Goal: Information Seeking & Learning: Learn about a topic

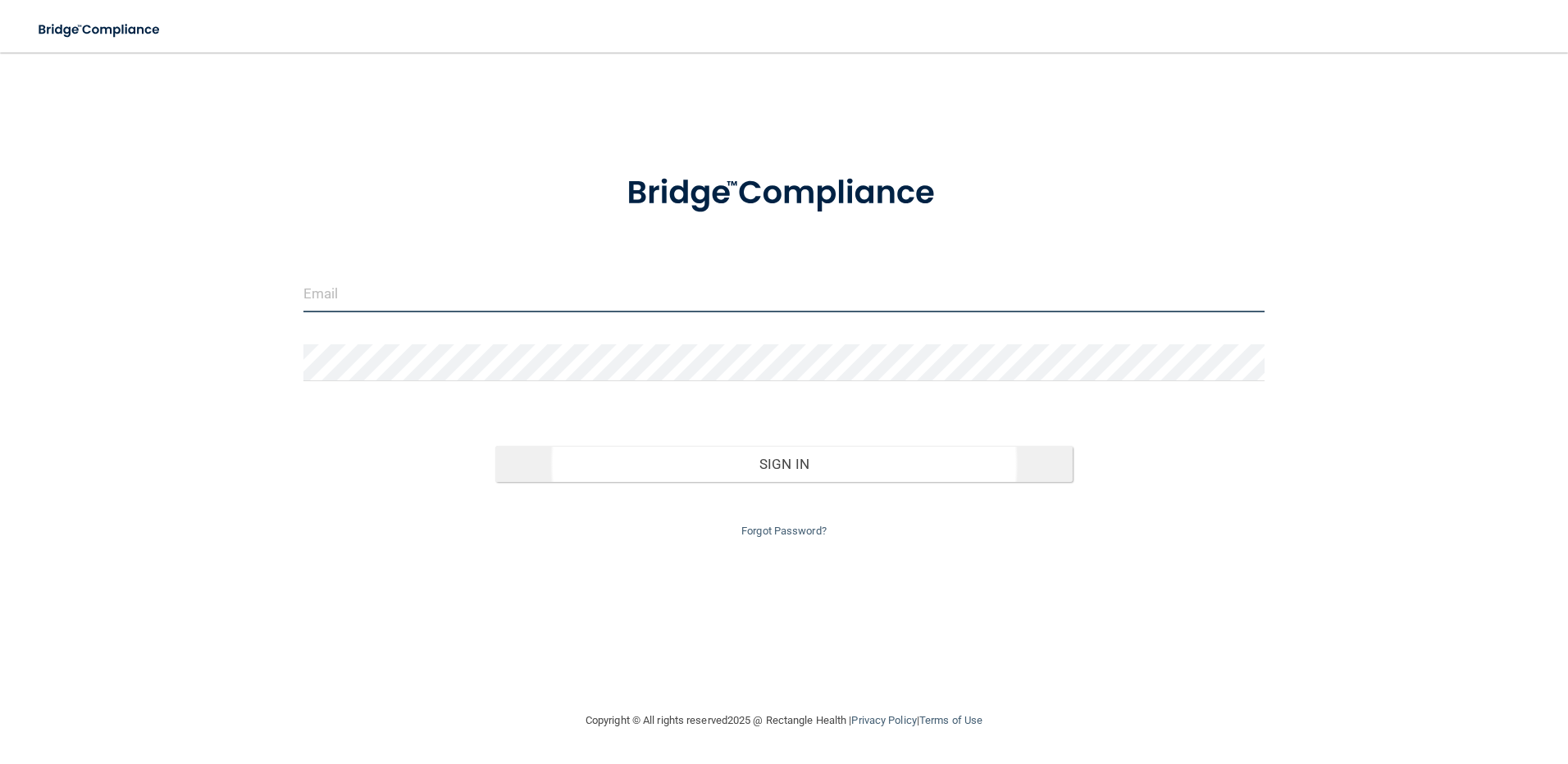
type input "[EMAIL_ADDRESS][DOMAIN_NAME]"
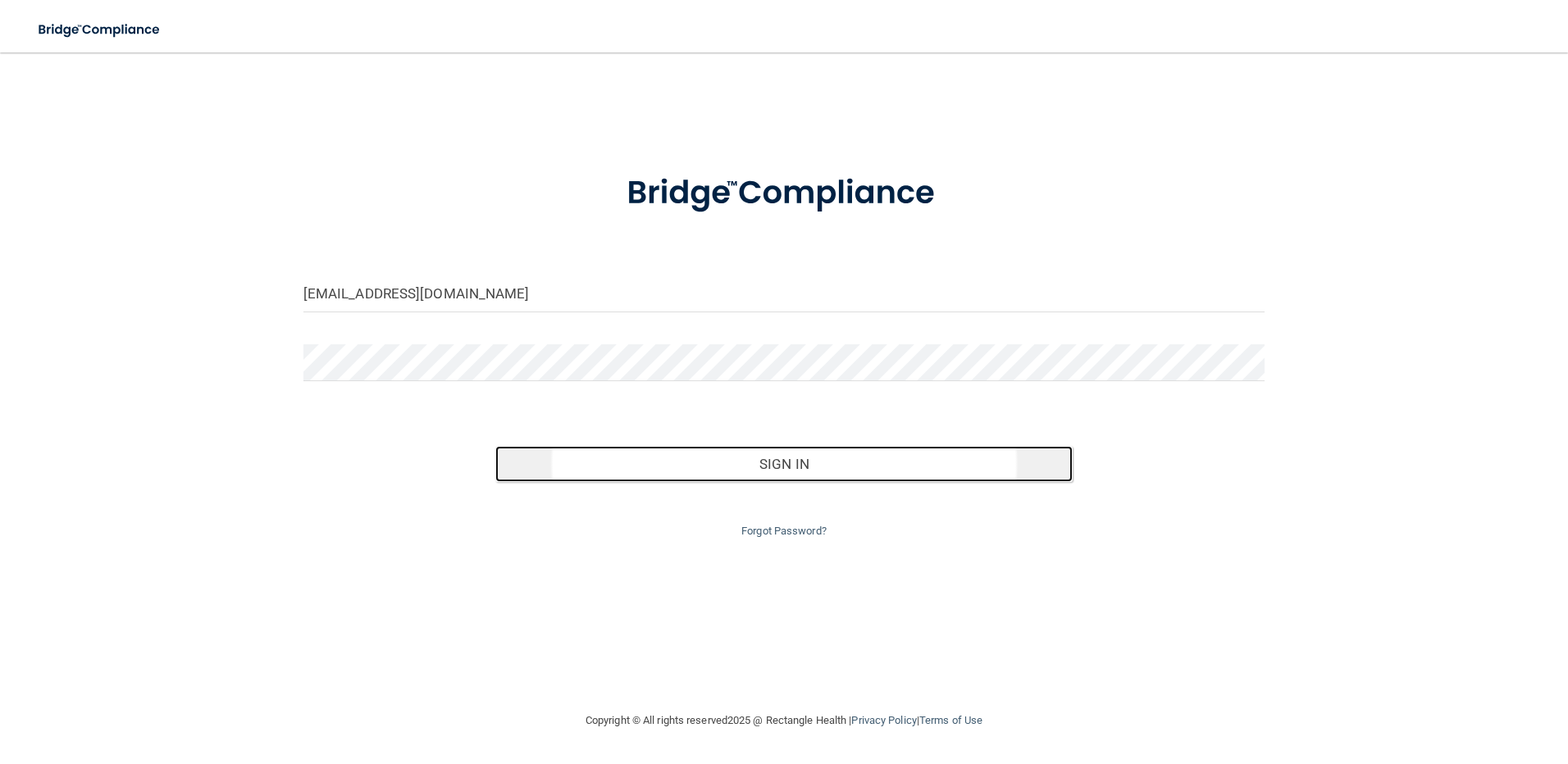
click at [718, 465] on button "Sign In" at bounding box center [784, 464] width 577 height 36
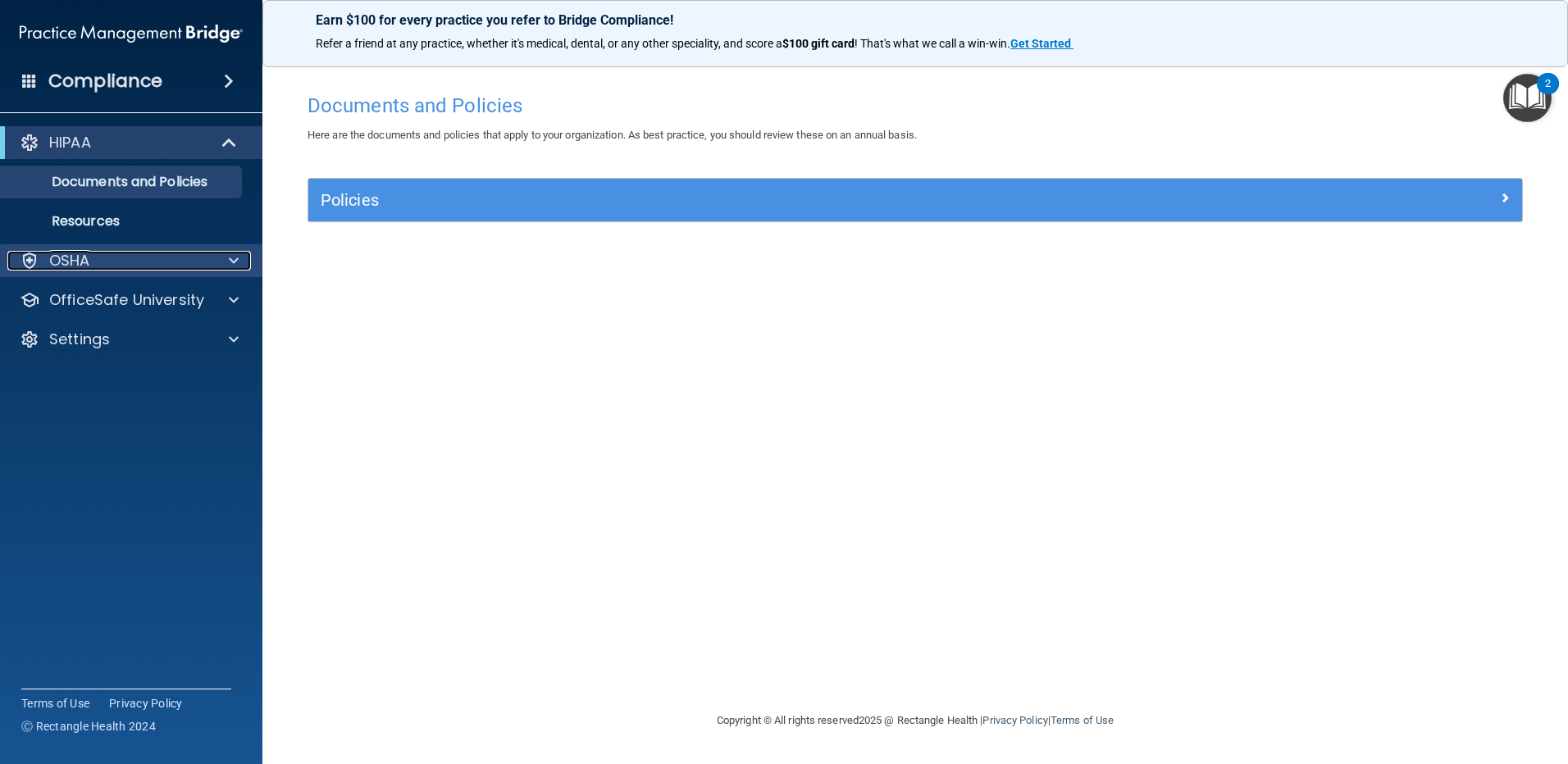
click at [220, 255] on div at bounding box center [231, 261] width 41 height 19
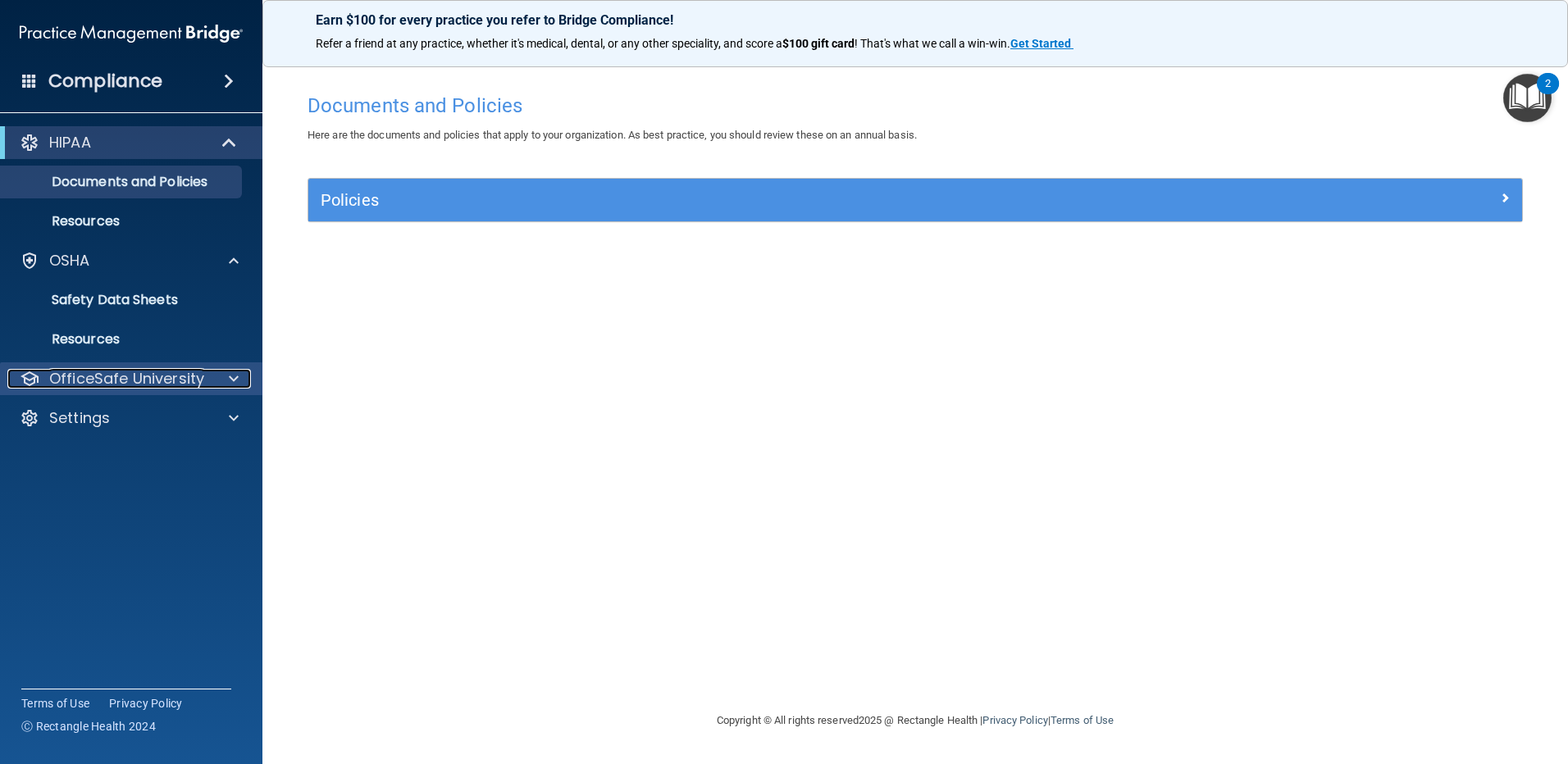
click at [201, 378] on p "OfficeSafe University" at bounding box center [126, 378] width 155 height 19
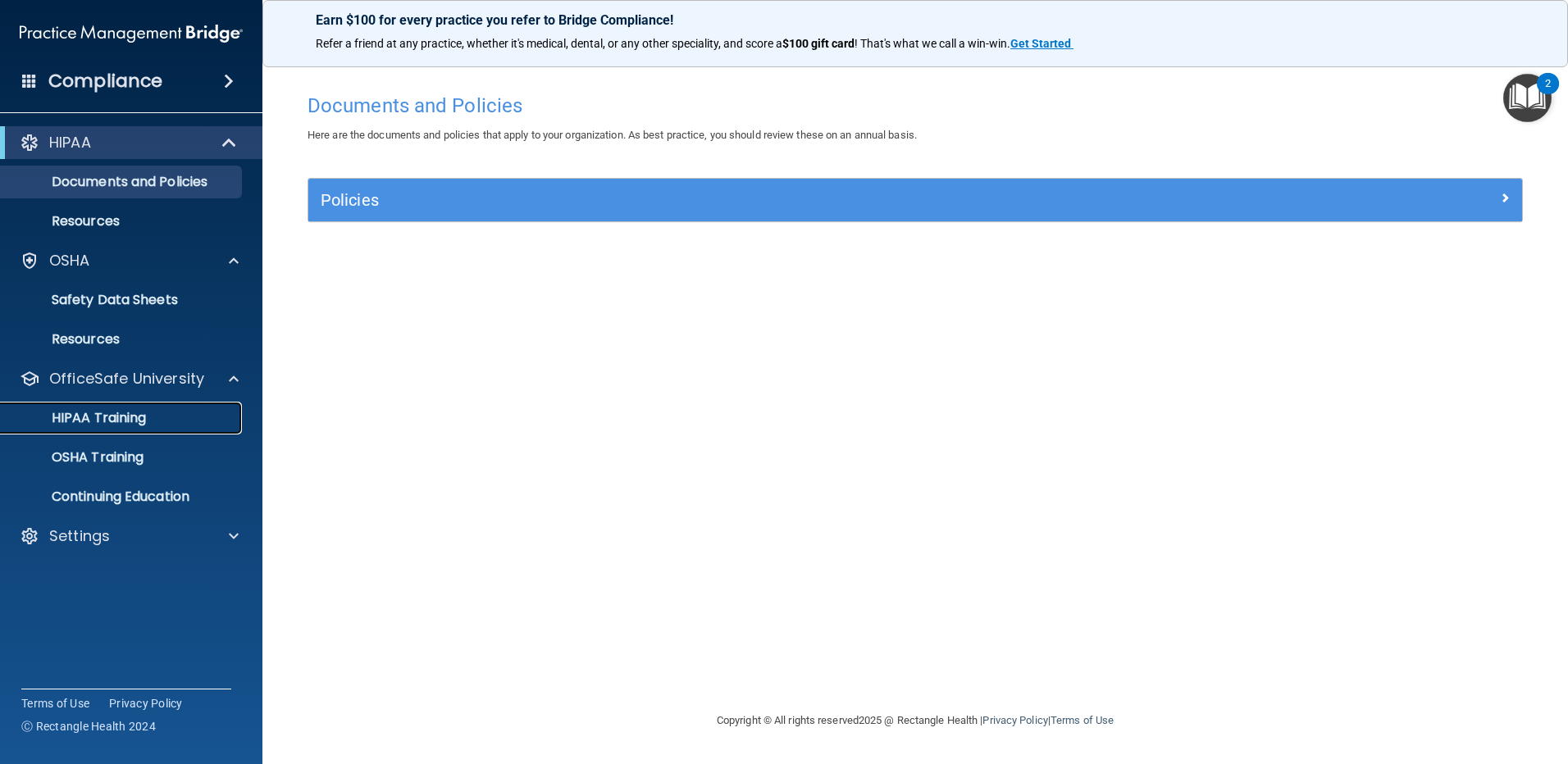
click at [106, 418] on p "HIPAA Training" at bounding box center [79, 418] width 135 height 16
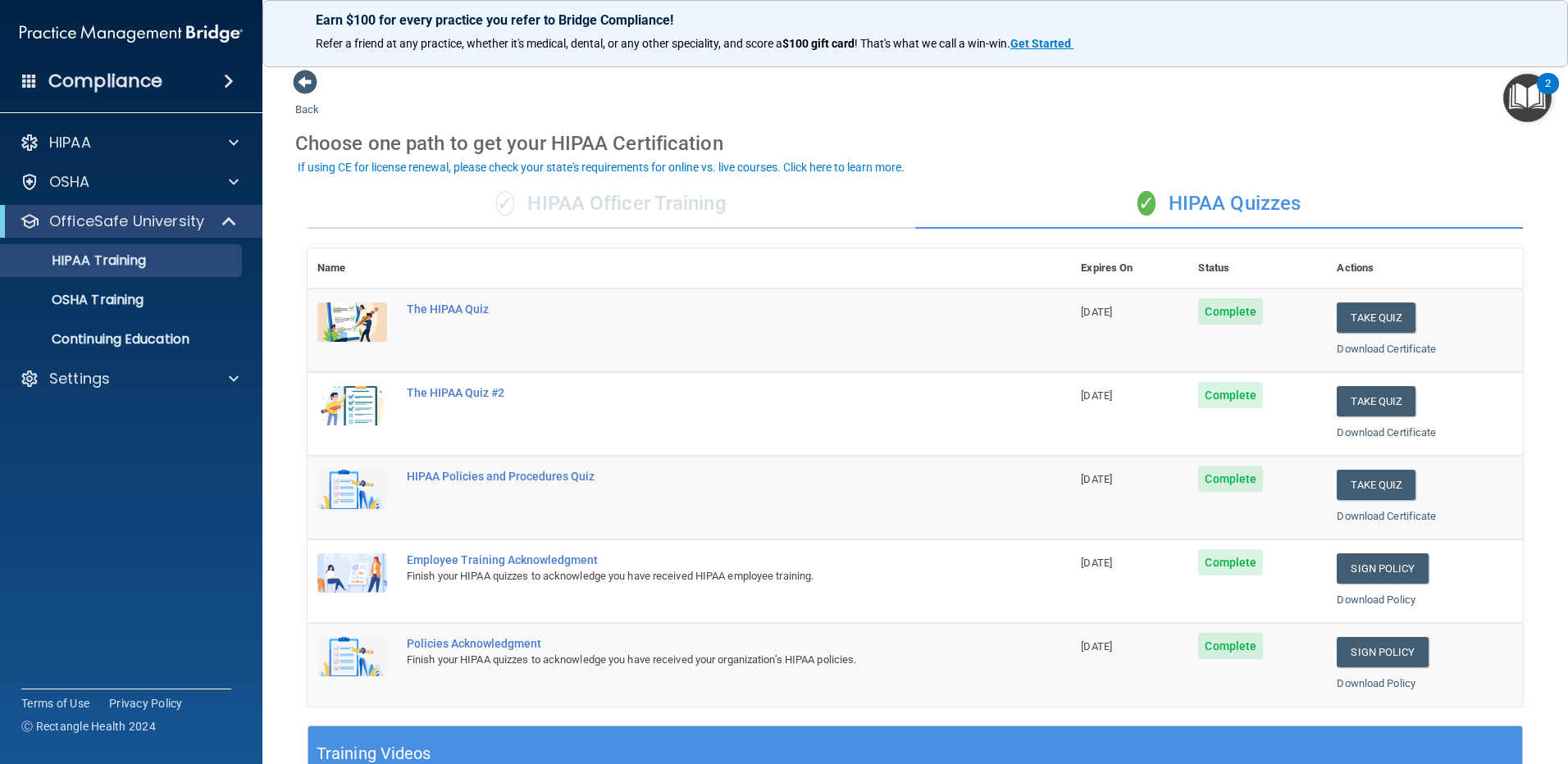
click at [1246, 324] on span "Complete" at bounding box center [1230, 311] width 65 height 26
click at [1238, 318] on span "Complete" at bounding box center [1230, 311] width 65 height 26
click at [1348, 352] on link "Download Certificate" at bounding box center [1386, 349] width 99 height 13
click at [1345, 320] on button "Take Quiz" at bounding box center [1376, 318] width 79 height 30
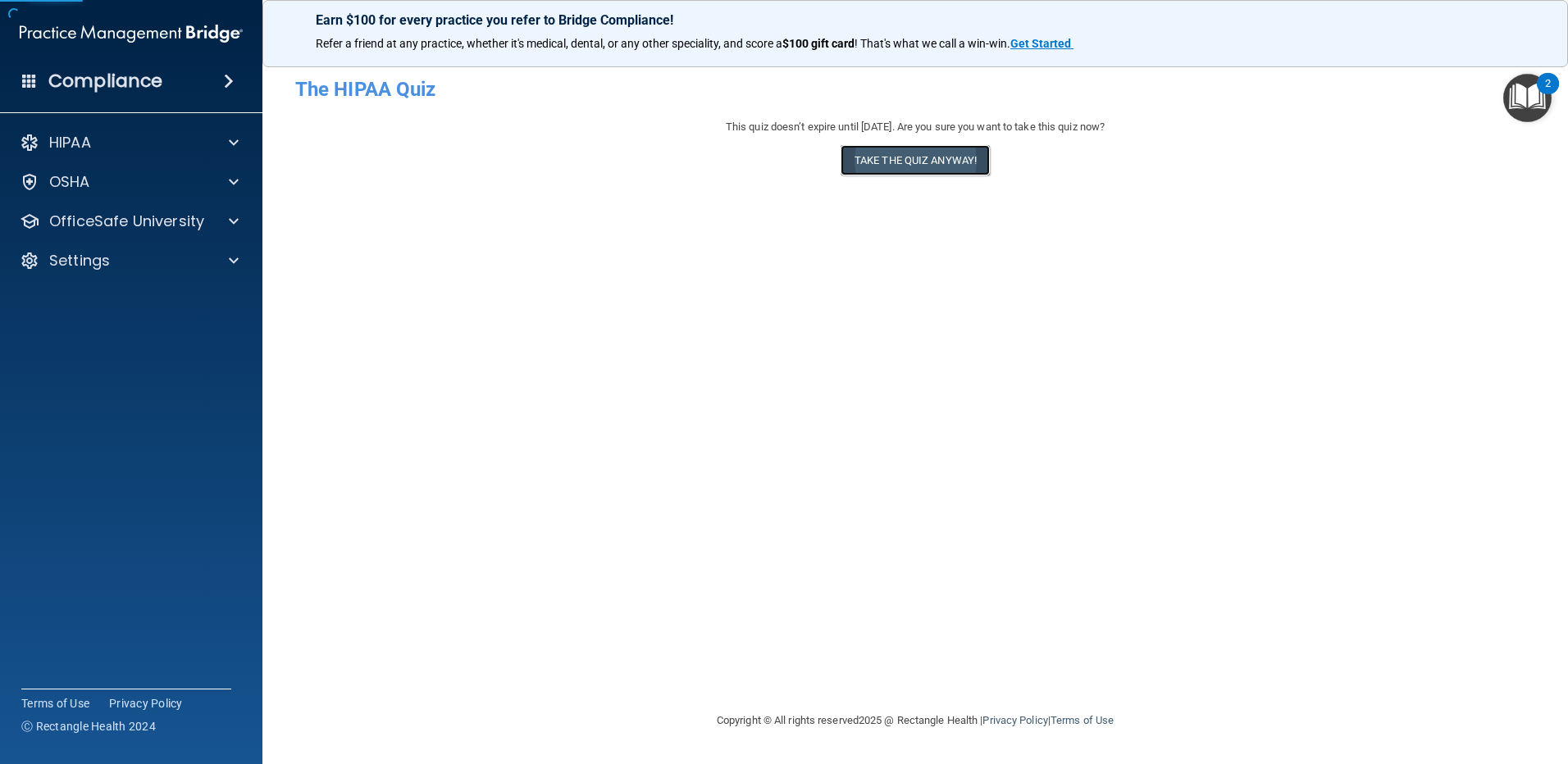
click at [881, 151] on button "Take the quiz anyway!" at bounding box center [915, 161] width 149 height 30
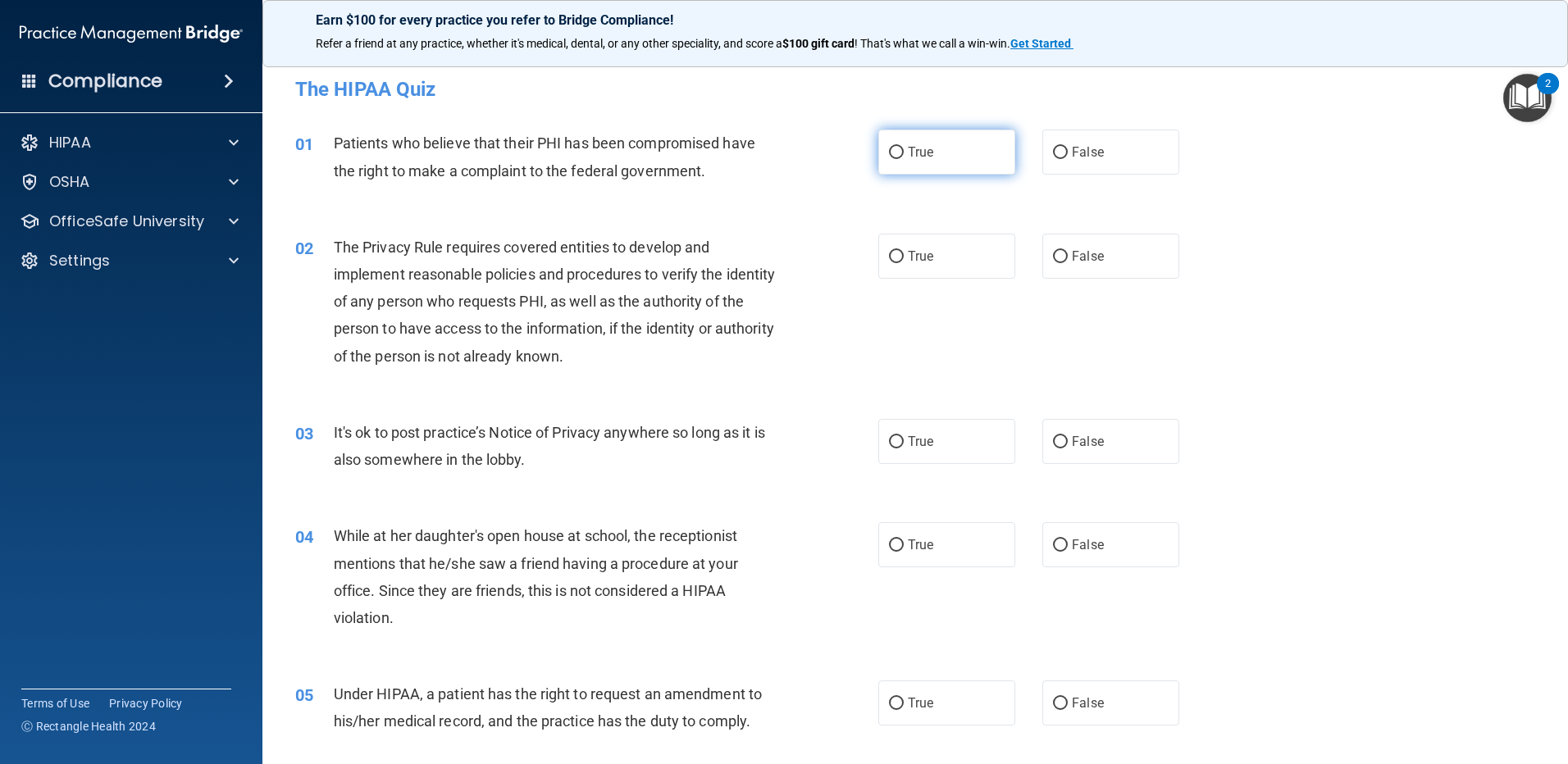
click at [894, 153] on input "True" at bounding box center [896, 152] width 14 height 13
radio input "true"
click at [889, 710] on input "True" at bounding box center [896, 704] width 14 height 13
radio input "true"
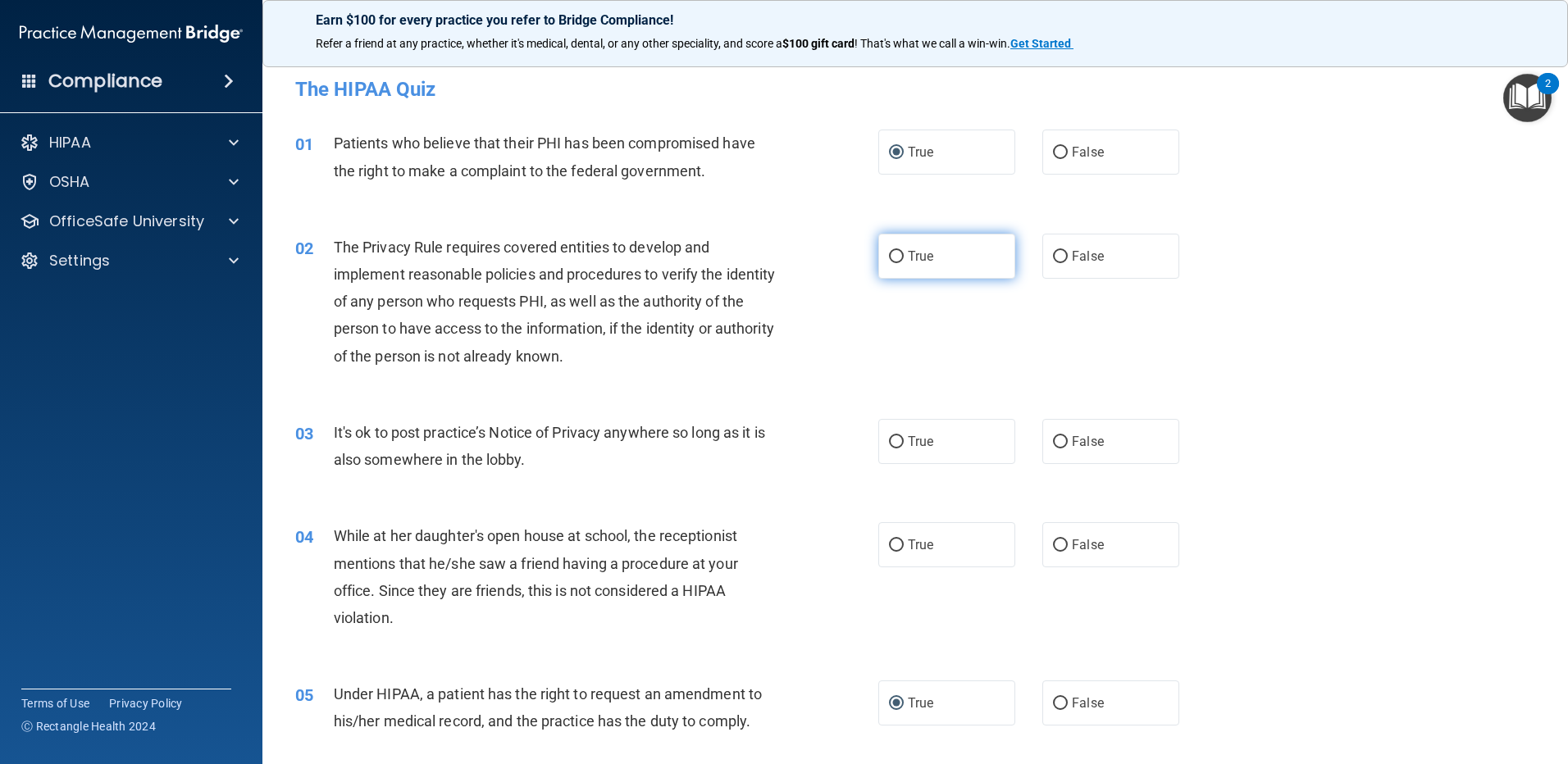
click at [894, 253] on input "True" at bounding box center [896, 257] width 14 height 13
radio input "true"
click at [1051, 452] on label "False" at bounding box center [1111, 441] width 137 height 45
click at [1053, 448] on input "False" at bounding box center [1059, 442] width 14 height 13
radio input "true"
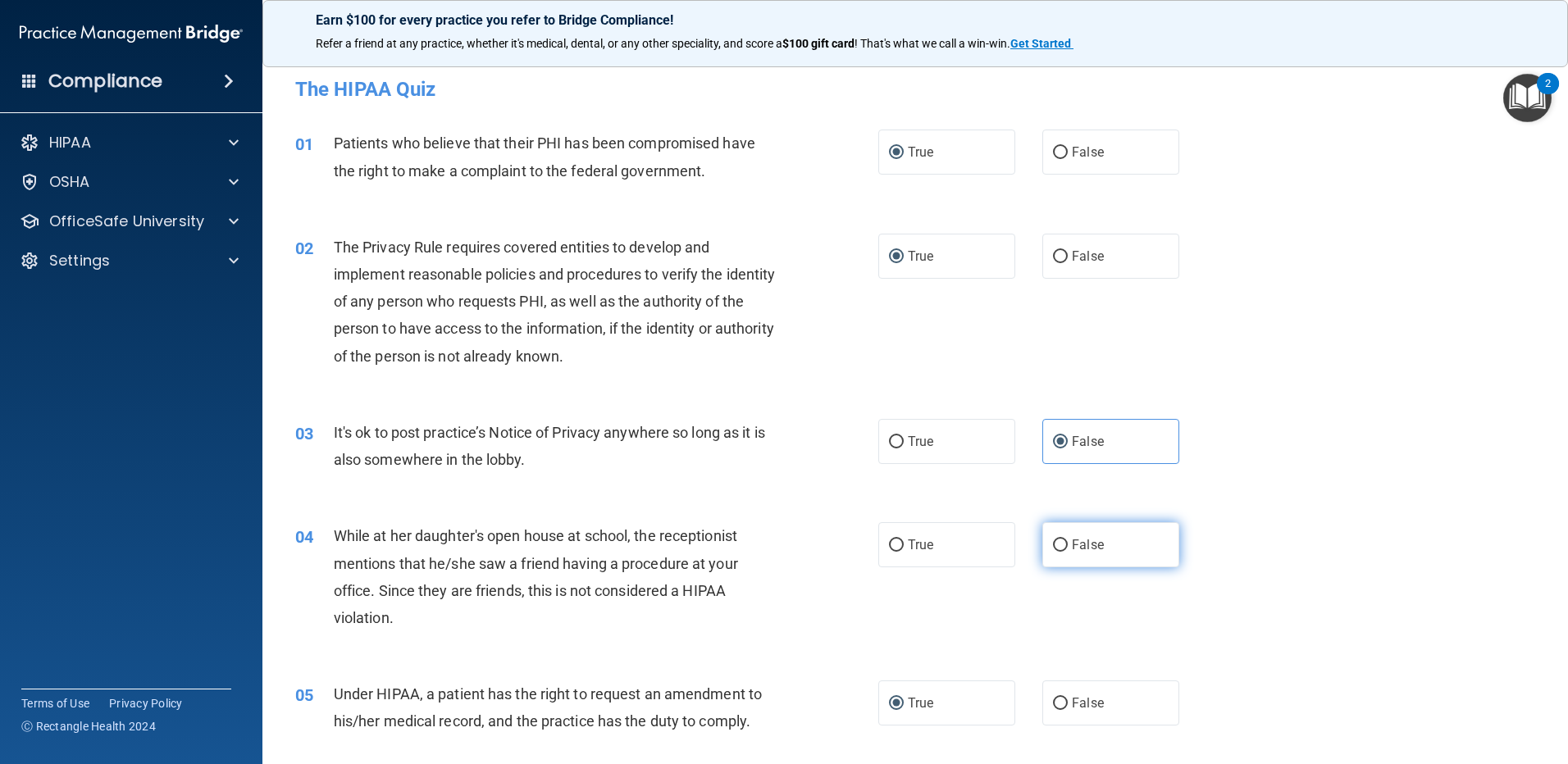
click at [1054, 541] on input "False" at bounding box center [1059, 546] width 14 height 13
radio input "true"
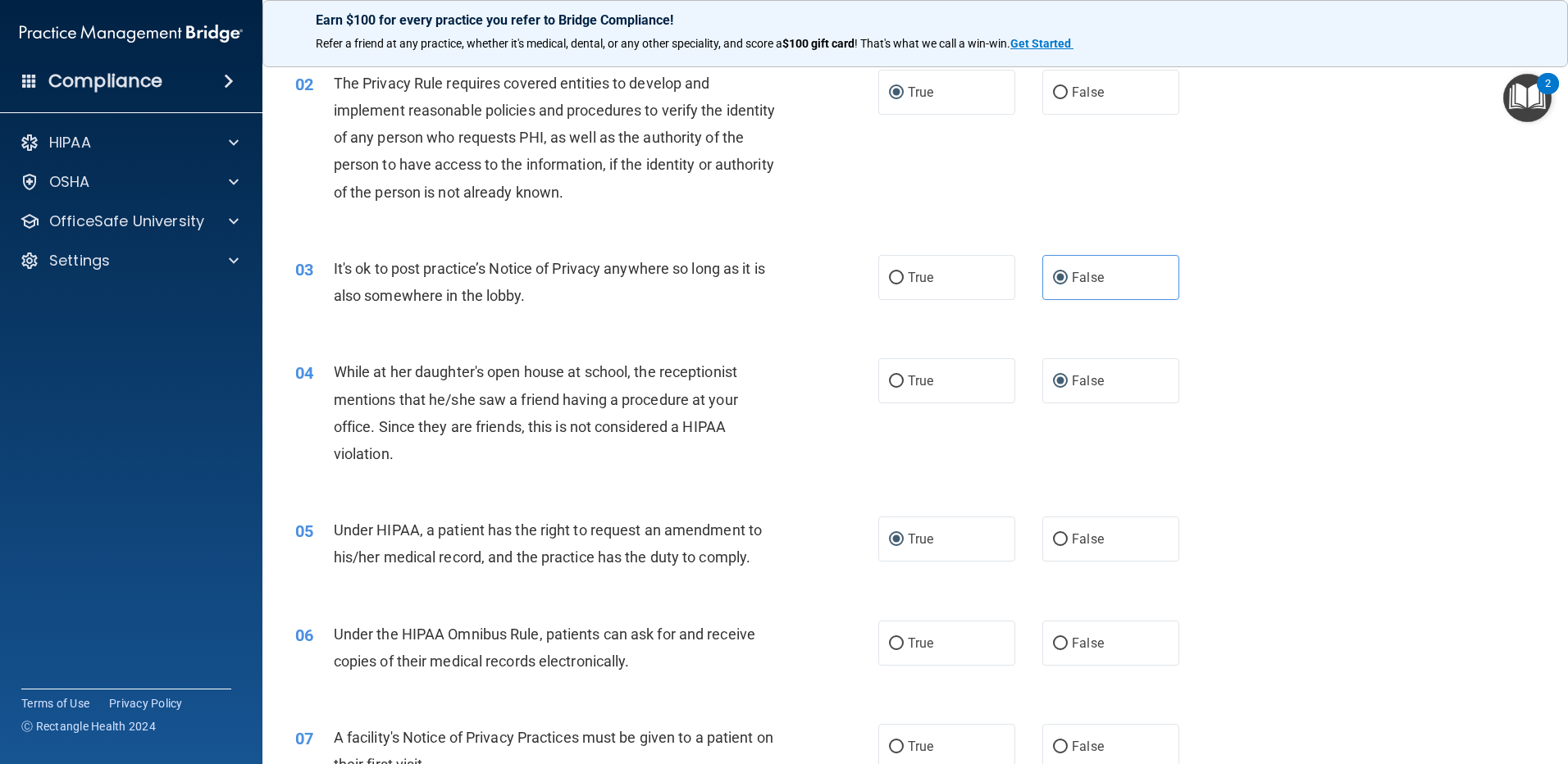
scroll to position [328, 0]
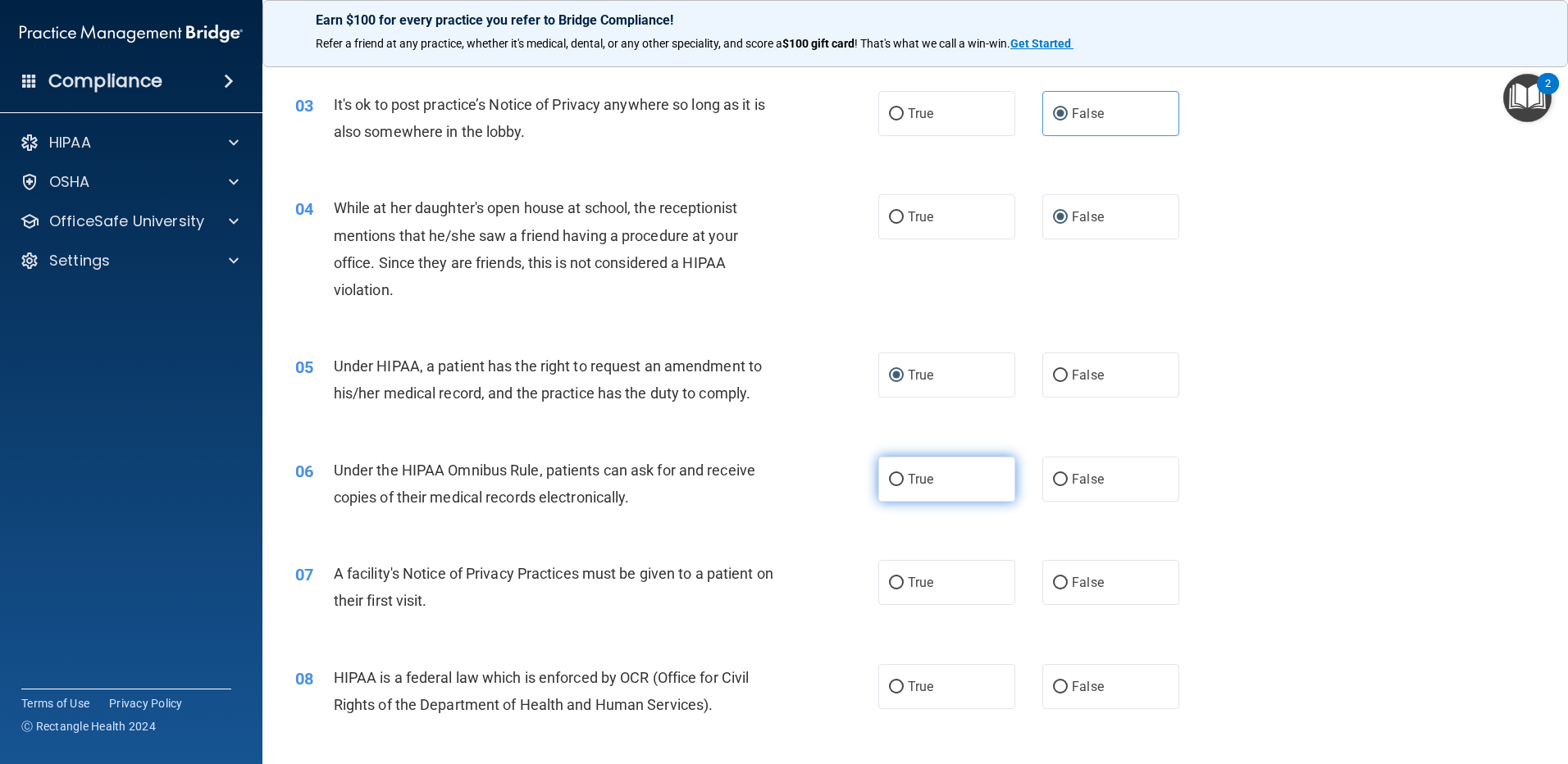
click at [889, 483] on input "True" at bounding box center [896, 480] width 14 height 13
radio input "true"
click at [893, 578] on input "True" at bounding box center [896, 583] width 14 height 13
radio input "true"
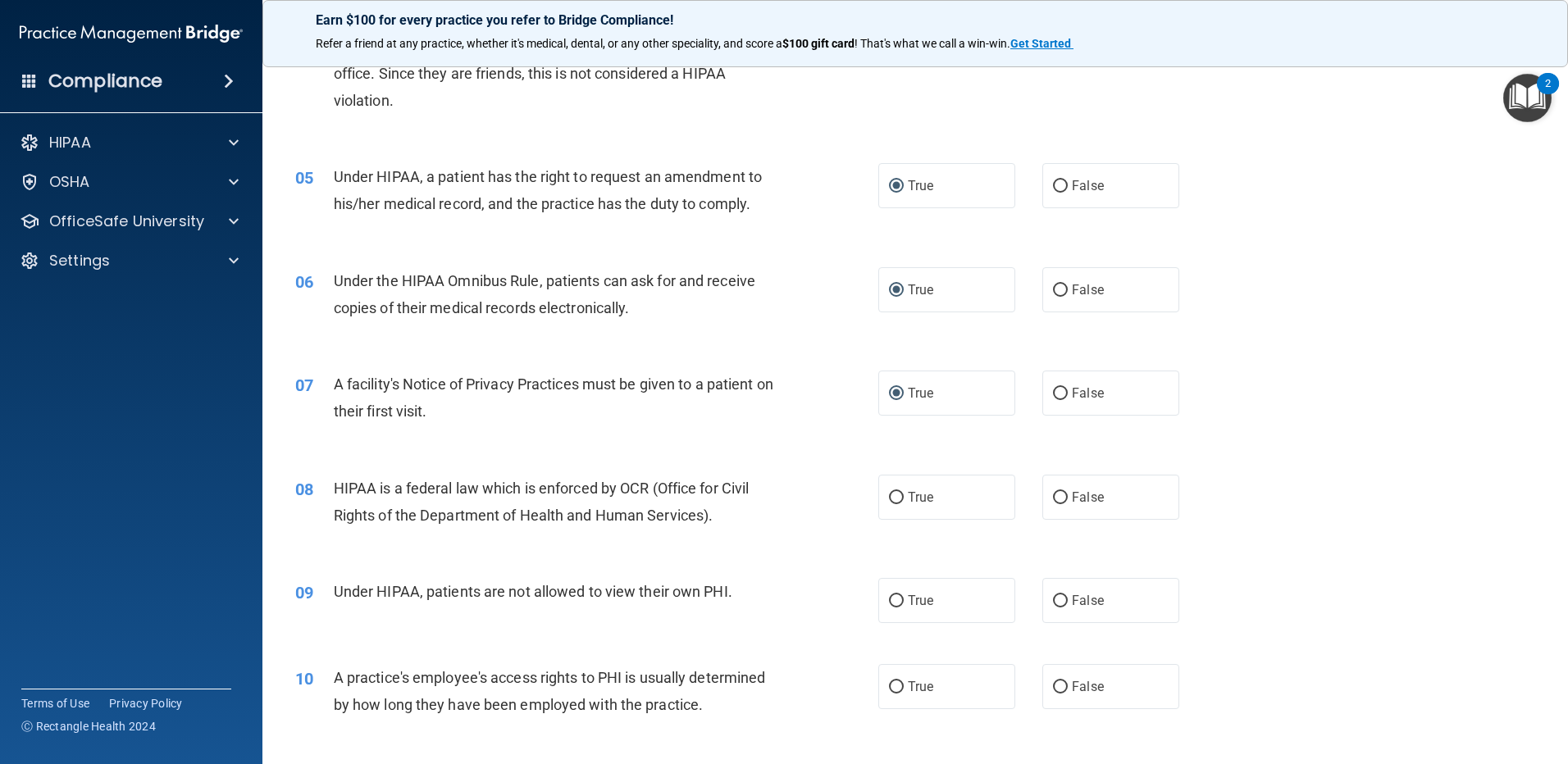
scroll to position [574, 0]
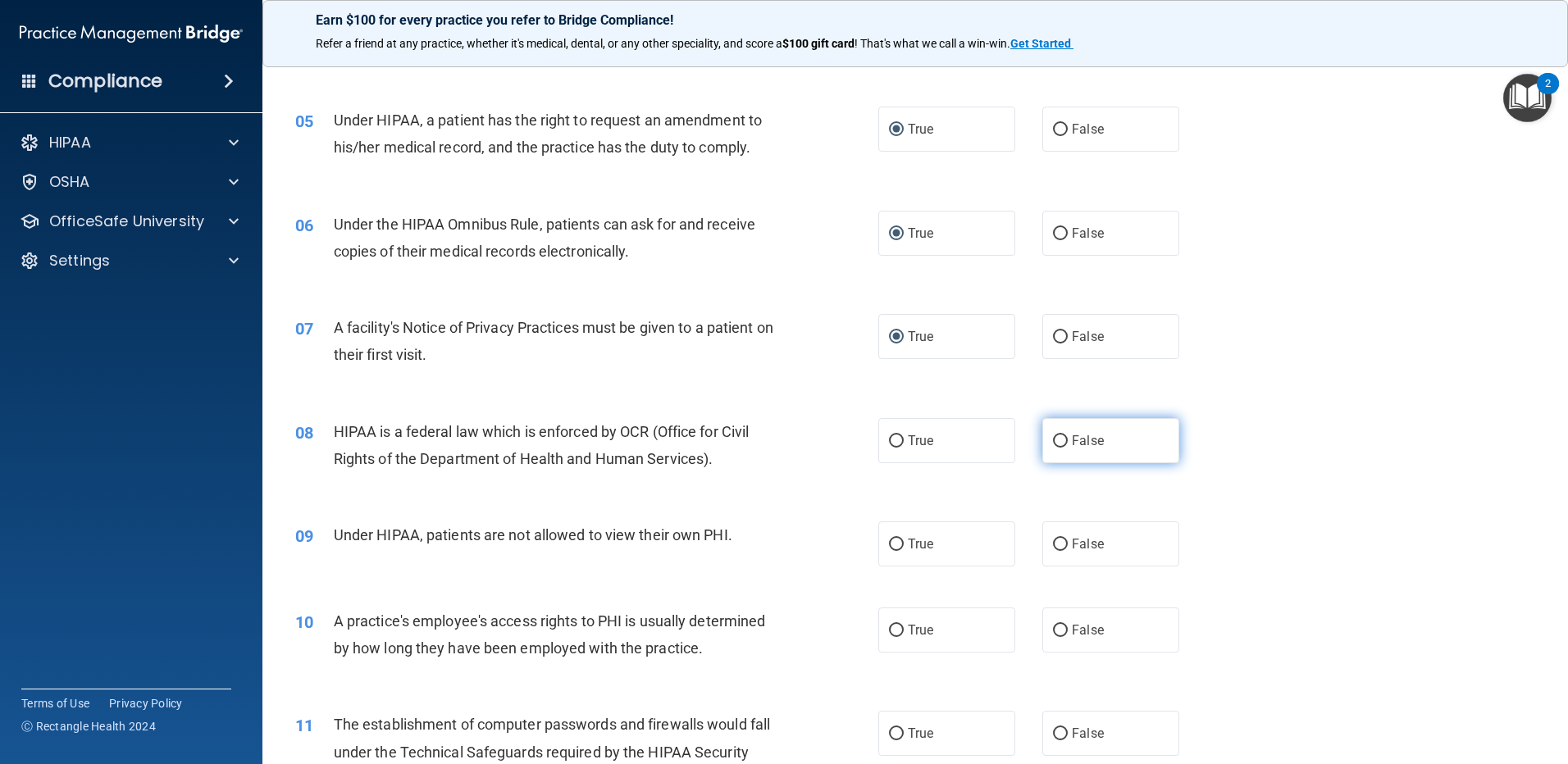
click at [1053, 445] on input "False" at bounding box center [1059, 442] width 14 height 13
radio input "true"
click at [1060, 545] on label "False" at bounding box center [1111, 543] width 137 height 45
click at [1060, 545] on input "False" at bounding box center [1059, 545] width 14 height 13
radio input "true"
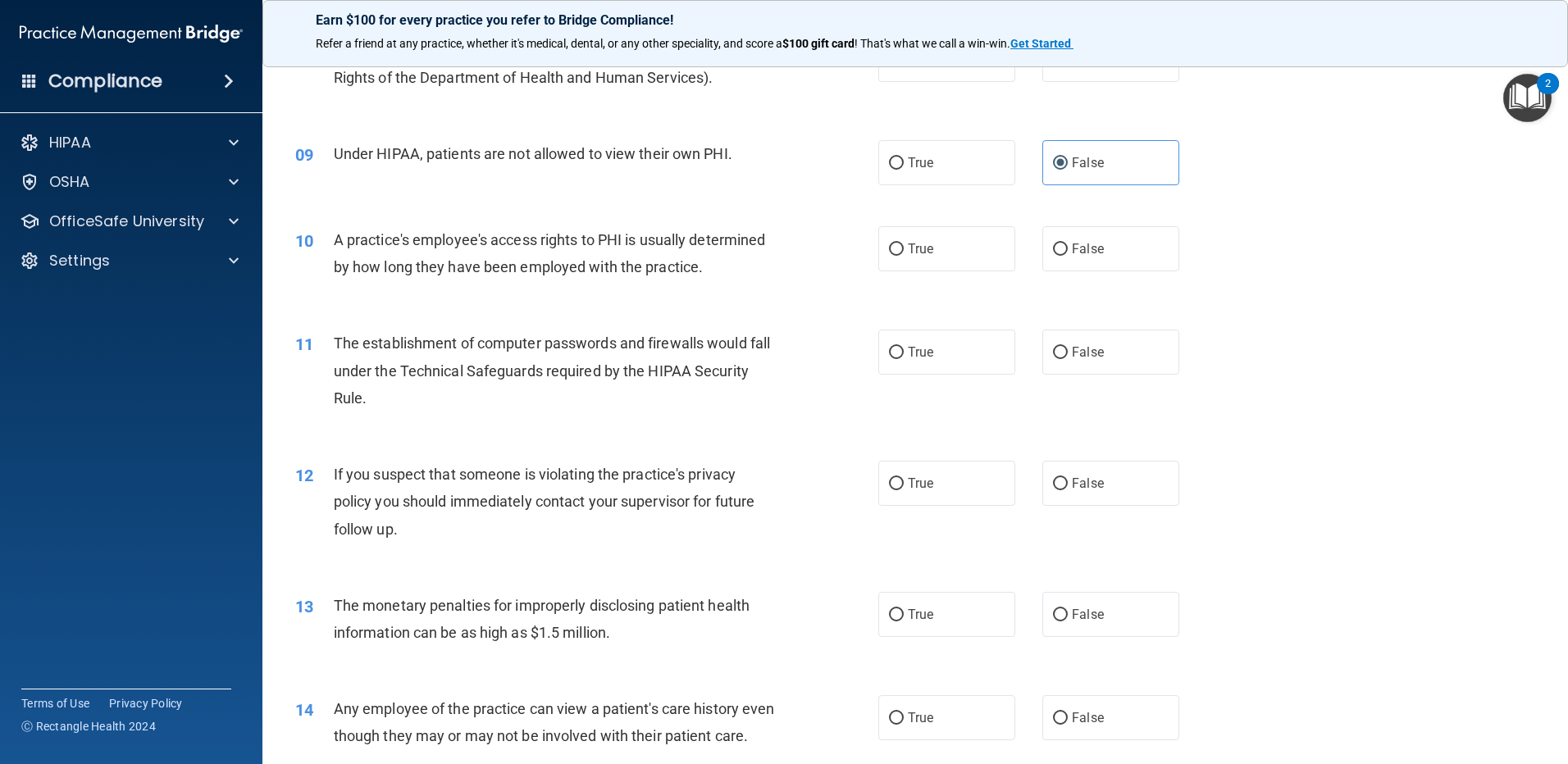
scroll to position [984, 0]
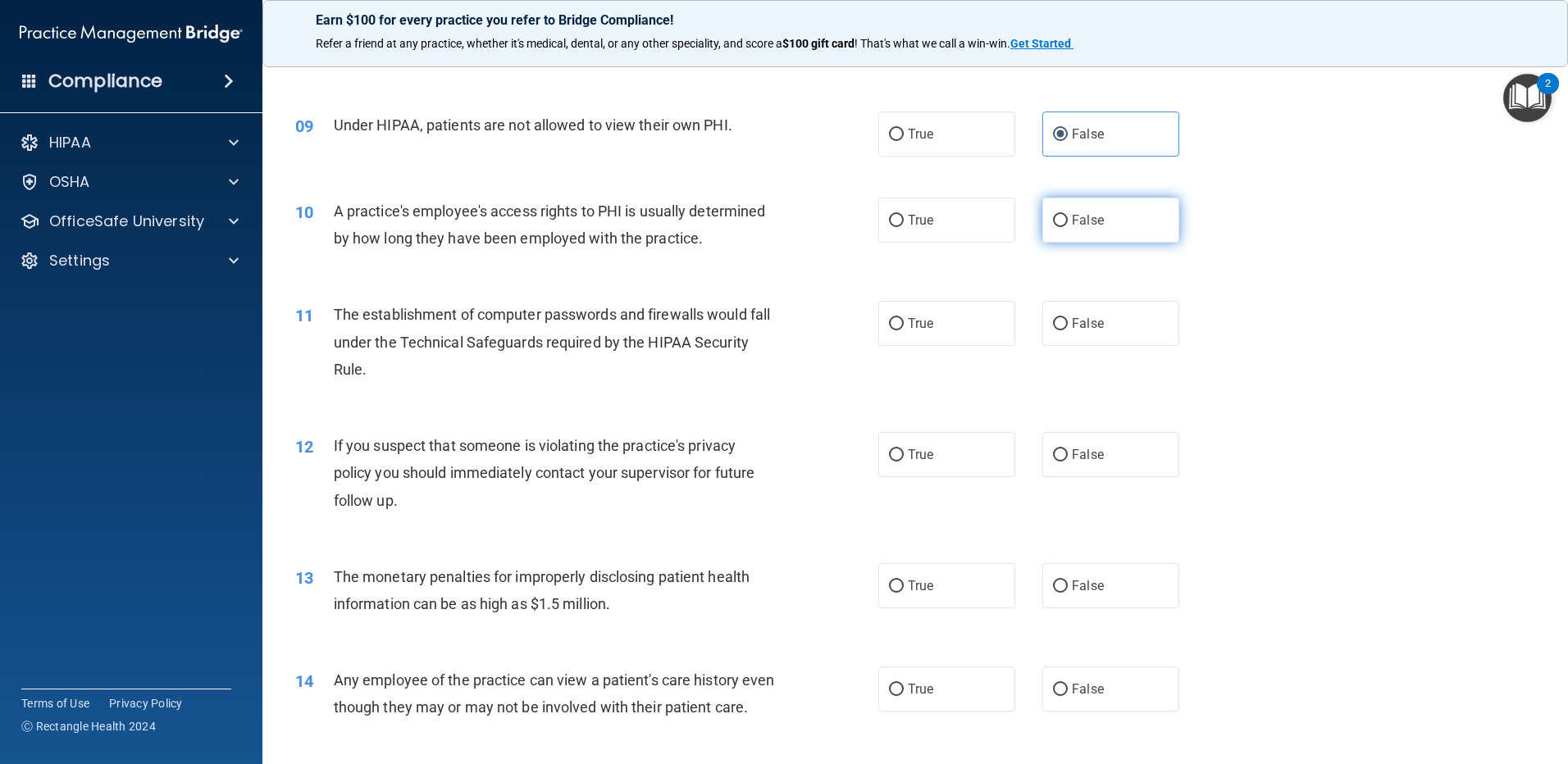
click at [1053, 220] on input "False" at bounding box center [1059, 221] width 14 height 13
radio input "true"
click at [887, 332] on label "True" at bounding box center [947, 323] width 137 height 45
click at [889, 331] on input "True" at bounding box center [896, 324] width 14 height 13
radio input "true"
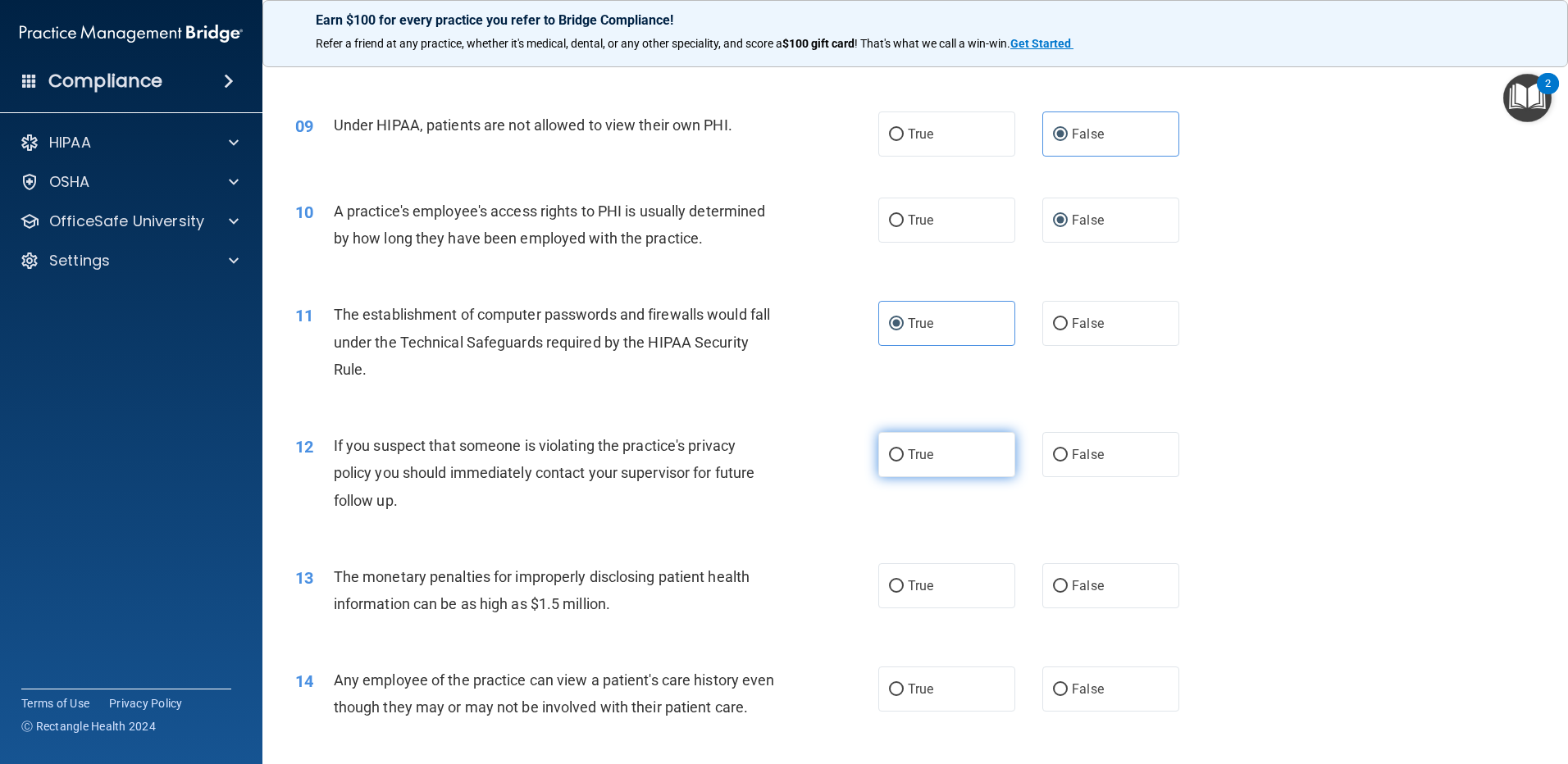
click at [891, 449] on input "True" at bounding box center [896, 455] width 14 height 13
radio input "true"
click at [896, 454] on input "True" at bounding box center [896, 455] width 14 height 13
click at [898, 582] on label "True" at bounding box center [947, 585] width 137 height 45
click at [898, 582] on input "True" at bounding box center [896, 586] width 14 height 13
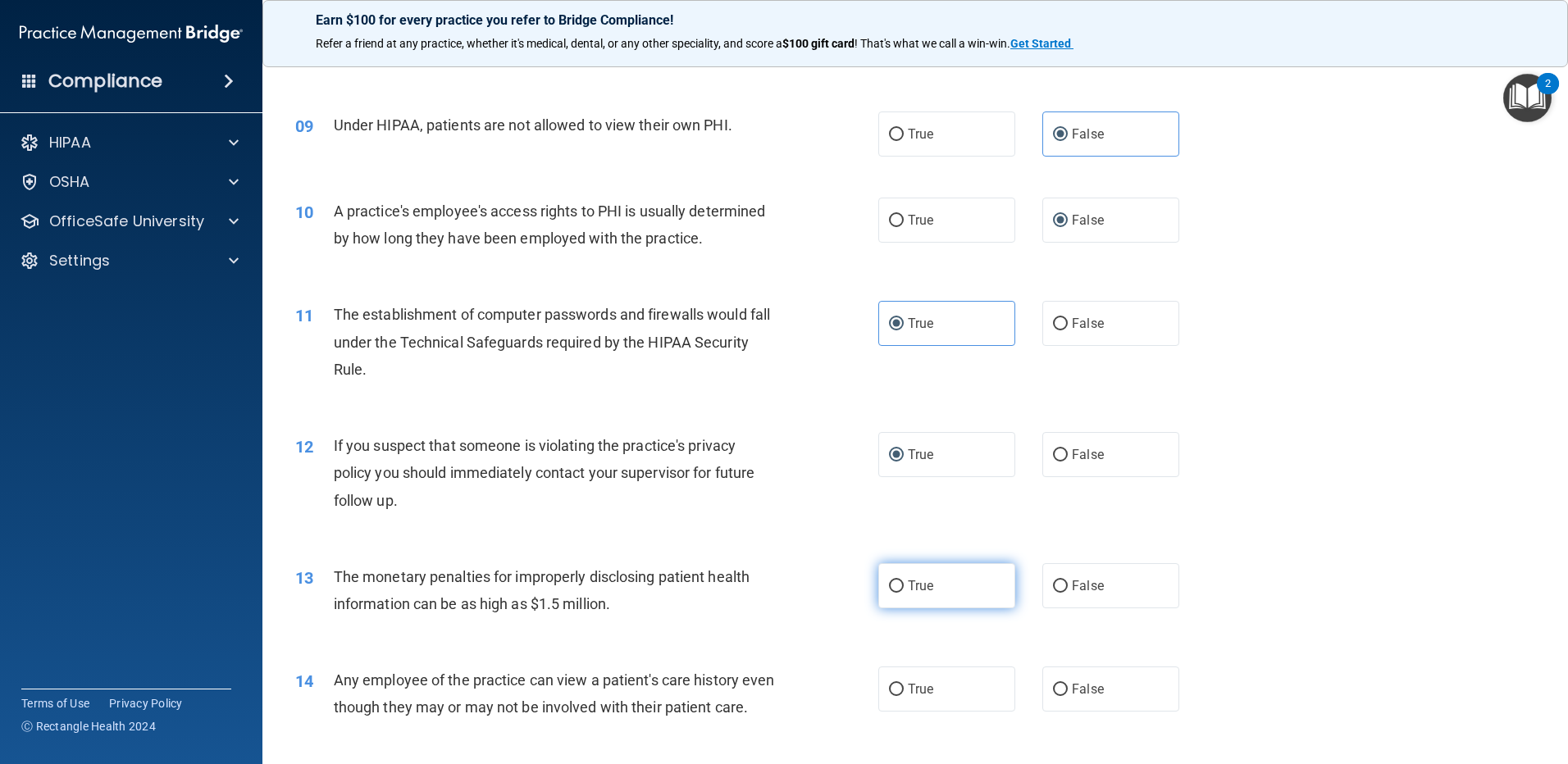
radio input "true"
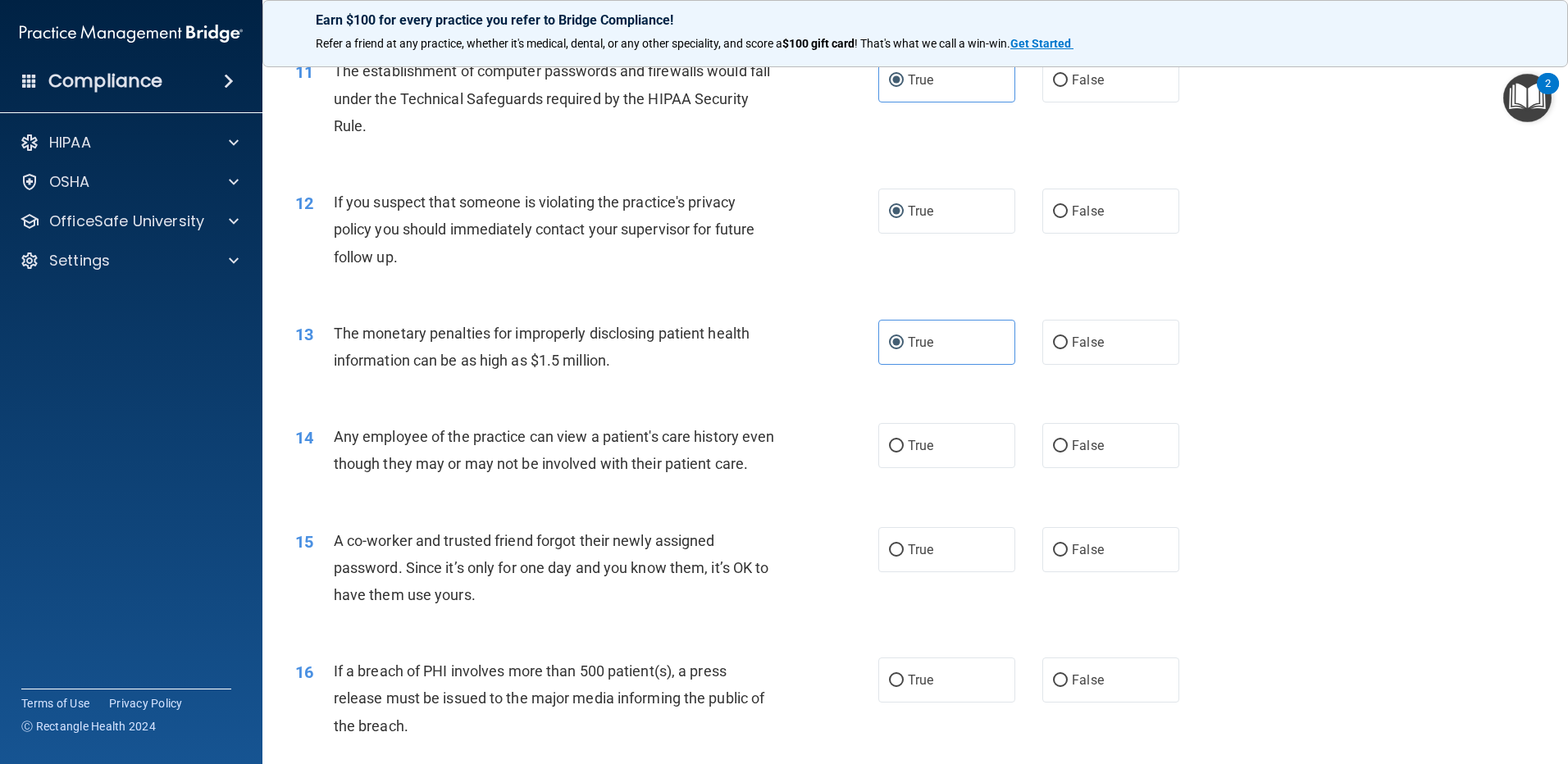
scroll to position [1230, 0]
click at [889, 445] on input "True" at bounding box center [896, 444] width 14 height 13
radio input "true"
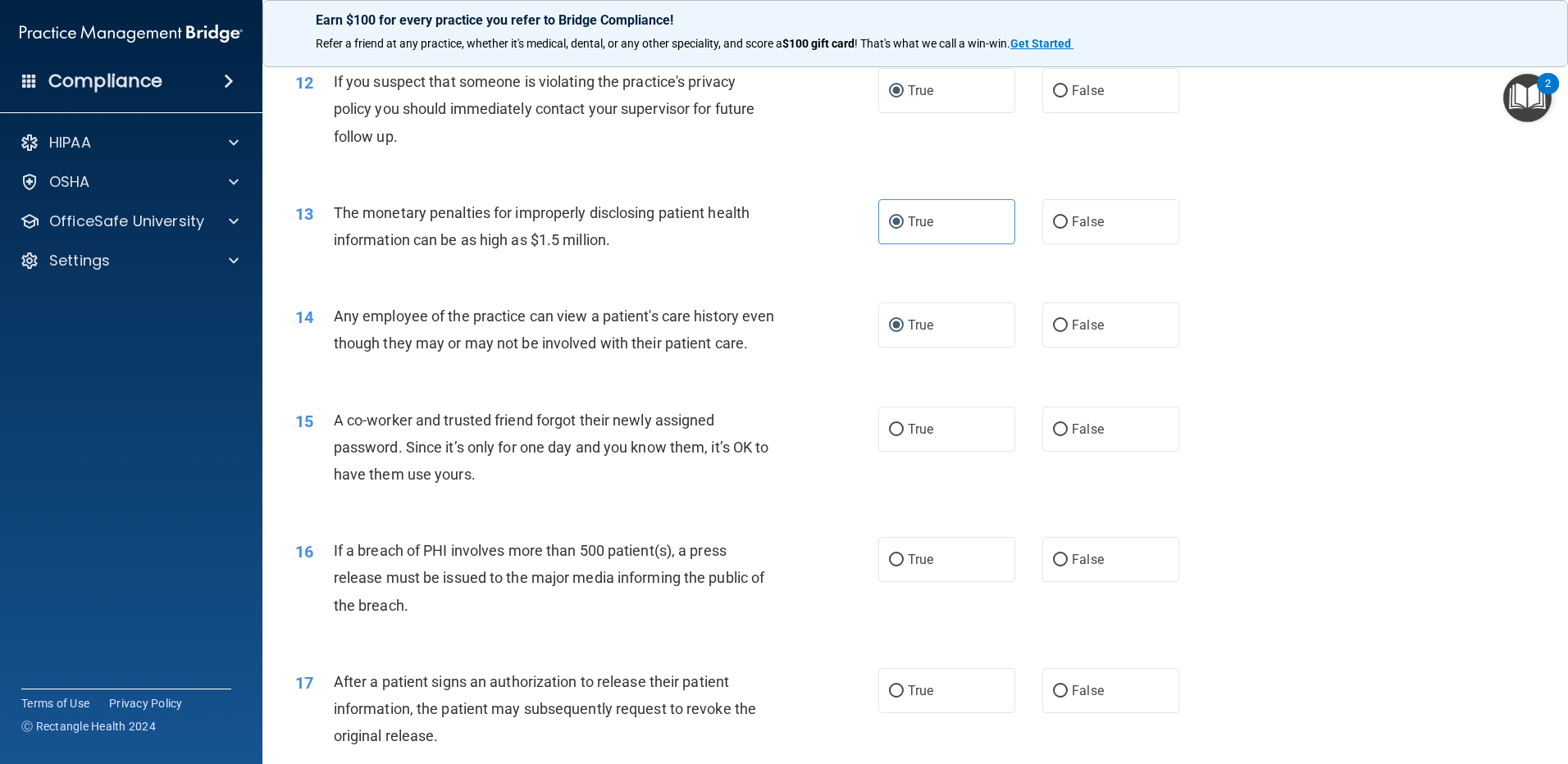
scroll to position [1394, 0]
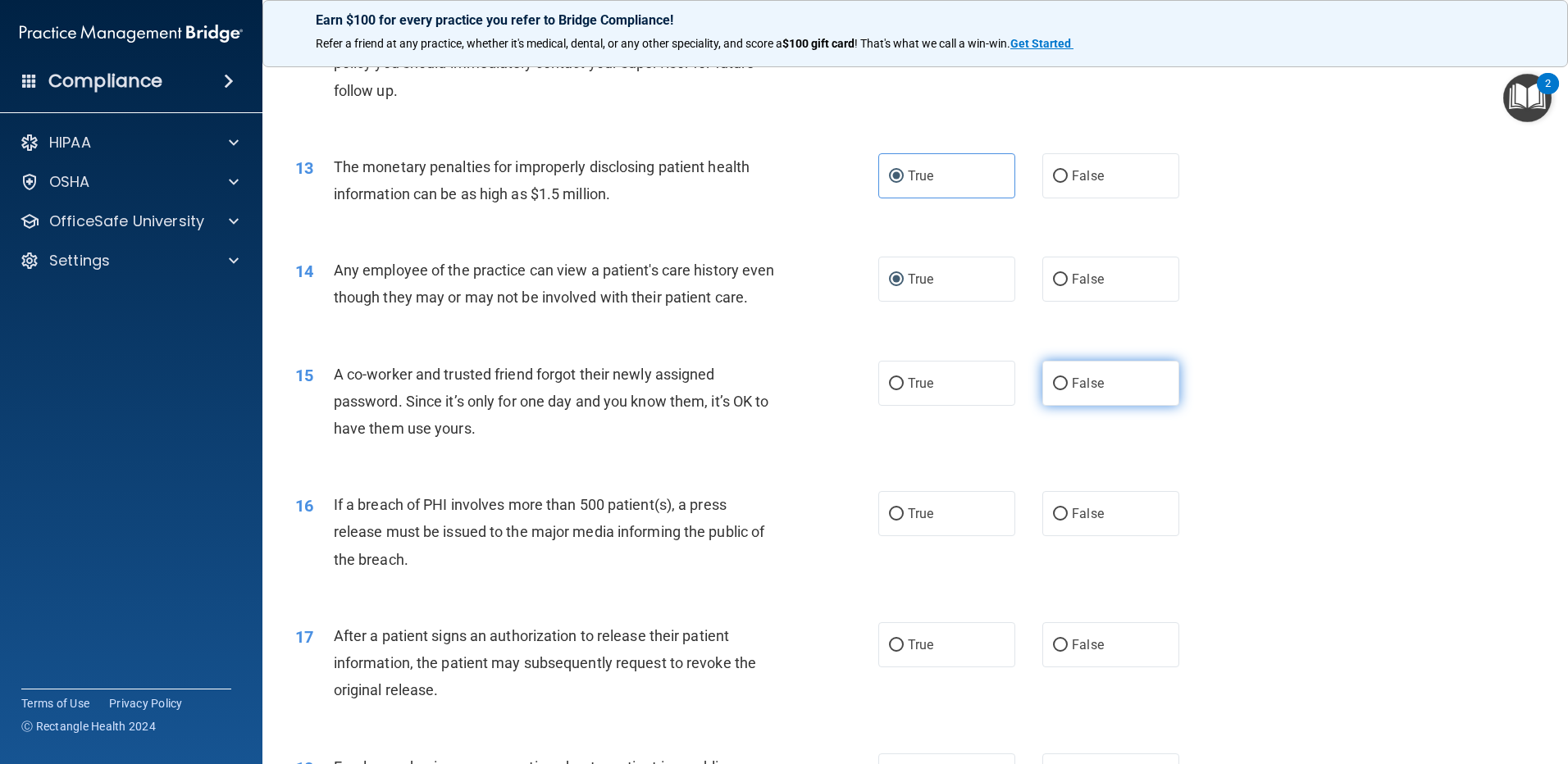
click at [1053, 390] on input "False" at bounding box center [1059, 384] width 14 height 13
radio input "true"
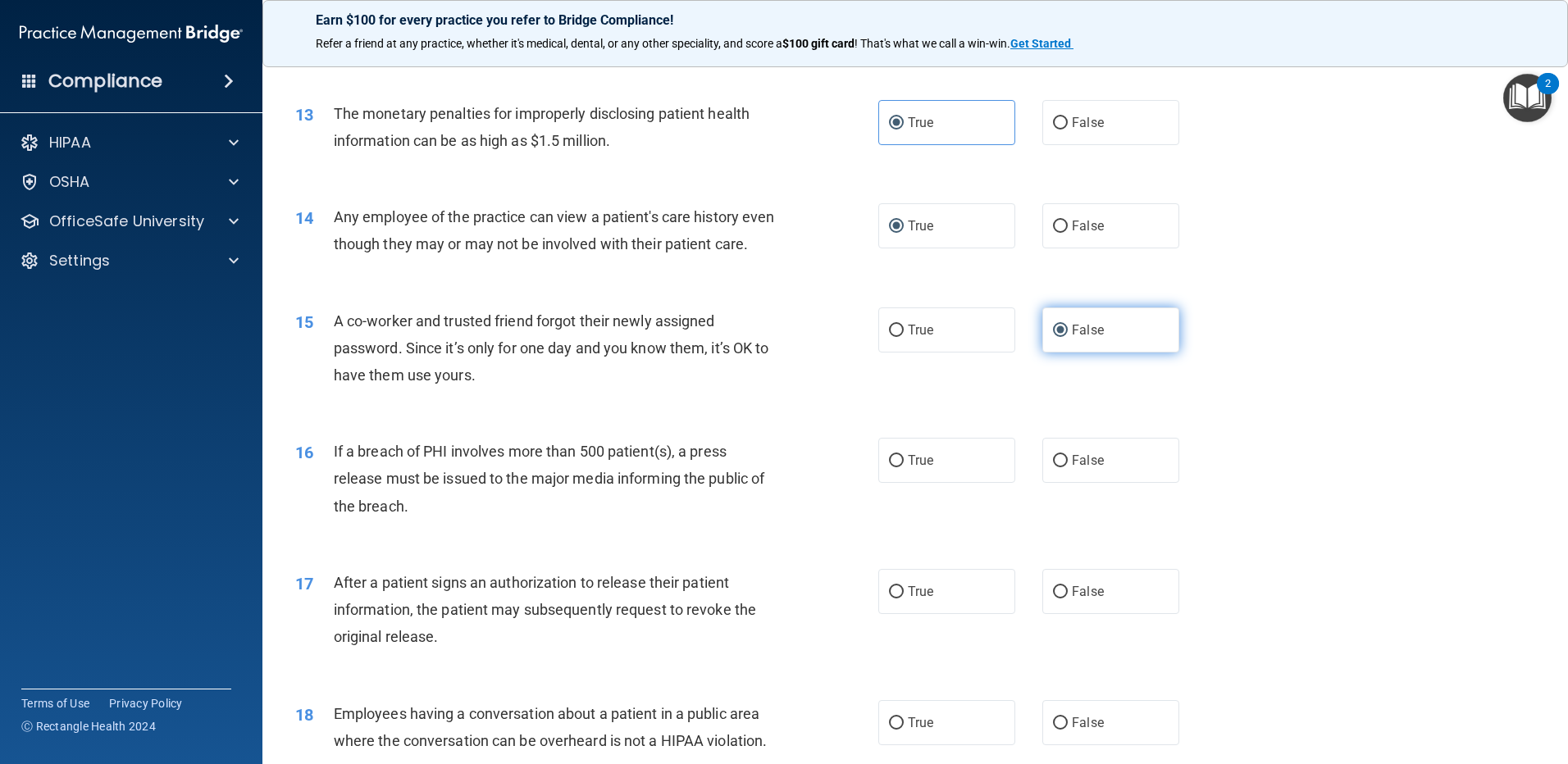
scroll to position [1476, 0]
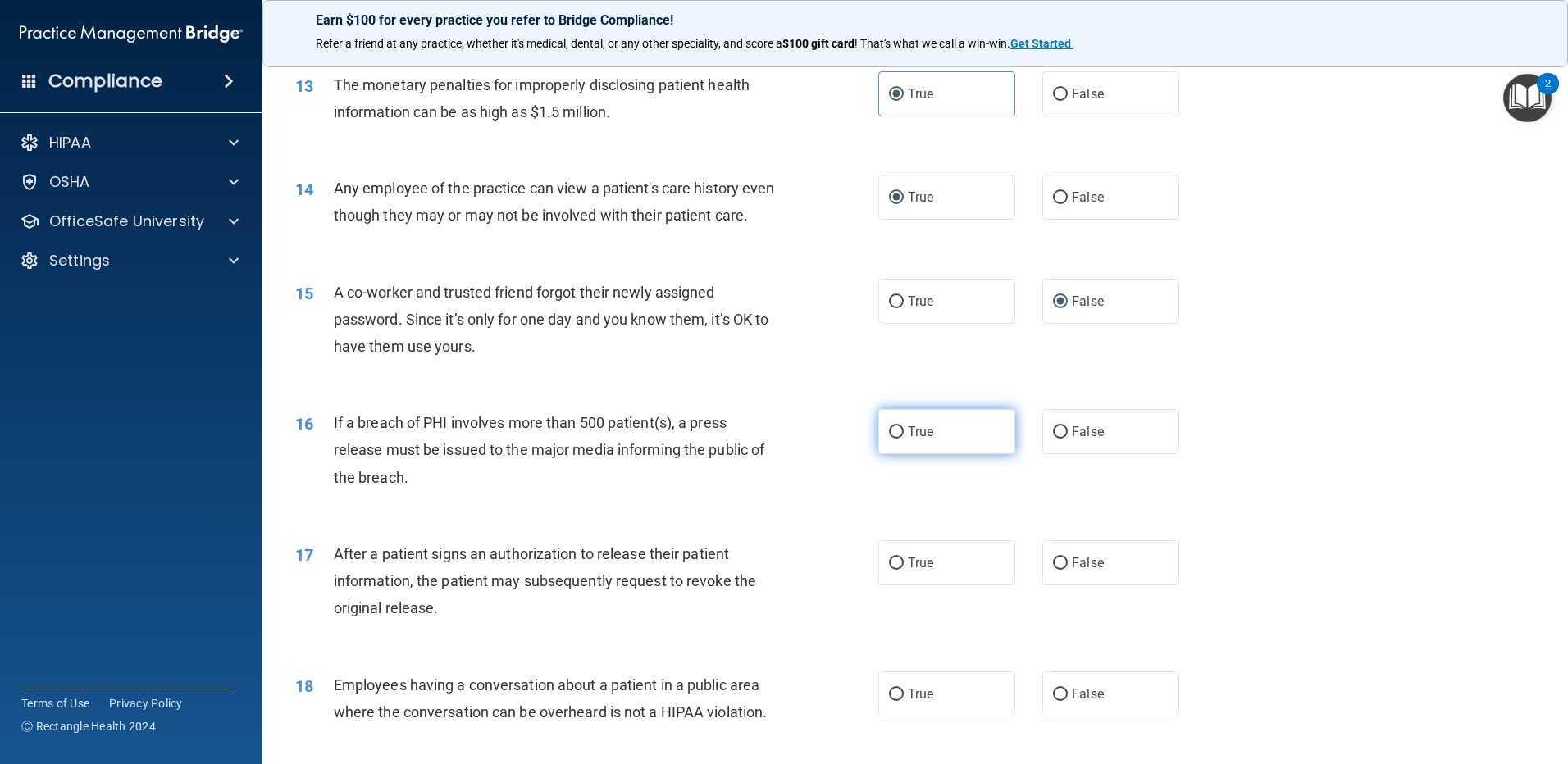
click at [900, 454] on label "True" at bounding box center [947, 431] width 137 height 45
click at [900, 439] on input "True" at bounding box center [896, 432] width 14 height 13
radio input "true"
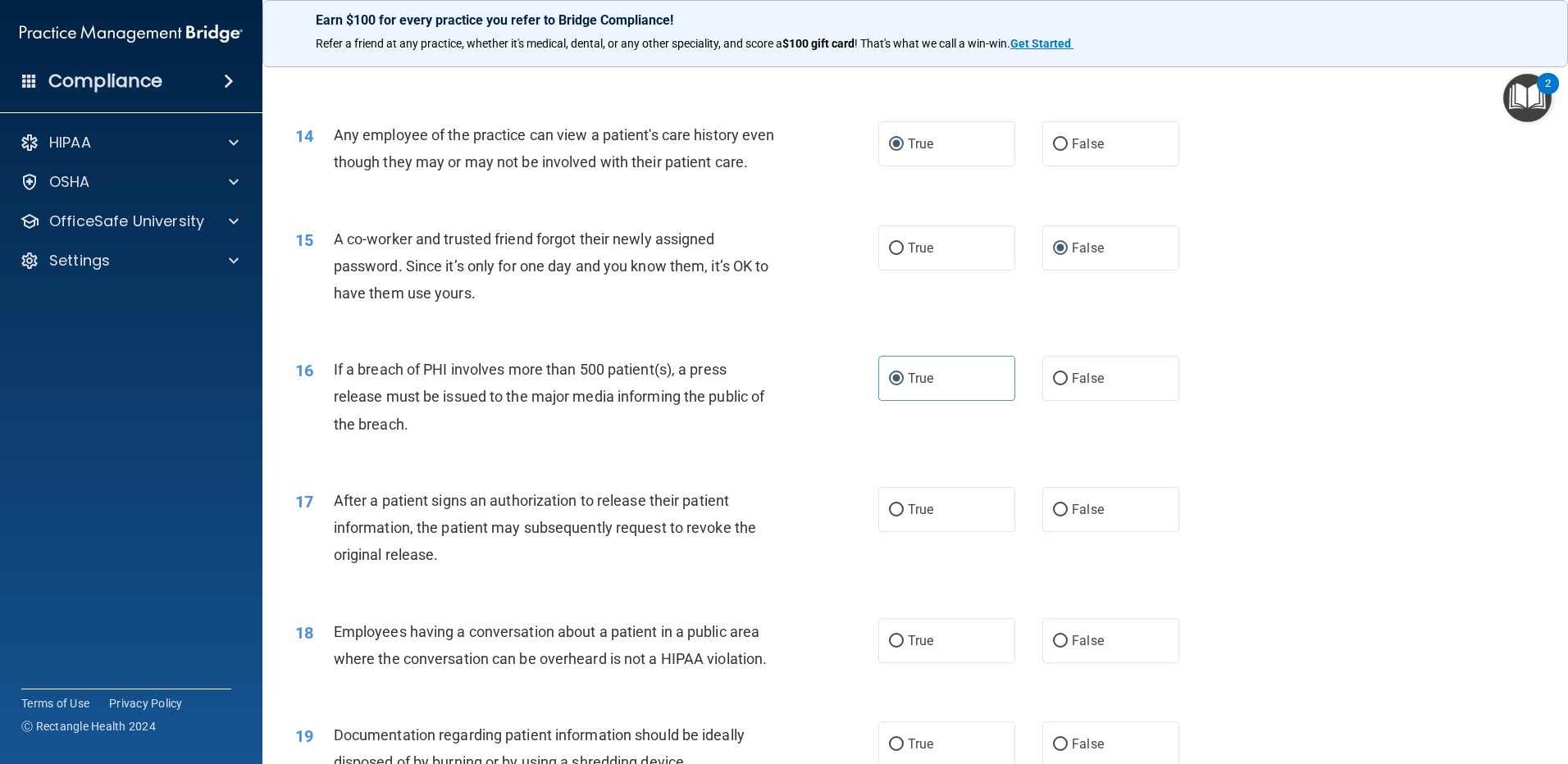
scroll to position [1558, 0]
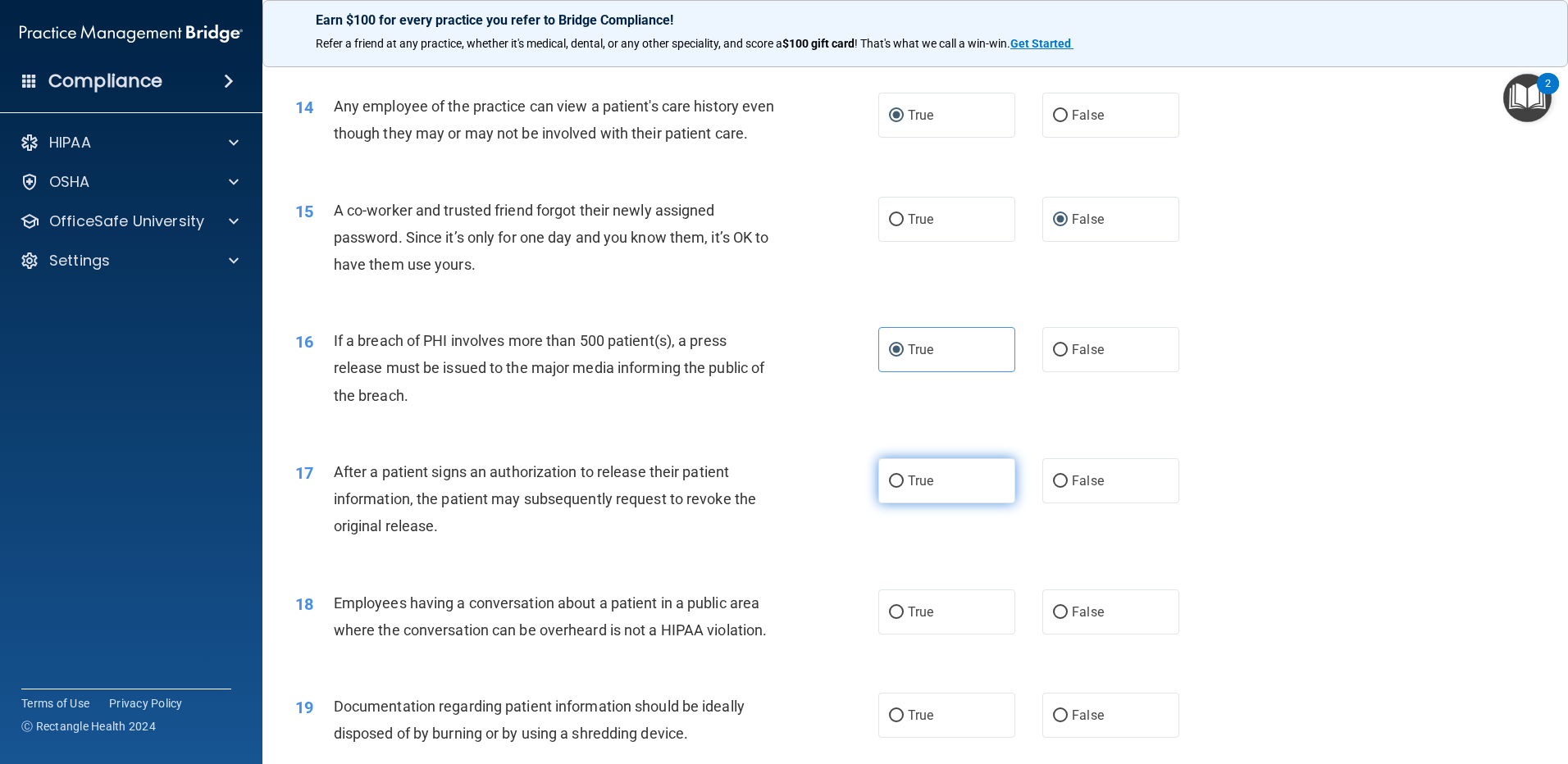
click at [894, 488] on input "True" at bounding box center [896, 481] width 14 height 13
radio input "true"
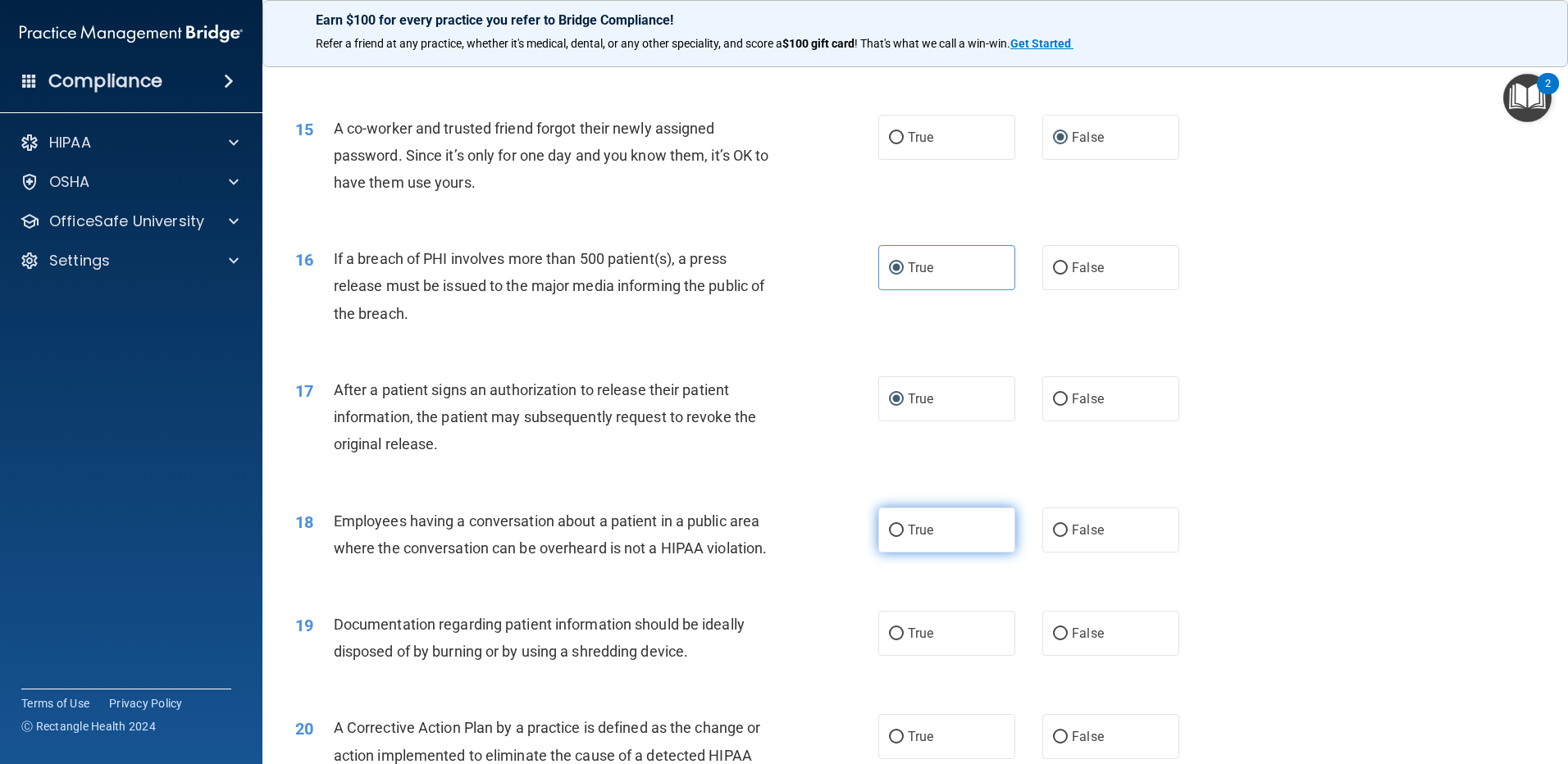
scroll to position [1722, 0]
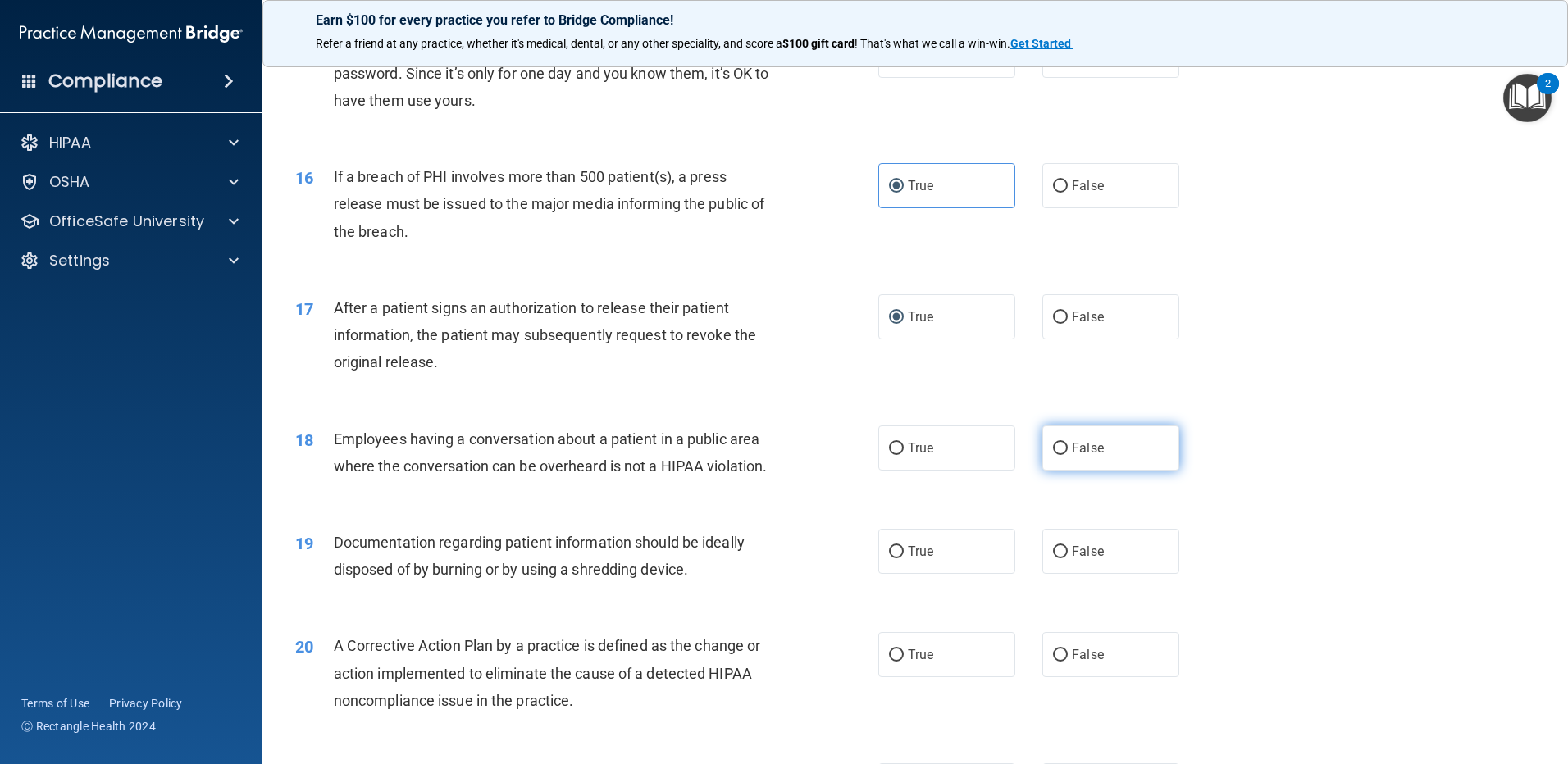
click at [1043, 470] on label "False" at bounding box center [1111, 448] width 137 height 45
click at [1053, 455] on input "False" at bounding box center [1059, 448] width 14 height 13
radio input "true"
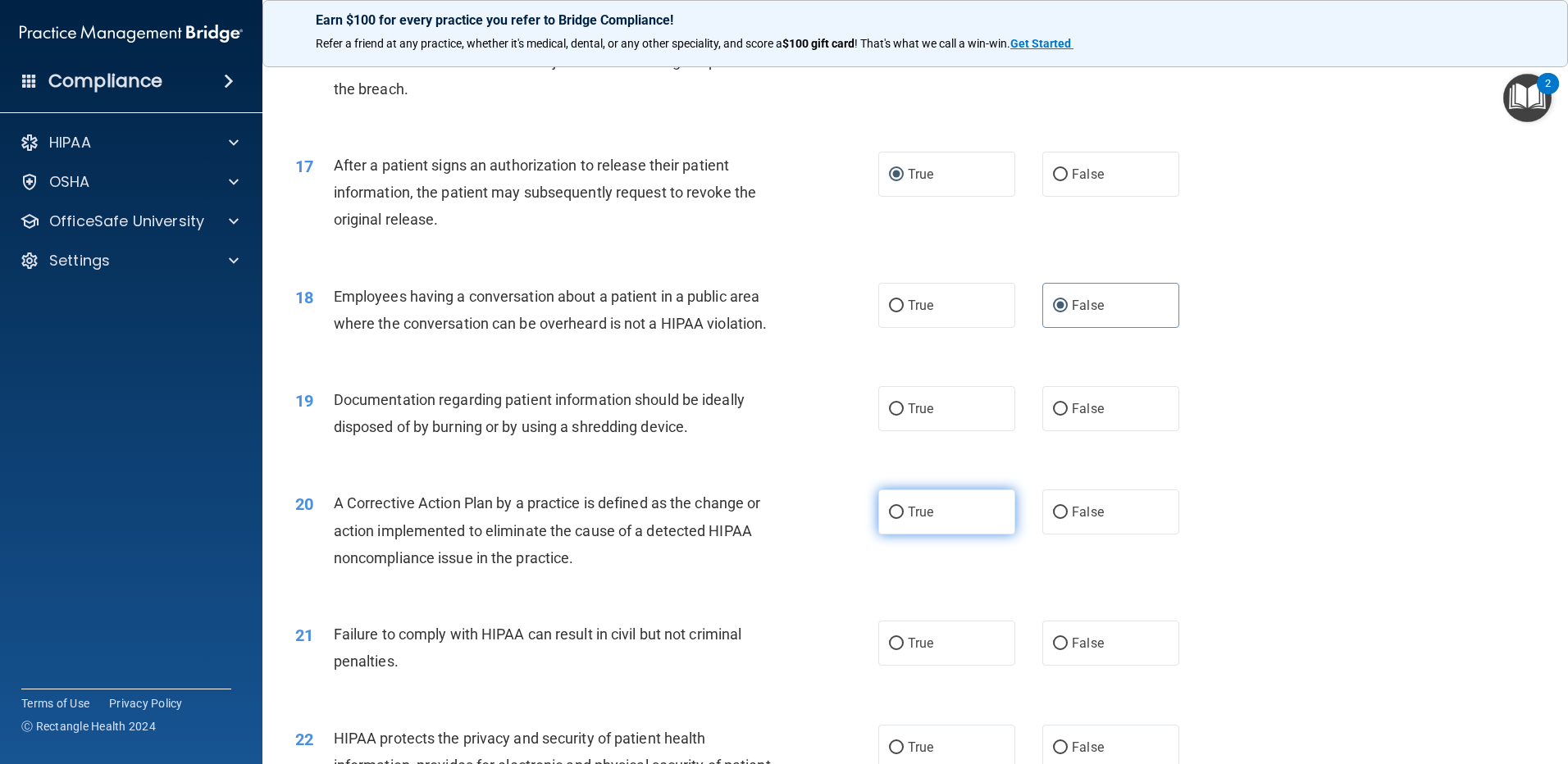
scroll to position [1968, 0]
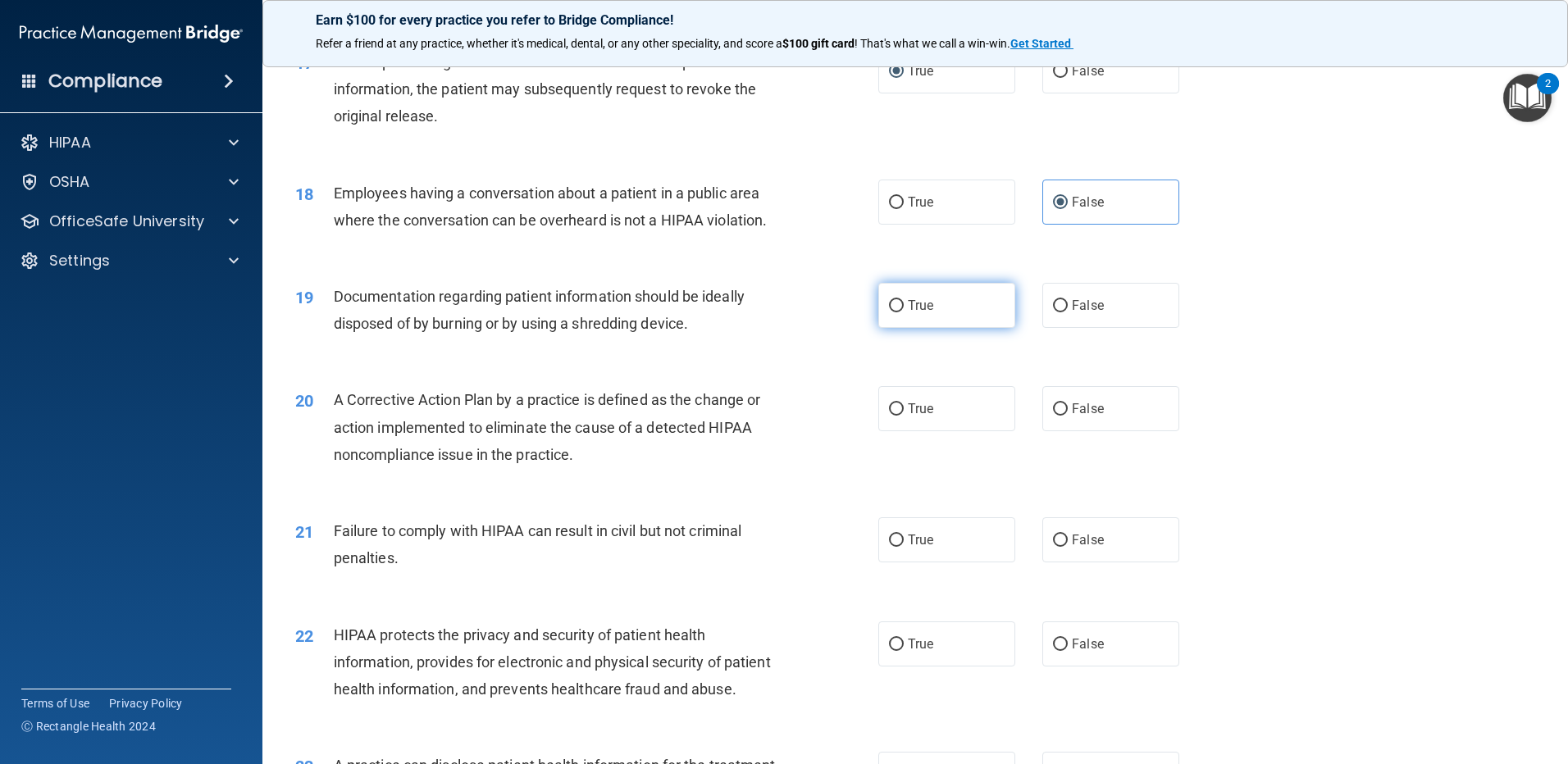
click at [894, 312] on input "True" at bounding box center [896, 306] width 14 height 13
radio input "true"
click at [890, 431] on label "True" at bounding box center [947, 408] width 137 height 45
click at [890, 415] on input "True" at bounding box center [896, 409] width 14 height 13
radio input "true"
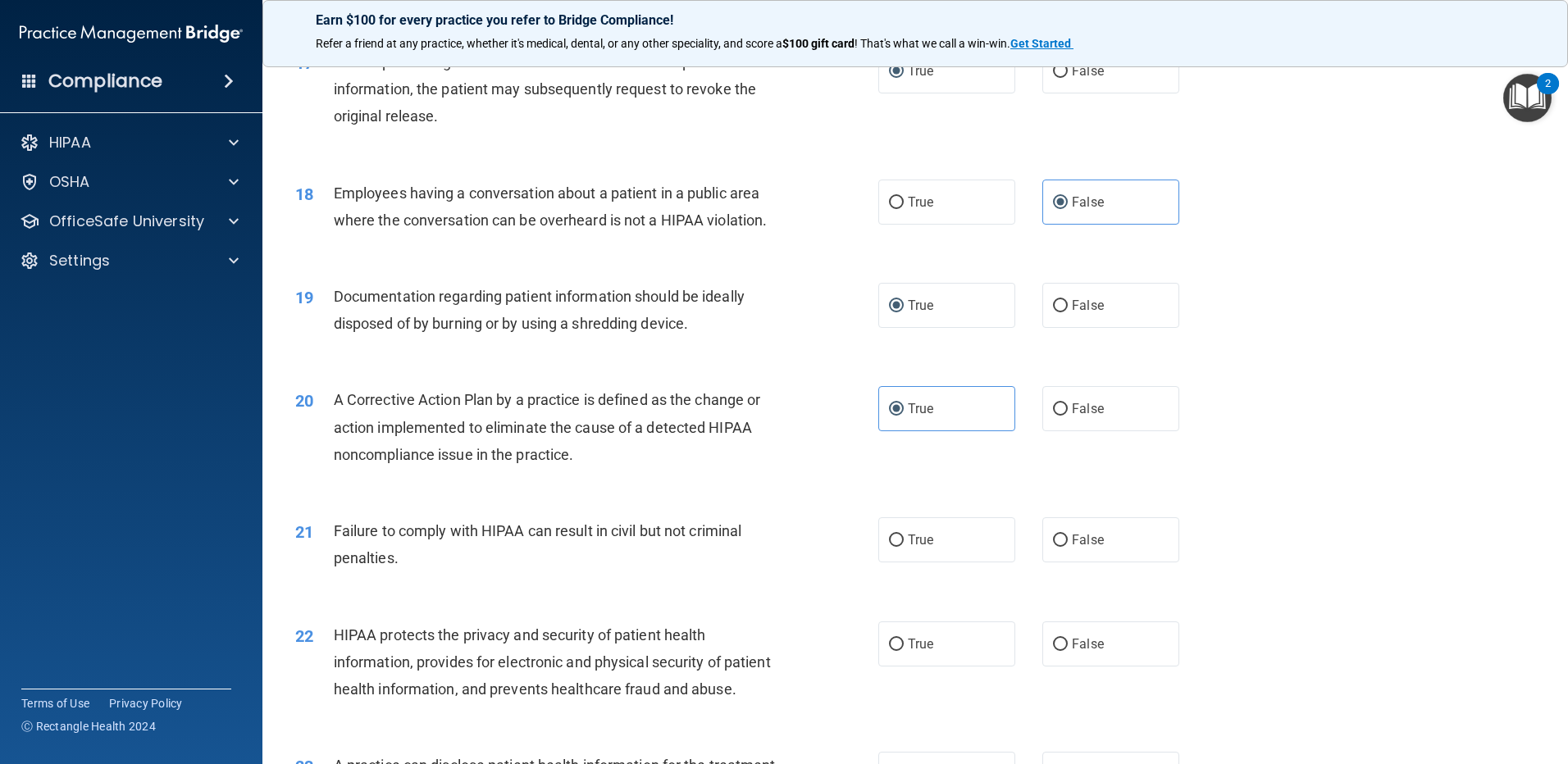
scroll to position [2050, 0]
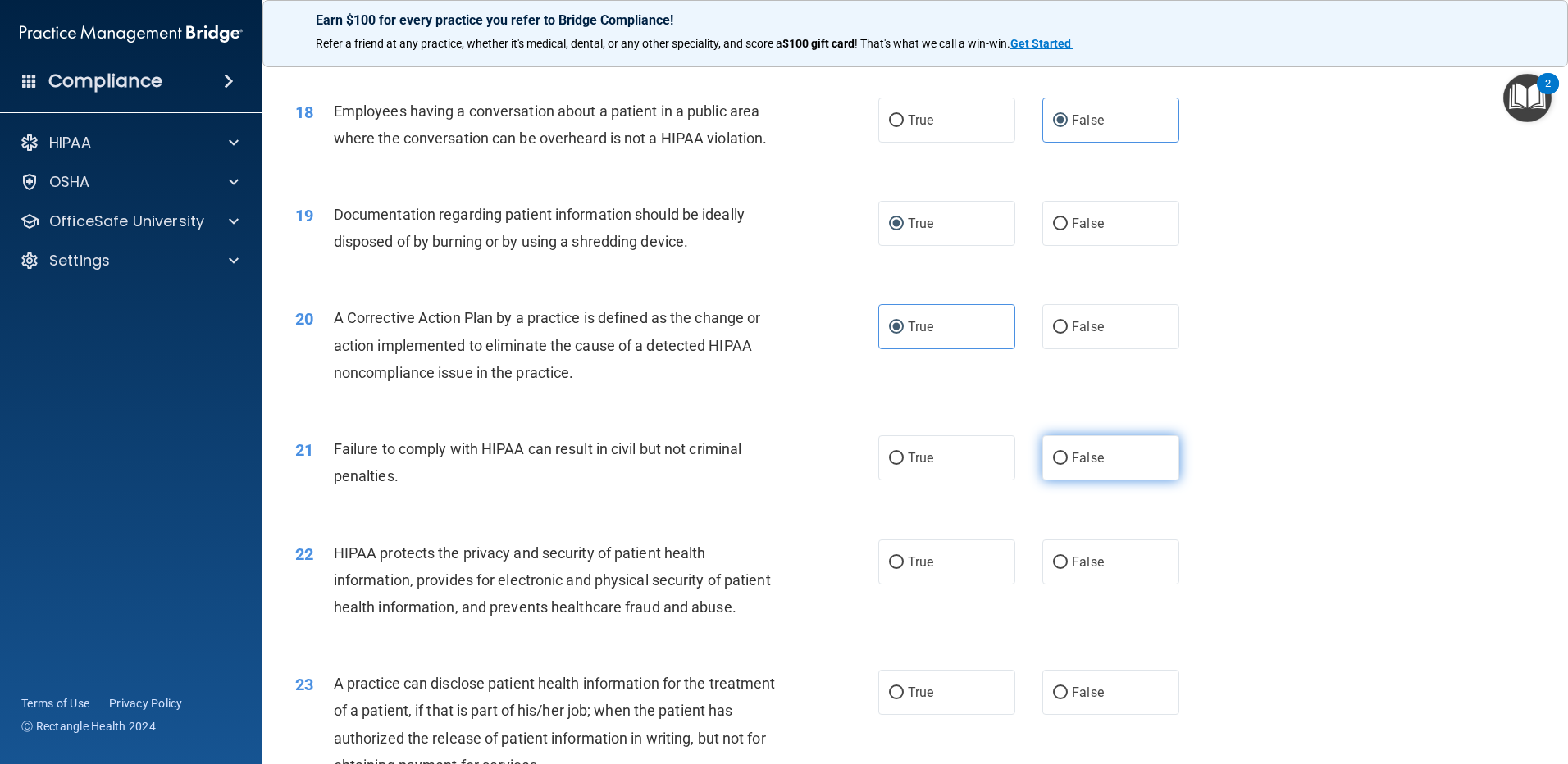
click at [1053, 465] on input "False" at bounding box center [1059, 459] width 14 height 13
radio input "true"
click at [896, 465] on input "True" at bounding box center [896, 459] width 14 height 13
radio input "true"
click at [1054, 465] on input "False" at bounding box center [1059, 459] width 14 height 13
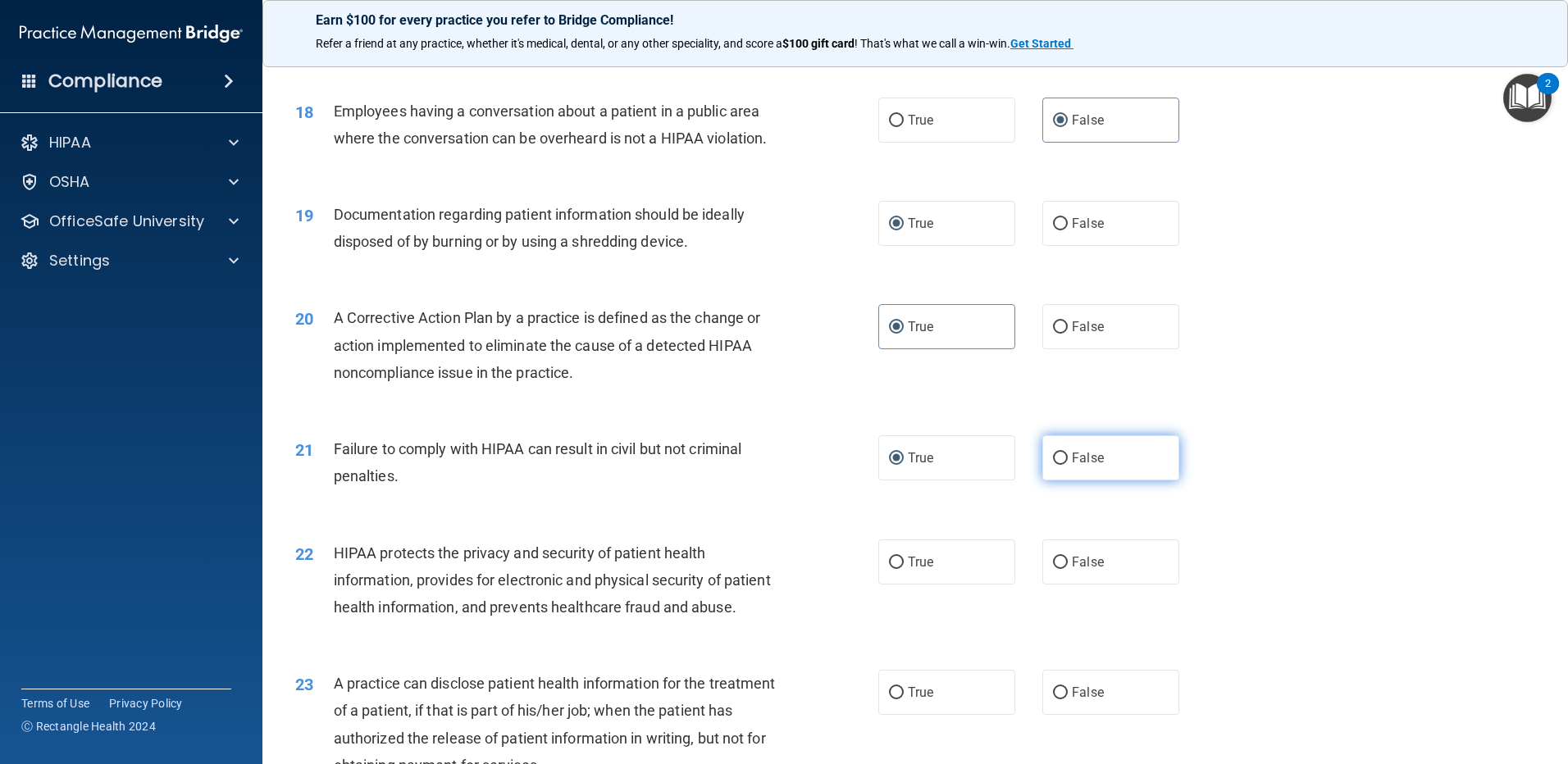
radio input "true"
radio input "false"
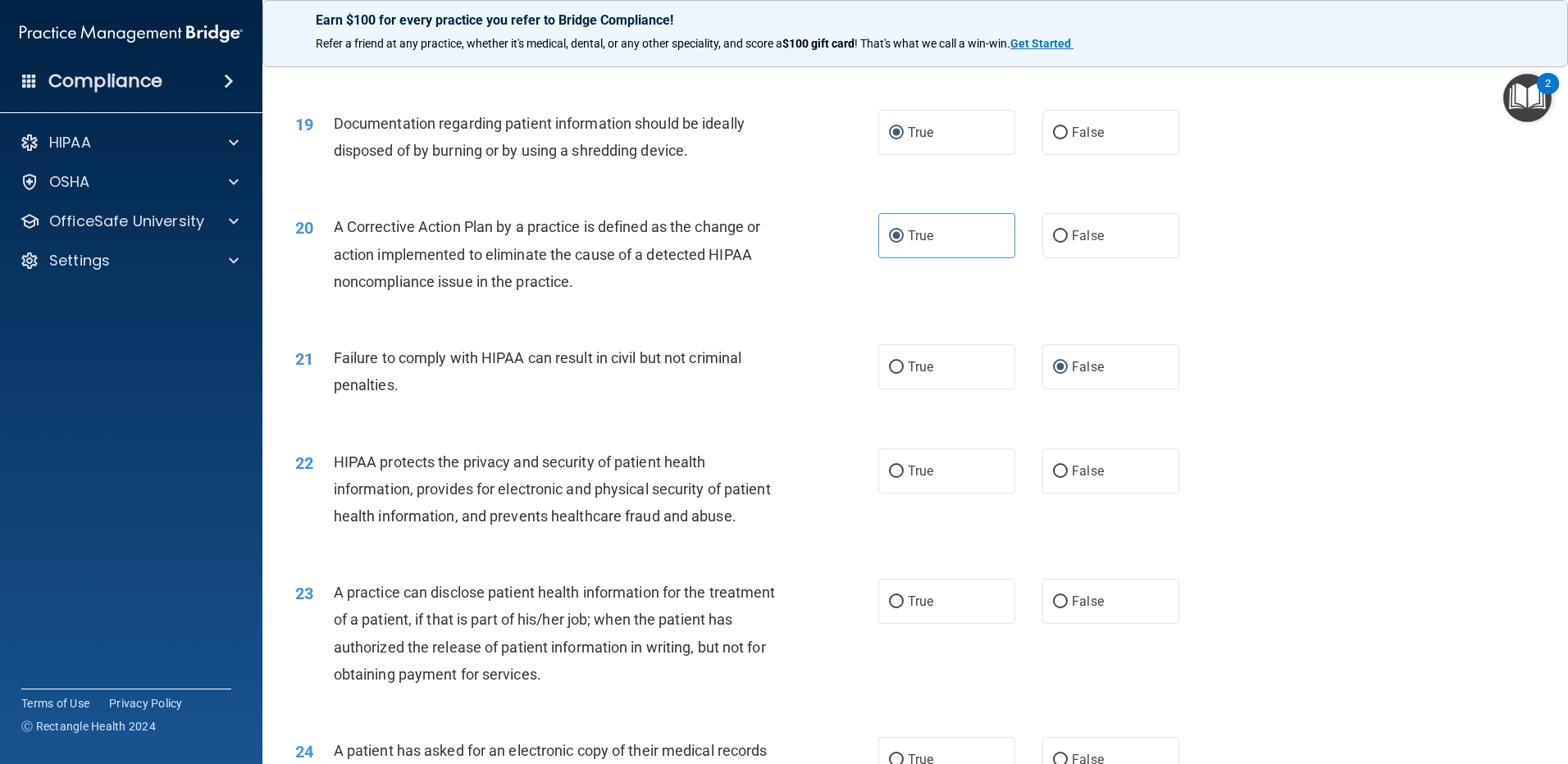
scroll to position [2296, 0]
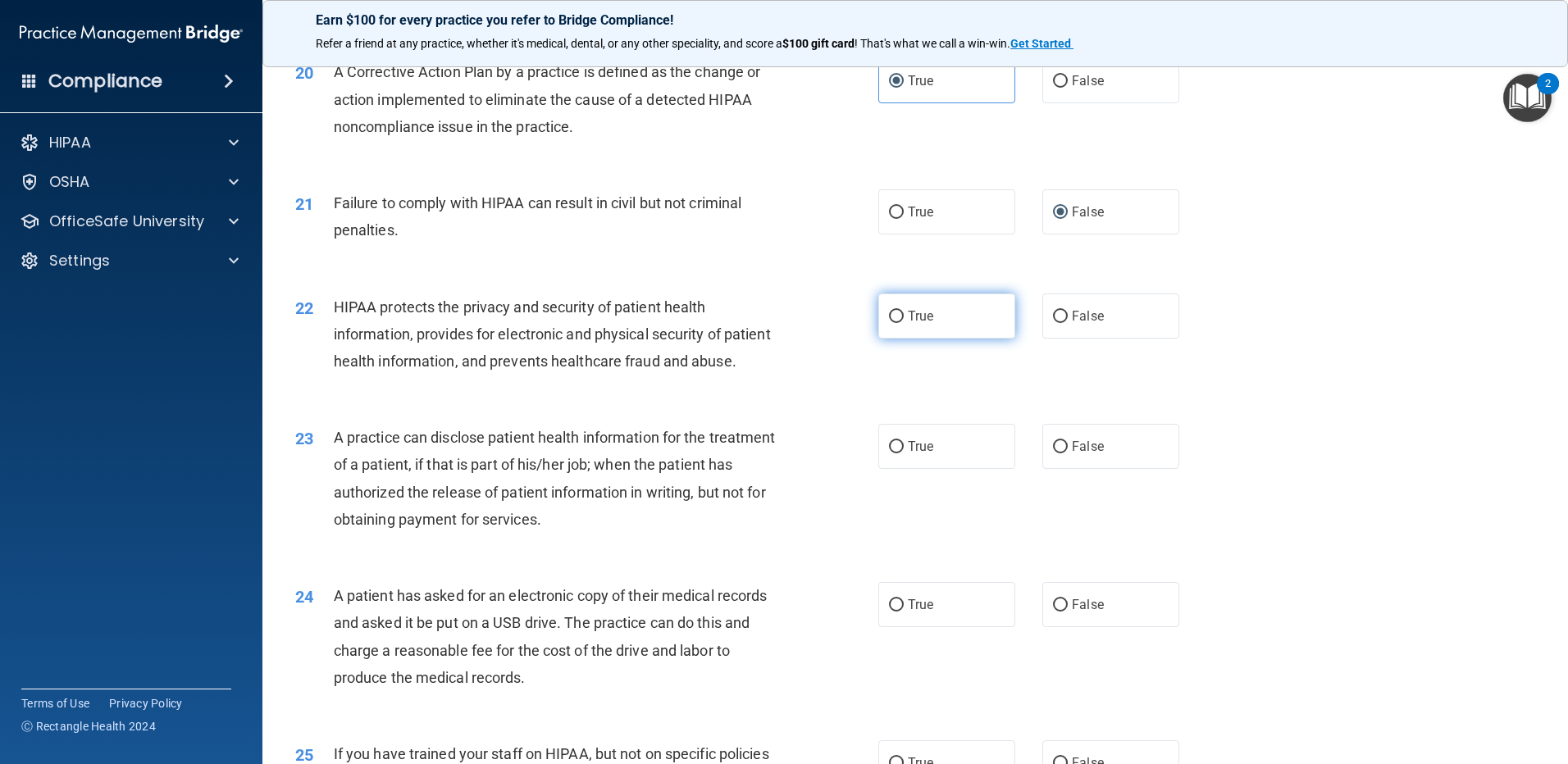
click at [898, 338] on label "True" at bounding box center [947, 316] width 137 height 45
click at [898, 323] on input "True" at bounding box center [896, 316] width 14 height 13
radio input "true"
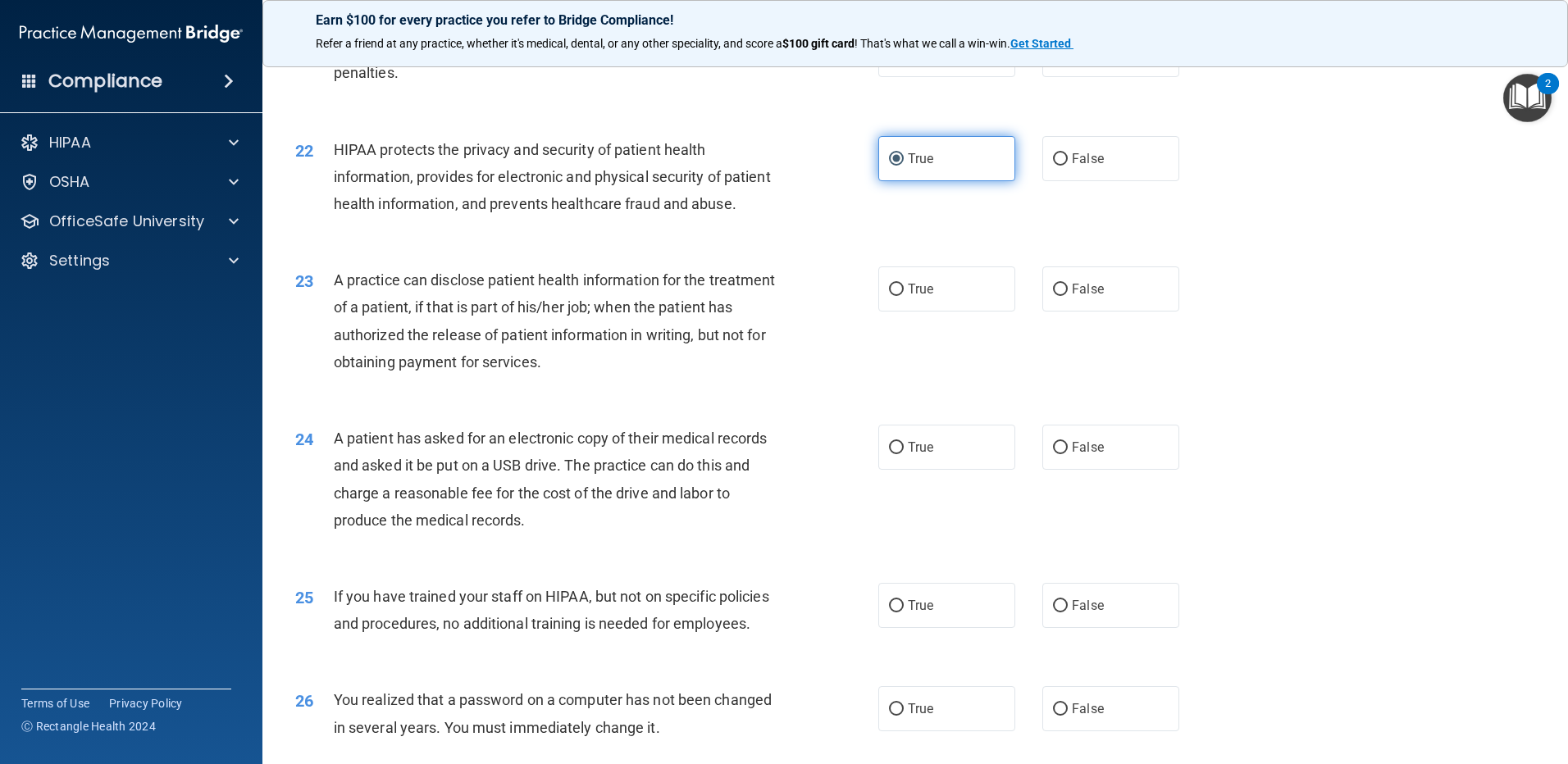
scroll to position [2460, 0]
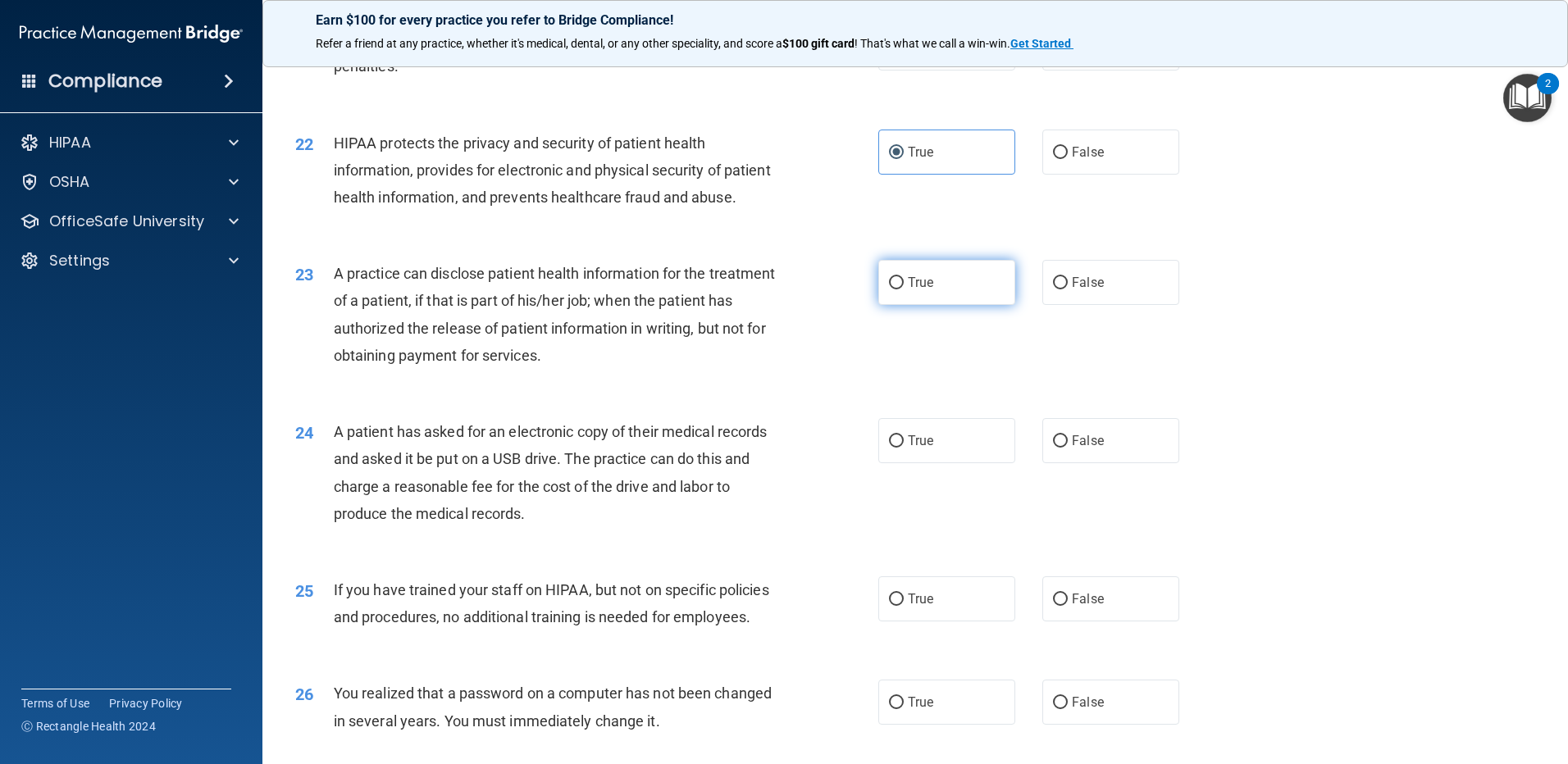
click at [896, 305] on label "True" at bounding box center [947, 282] width 137 height 45
click at [896, 289] on input "True" at bounding box center [896, 283] width 14 height 13
radio input "true"
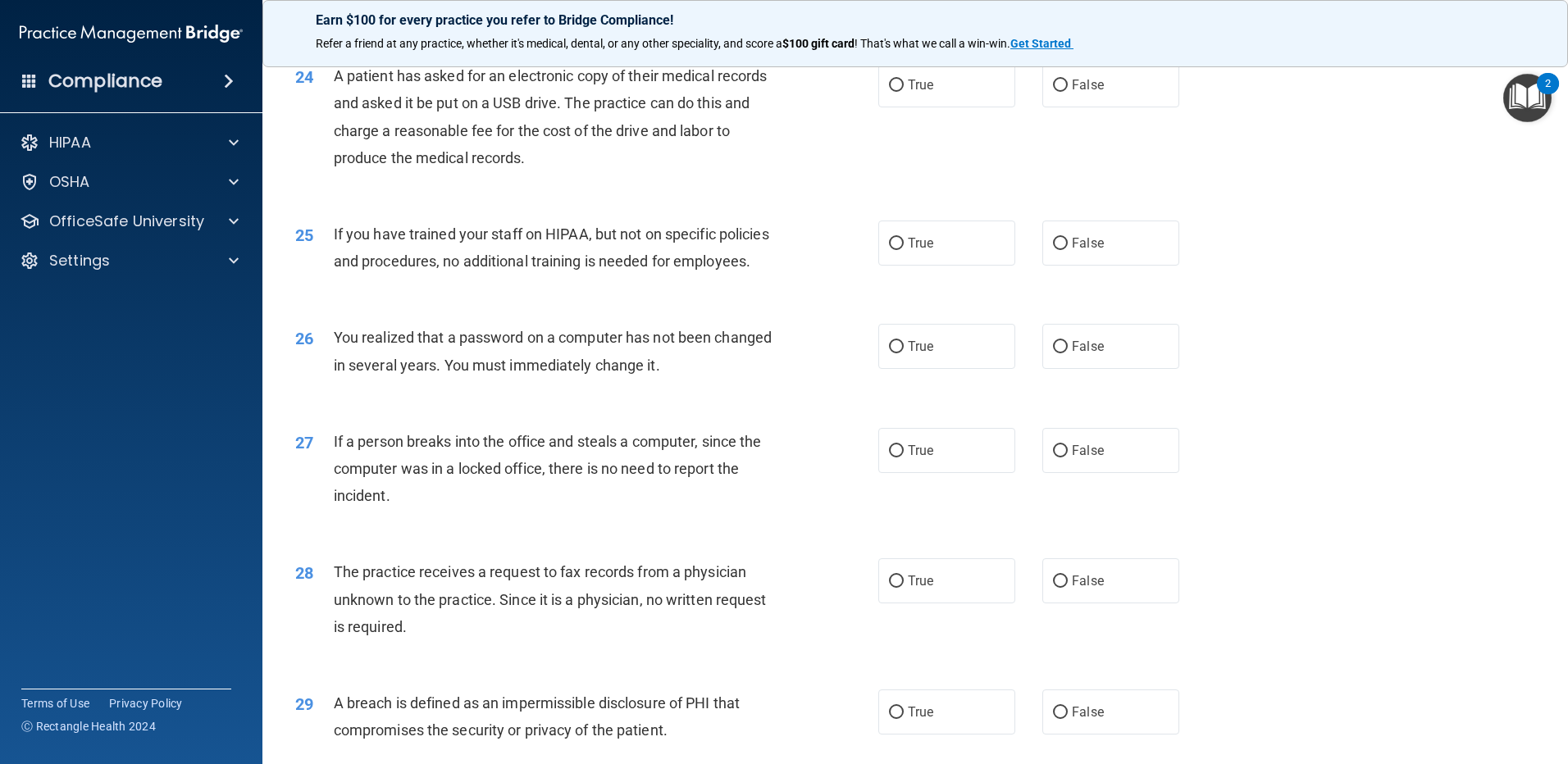
scroll to position [2652, 0]
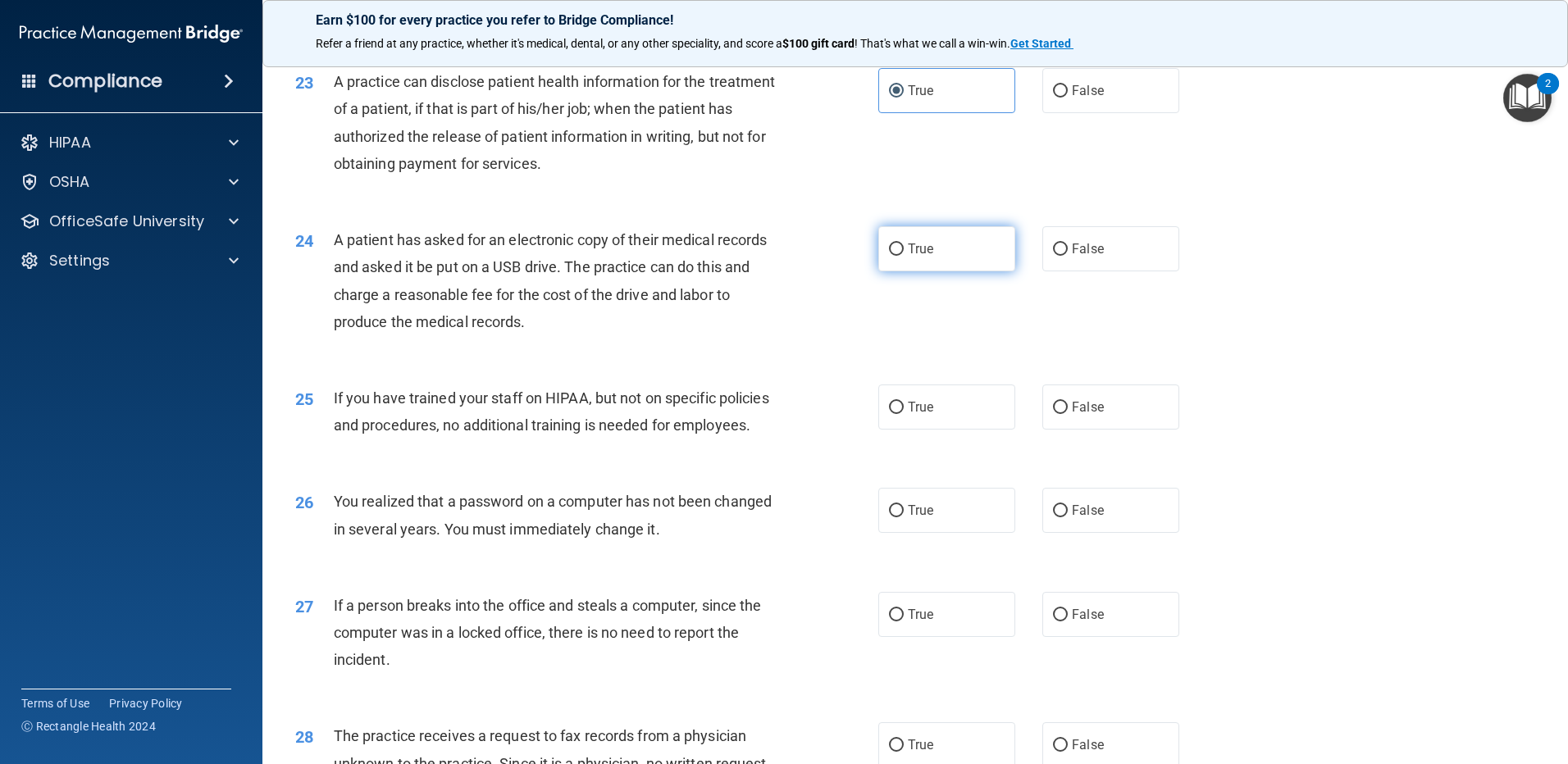
click at [900, 272] on label "True" at bounding box center [947, 248] width 137 height 45
click at [900, 256] on input "True" at bounding box center [896, 250] width 14 height 13
radio input "true"
click at [1053, 414] on input "False" at bounding box center [1059, 408] width 14 height 13
radio input "true"
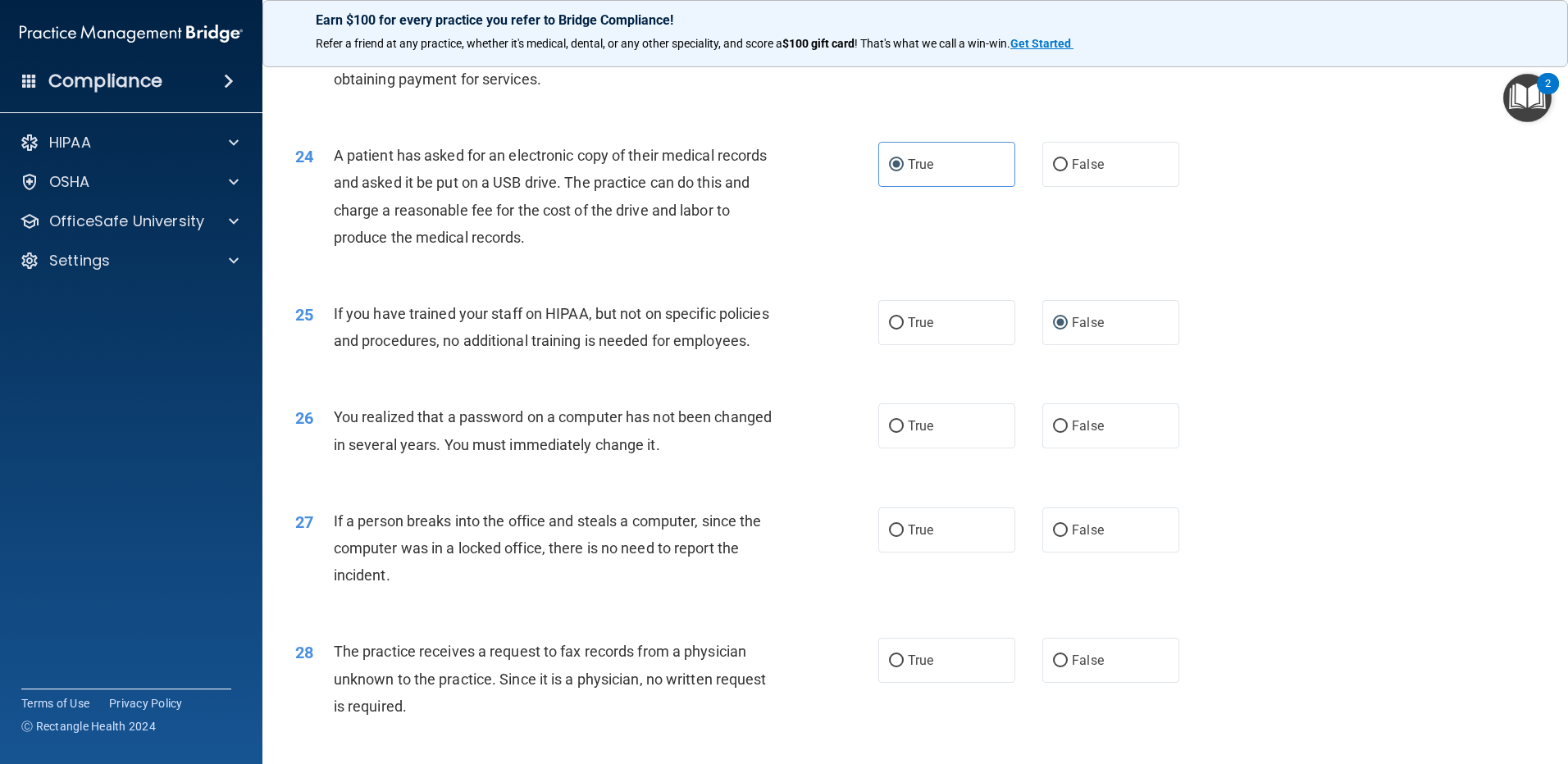
scroll to position [2816, 0]
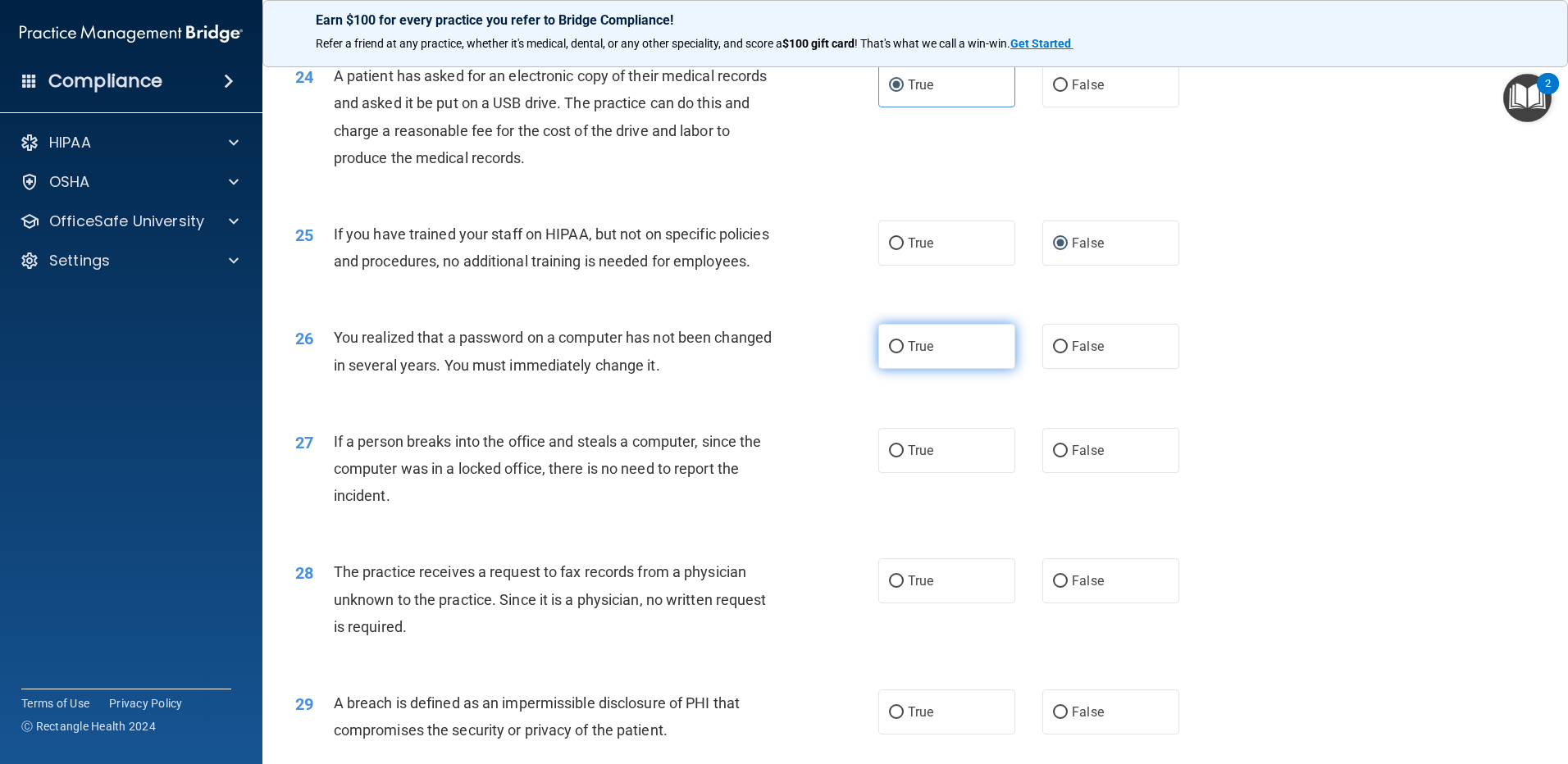
click at [889, 354] on input "True" at bounding box center [896, 347] width 14 height 13
radio input "true"
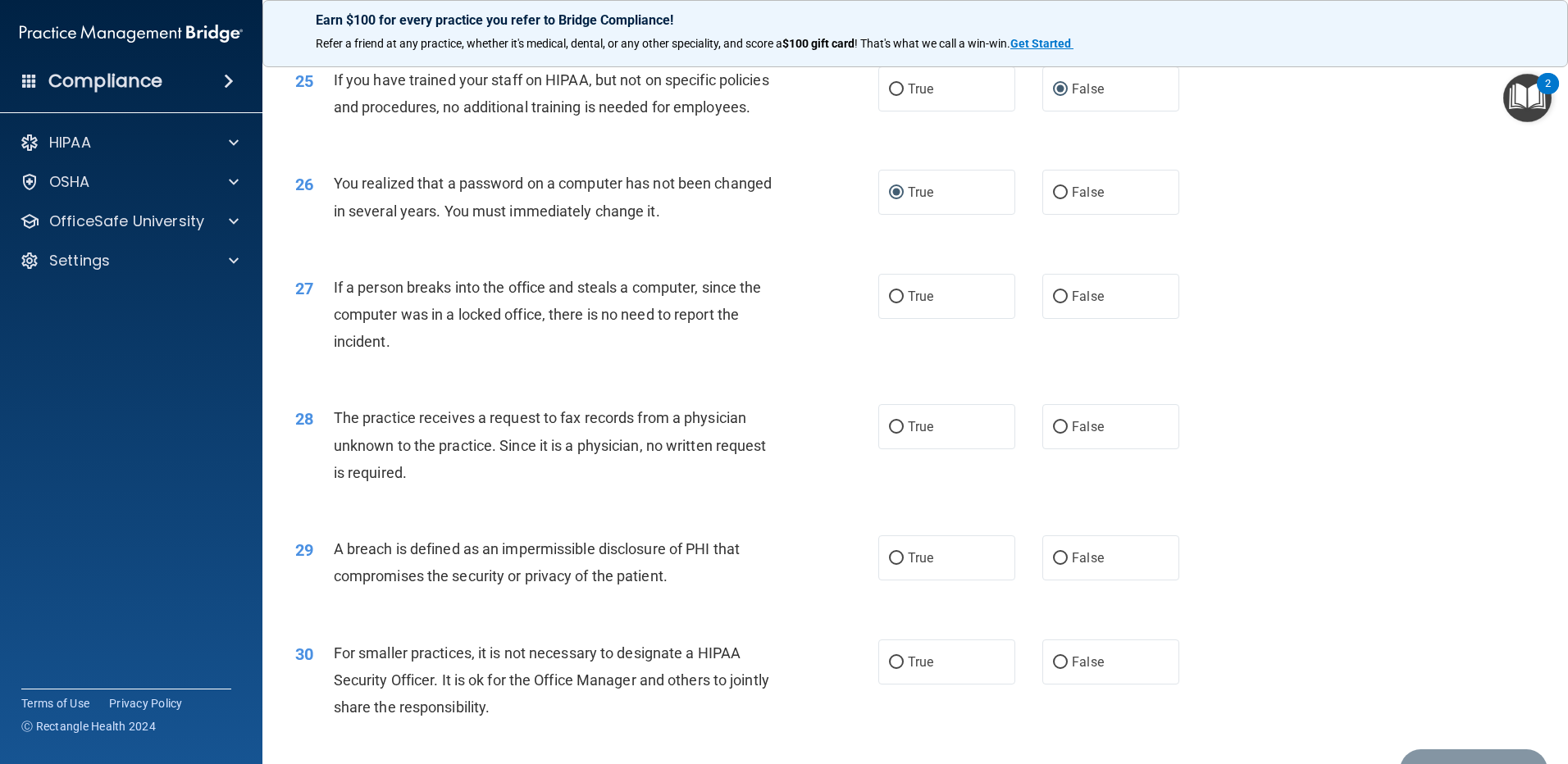
scroll to position [2980, 0]
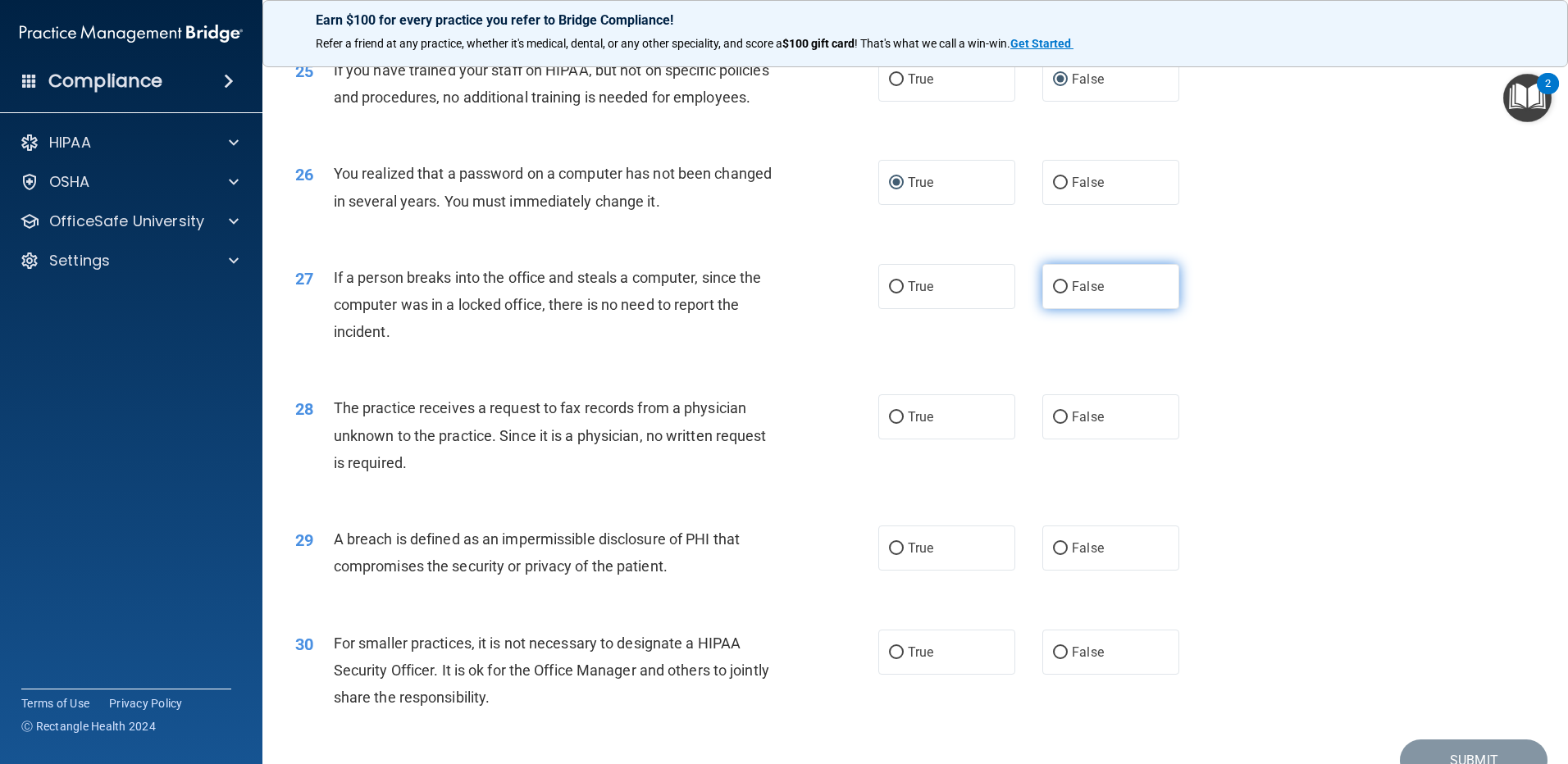
click at [1055, 294] on input "False" at bounding box center [1059, 287] width 14 height 13
radio input "true"
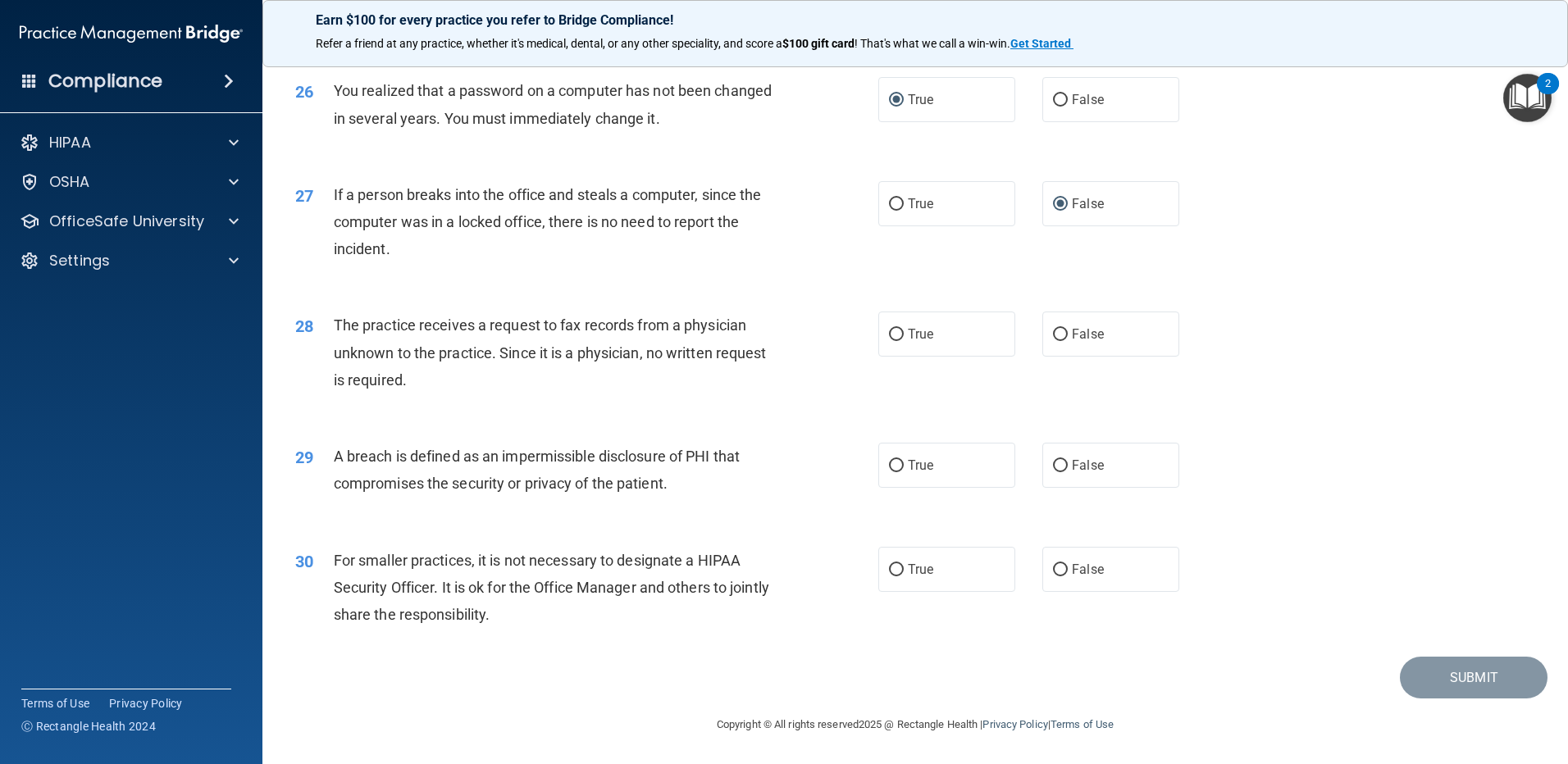
scroll to position [3144, 0]
click at [1053, 332] on input "False" at bounding box center [1059, 335] width 14 height 13
radio input "true"
click at [890, 469] on input "True" at bounding box center [896, 466] width 14 height 13
radio input "true"
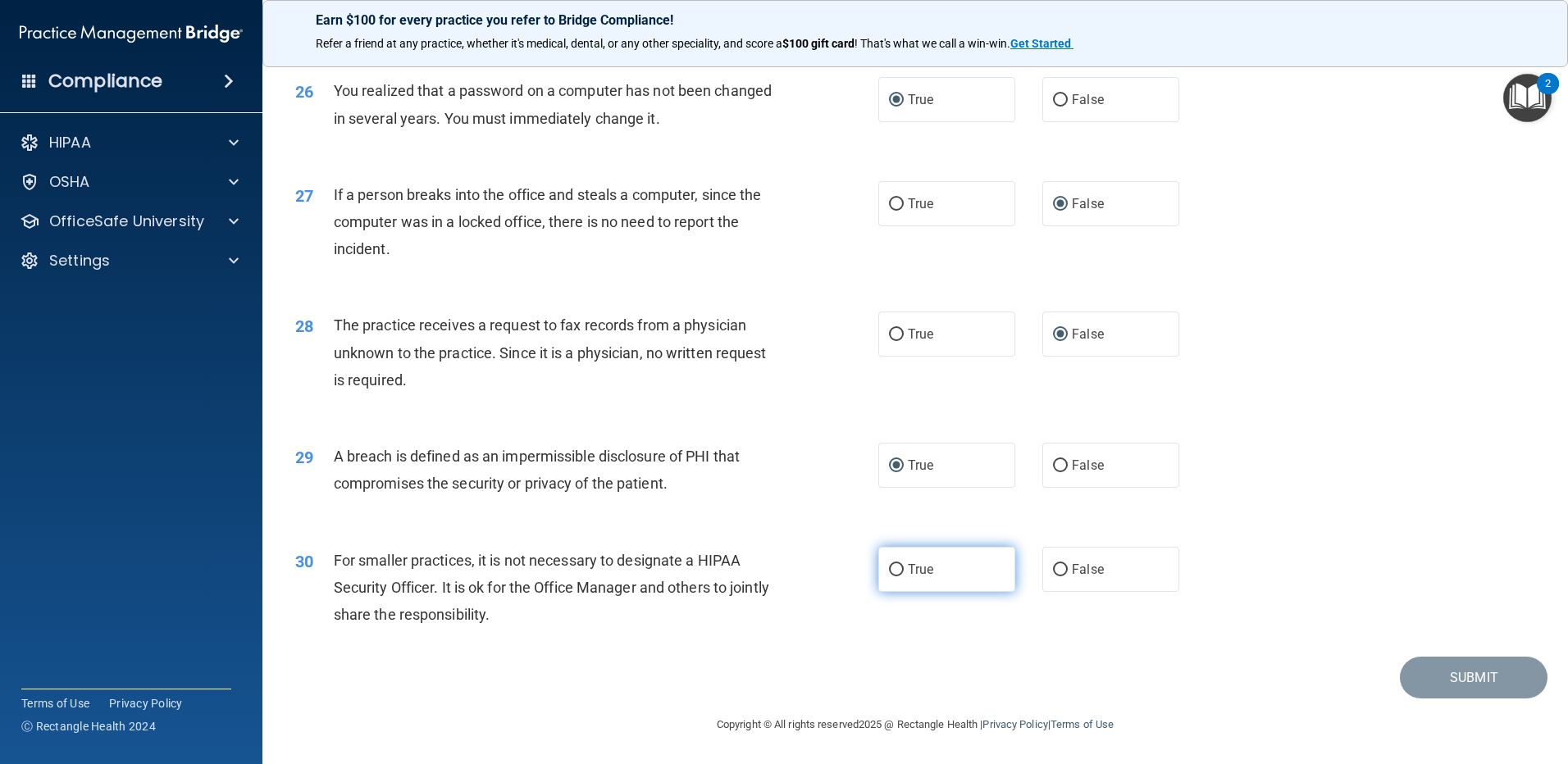
click at [908, 575] on span "True" at bounding box center [921, 569] width 25 height 15
click at [904, 575] on input "True" at bounding box center [896, 570] width 14 height 13
radio input "true"
click at [1496, 684] on button "Submit" at bounding box center [1473, 677] width 147 height 41
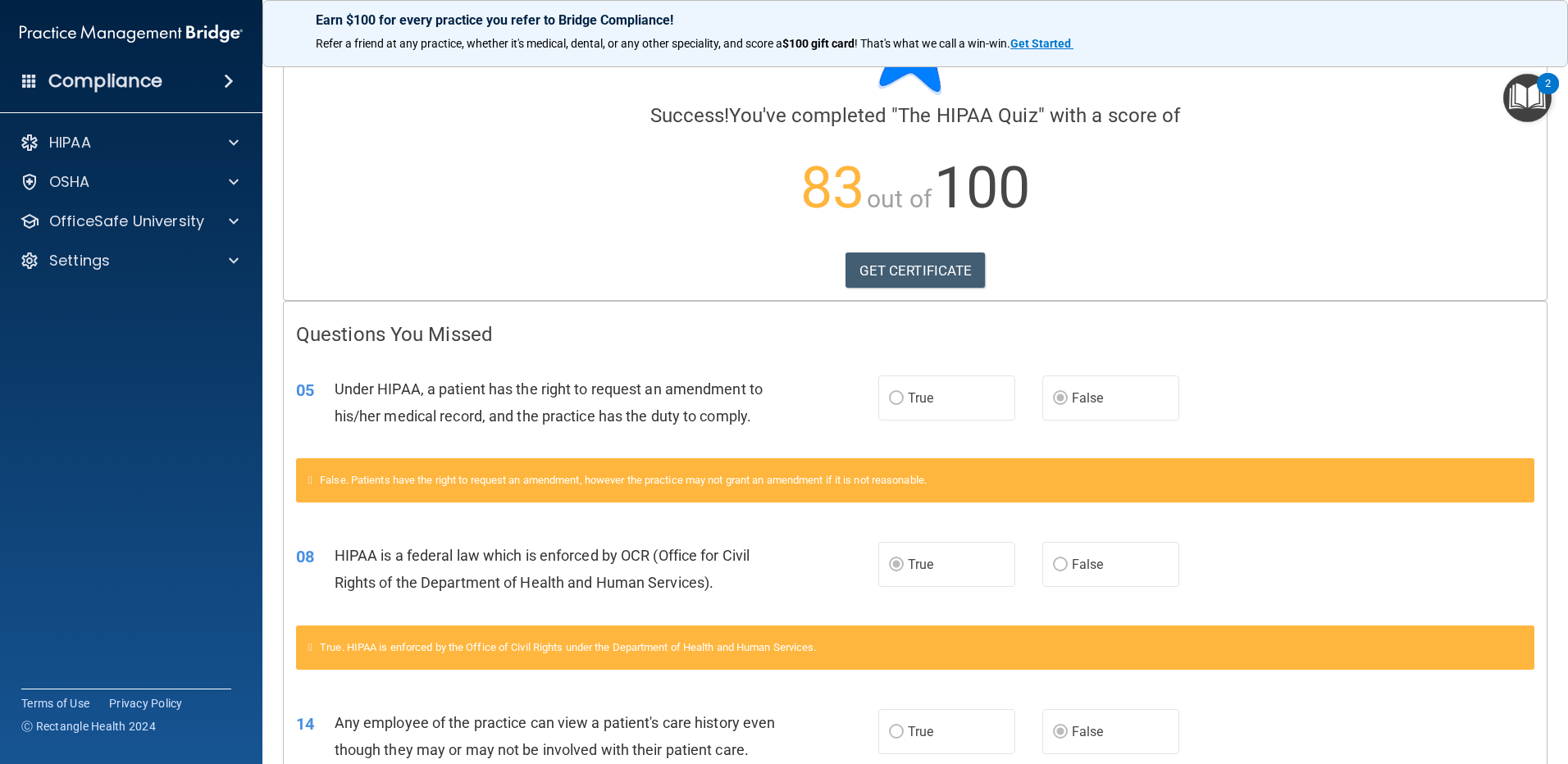
scroll to position [82, 0]
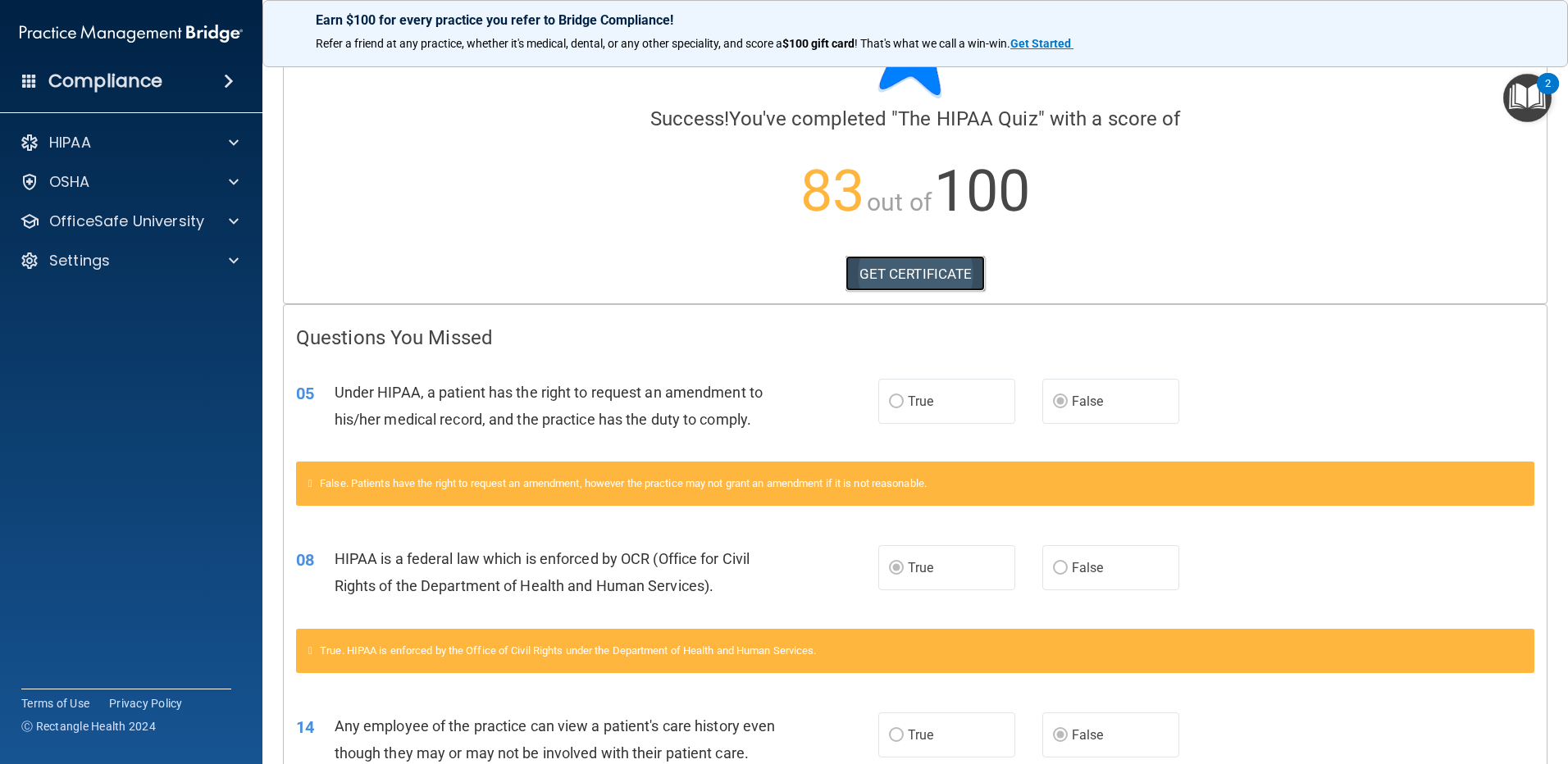
click at [910, 279] on link "GET CERTIFICATE" at bounding box center [916, 273] width 140 height 36
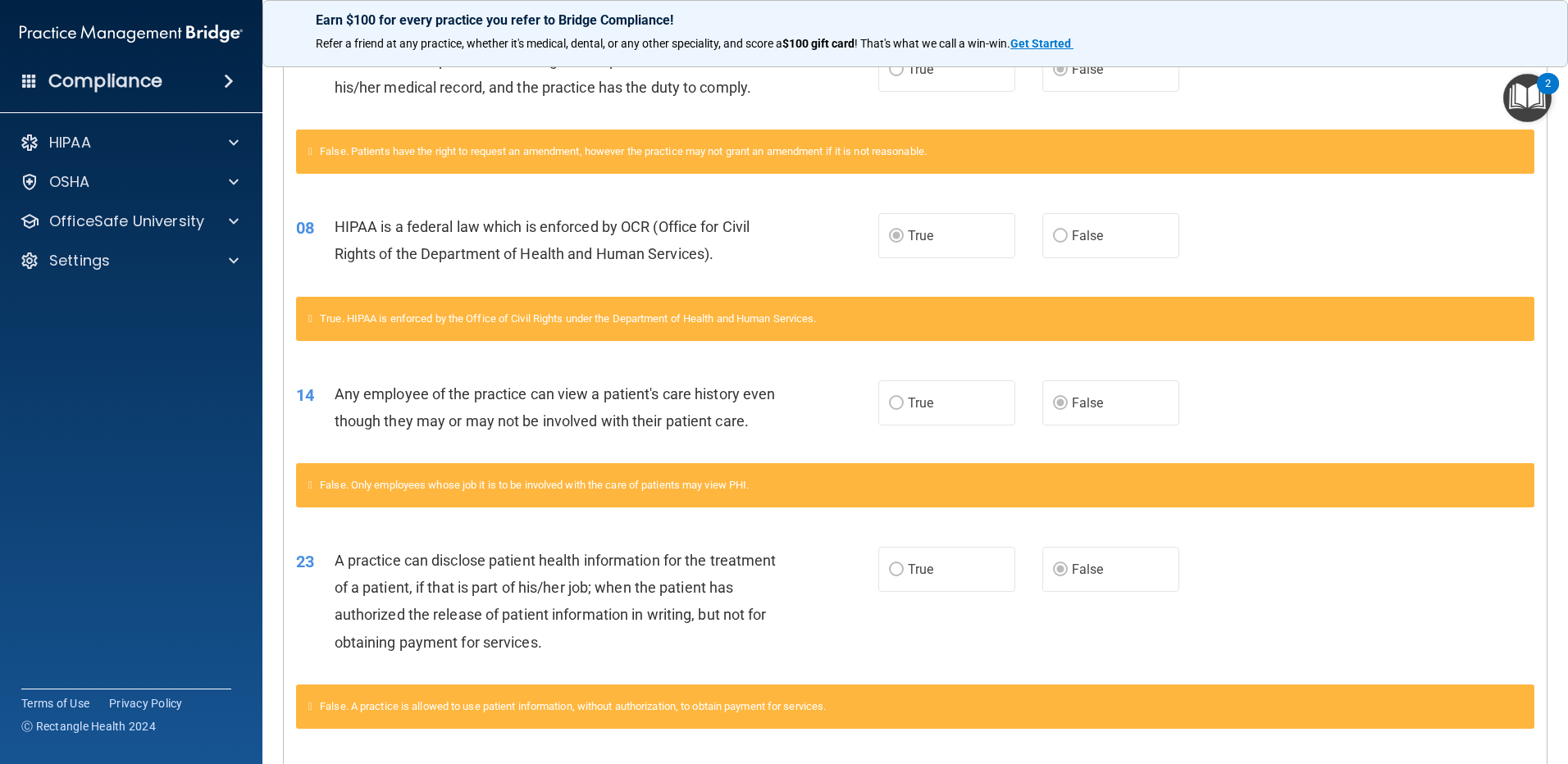
scroll to position [288, 0]
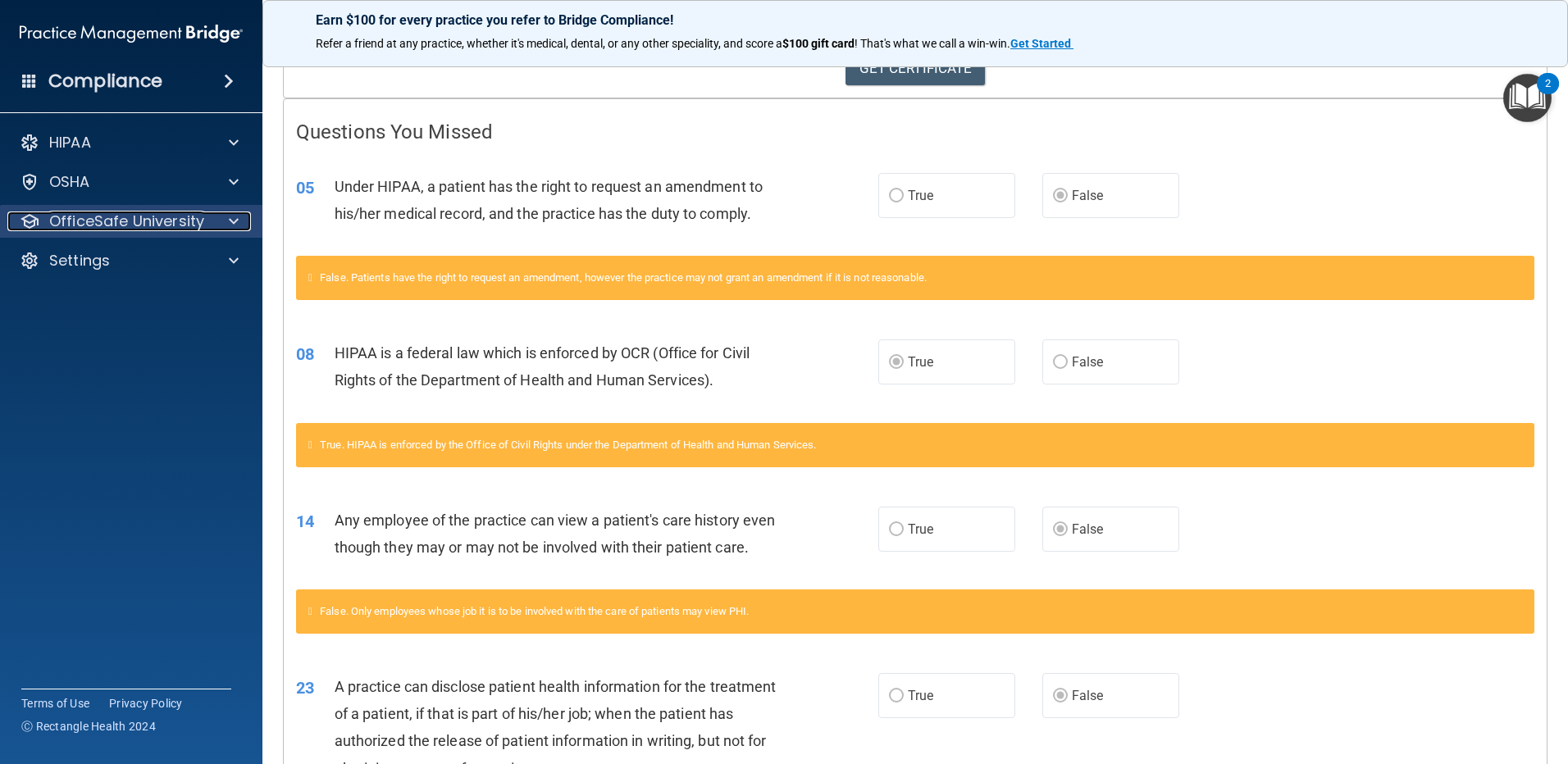
click at [205, 221] on div "OfficeSafe University" at bounding box center [109, 221] width 203 height 19
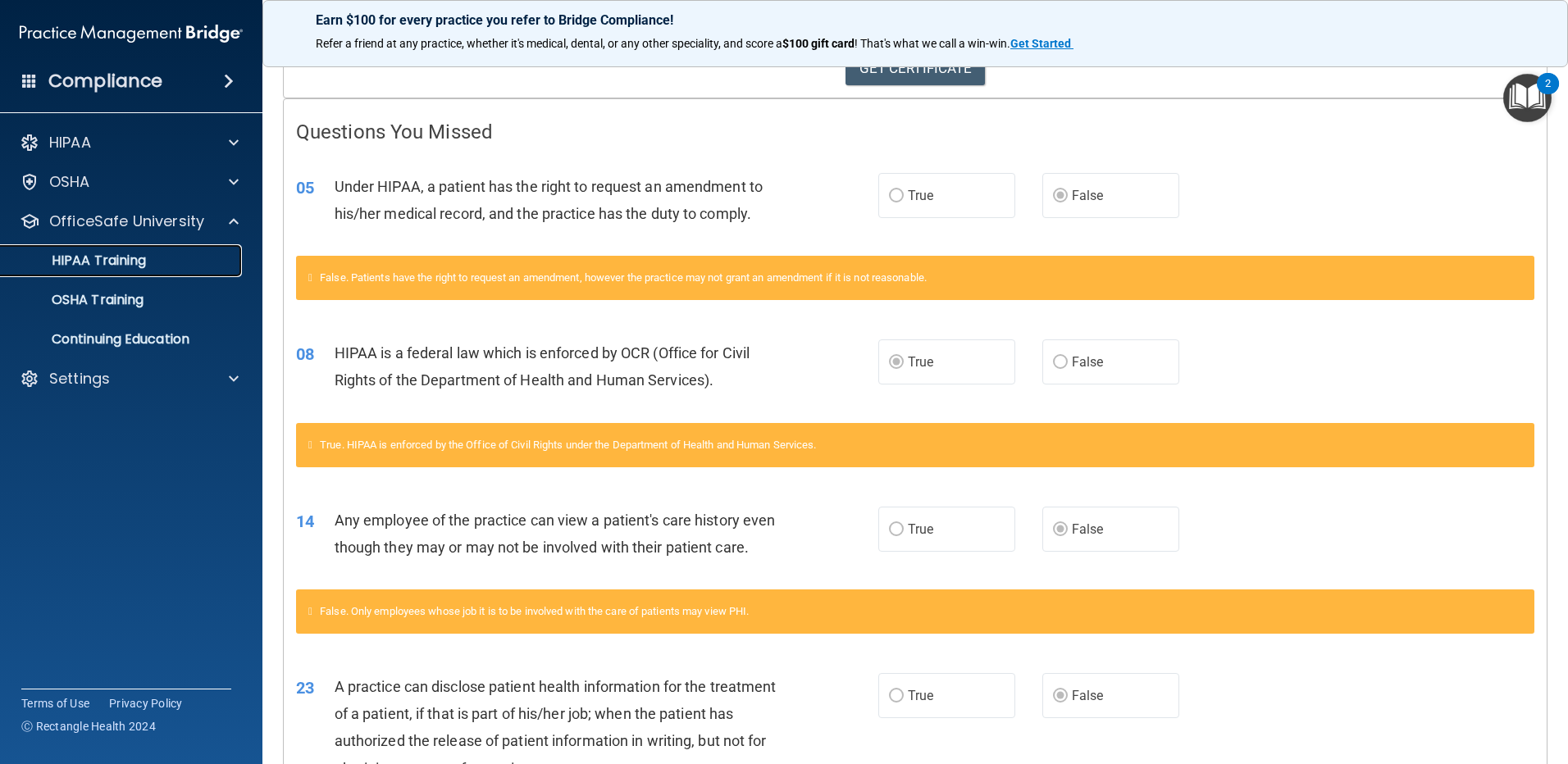
click at [125, 268] on p "HIPAA Training" at bounding box center [79, 261] width 135 height 16
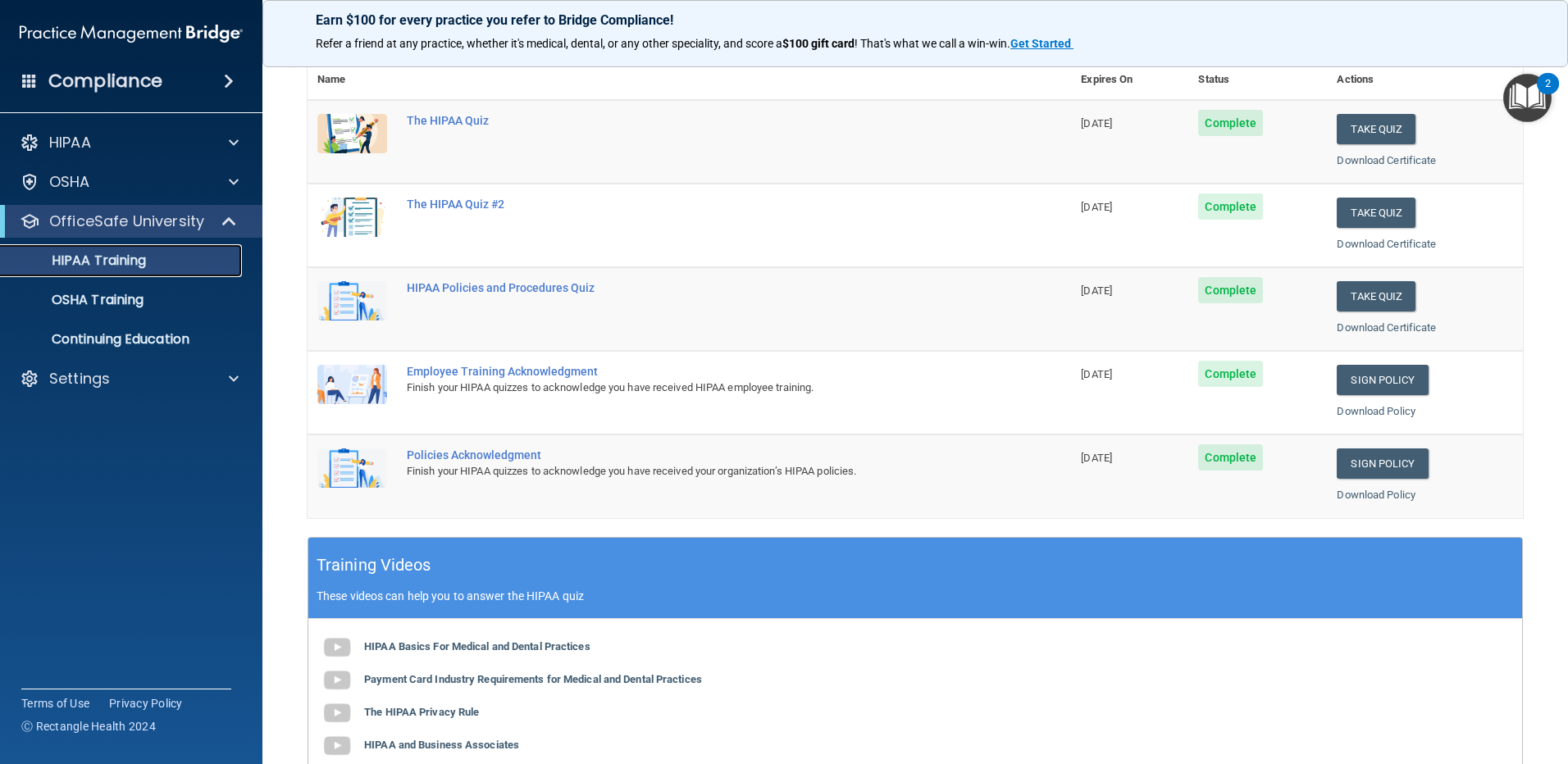
scroll to position [41, 0]
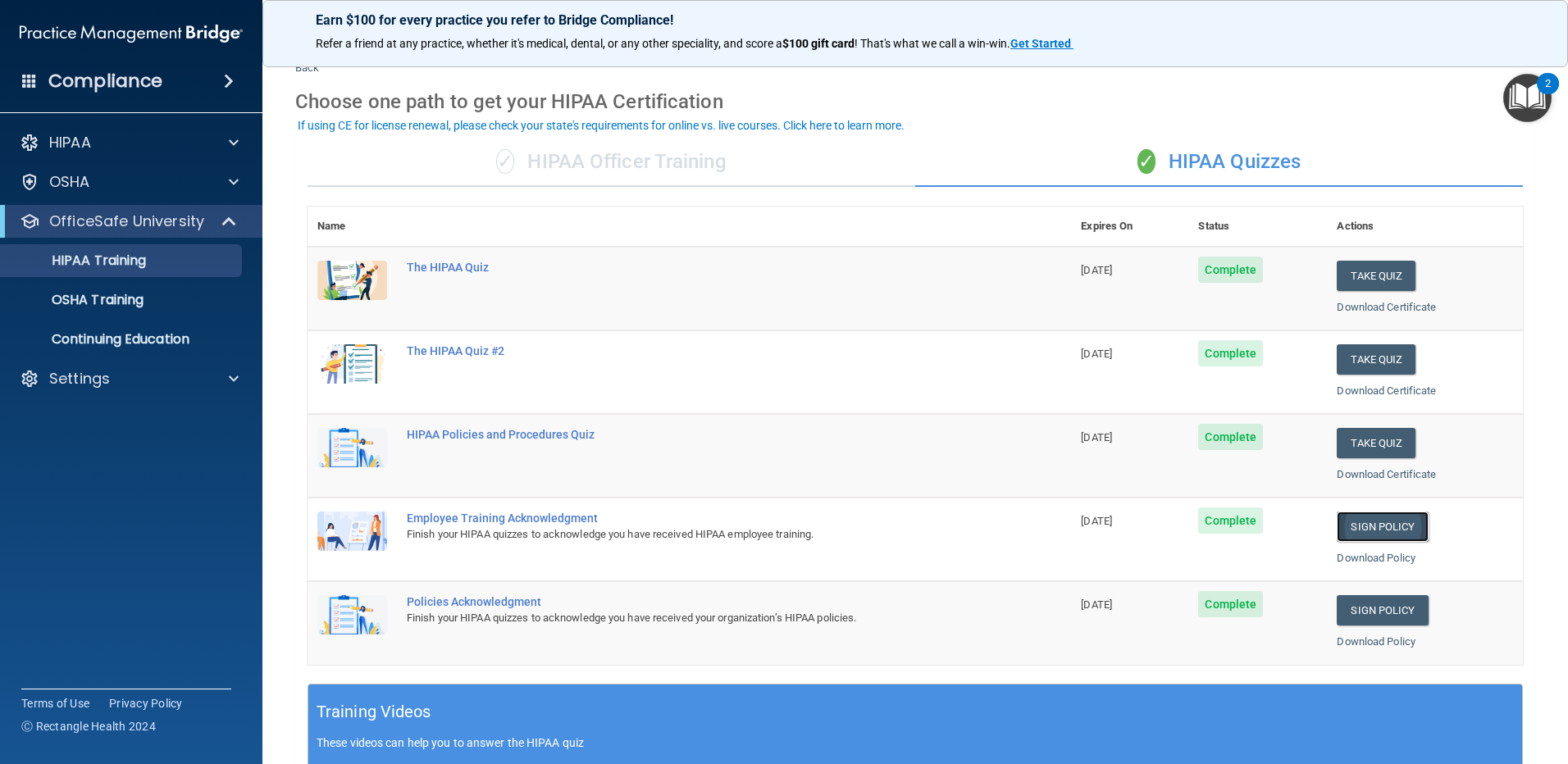
click at [1345, 538] on link "Sign Policy" at bounding box center [1383, 527] width 91 height 30
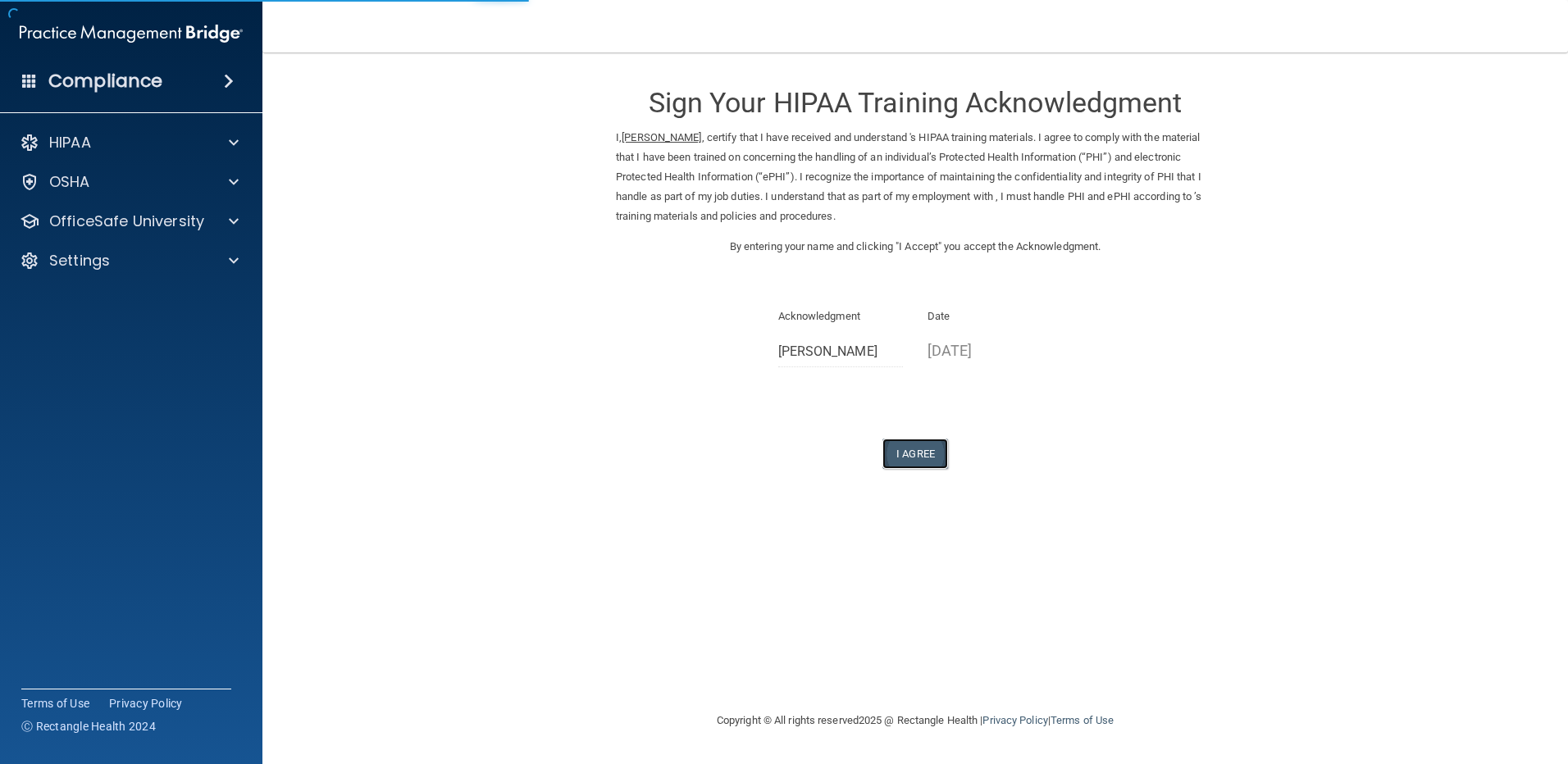
click at [922, 453] on button "I Agree" at bounding box center [916, 454] width 66 height 30
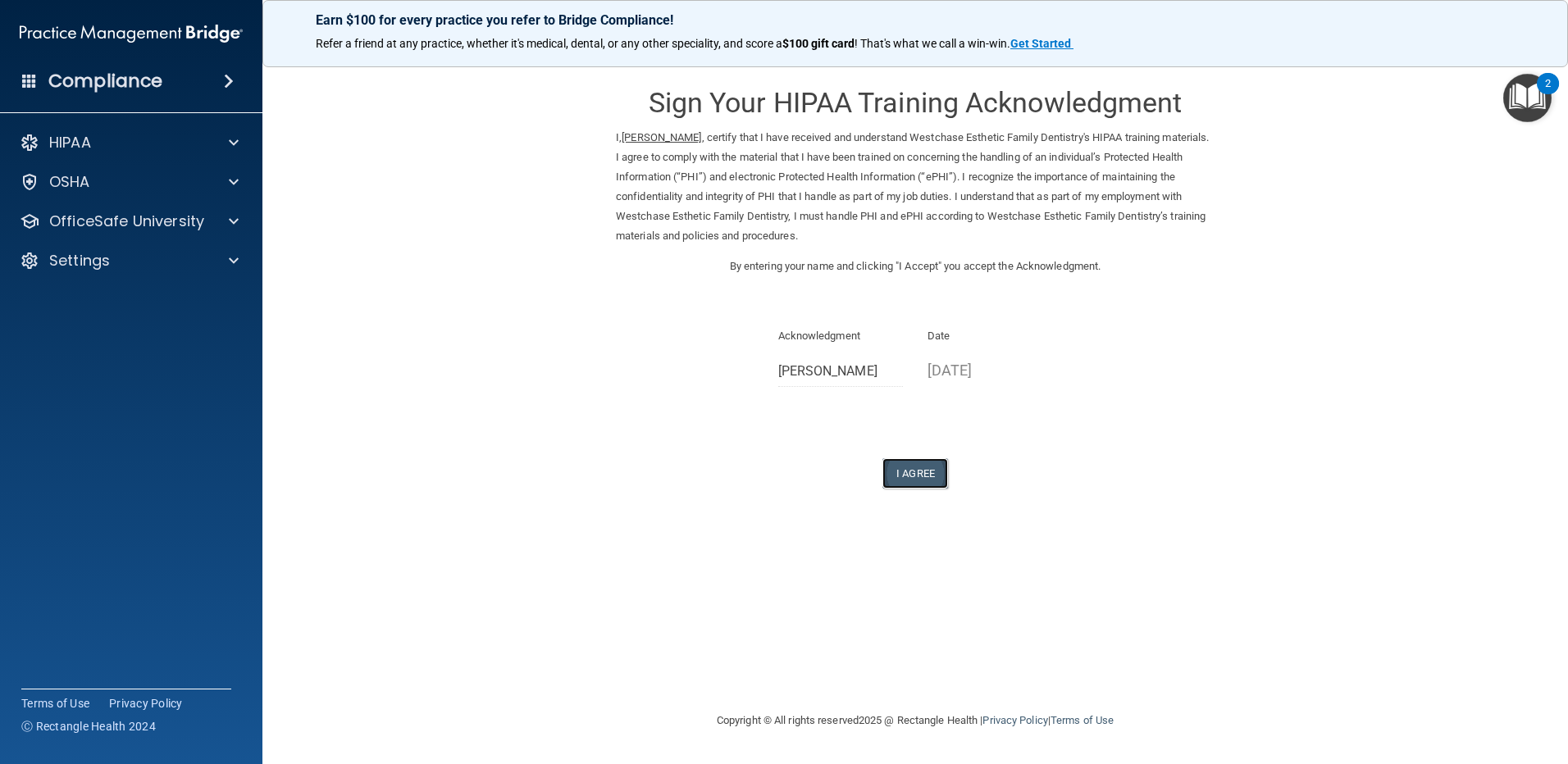
click at [892, 475] on button "I Agree" at bounding box center [916, 474] width 66 height 30
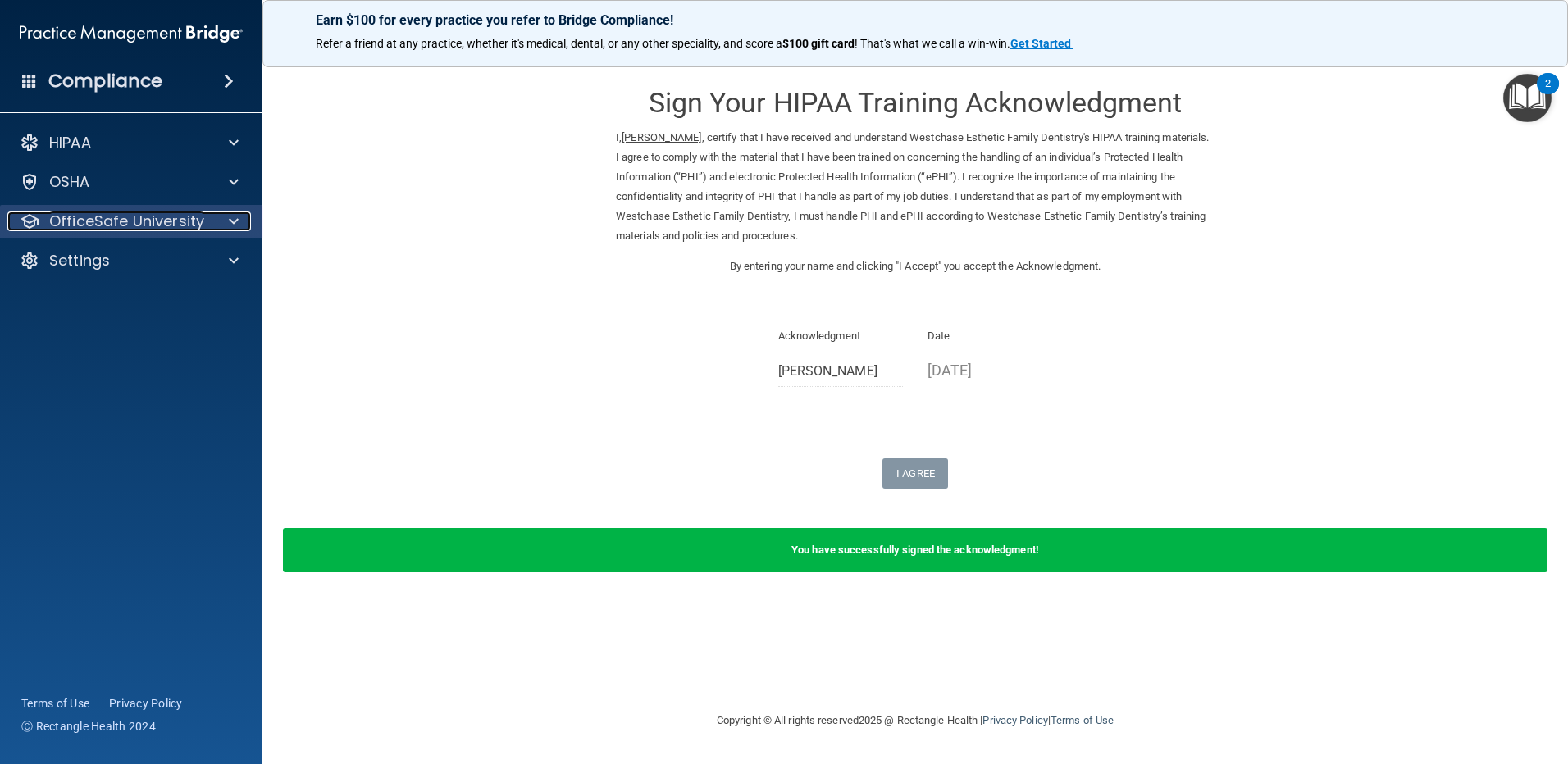
click at [184, 225] on p "OfficeSafe University" at bounding box center [126, 221] width 155 height 19
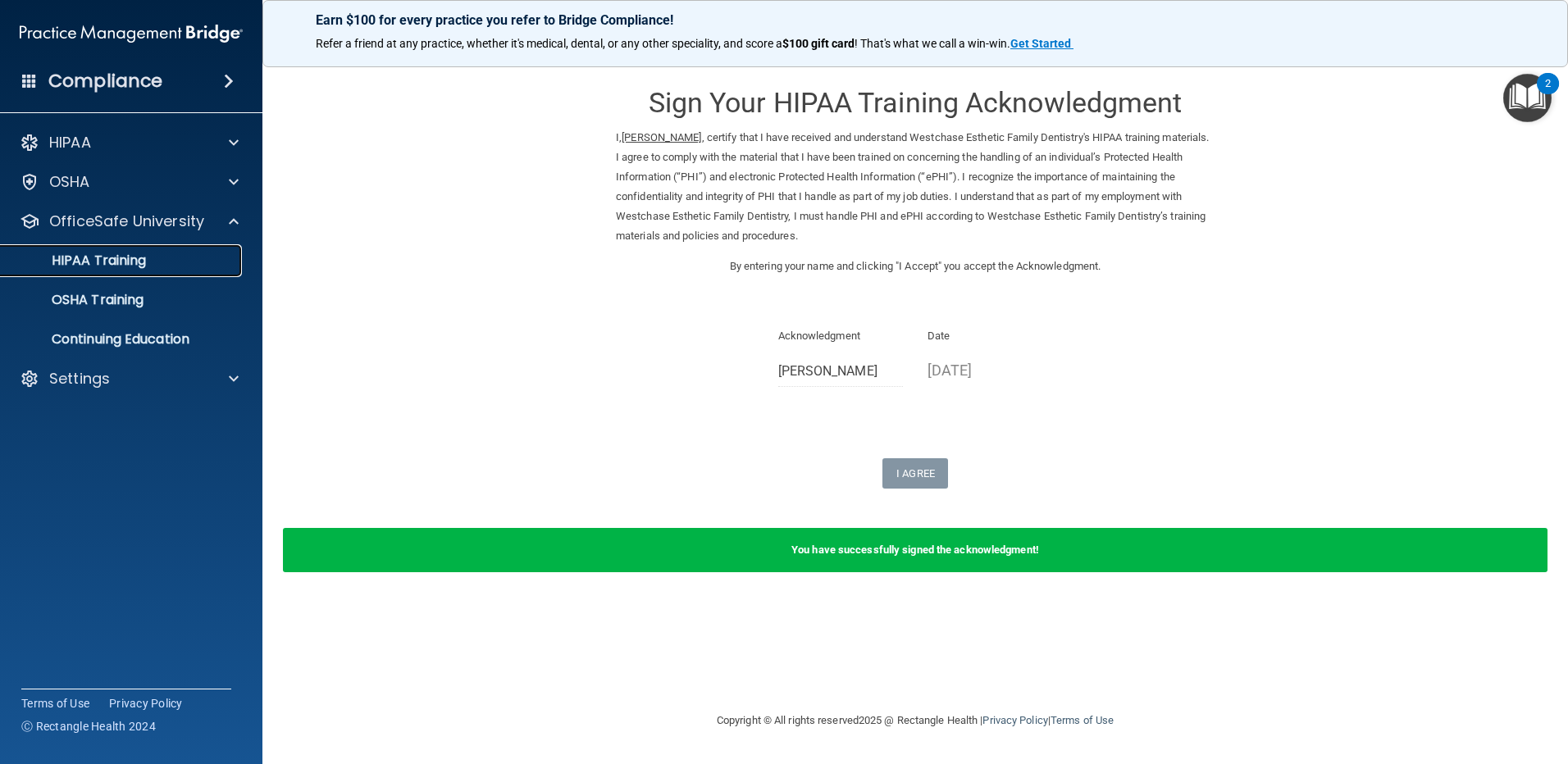
click at [146, 270] on link "HIPAA Training" at bounding box center [113, 261] width 258 height 33
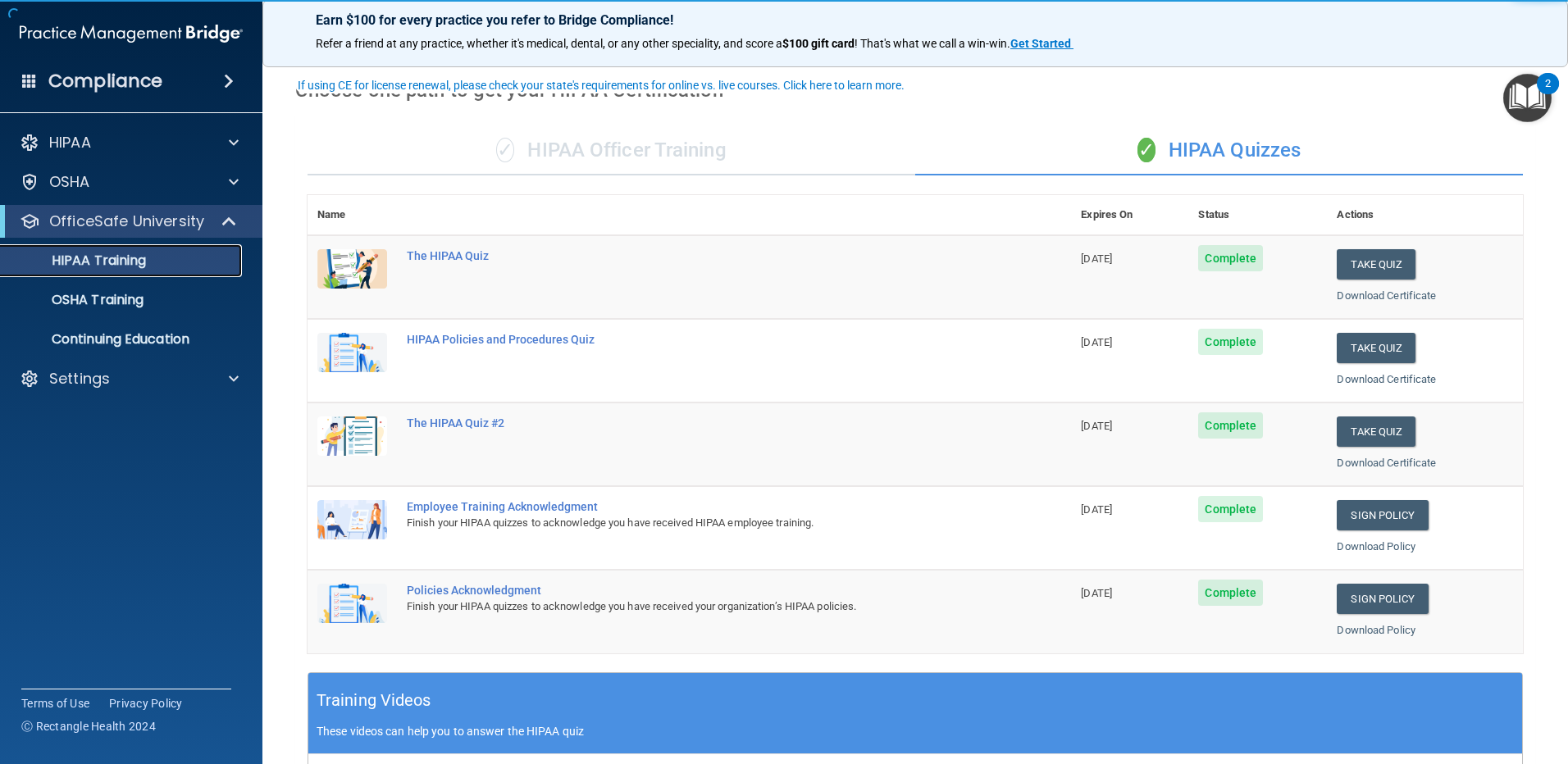
scroll to position [82, 0]
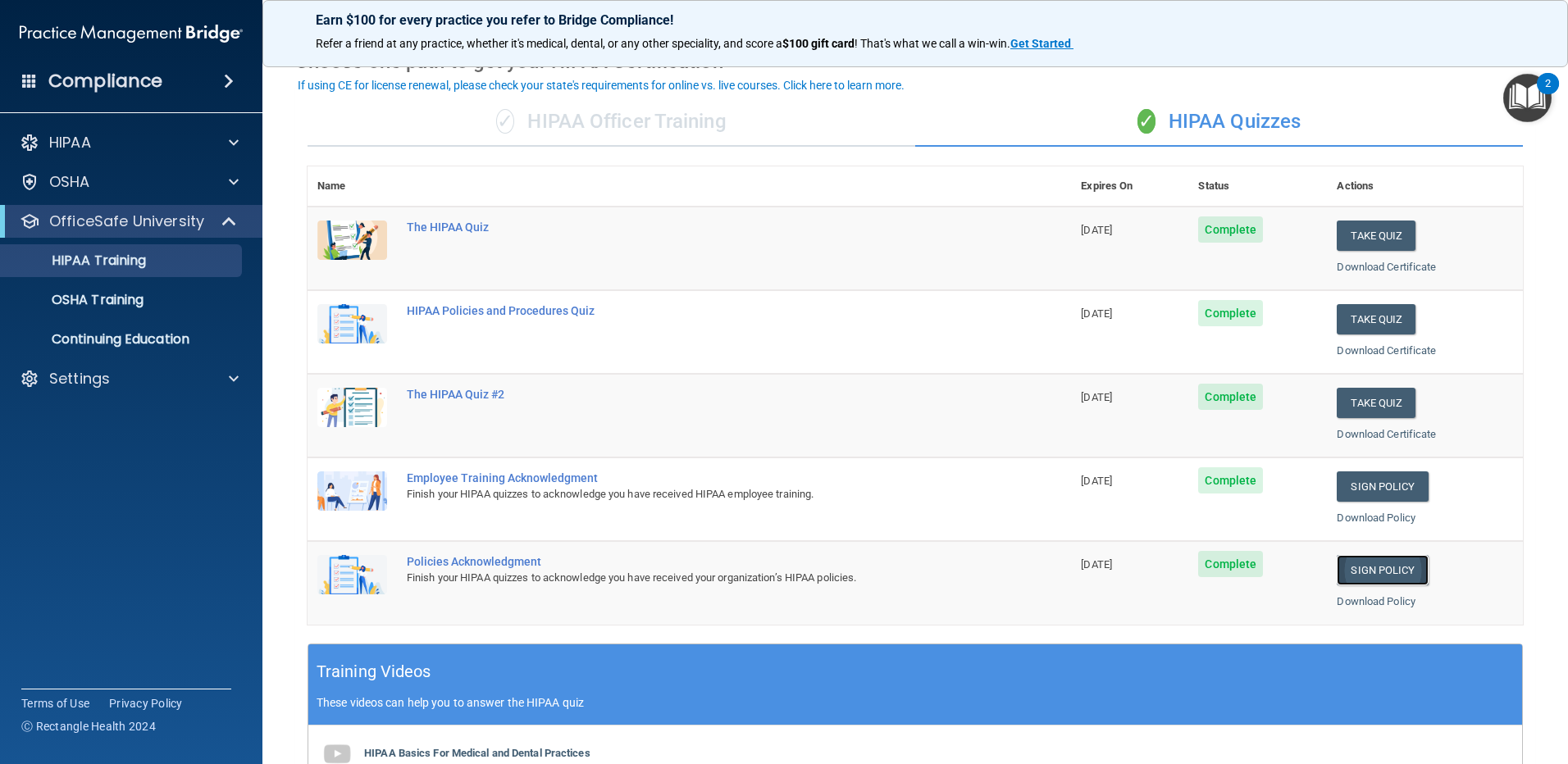
click at [1375, 561] on link "Sign Policy" at bounding box center [1383, 570] width 91 height 30
click at [108, 302] on p "OSHA Training" at bounding box center [77, 300] width 133 height 16
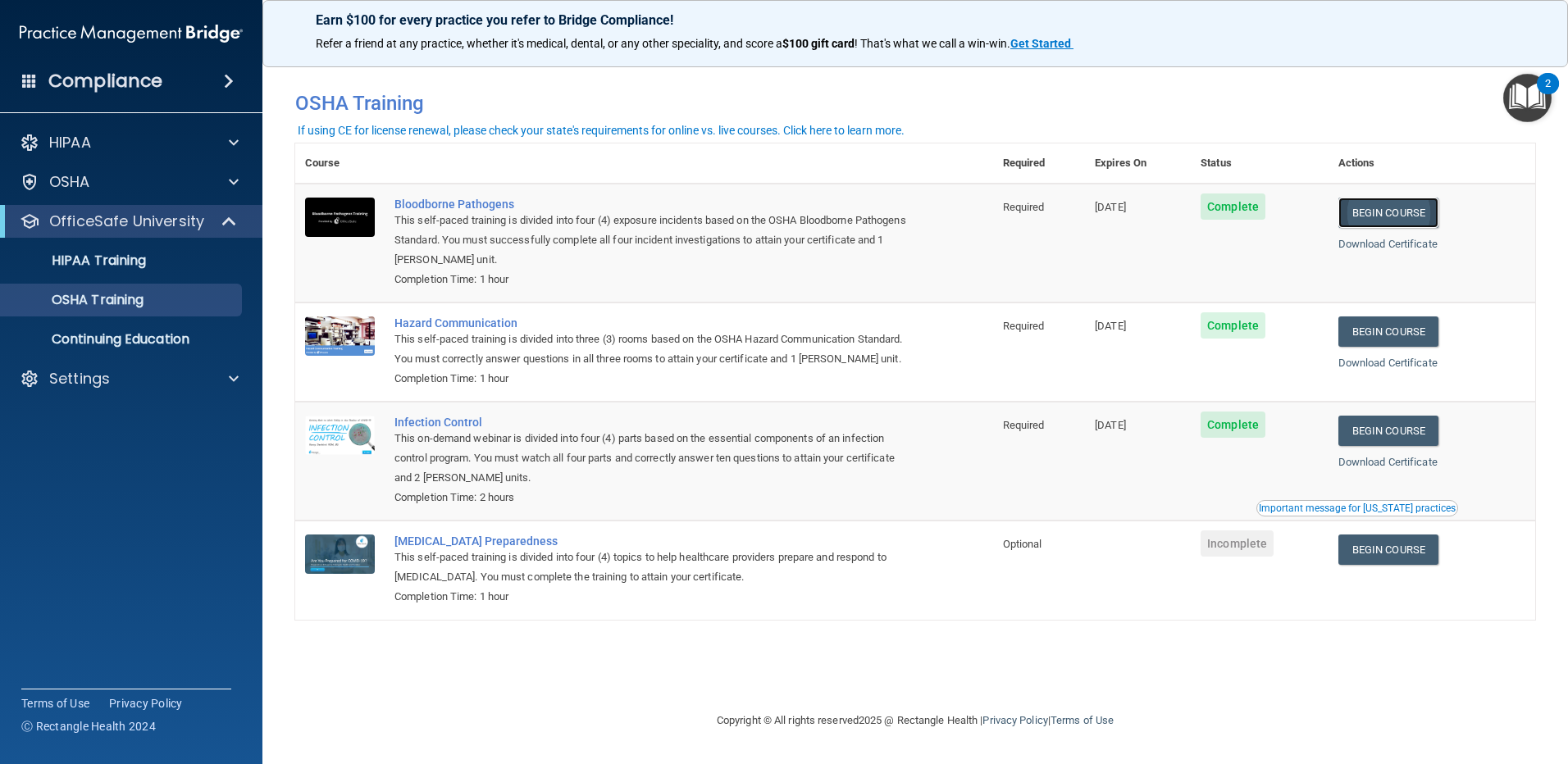
click at [1379, 220] on link "Begin Course" at bounding box center [1389, 213] width 100 height 30
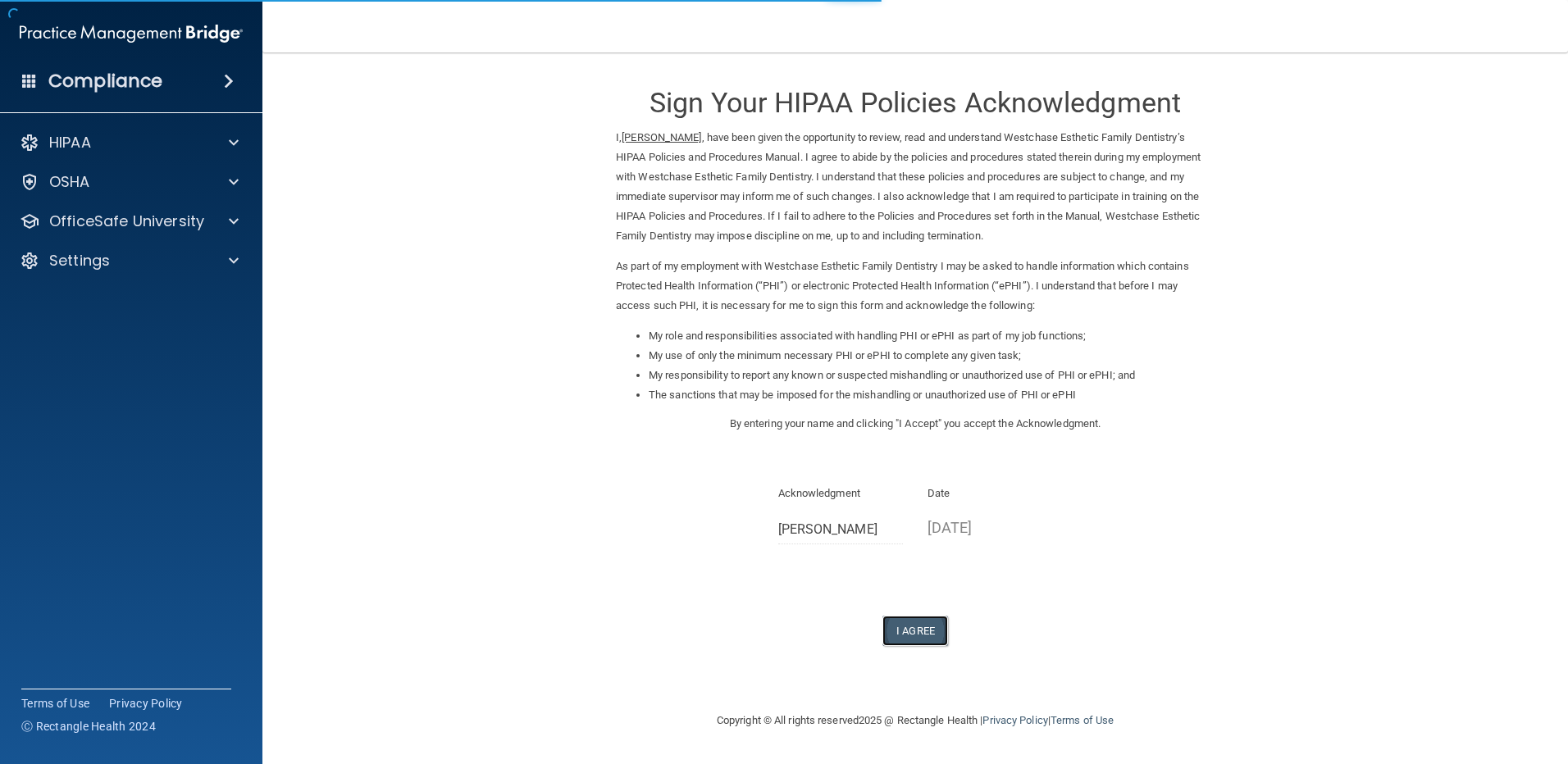
click at [913, 622] on button "I Agree" at bounding box center [916, 631] width 66 height 30
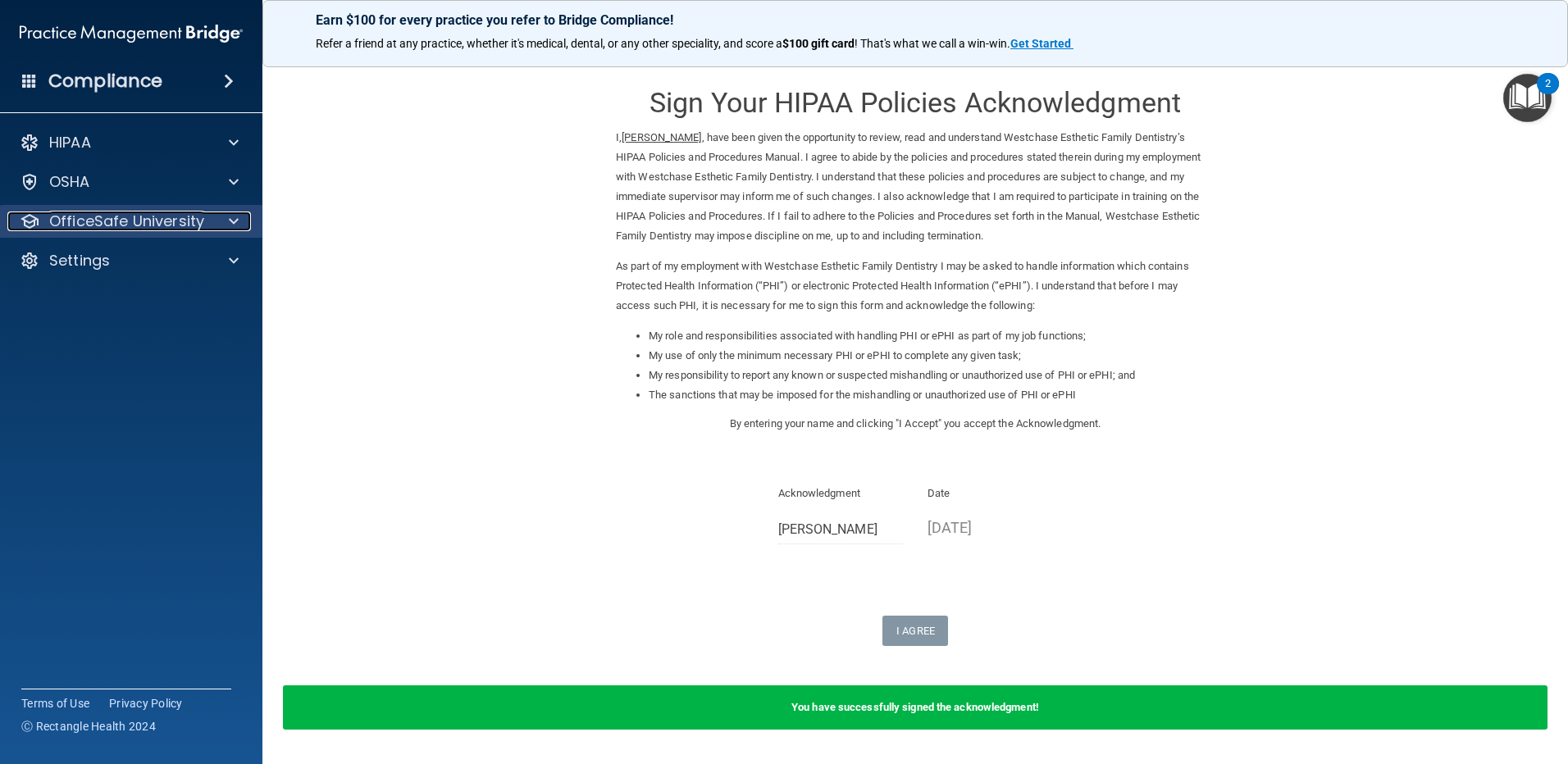
click at [203, 219] on div "OfficeSafe University" at bounding box center [109, 221] width 203 height 19
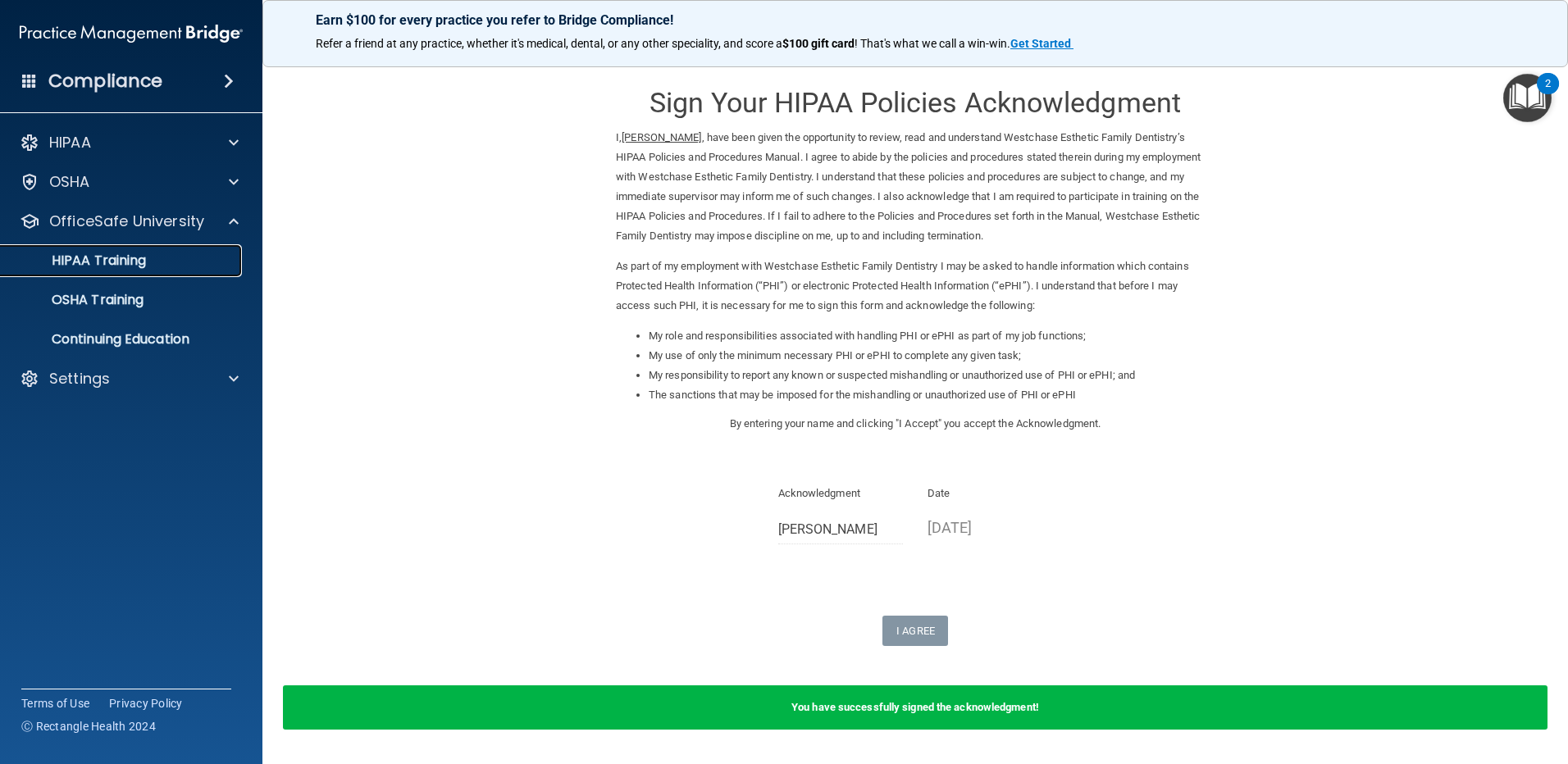
click at [151, 256] on div "HIPAA Training" at bounding box center [123, 261] width 224 height 16
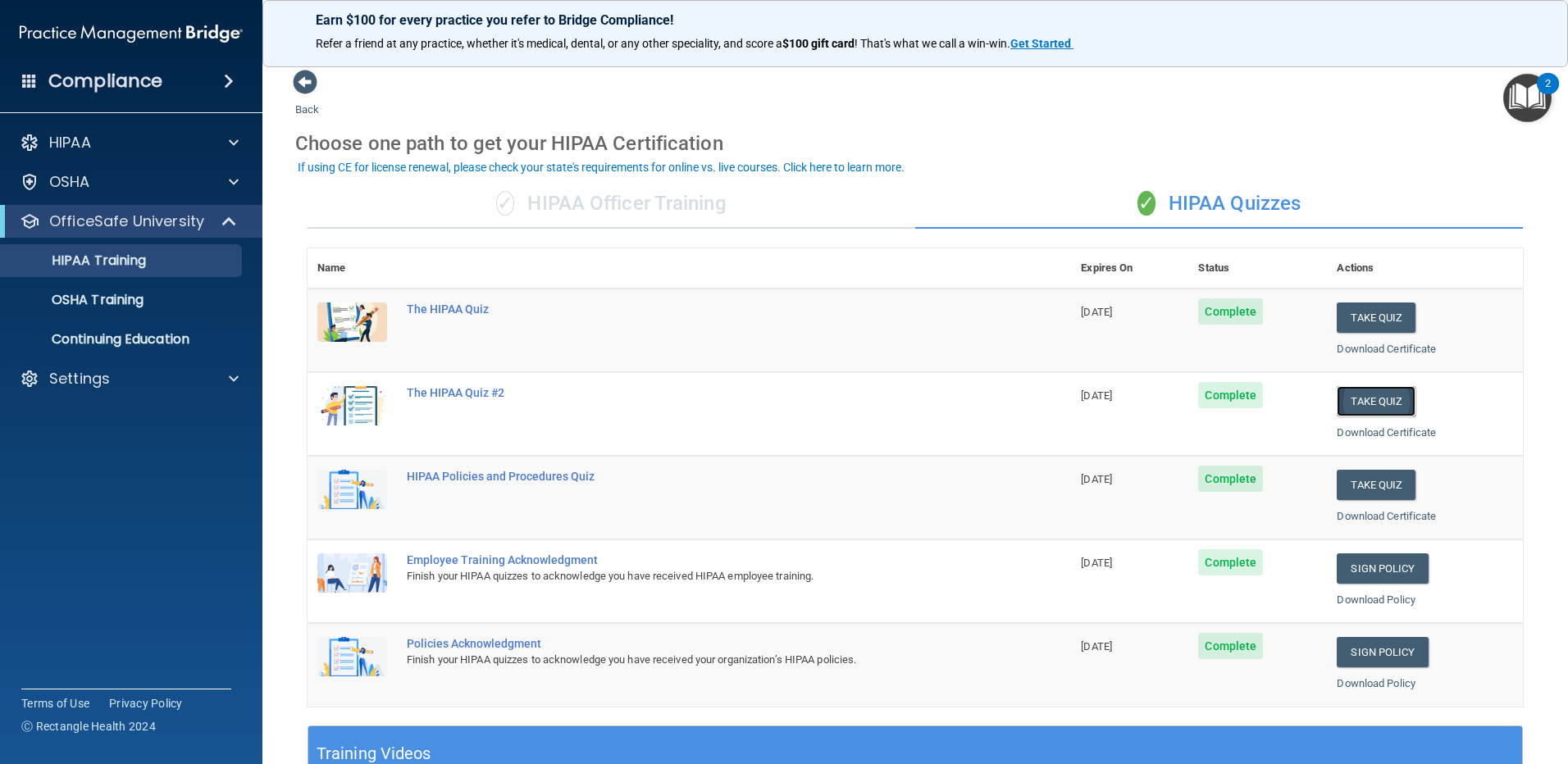
click at [1345, 398] on button "Take Quiz" at bounding box center [1376, 401] width 79 height 30
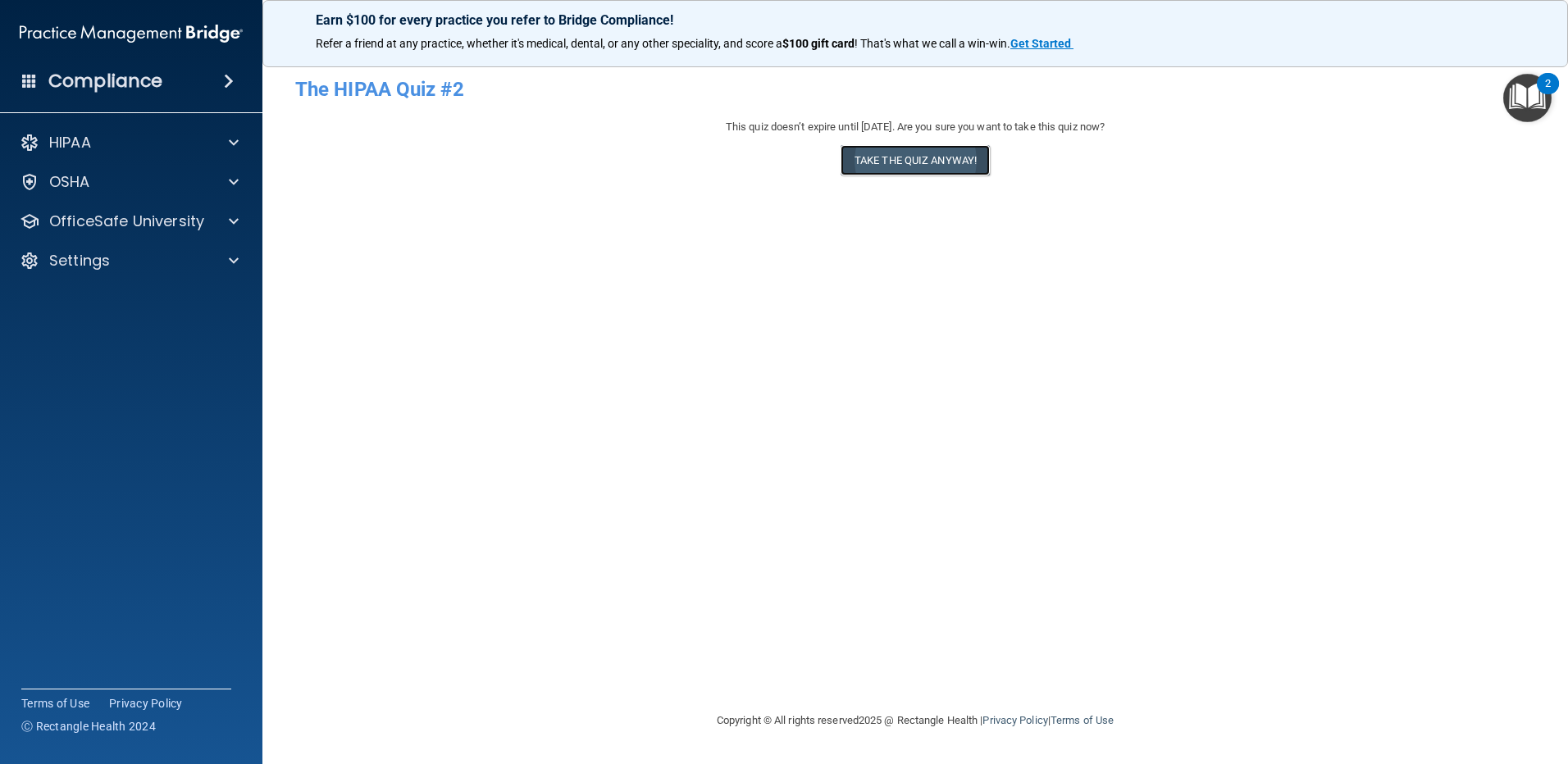
click at [917, 159] on button "Take the quiz anyway!" at bounding box center [915, 161] width 149 height 30
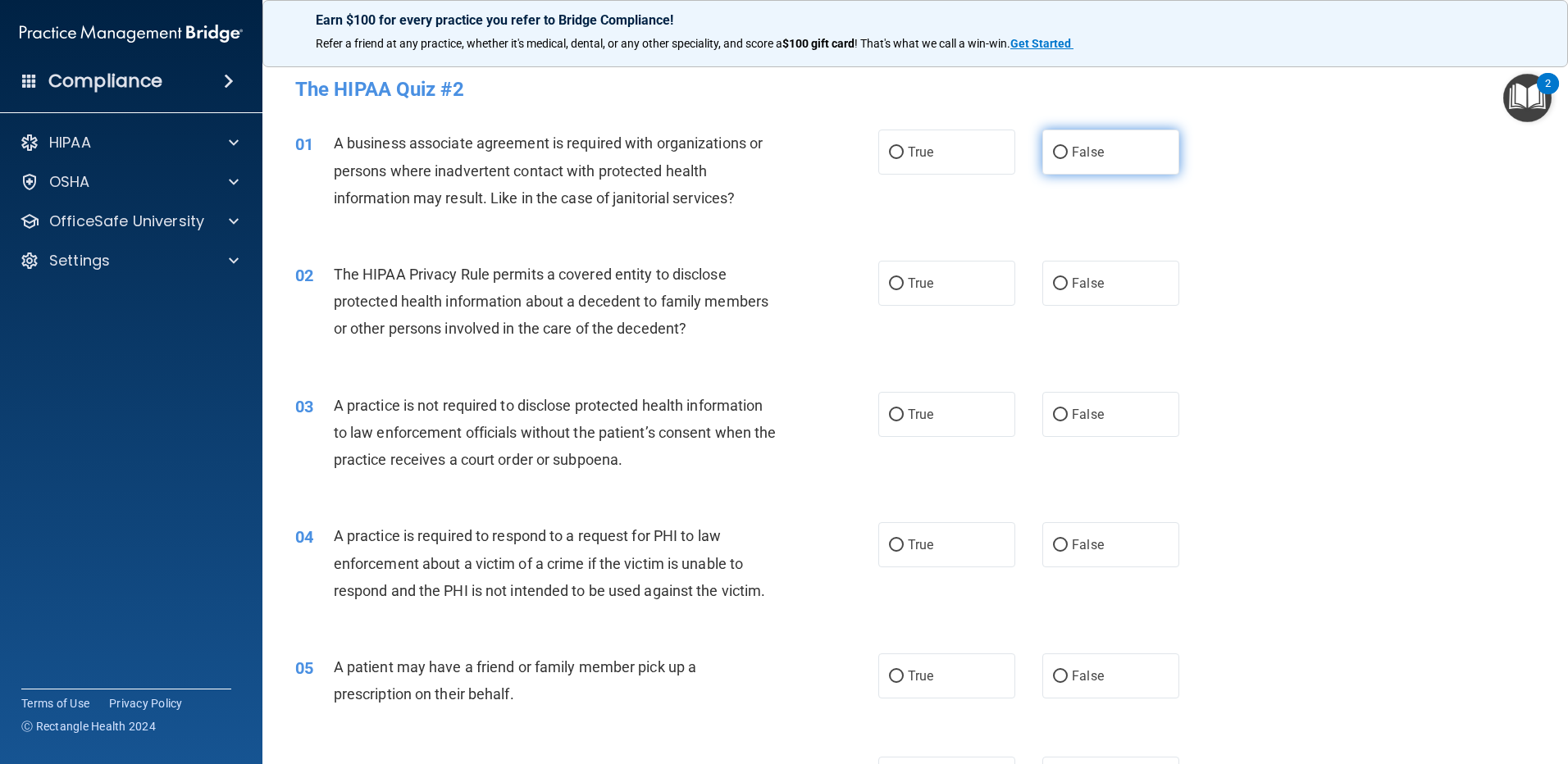
click at [1053, 146] on input "False" at bounding box center [1059, 152] width 14 height 13
radio input "true"
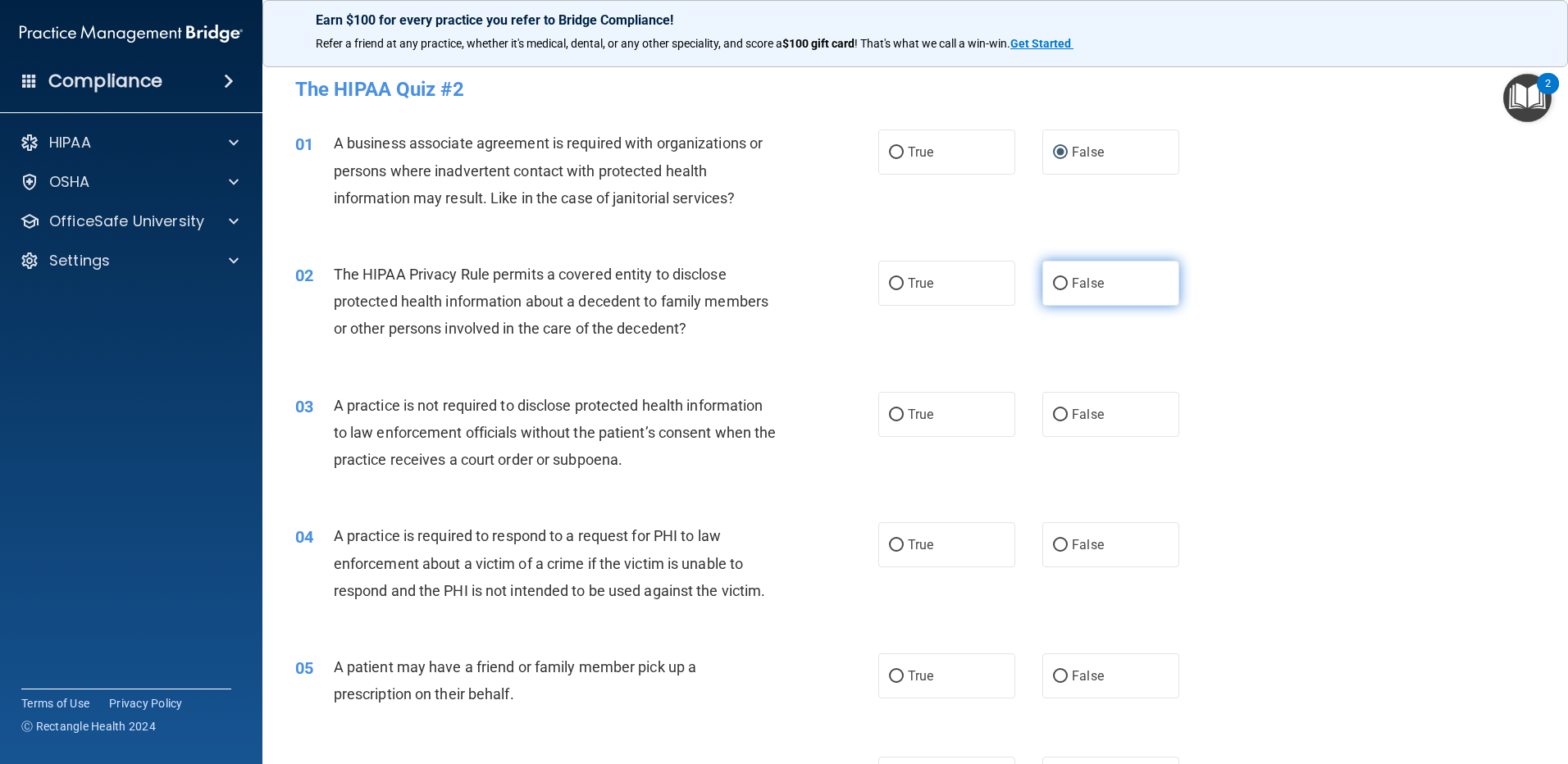
click at [1053, 280] on input "False" at bounding box center [1059, 284] width 14 height 13
radio input "true"
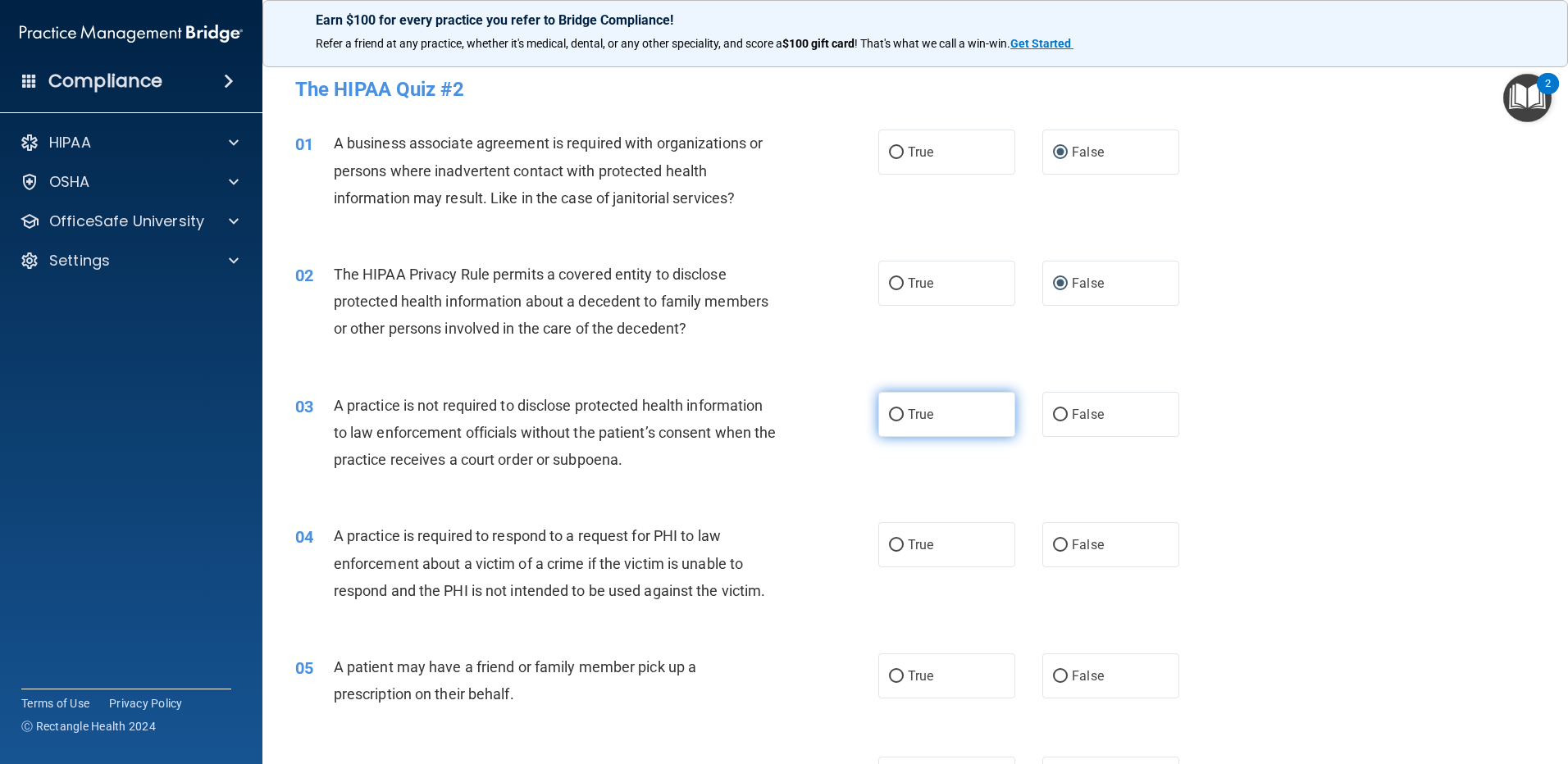
click at [883, 412] on label "True" at bounding box center [947, 414] width 137 height 45
click at [878, 412] on label "True" at bounding box center [947, 414] width 137 height 45
click at [889, 412] on input "True" at bounding box center [896, 415] width 14 height 13
radio input "true"
click at [1053, 422] on label "False" at bounding box center [1111, 414] width 137 height 45
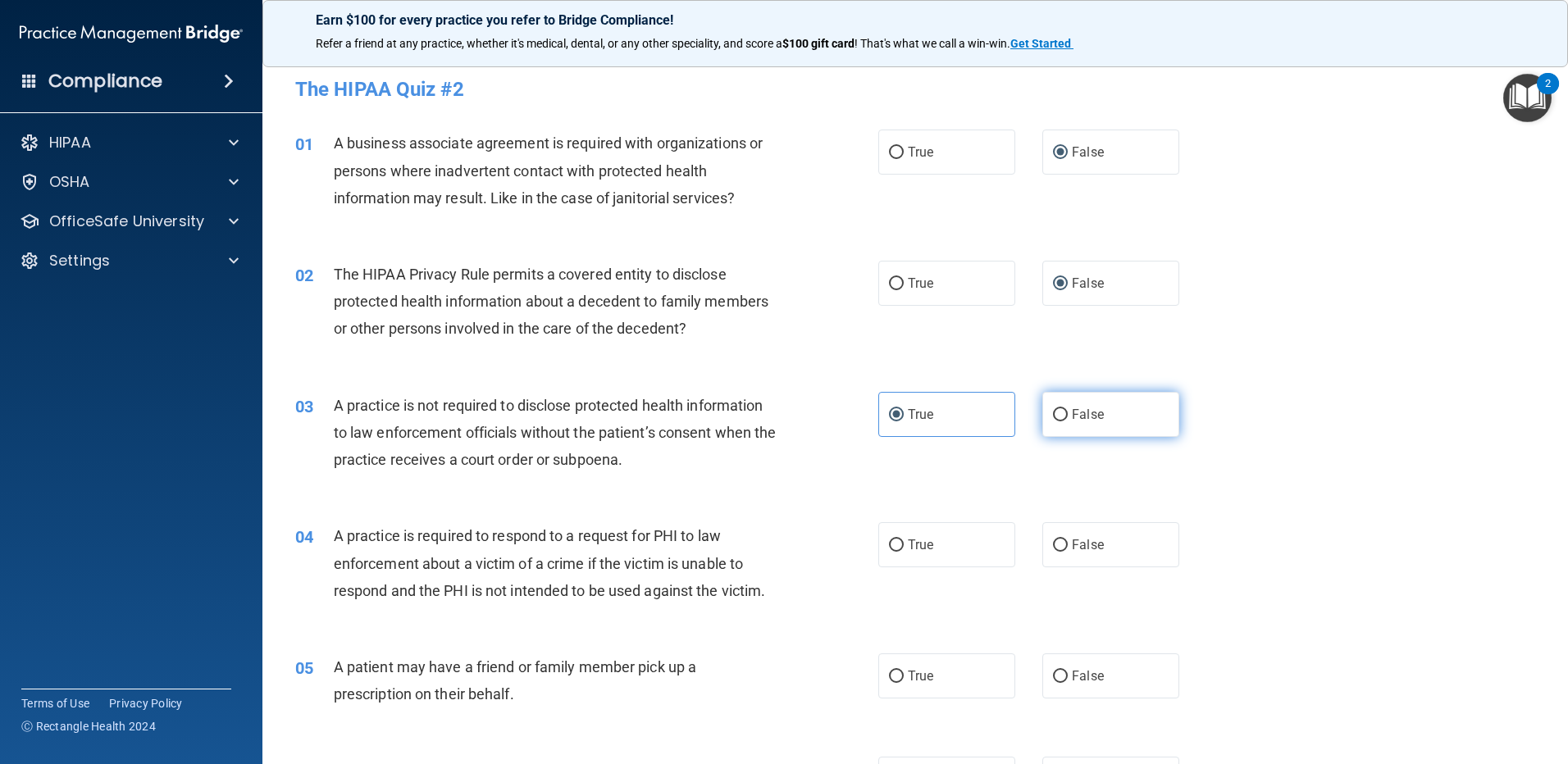
click at [1053, 421] on input "False" at bounding box center [1059, 415] width 14 height 13
radio input "true"
radio input "false"
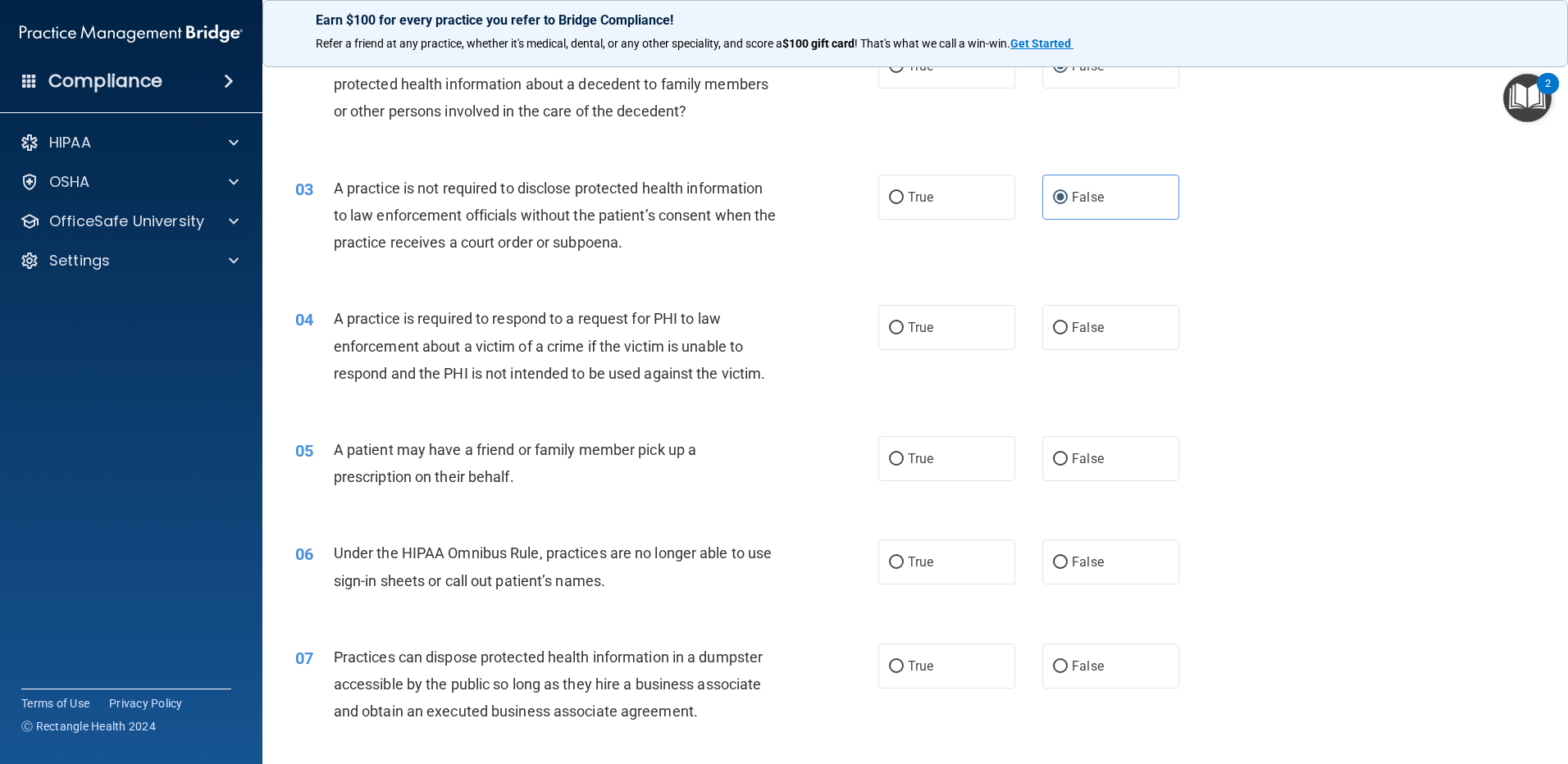
scroll to position [246, 0]
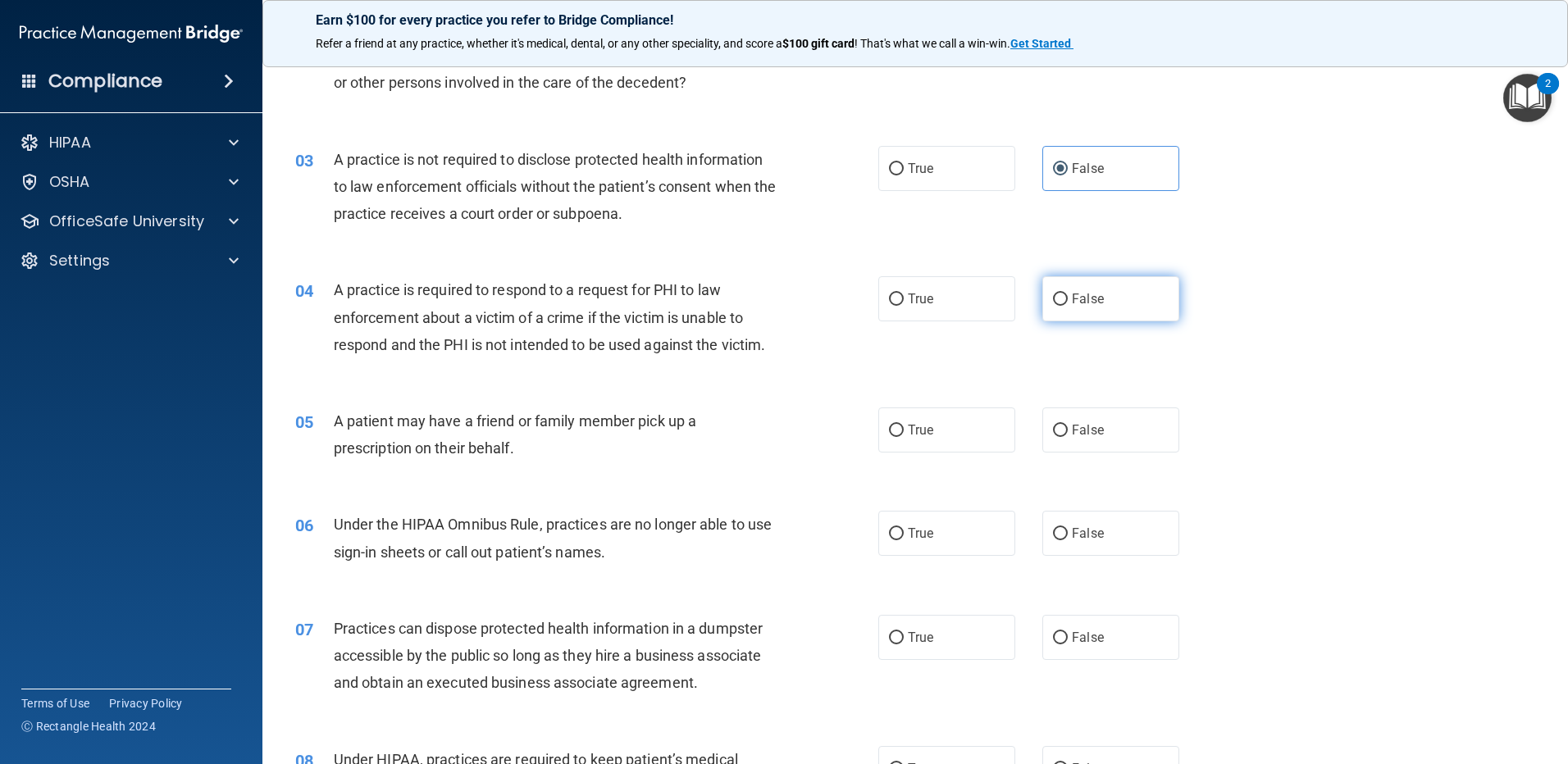
click at [1053, 305] on input "False" at bounding box center [1059, 300] width 14 height 13
radio input "true"
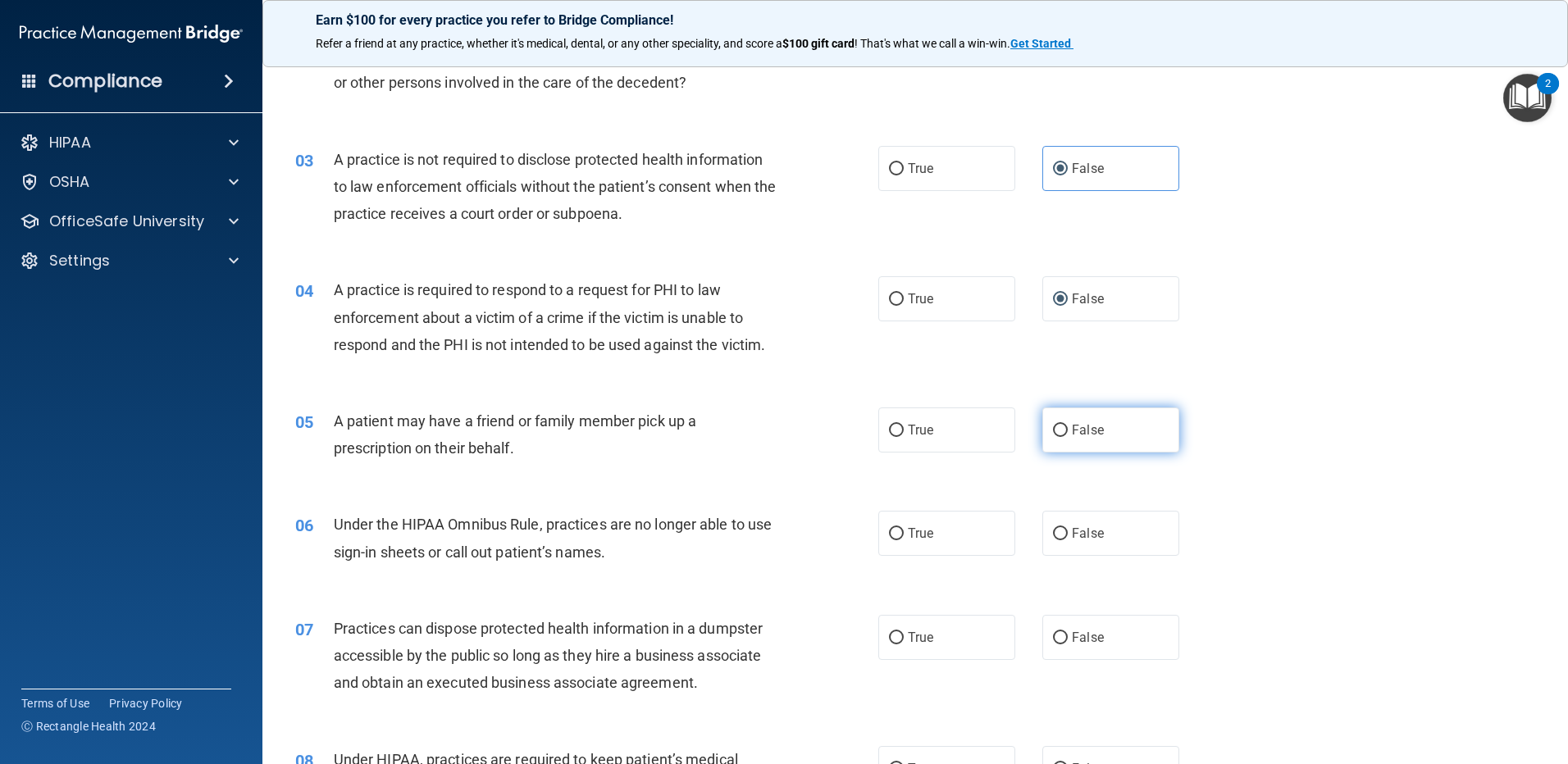
click at [1053, 432] on input "False" at bounding box center [1059, 431] width 14 height 13
radio input "true"
click at [1053, 531] on input "False" at bounding box center [1059, 534] width 14 height 13
radio input "true"
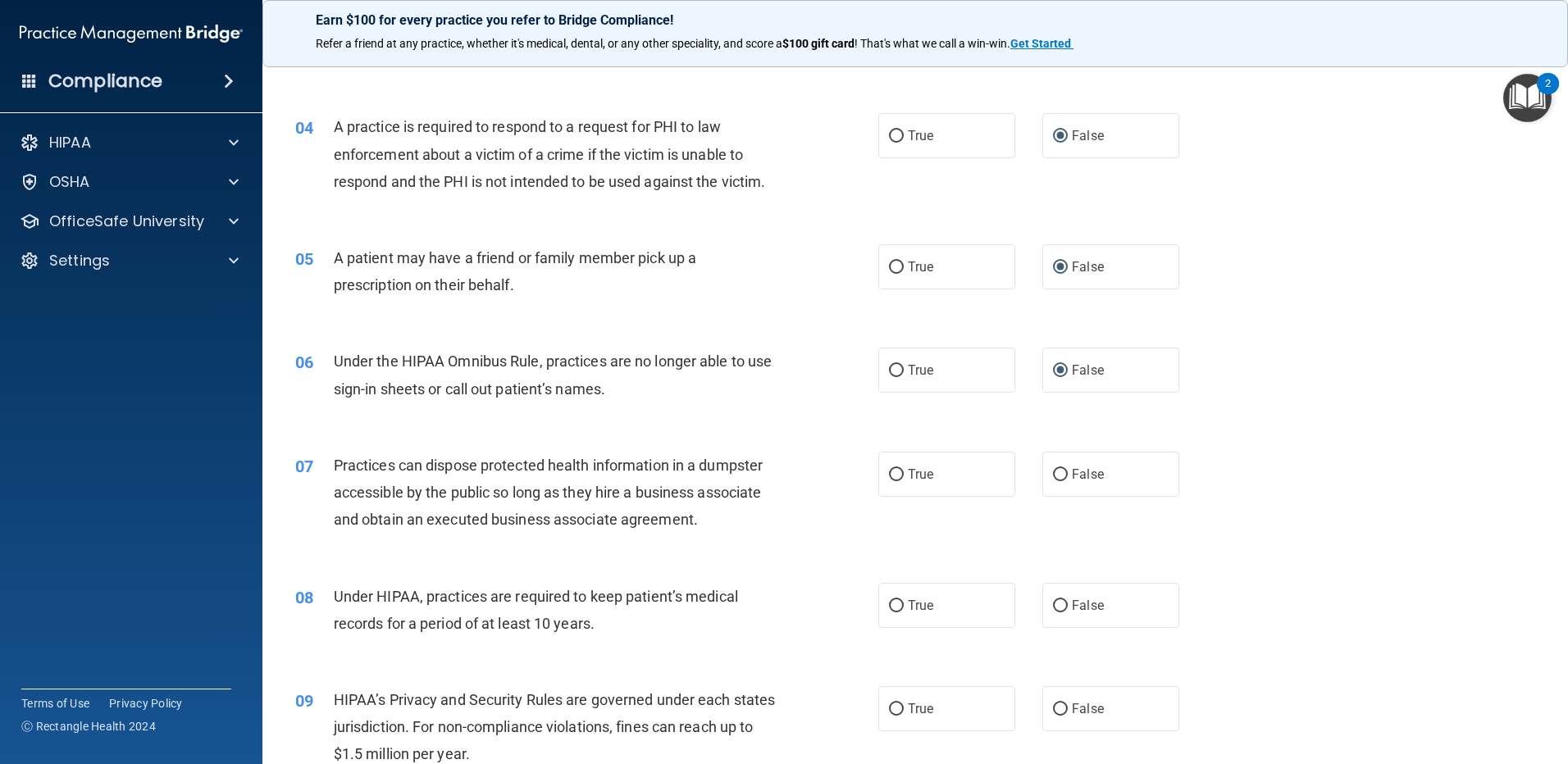
scroll to position [410, 0]
click at [889, 365] on input "True" at bounding box center [896, 370] width 14 height 13
radio input "true"
radio input "false"
click at [1053, 472] on input "False" at bounding box center [1059, 474] width 14 height 13
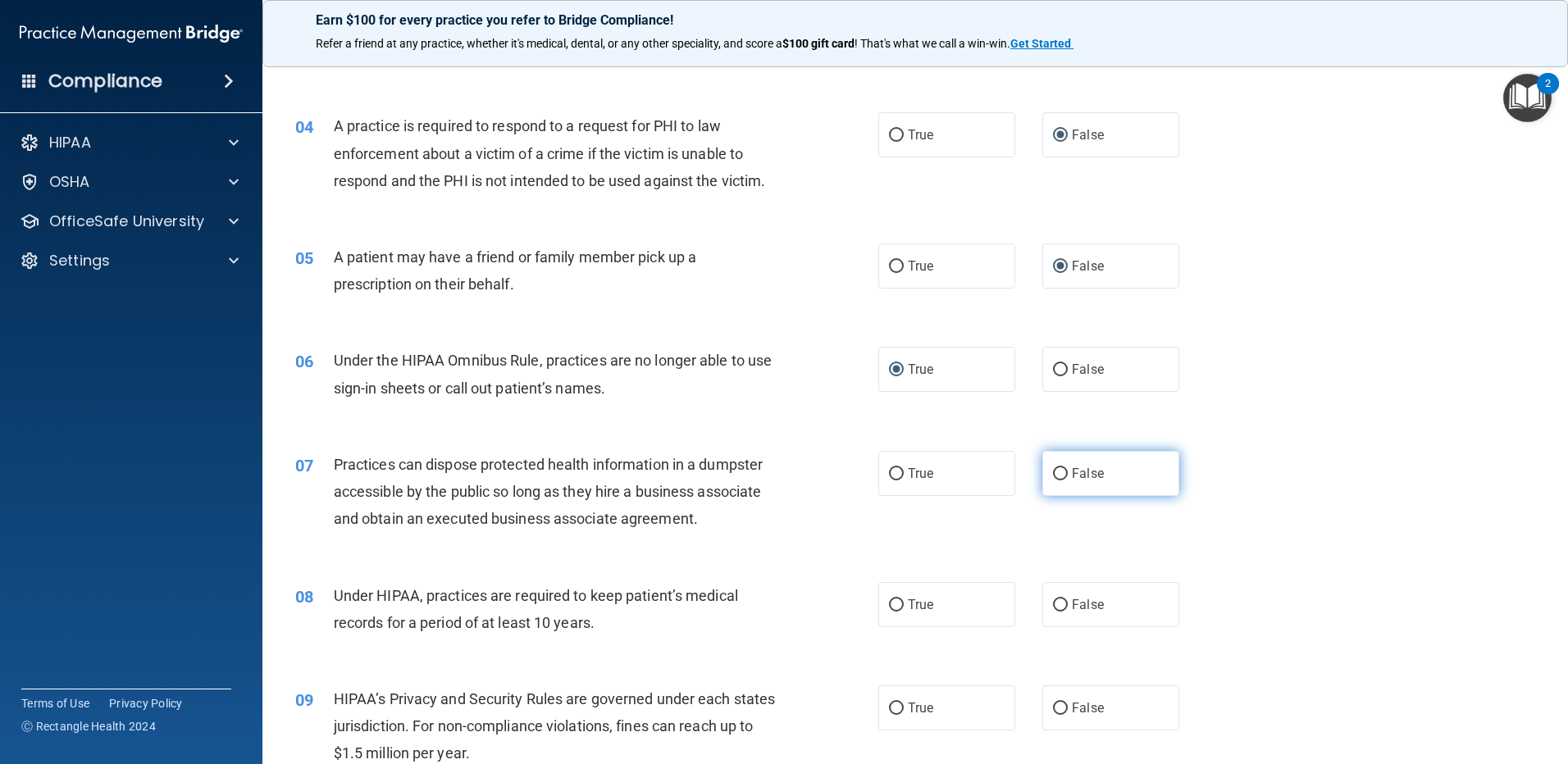
radio input "true"
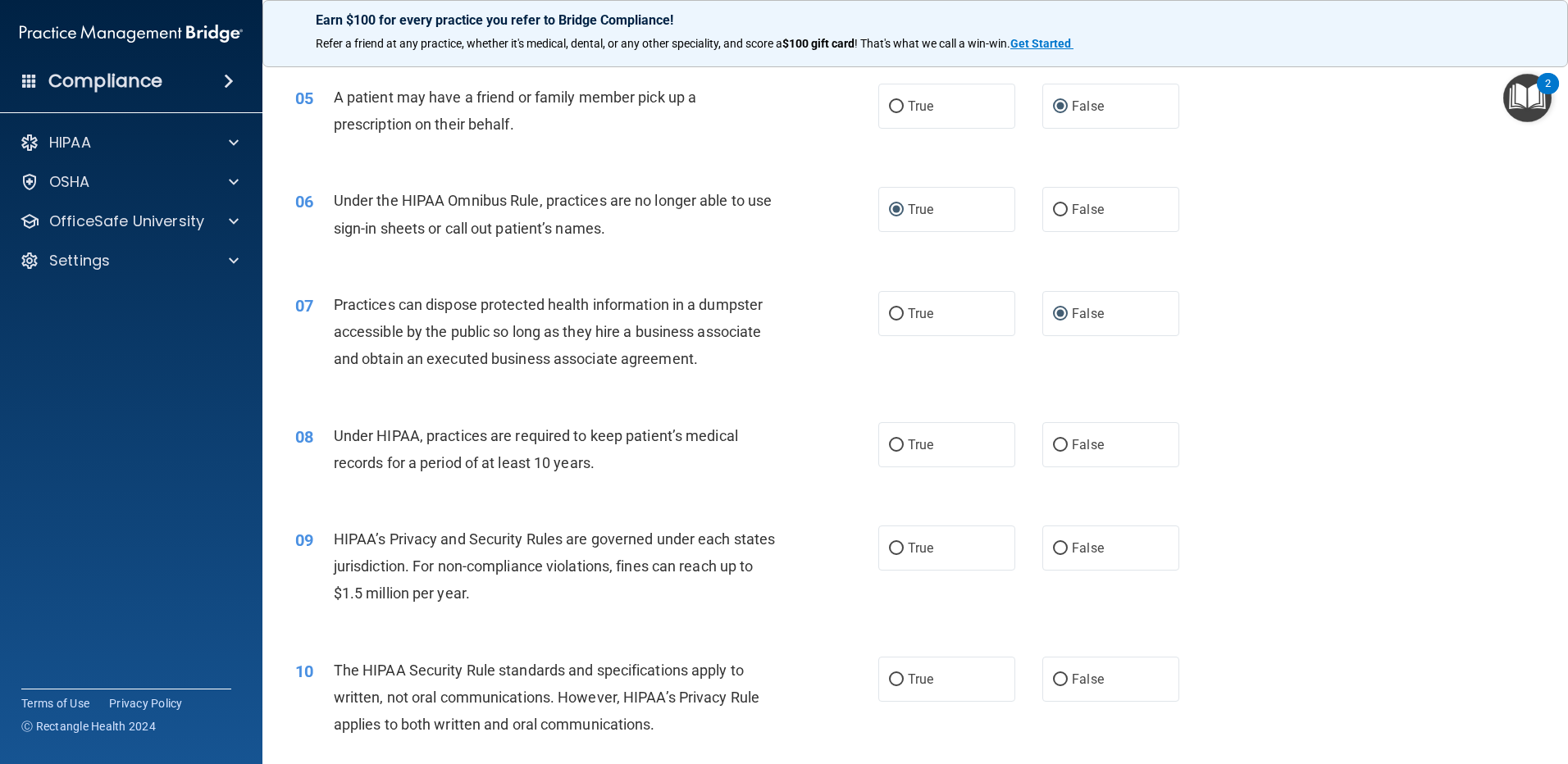
scroll to position [574, 0]
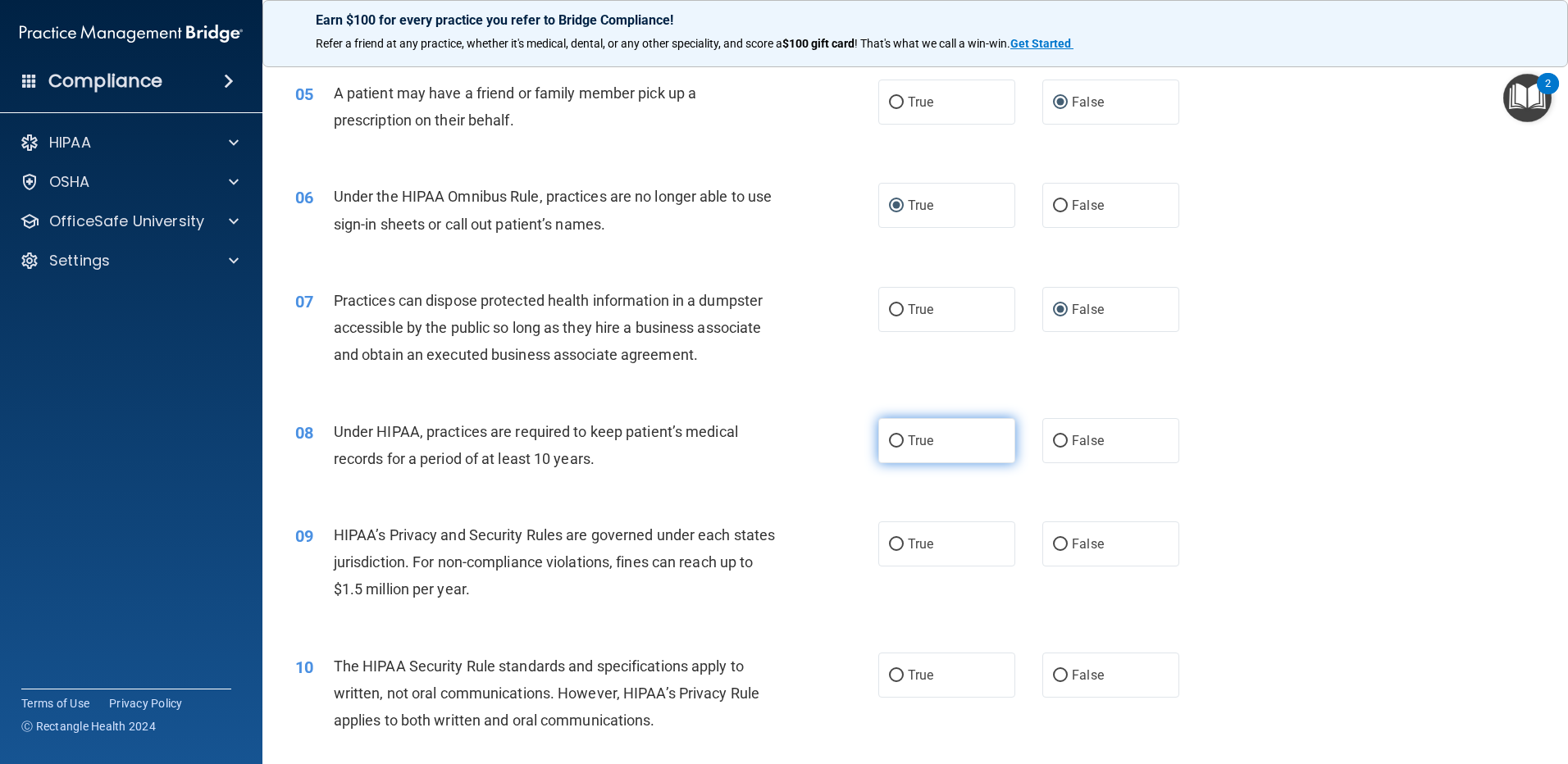
click at [891, 439] on input "True" at bounding box center [896, 442] width 14 height 13
radio input "true"
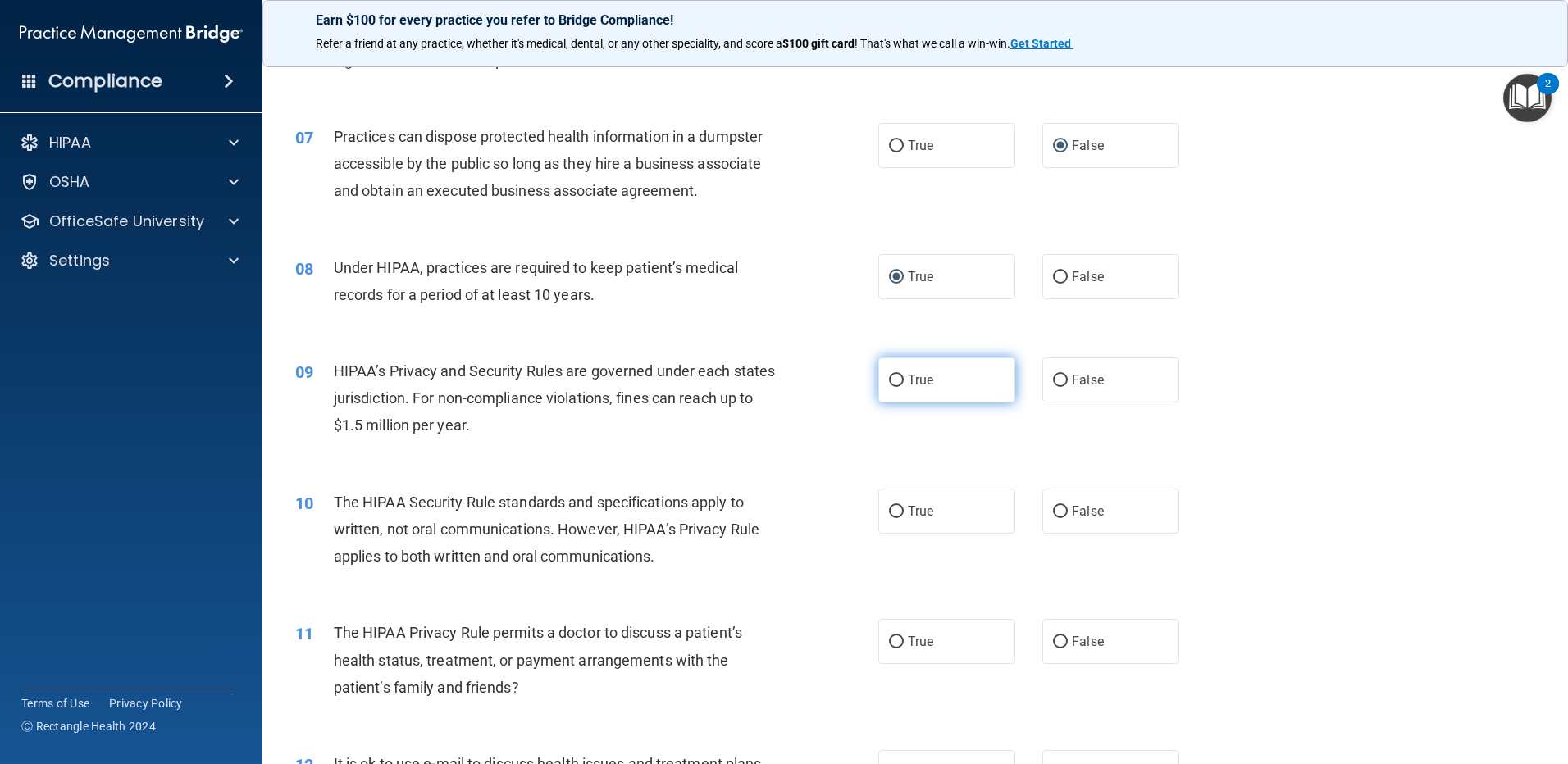
click at [884, 389] on label "True" at bounding box center [947, 380] width 137 height 45
click at [889, 387] on input "True" at bounding box center [896, 381] width 14 height 13
radio input "true"
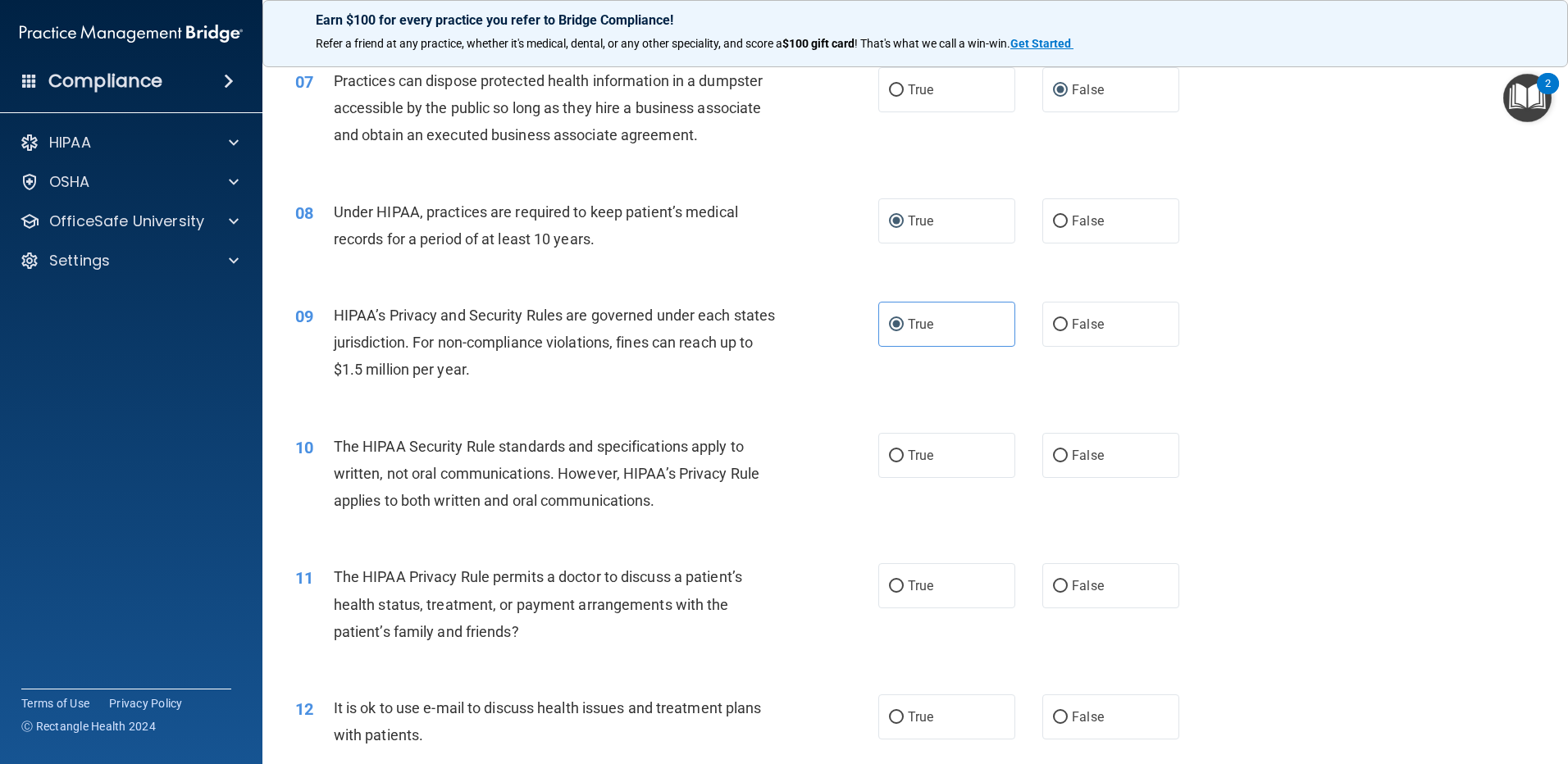
scroll to position [820, 0]
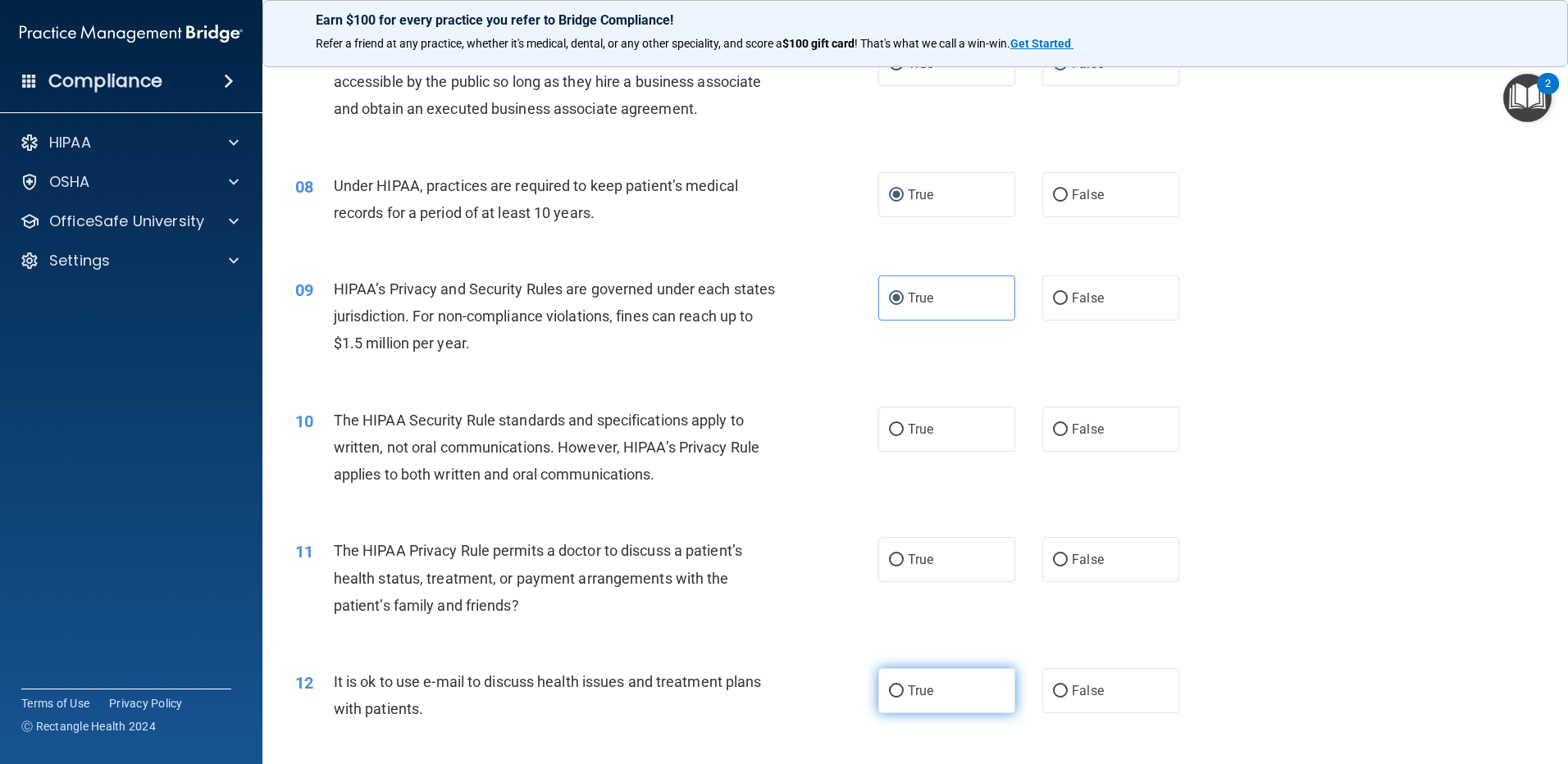
click at [891, 691] on input "True" at bounding box center [896, 691] width 14 height 13
radio input "true"
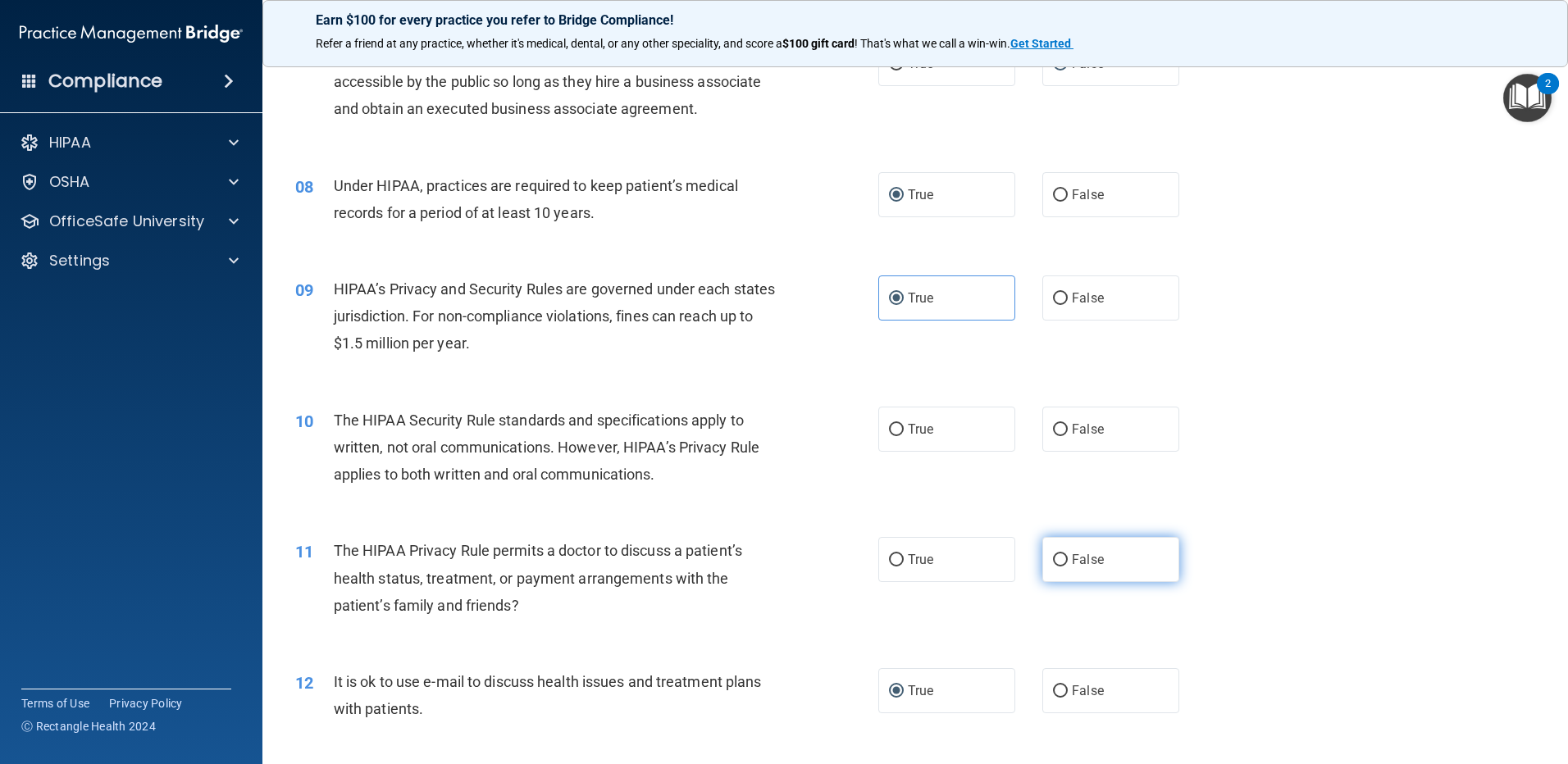
click at [1053, 563] on input "False" at bounding box center [1059, 560] width 14 height 13
radio input "true"
click at [1062, 436] on label "False" at bounding box center [1111, 429] width 137 height 45
click at [1062, 436] on input "False" at bounding box center [1059, 430] width 14 height 13
radio input "true"
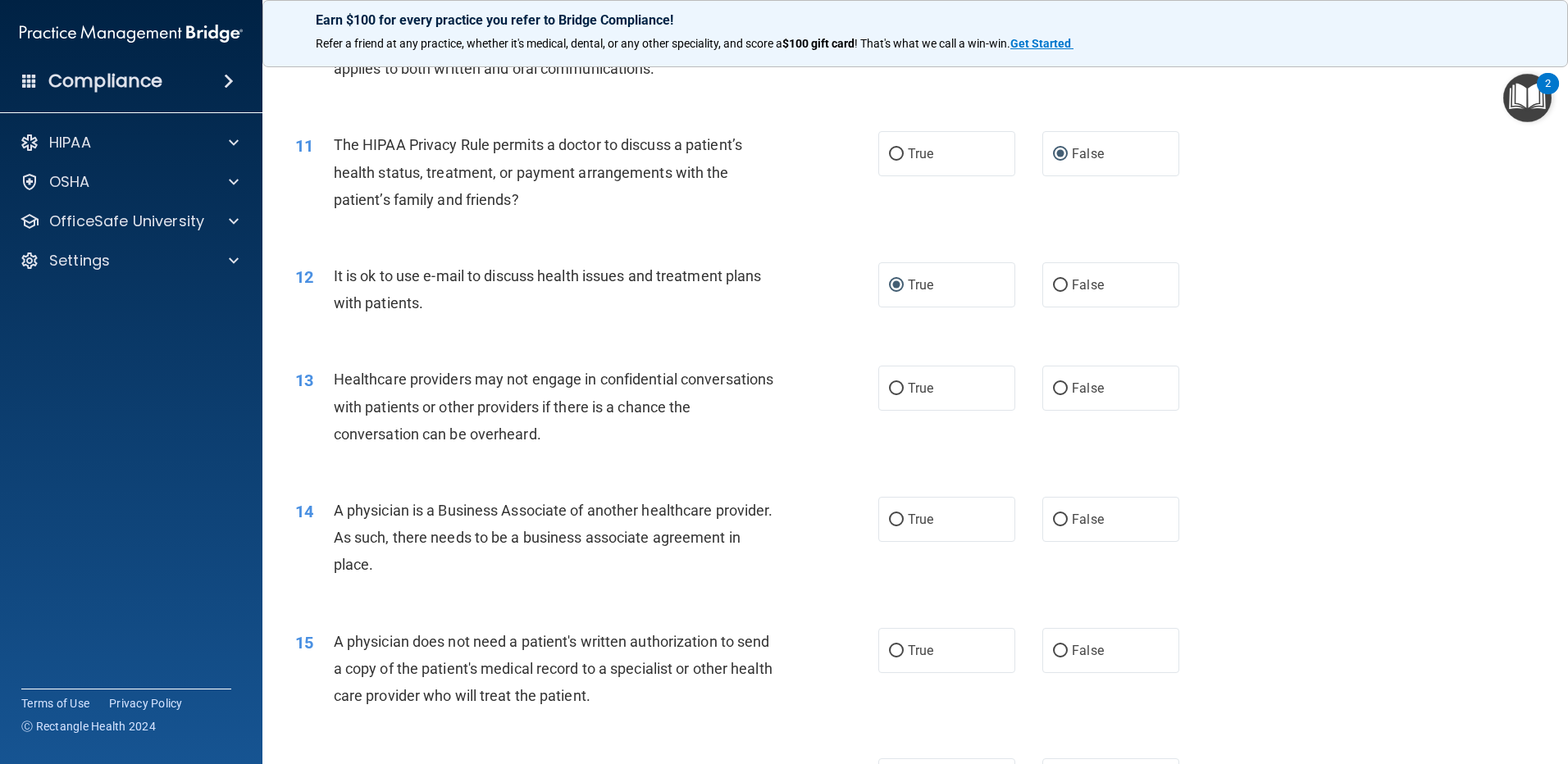
scroll to position [1230, 0]
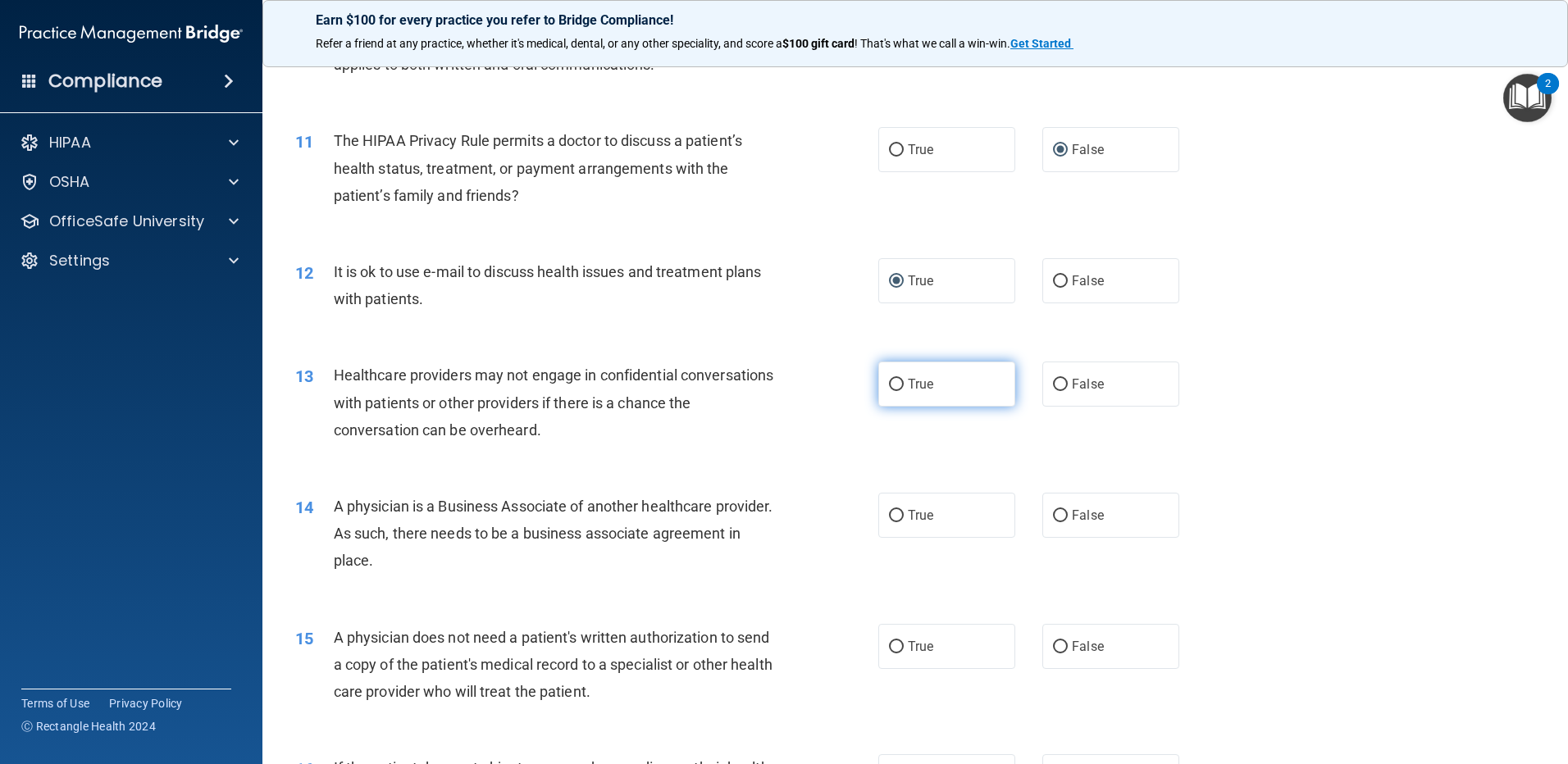
click at [895, 389] on input "True" at bounding box center [896, 385] width 14 height 13
radio input "true"
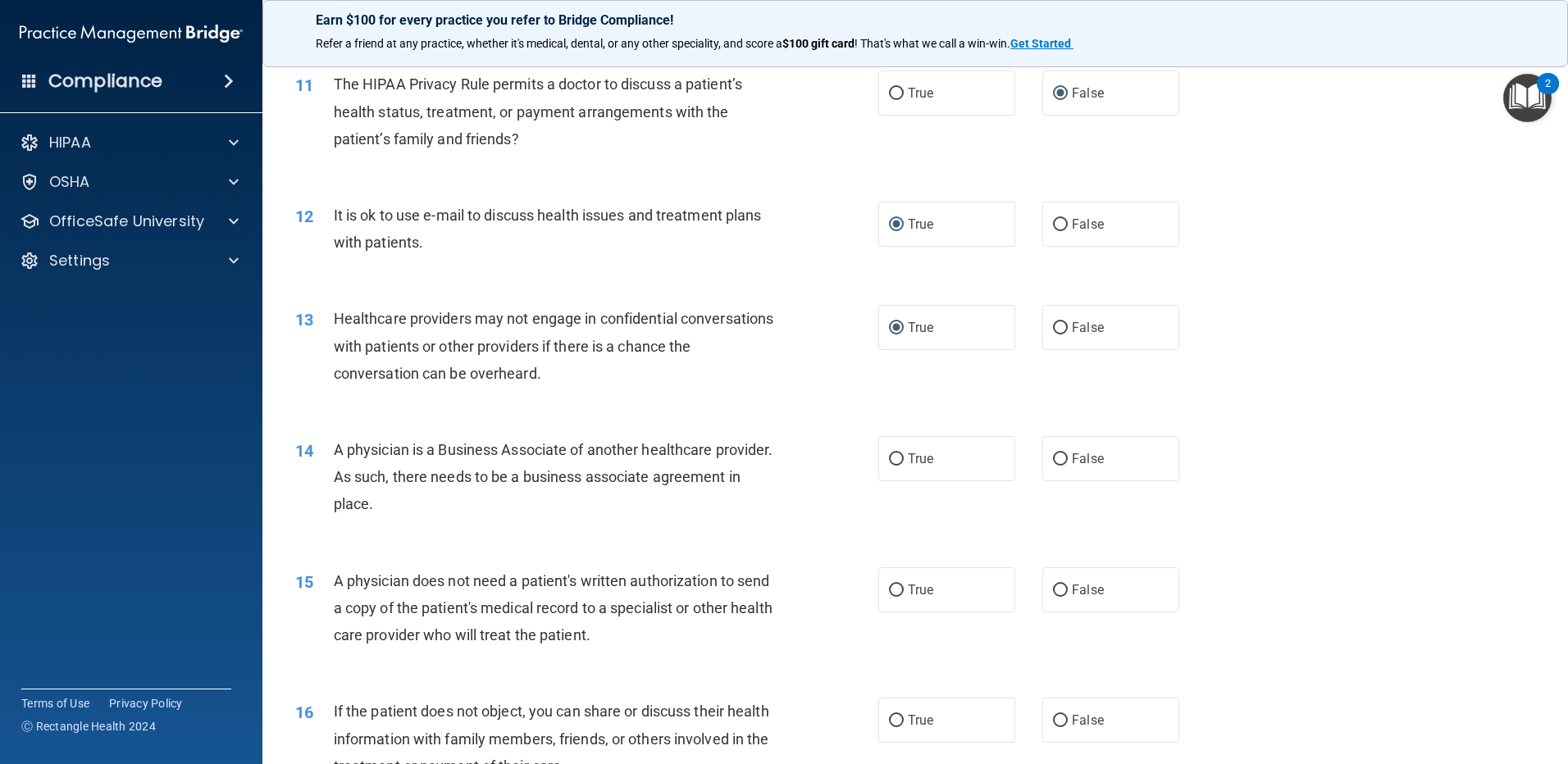
scroll to position [1312, 0]
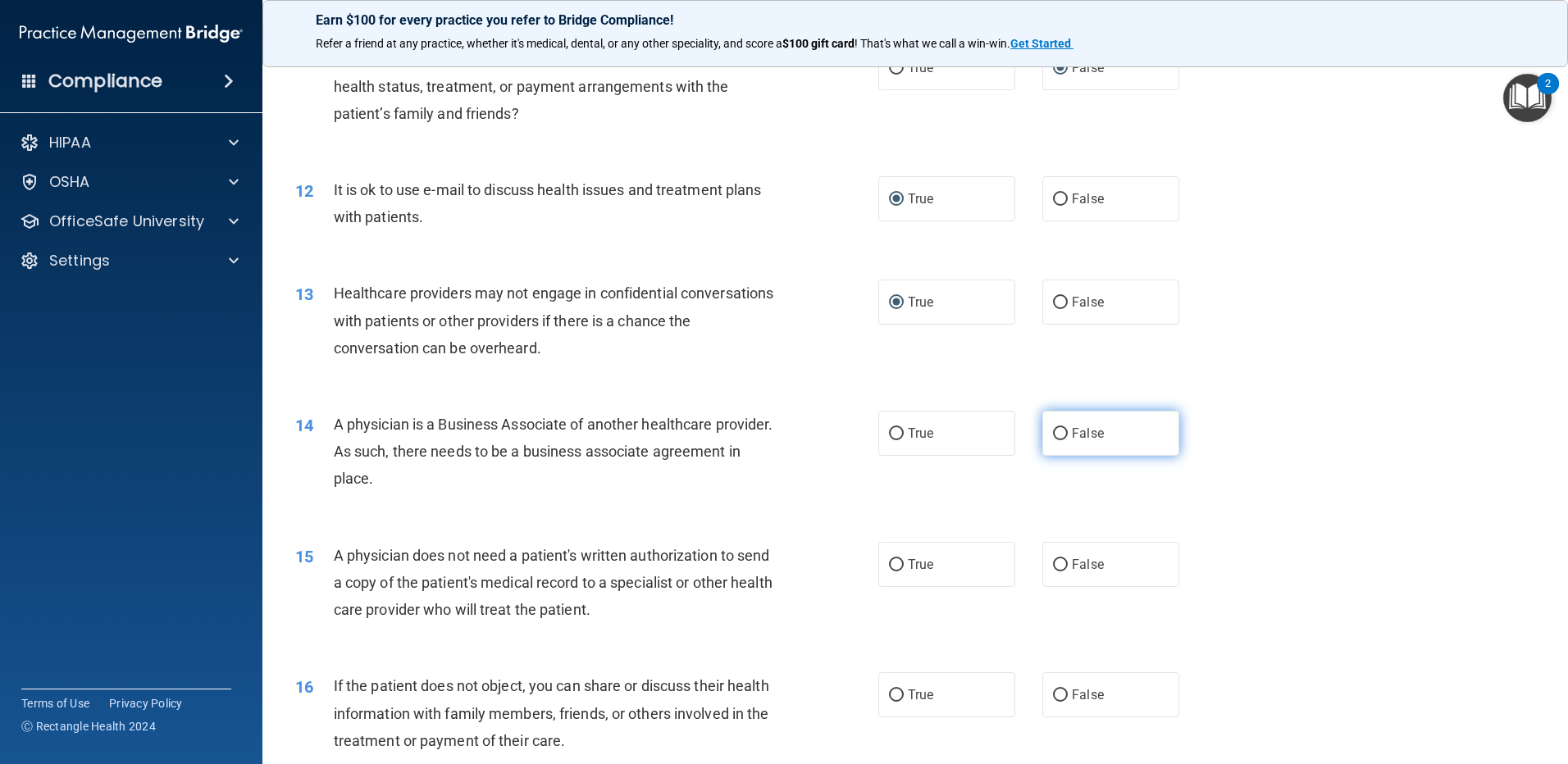
click at [1053, 429] on input "False" at bounding box center [1059, 434] width 14 height 13
radio input "true"
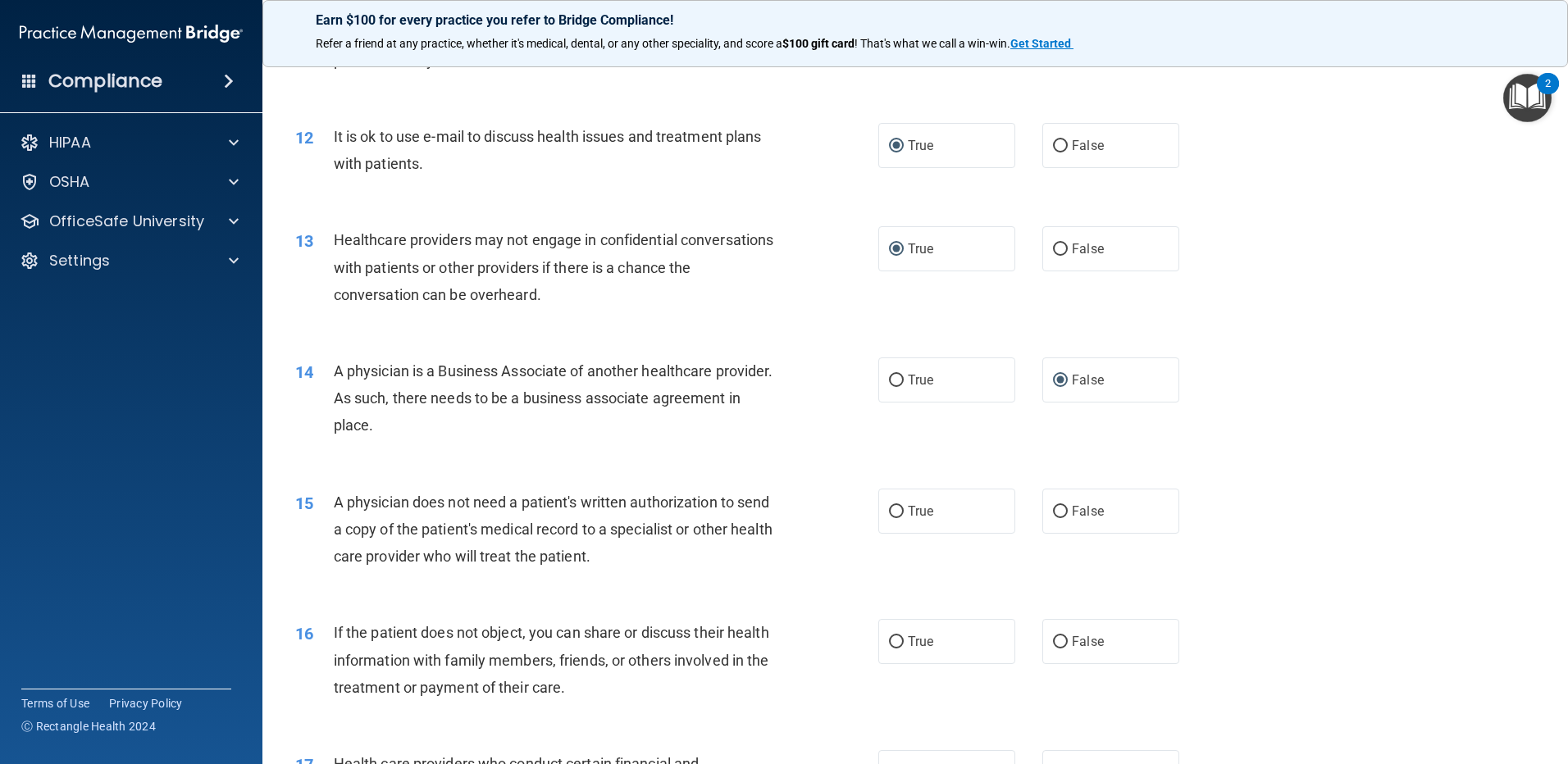
scroll to position [1394, 0]
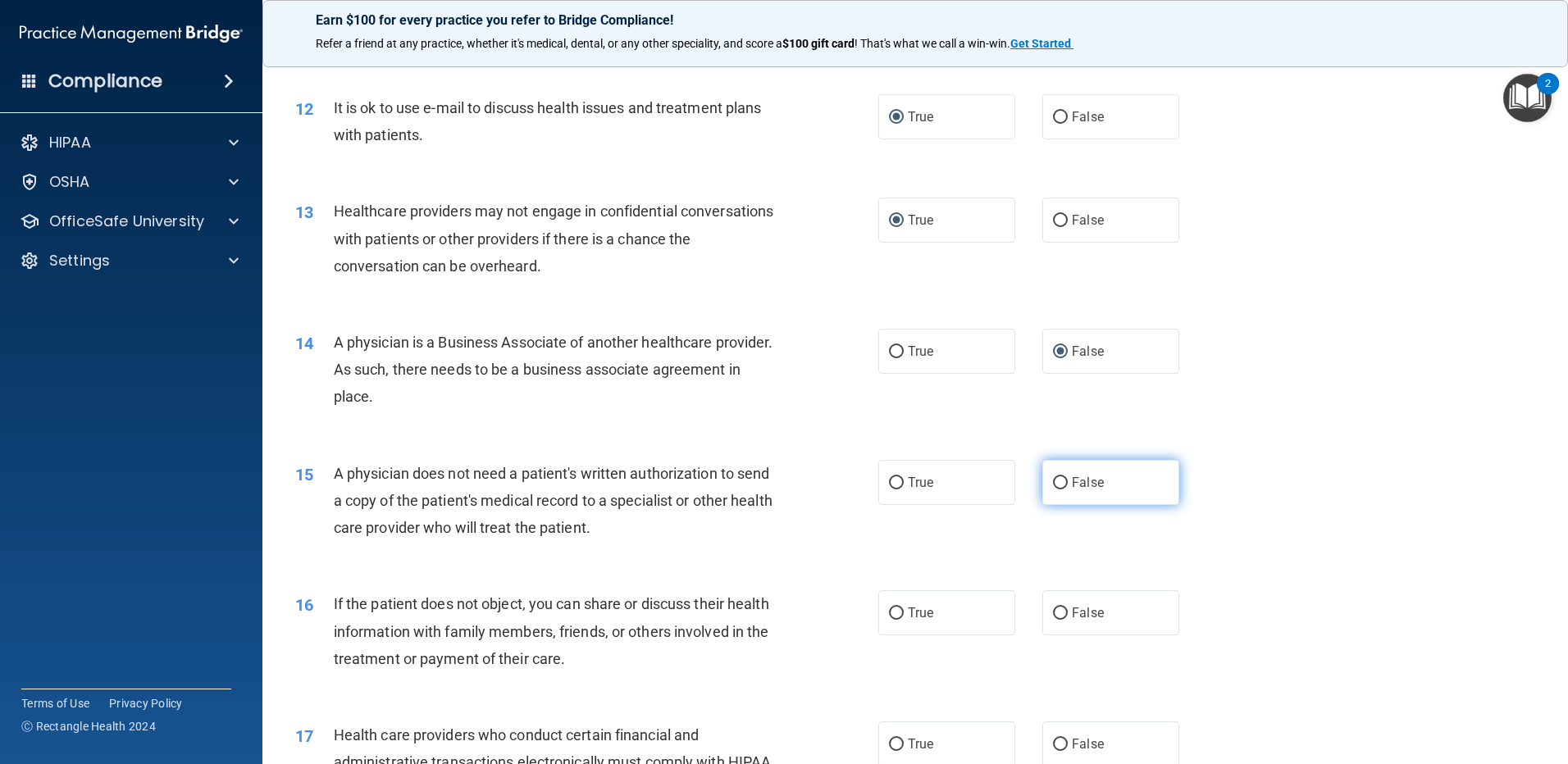
click at [1055, 481] on input "False" at bounding box center [1059, 483] width 14 height 13
radio input "true"
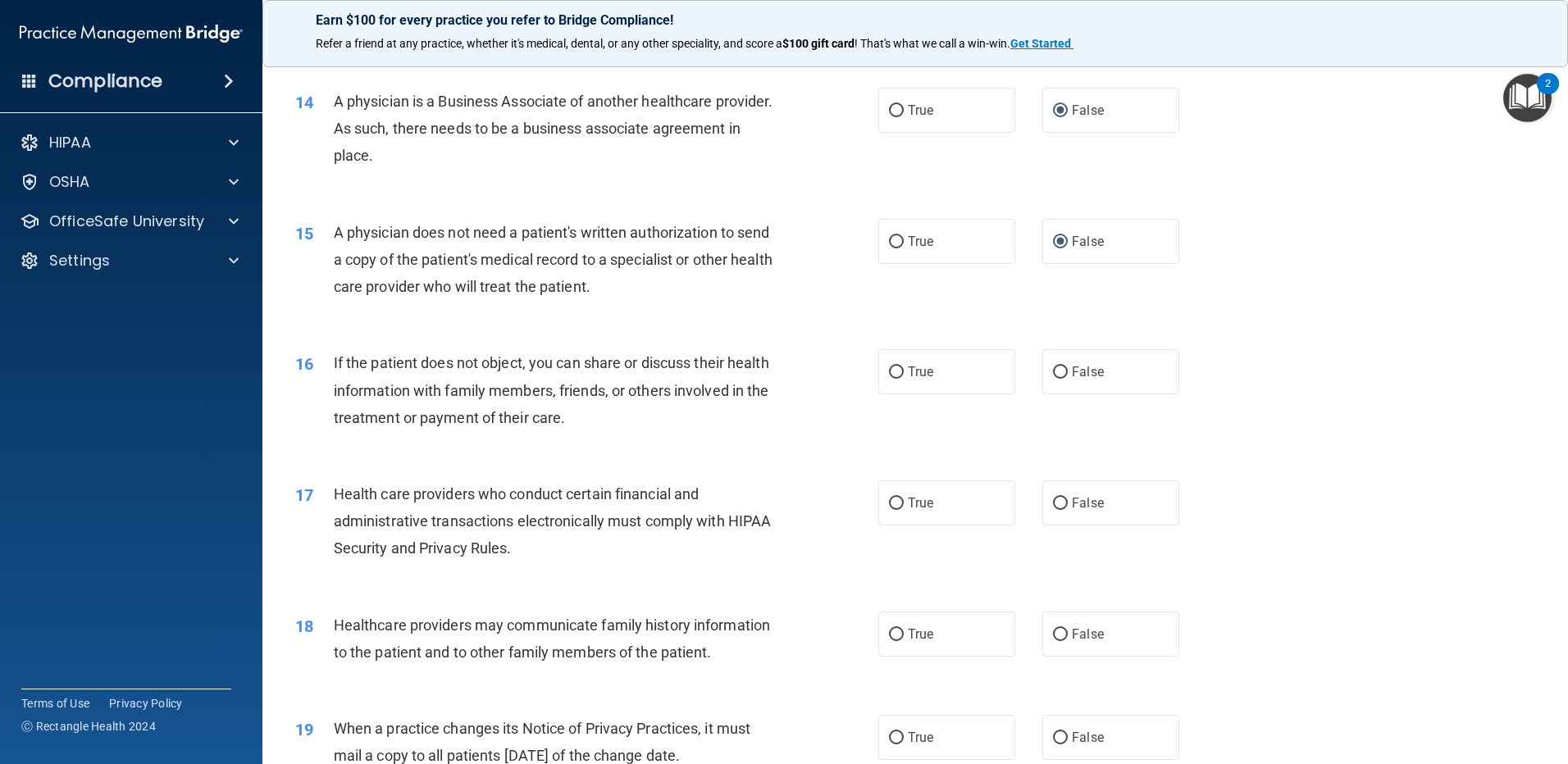
scroll to position [1640, 0]
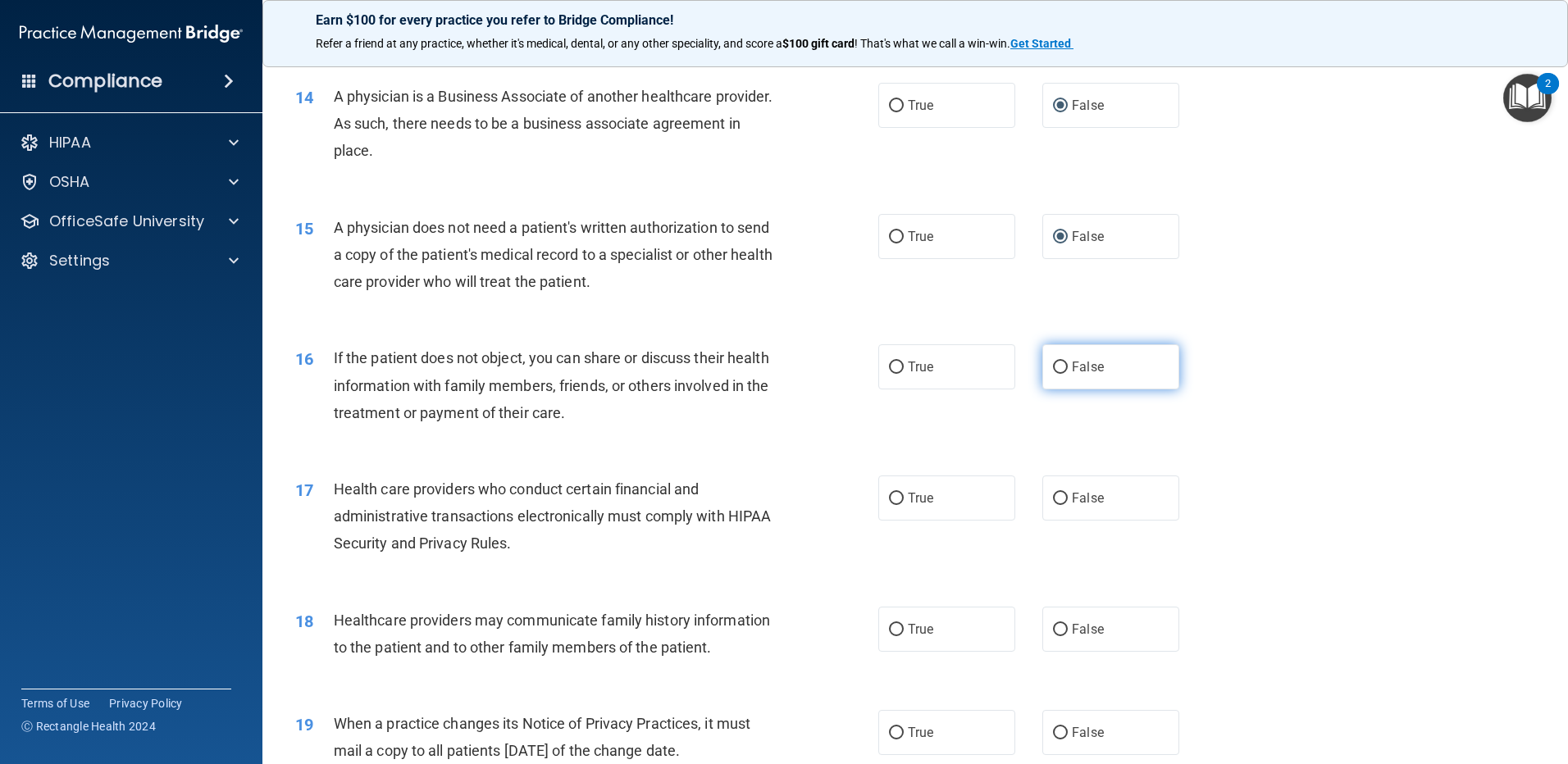
click at [1072, 367] on span "False" at bounding box center [1088, 367] width 32 height 15
click at [1068, 367] on input "False" at bounding box center [1059, 367] width 14 height 13
radio input "true"
drag, startPoint x: 892, startPoint y: 508, endPoint x: 882, endPoint y: 515, distance: 12.2
click at [886, 511] on label "True" at bounding box center [947, 497] width 137 height 45
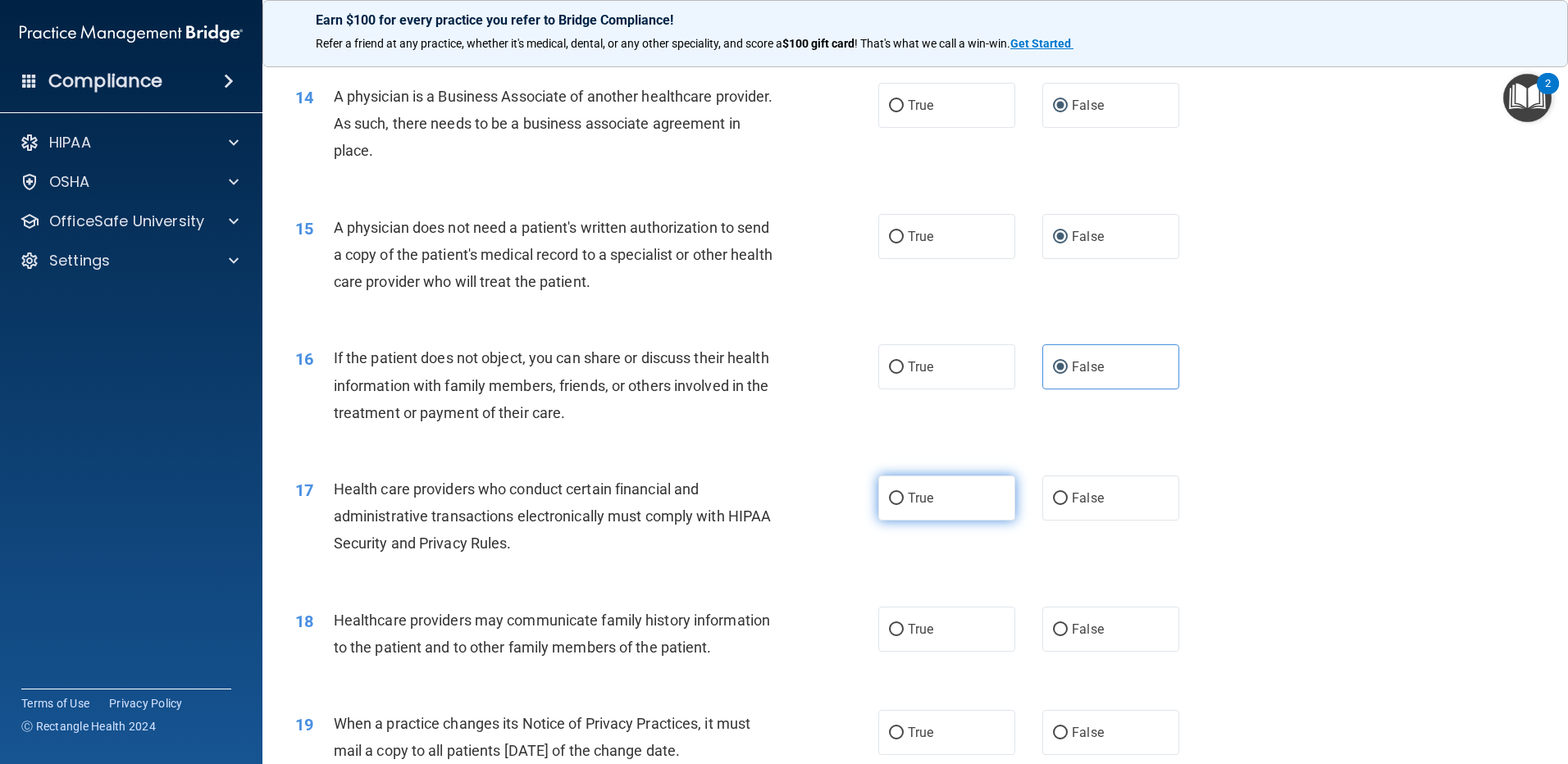
click at [889, 505] on input "True" at bounding box center [896, 498] width 14 height 13
radio input "true"
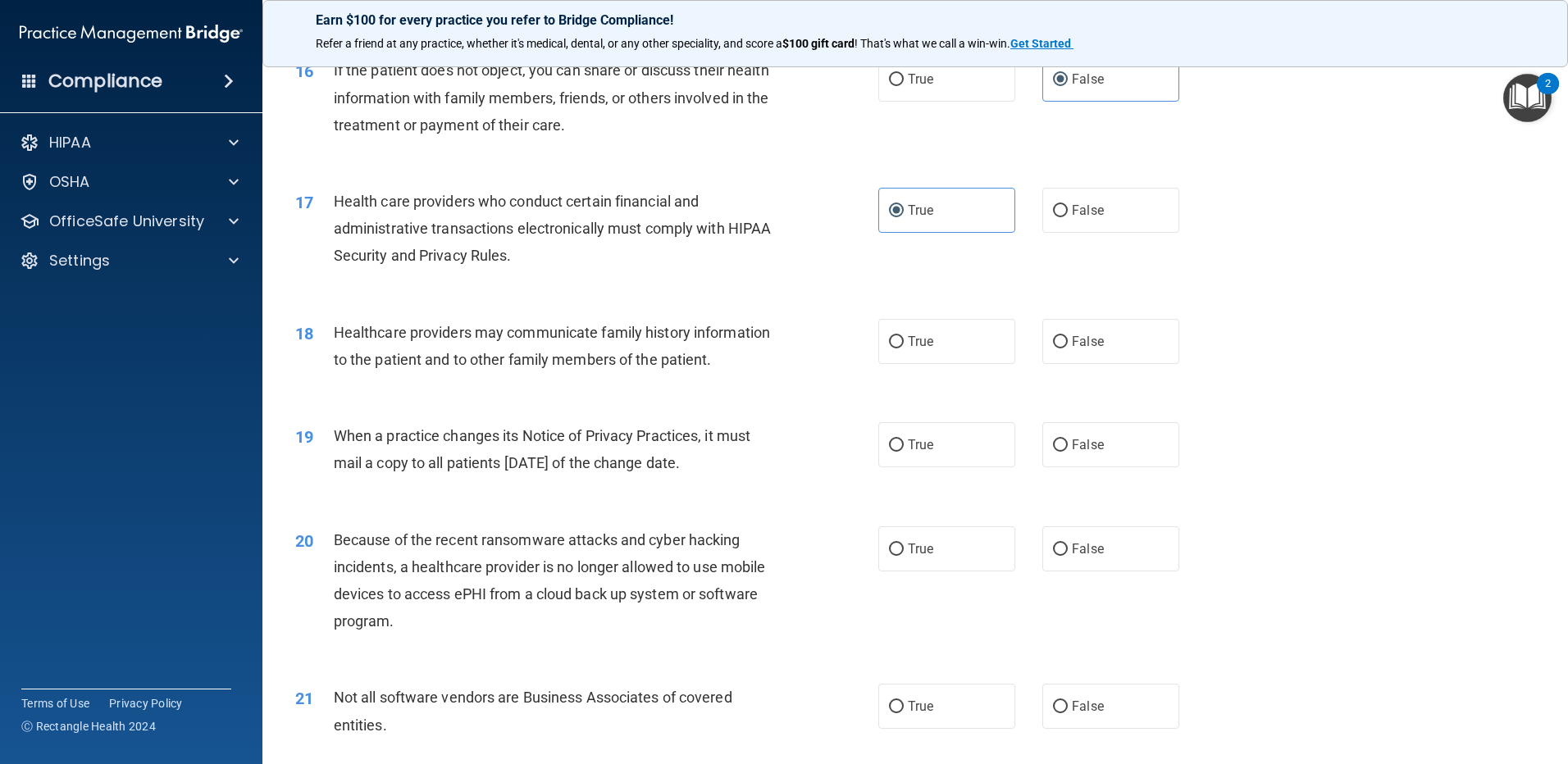
scroll to position [1968, 0]
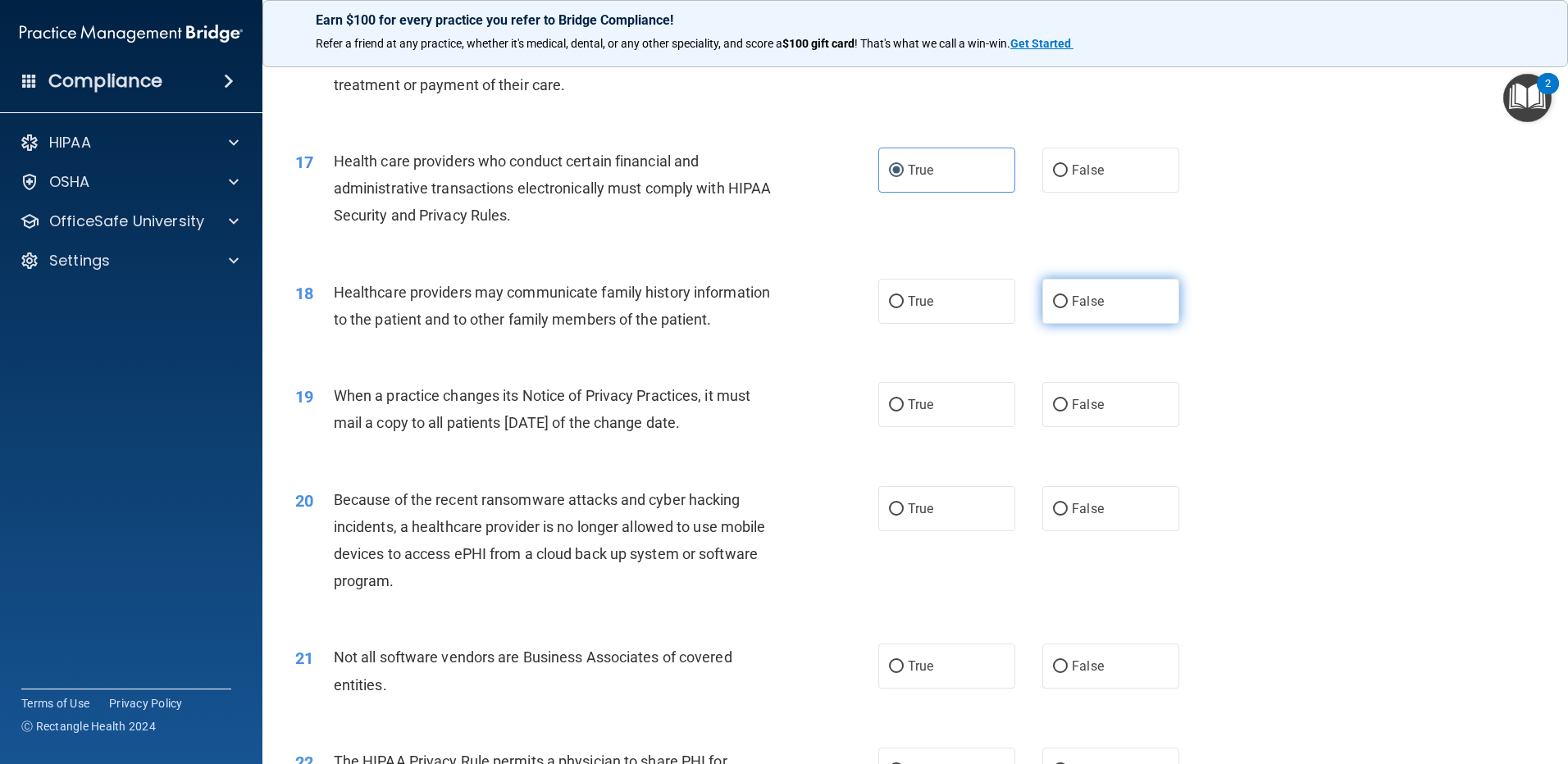
click at [1048, 308] on label "False" at bounding box center [1111, 301] width 137 height 45
click at [1053, 308] on input "False" at bounding box center [1059, 302] width 14 height 13
radio input "true"
click at [892, 409] on input "True" at bounding box center [896, 405] width 14 height 13
radio input "true"
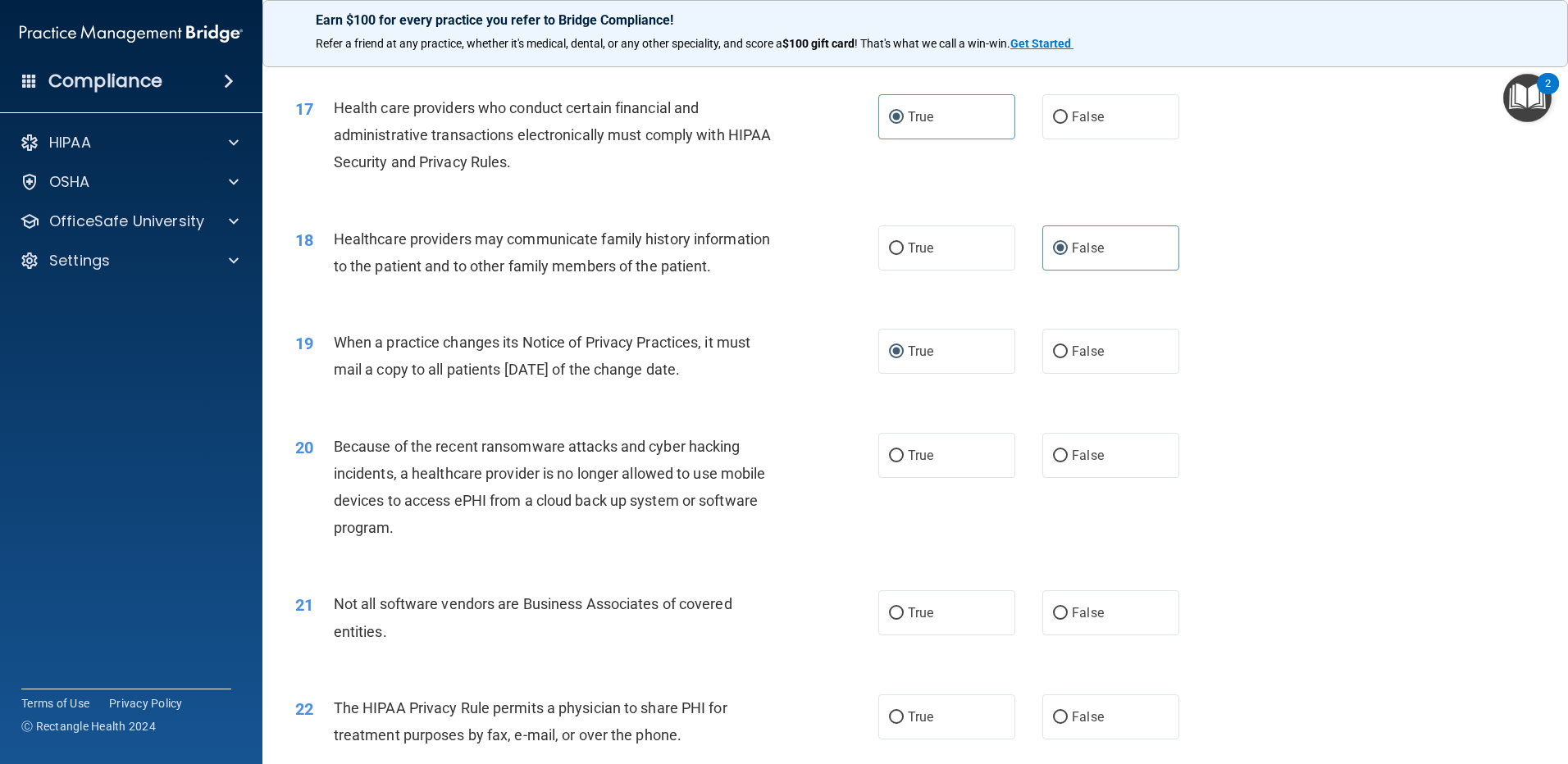
scroll to position [2050, 0]
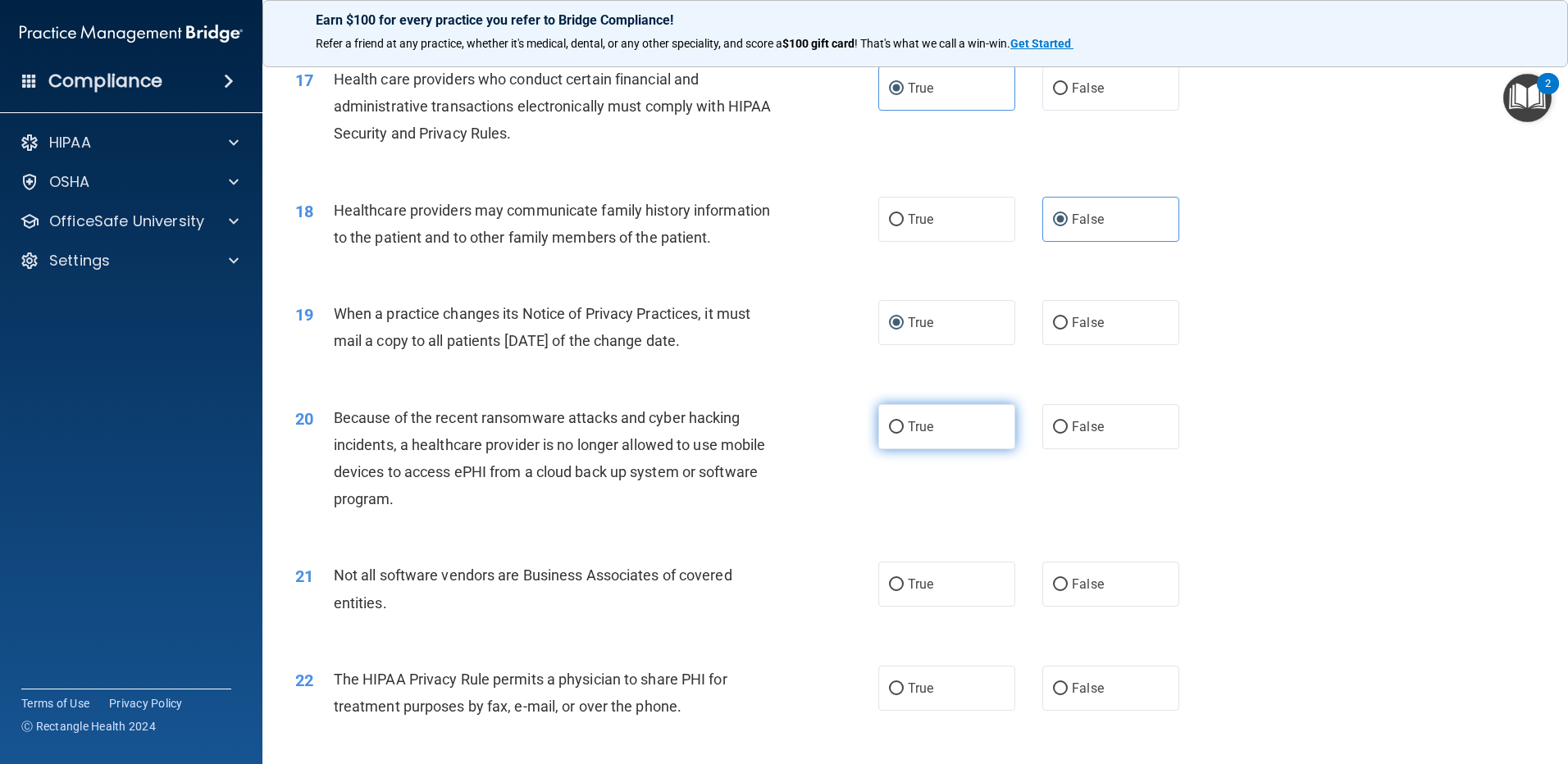
click at [900, 437] on label "True" at bounding box center [947, 426] width 137 height 45
click at [900, 434] on input "True" at bounding box center [896, 427] width 14 height 13
radio input "true"
click at [1072, 581] on span "False" at bounding box center [1088, 584] width 32 height 15
click at [1068, 581] on input "False" at bounding box center [1059, 585] width 14 height 13
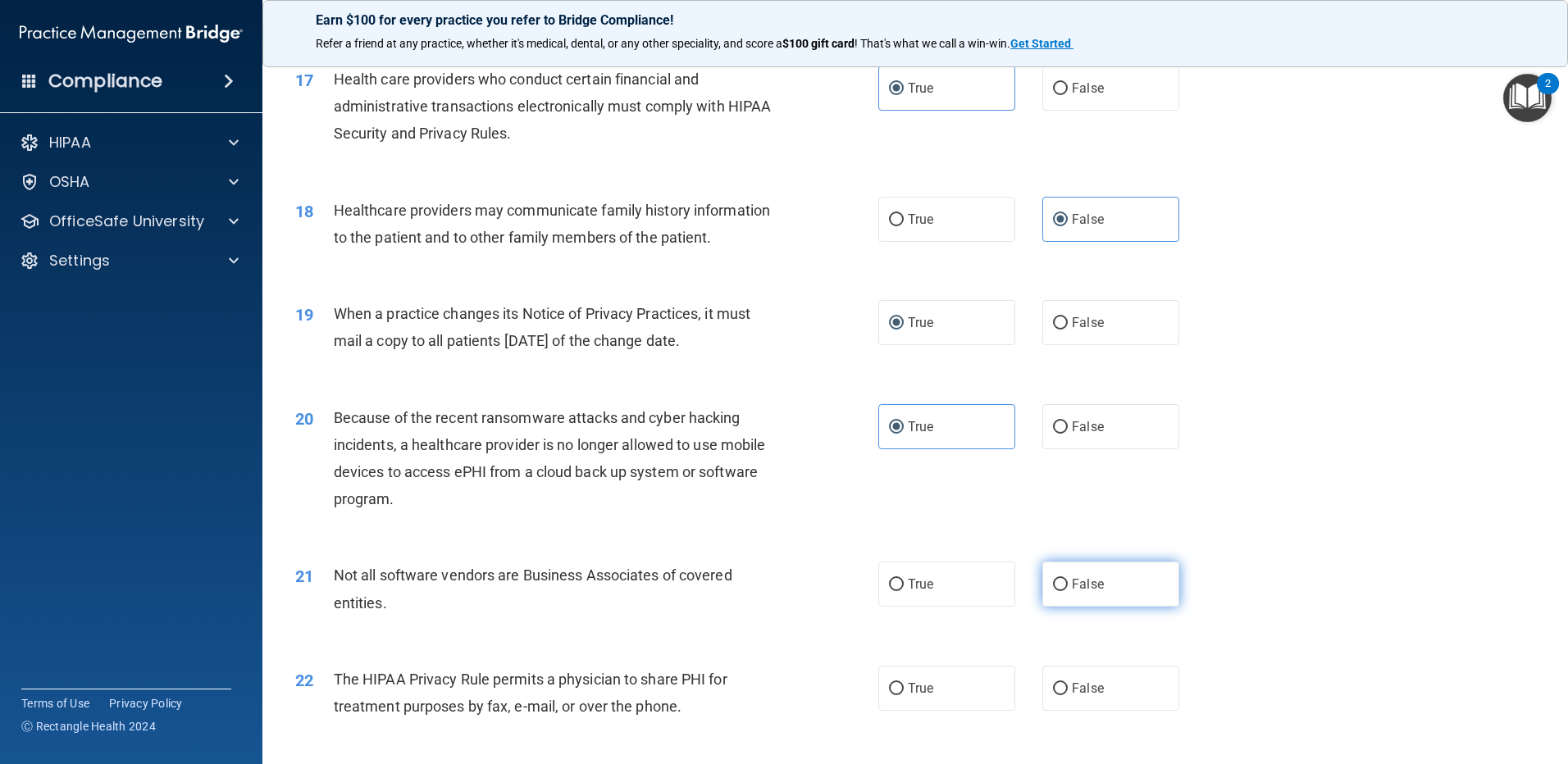
radio input "true"
click at [917, 593] on label "True" at bounding box center [947, 584] width 137 height 45
click at [904, 591] on input "True" at bounding box center [896, 585] width 14 height 13
radio input "true"
radio input "false"
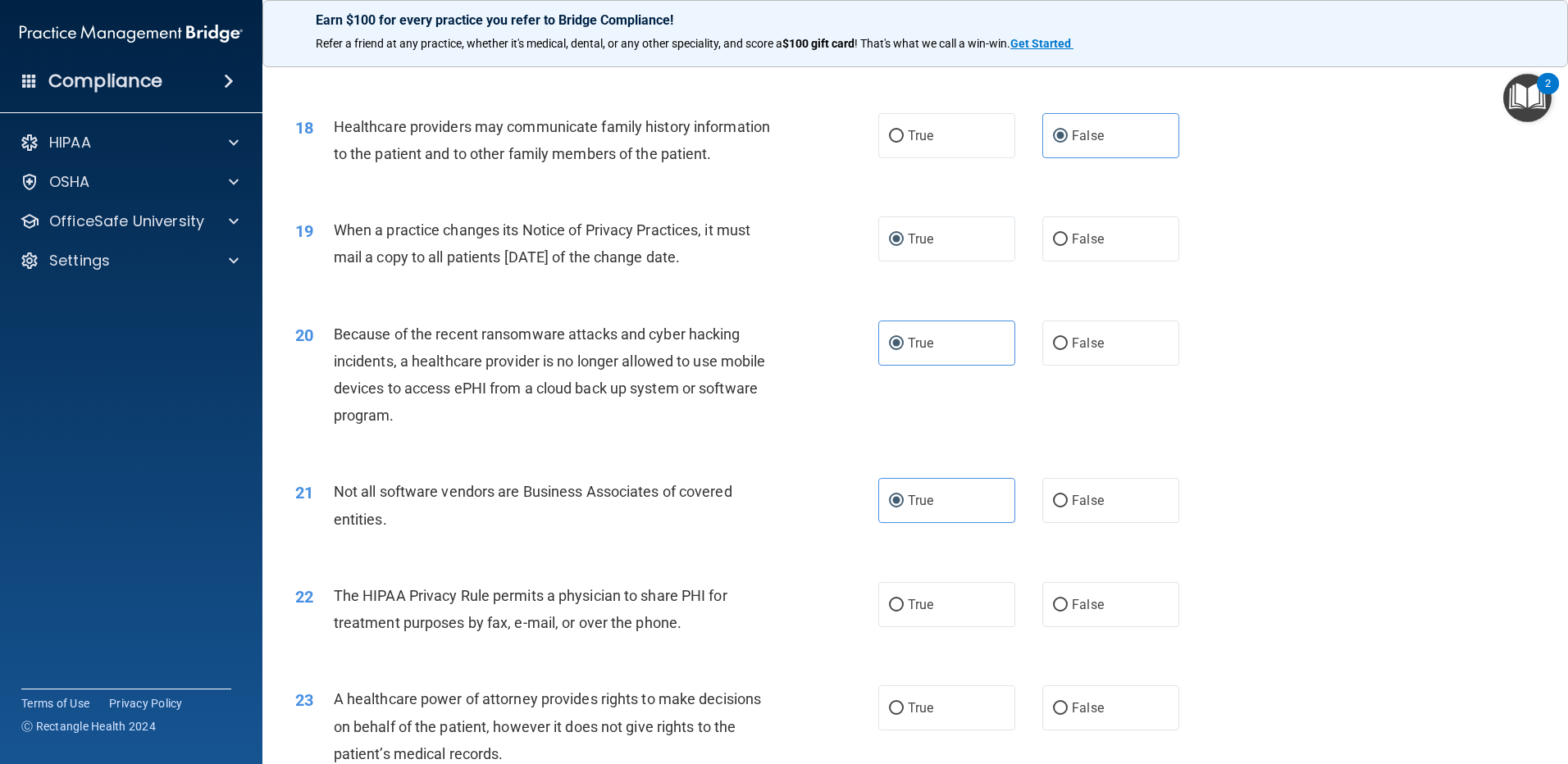
scroll to position [2214, 0]
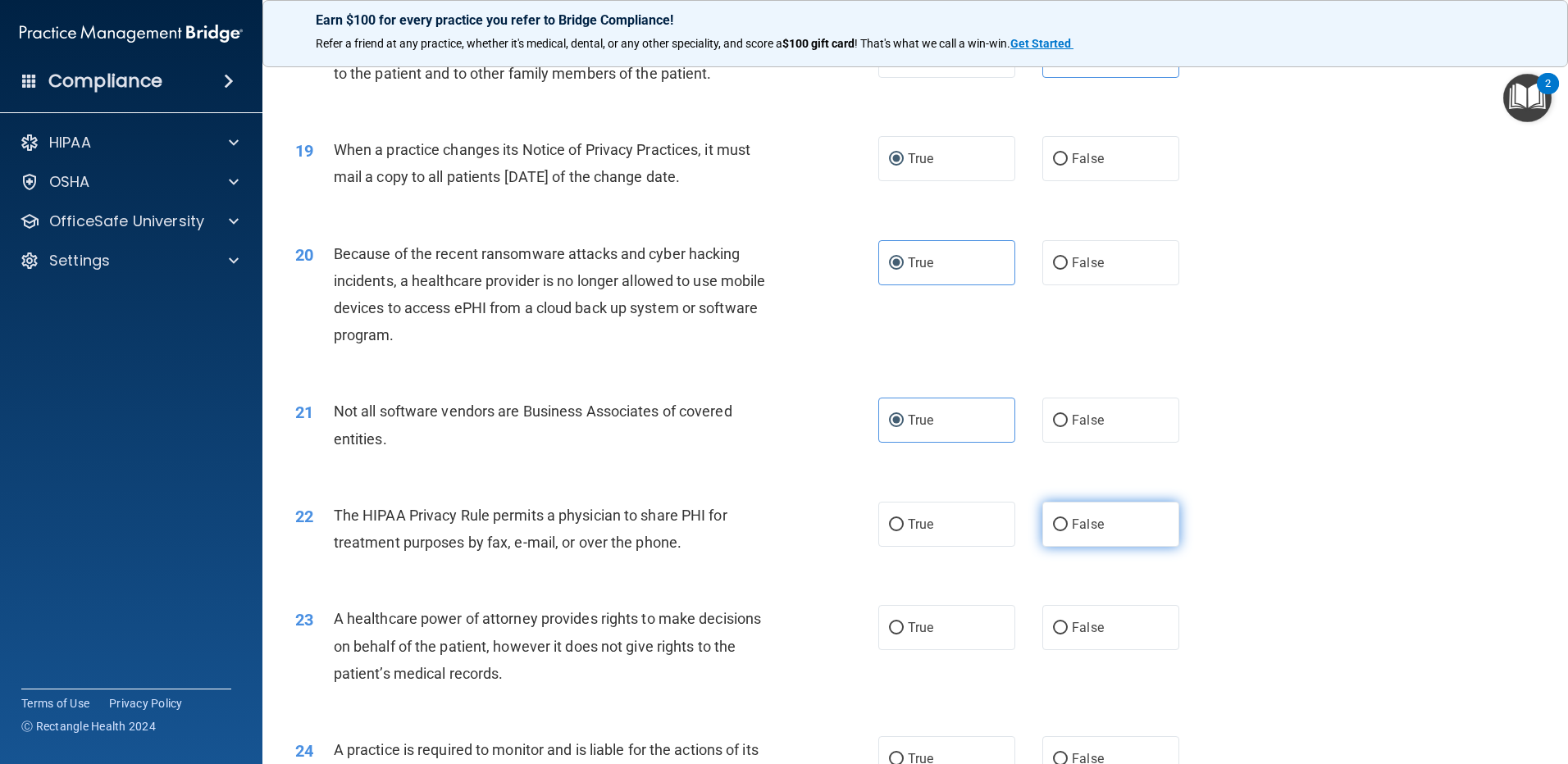
click at [1072, 526] on span "False" at bounding box center [1088, 525] width 32 height 15
click at [1068, 526] on input "False" at bounding box center [1059, 525] width 14 height 13
radio input "true"
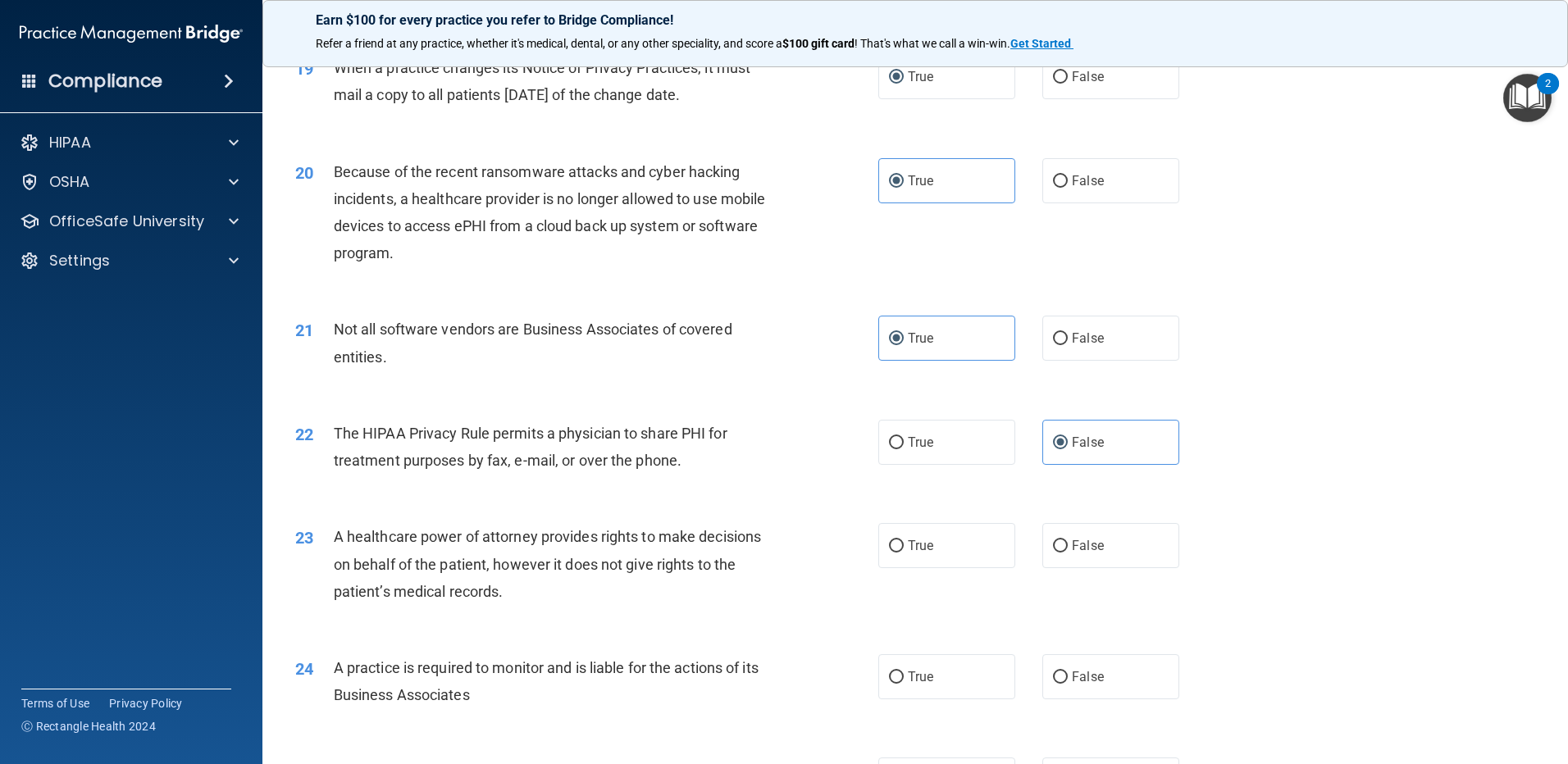
scroll to position [2460, 0]
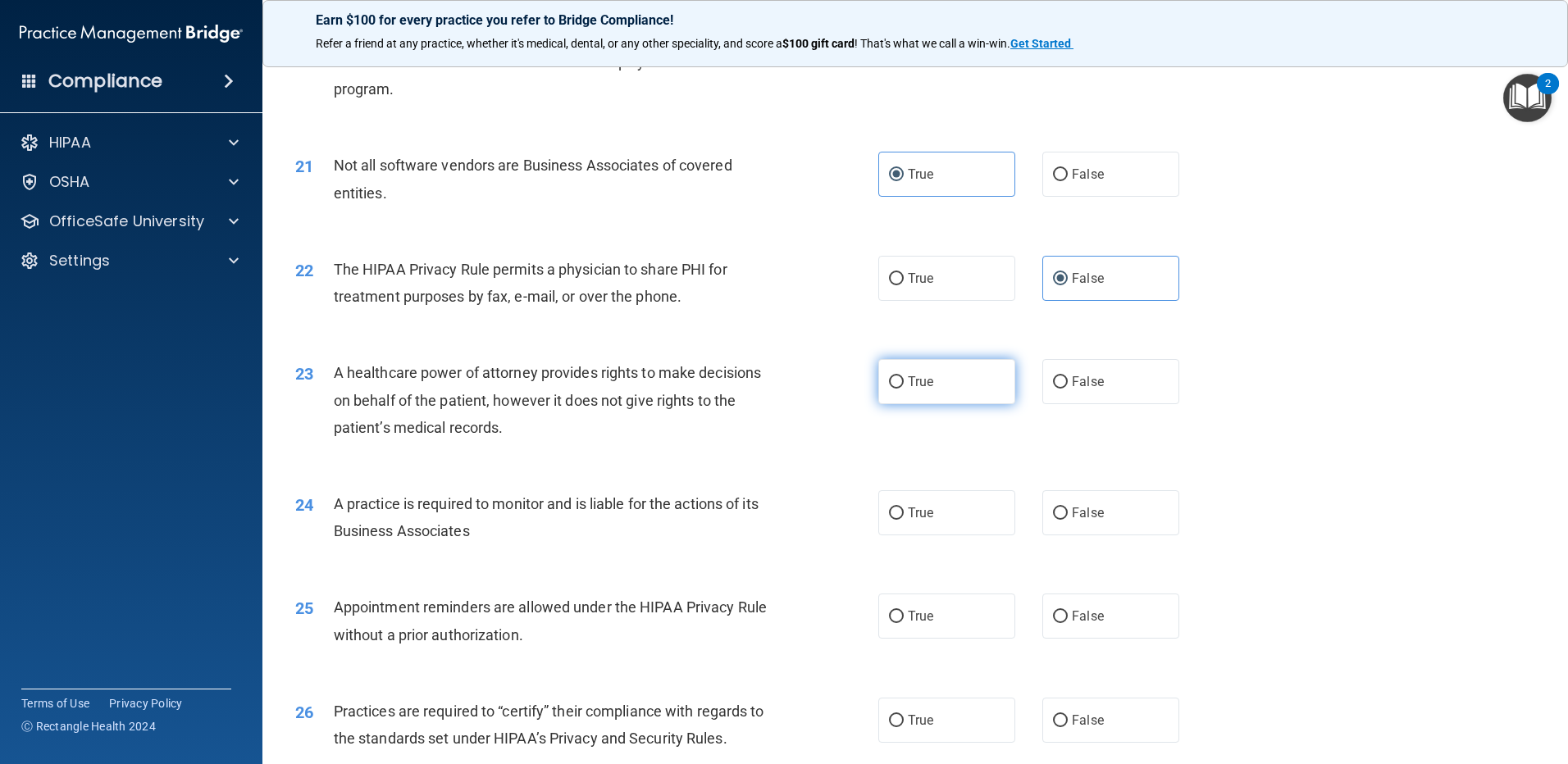
drag, startPoint x: 892, startPoint y: 384, endPoint x: 876, endPoint y: 396, distance: 20.0
click at [892, 385] on input "True" at bounding box center [896, 382] width 14 height 13
radio input "true"
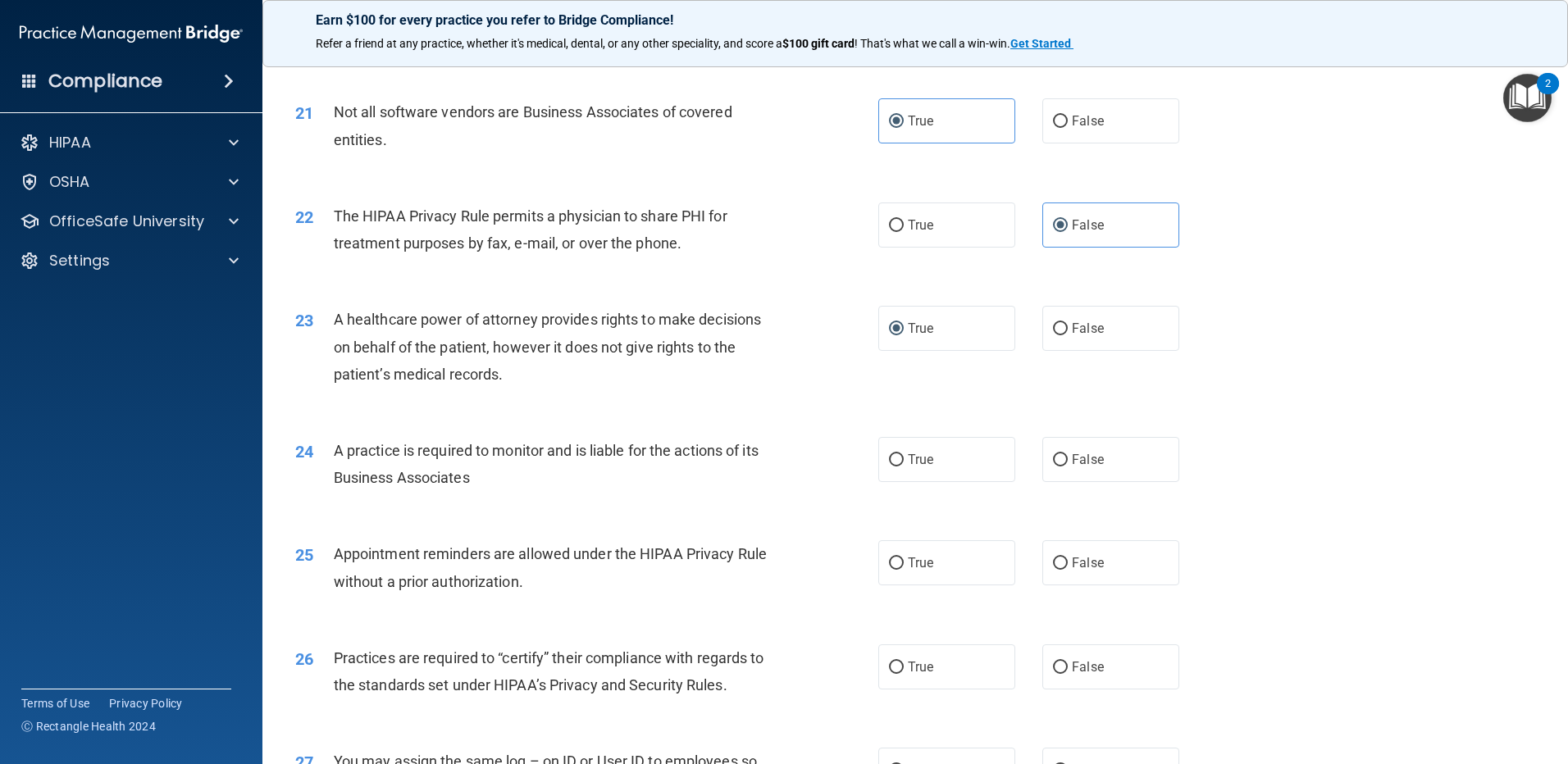
scroll to position [2542, 0]
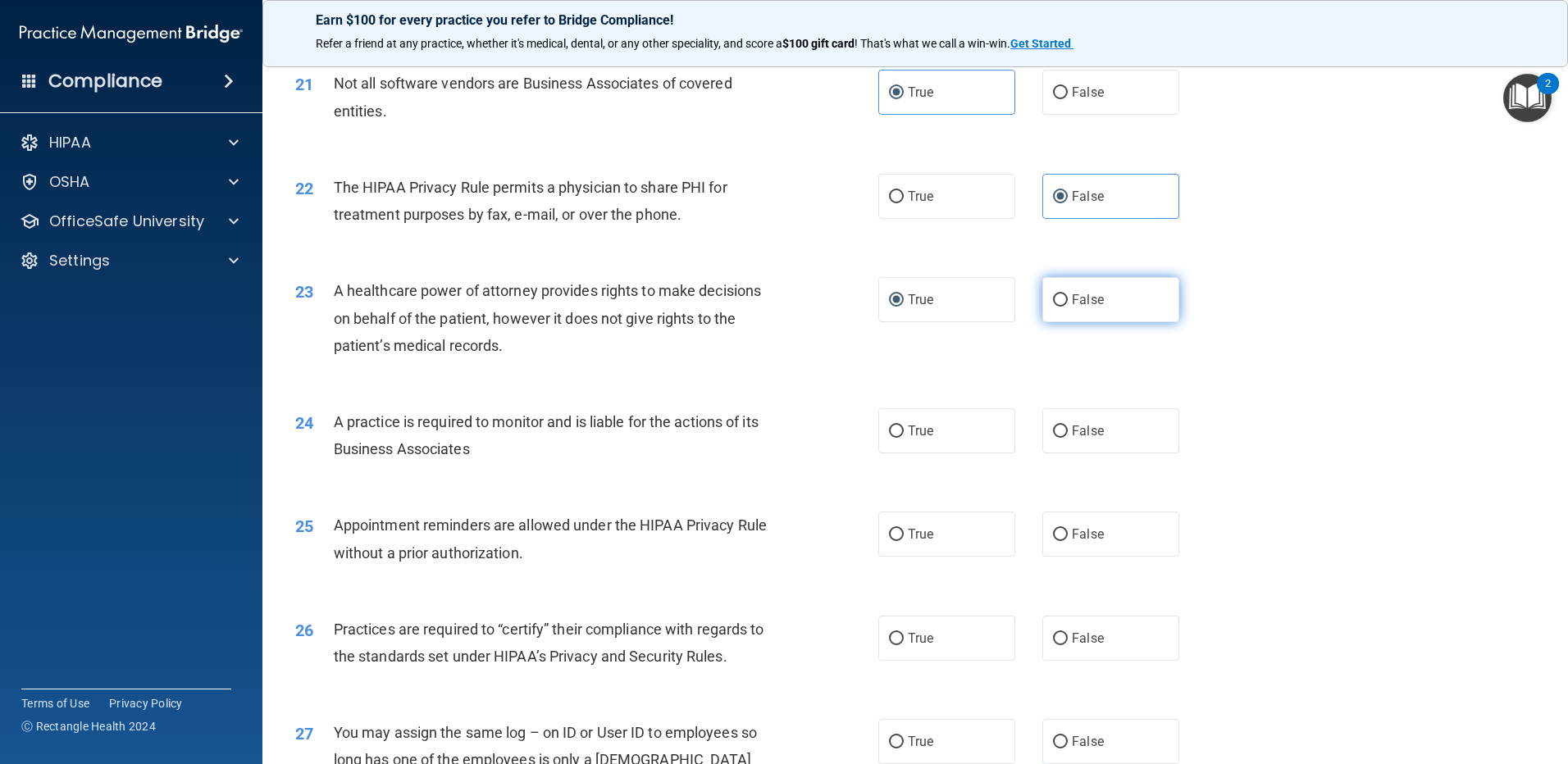
click at [1056, 300] on input "False" at bounding box center [1059, 300] width 14 height 13
radio input "true"
radio input "false"
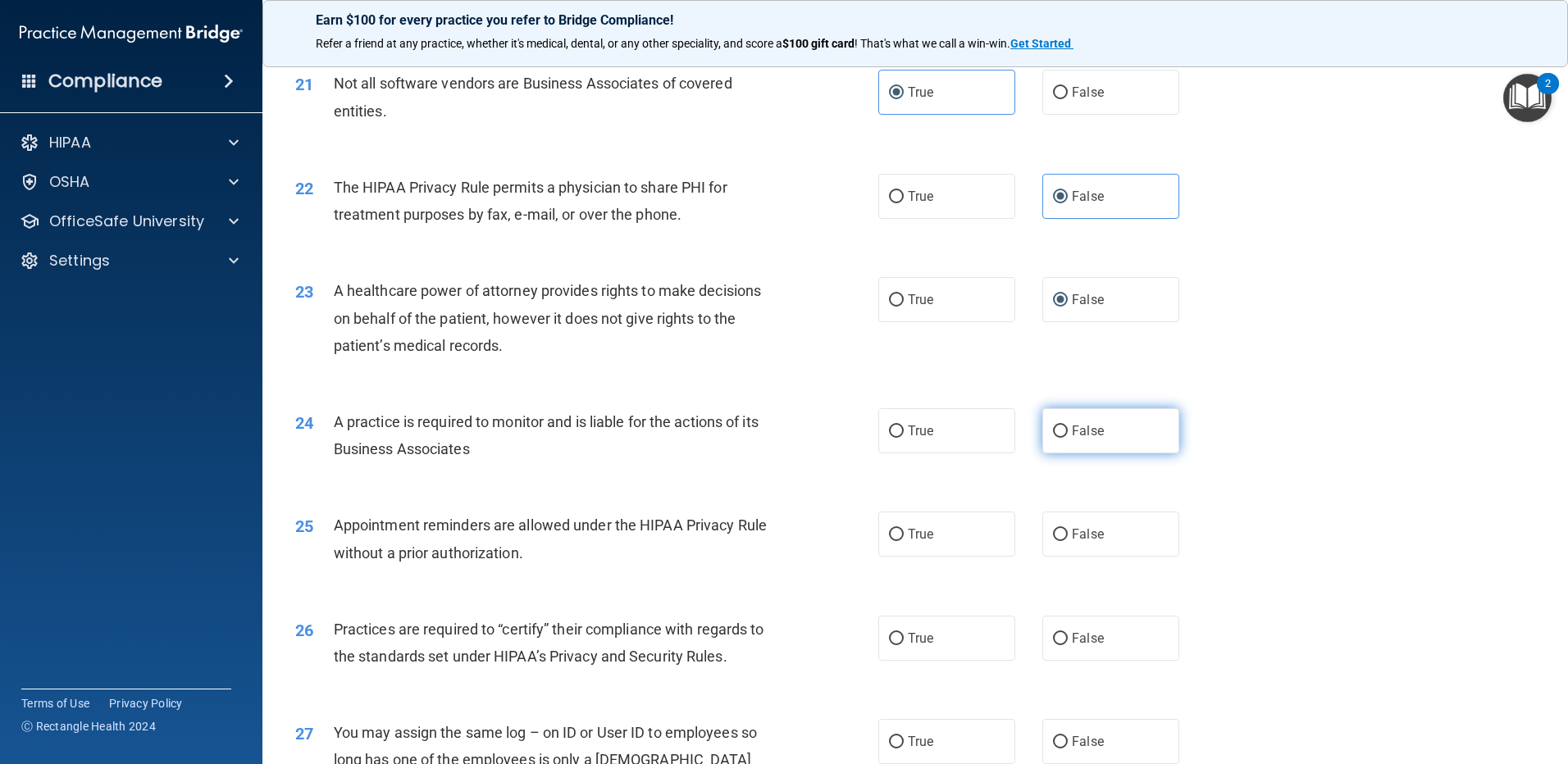
click at [1053, 431] on input "False" at bounding box center [1059, 431] width 14 height 13
radio input "true"
click at [884, 528] on label "True" at bounding box center [947, 534] width 137 height 45
click at [889, 529] on input "True" at bounding box center [896, 535] width 14 height 13
radio input "true"
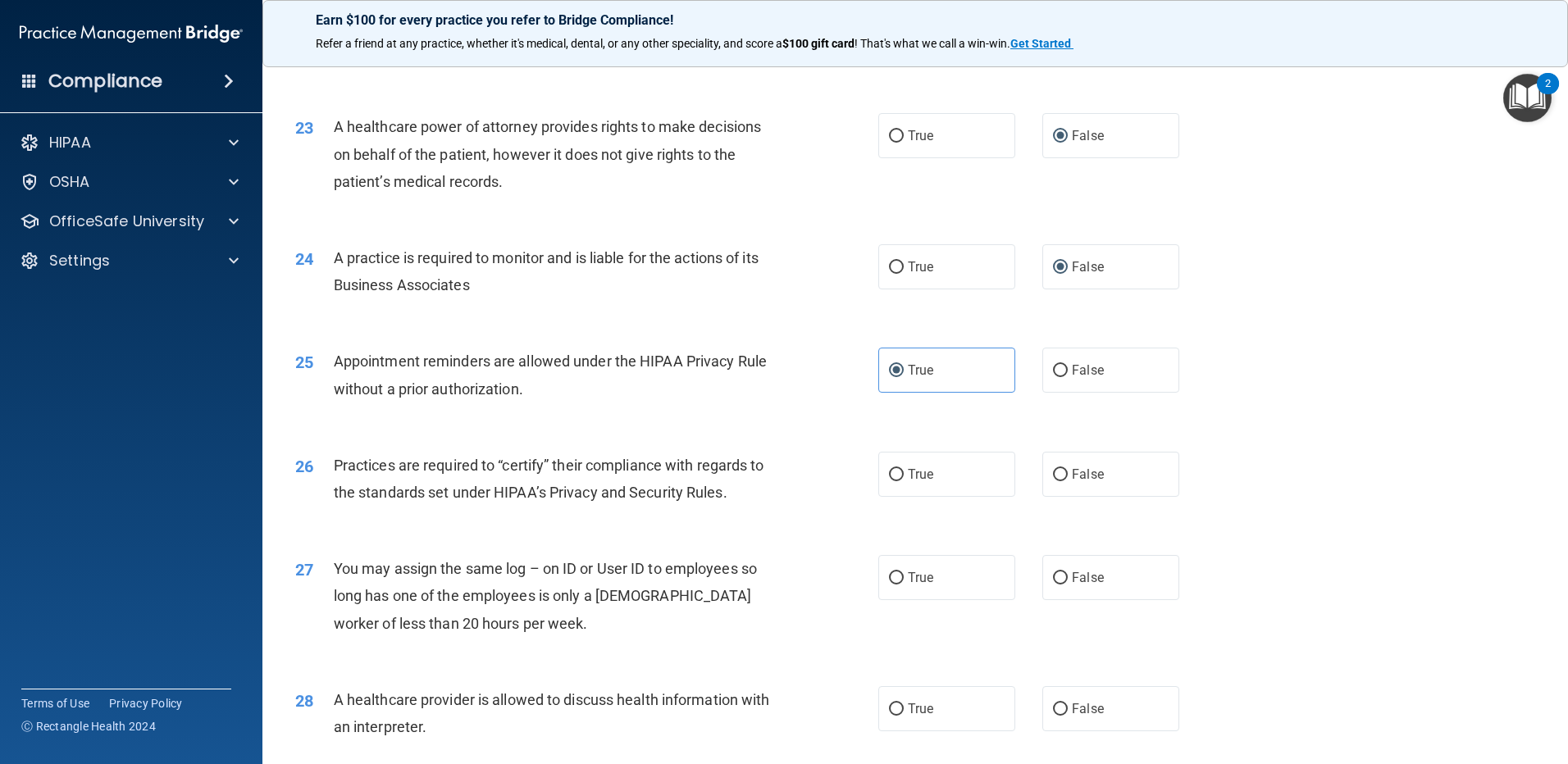
scroll to position [2788, 0]
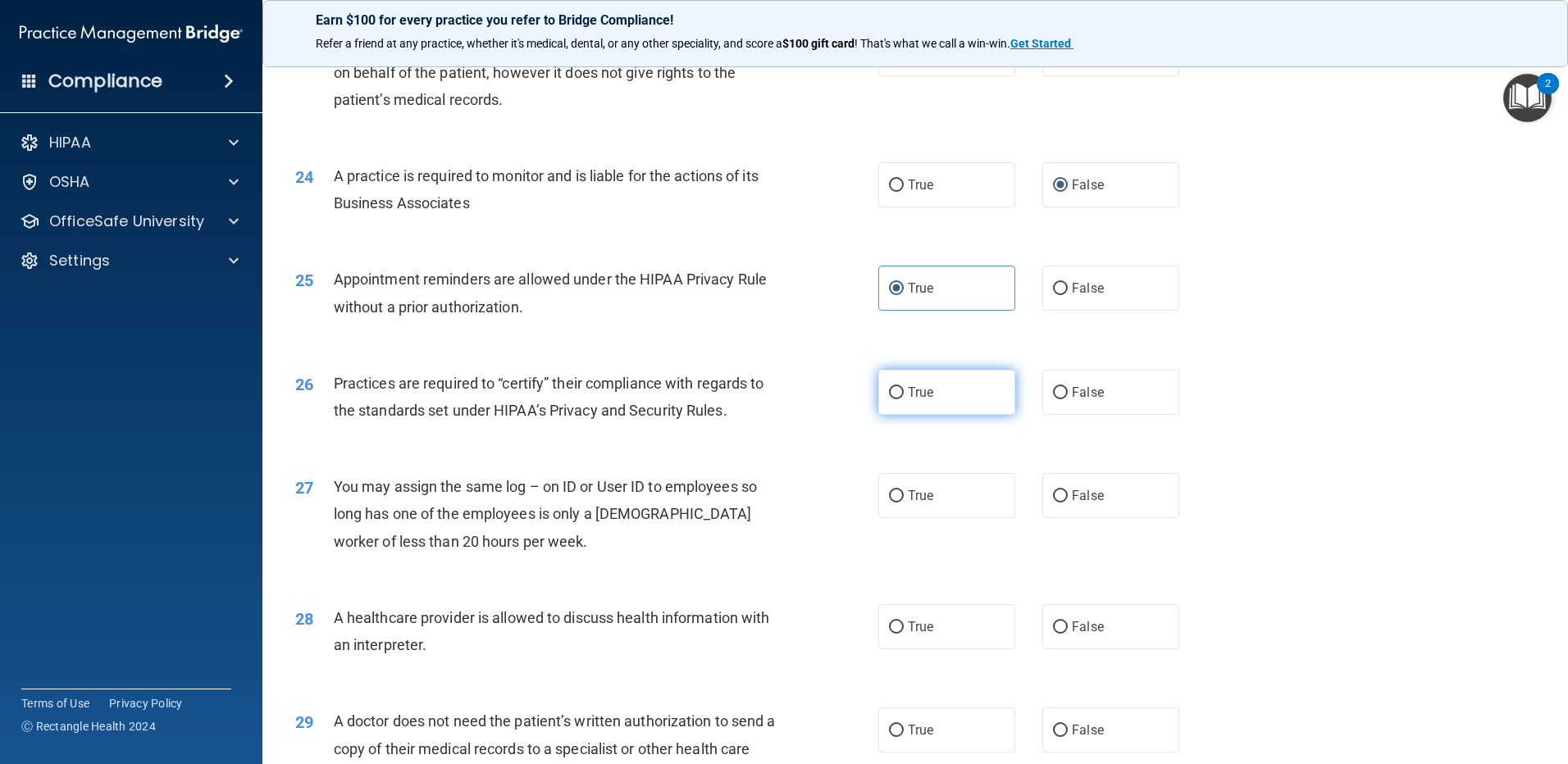
click at [890, 398] on input "True" at bounding box center [896, 393] width 14 height 13
radio input "true"
click at [1084, 488] on label "False" at bounding box center [1111, 495] width 137 height 45
click at [1068, 491] on input "False" at bounding box center [1059, 497] width 14 height 13
radio input "true"
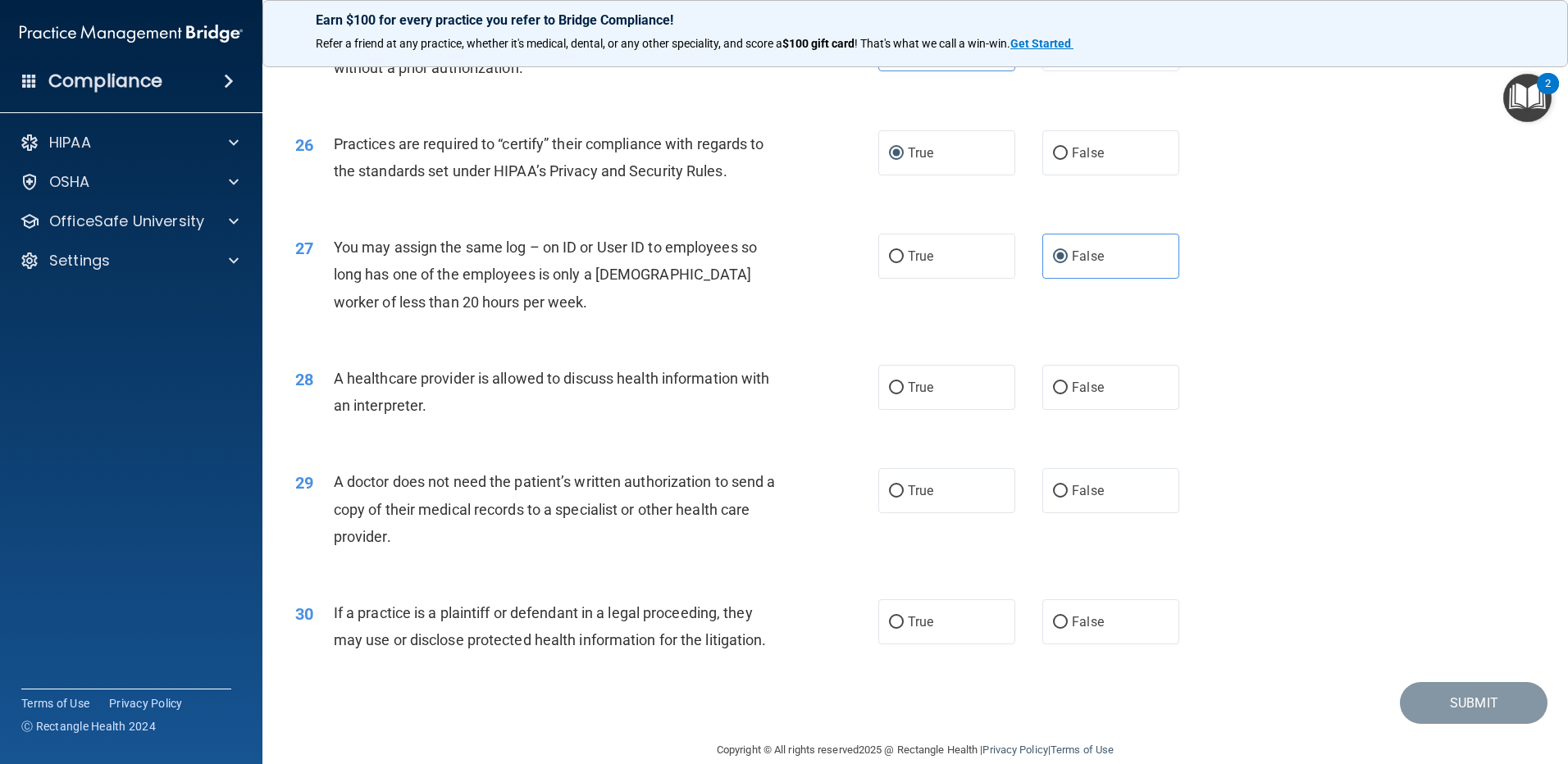
scroll to position [3034, 0]
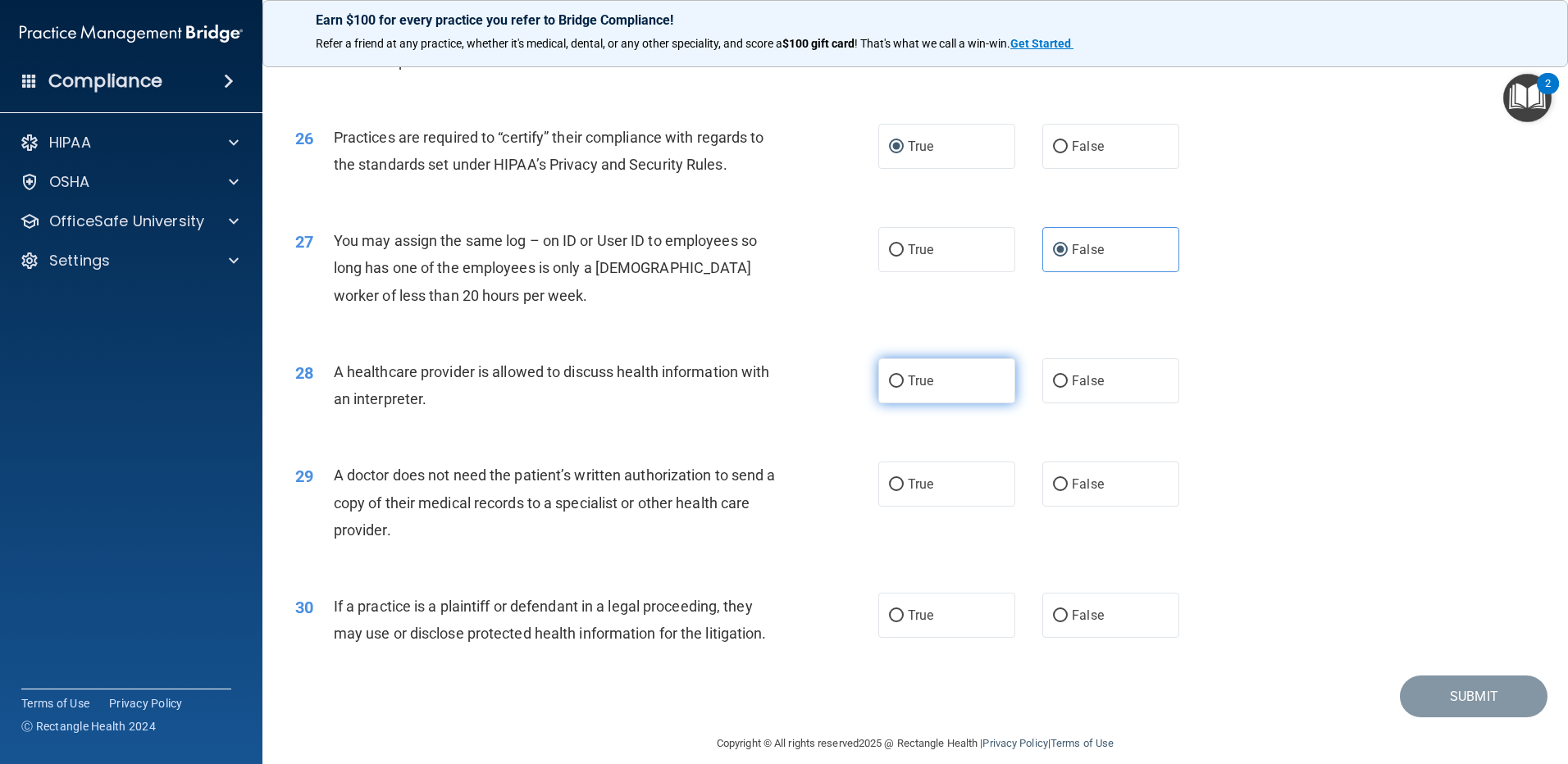
click at [891, 391] on label "True" at bounding box center [947, 381] width 137 height 45
click at [891, 387] on input "True" at bounding box center [896, 382] width 14 height 13
radio input "true"
click at [1063, 480] on label "False" at bounding box center [1111, 484] width 137 height 45
click at [1063, 480] on input "False" at bounding box center [1059, 485] width 14 height 13
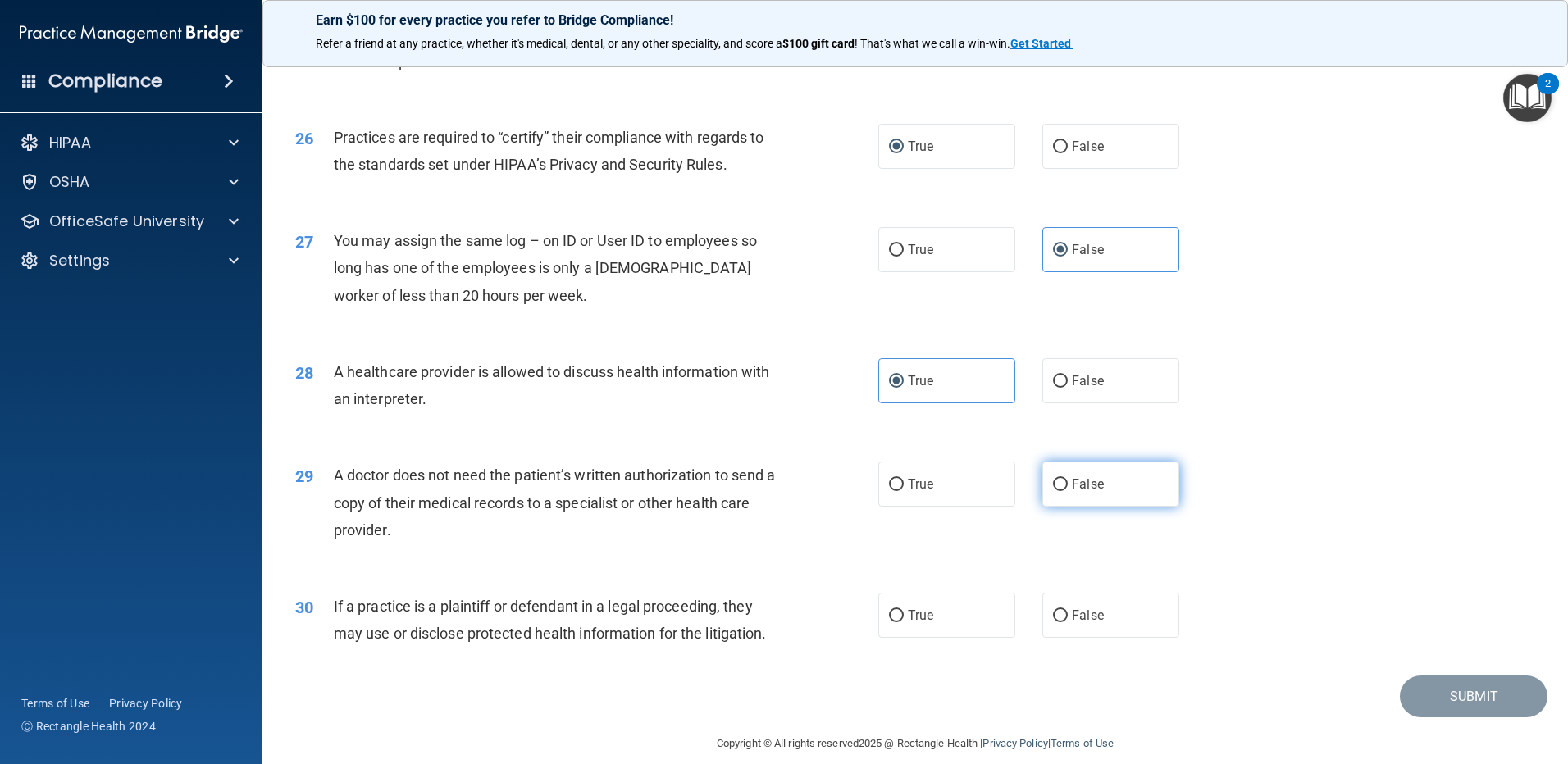
radio input "true"
click at [1072, 618] on span "False" at bounding box center [1088, 615] width 32 height 15
click at [1068, 618] on input "False" at bounding box center [1059, 616] width 14 height 13
radio input "true"
click at [1487, 698] on button "Submit" at bounding box center [1473, 696] width 147 height 41
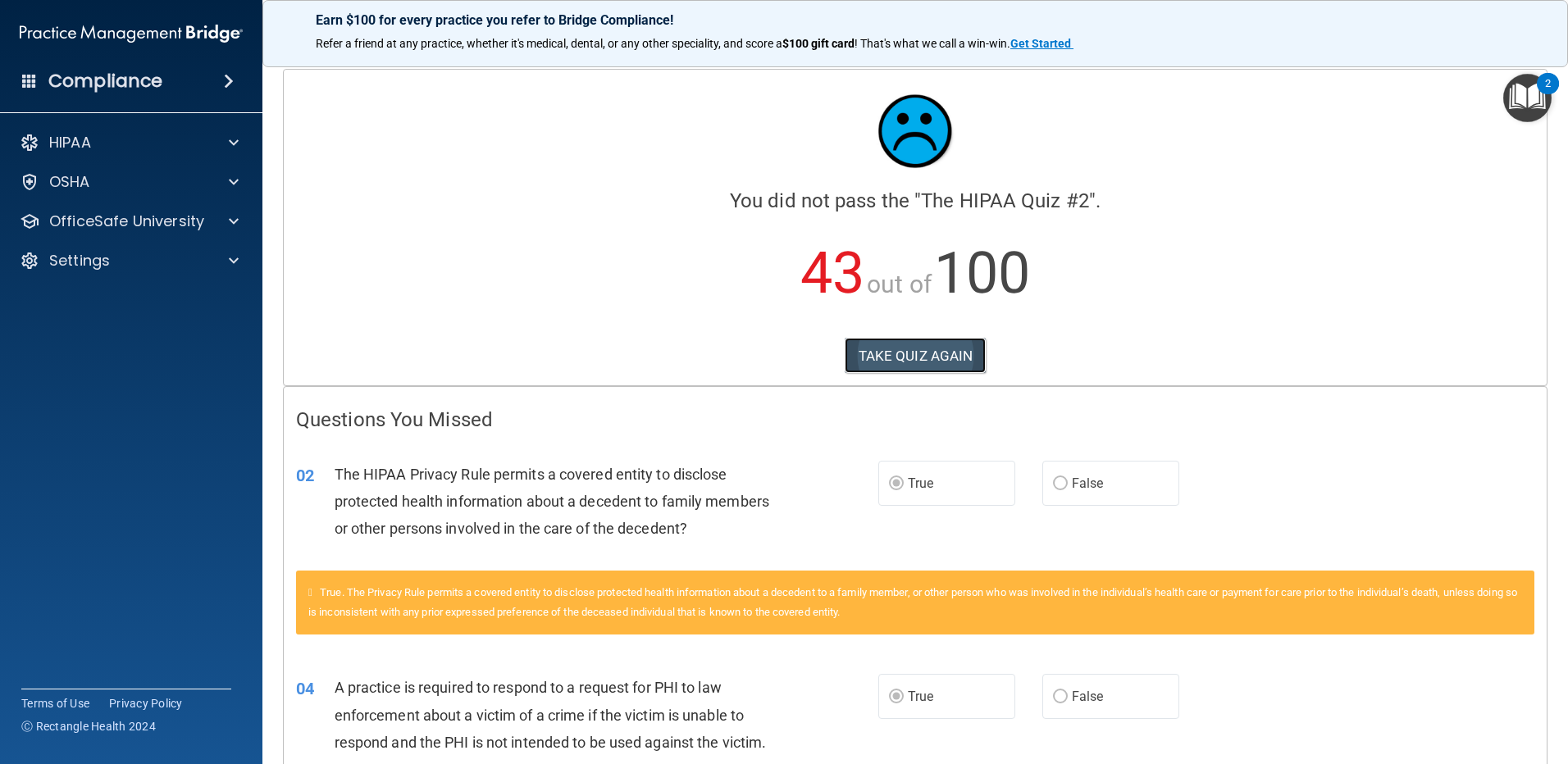
click at [884, 373] on button "TAKE QUIZ AGAIN" at bounding box center [916, 355] width 142 height 36
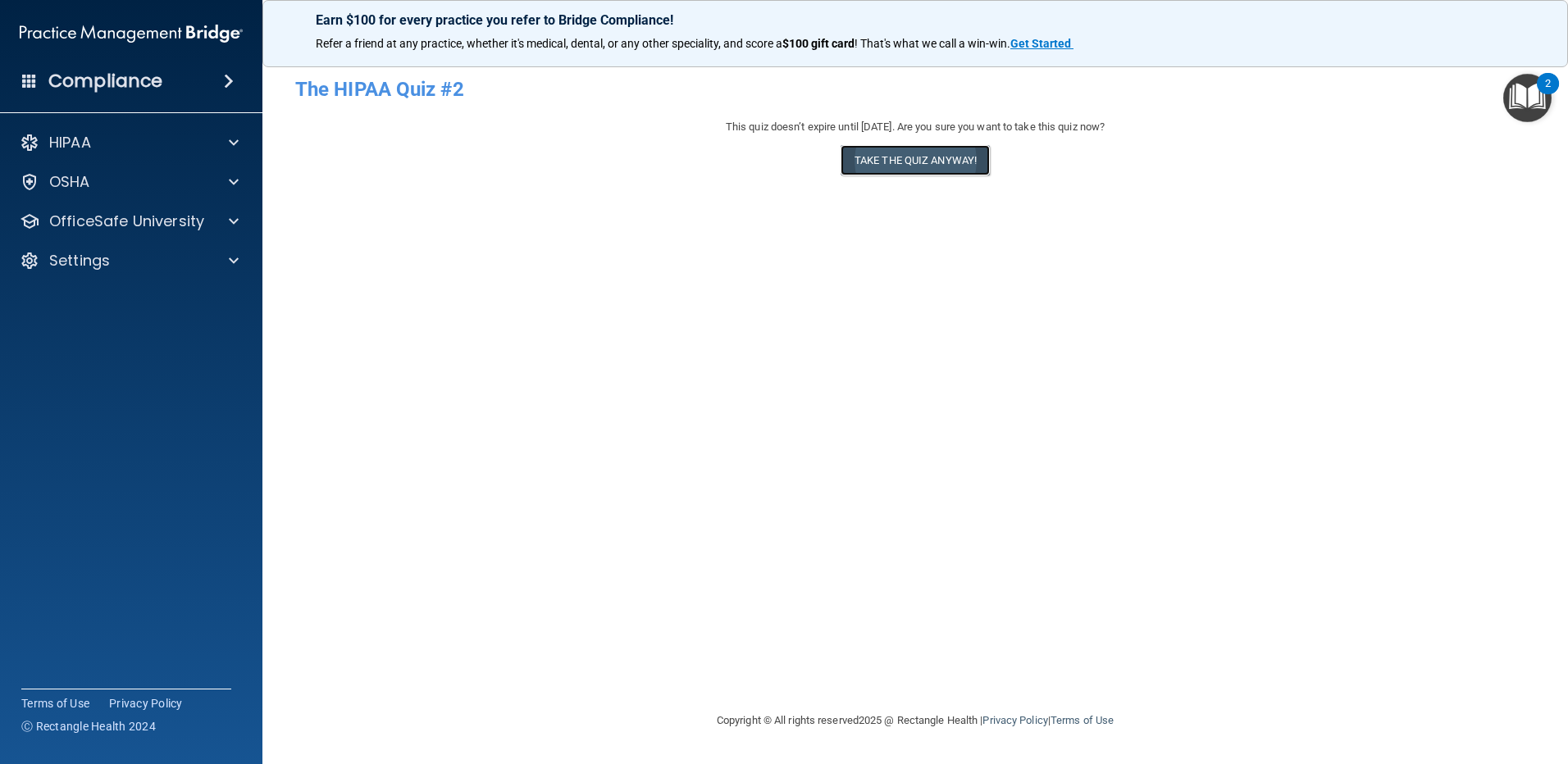
click at [903, 157] on button "Take the quiz anyway!" at bounding box center [915, 161] width 149 height 30
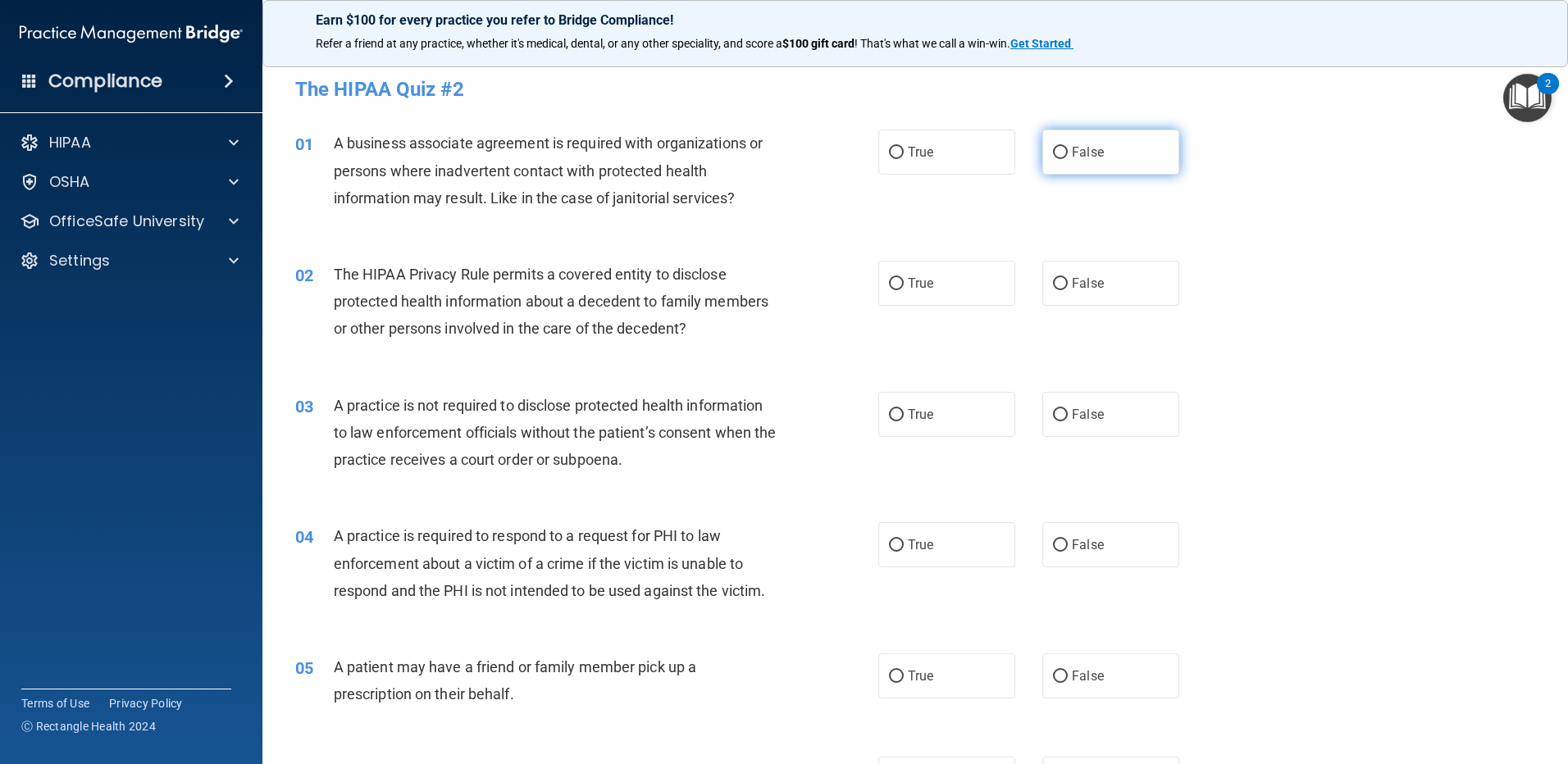
click at [1053, 154] on input "False" at bounding box center [1059, 152] width 14 height 13
radio input "true"
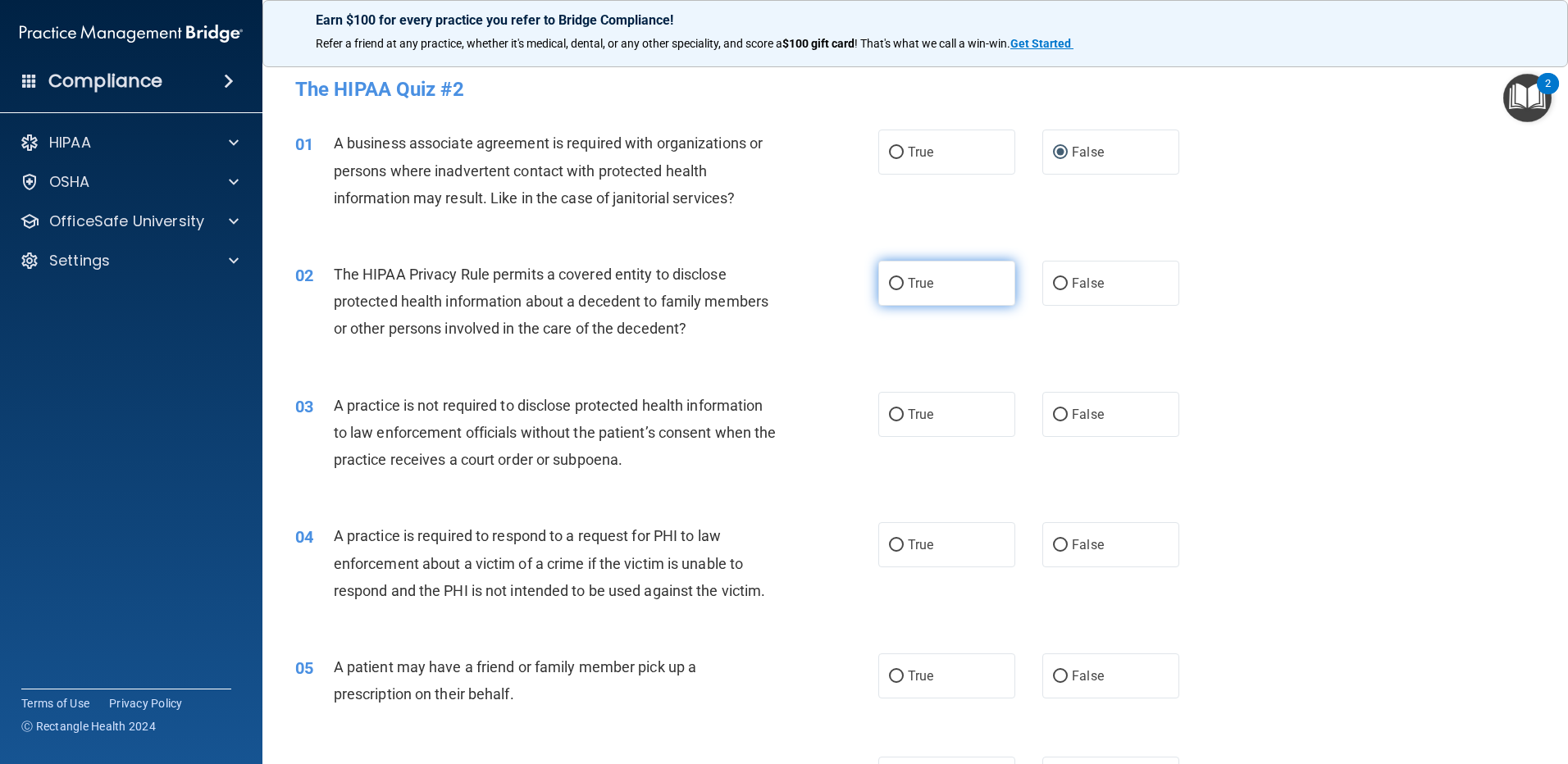
click at [892, 272] on label "True" at bounding box center [947, 283] width 137 height 45
click at [892, 278] on input "True" at bounding box center [896, 284] width 14 height 13
radio input "true"
click at [1072, 413] on span "False" at bounding box center [1088, 415] width 32 height 15
click at [1065, 413] on input "False" at bounding box center [1059, 415] width 14 height 13
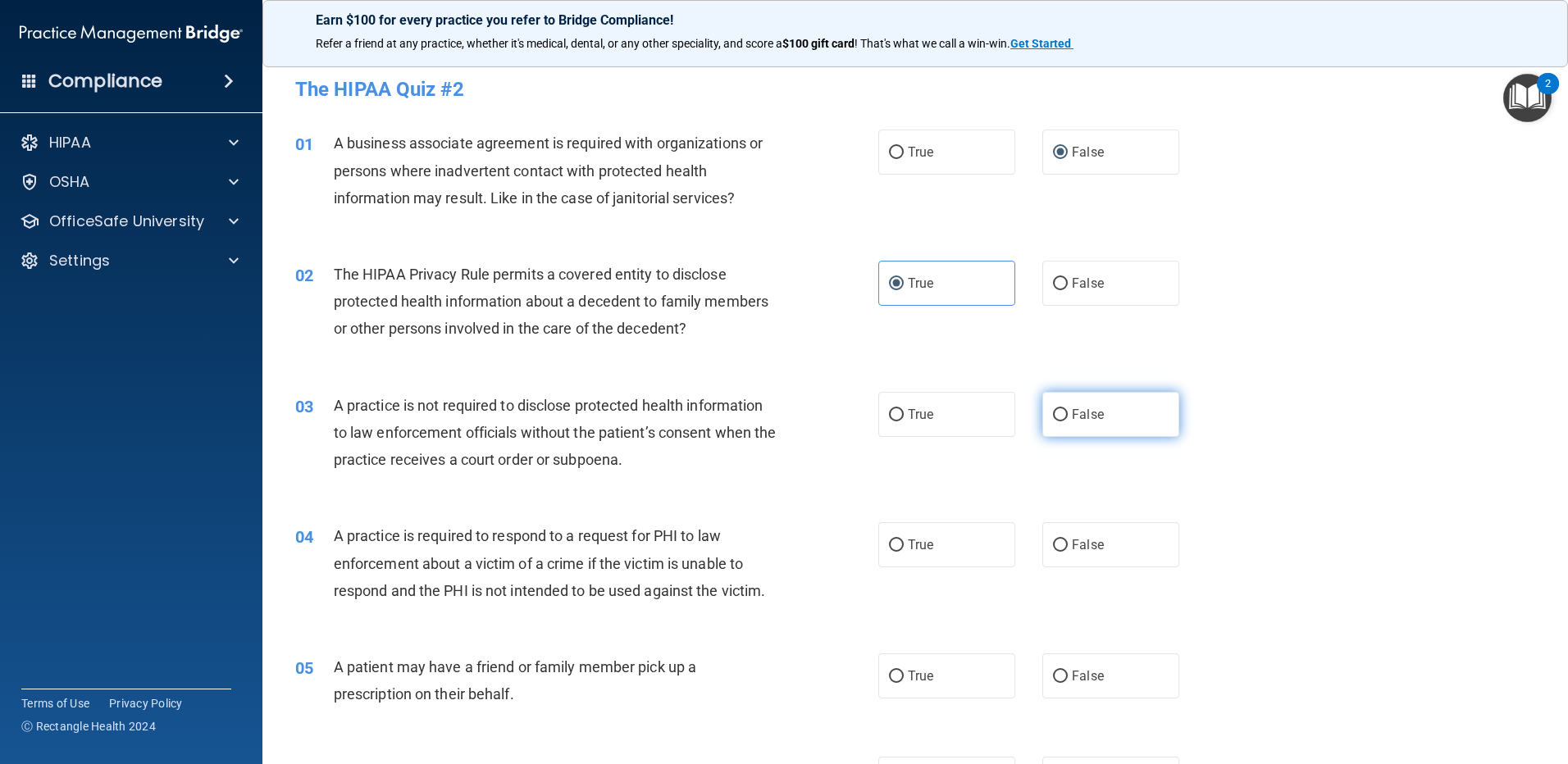
radio input "true"
click at [892, 428] on label "True" at bounding box center [947, 414] width 137 height 45
click at [892, 421] on input "True" at bounding box center [896, 415] width 14 height 13
radio input "true"
radio input "false"
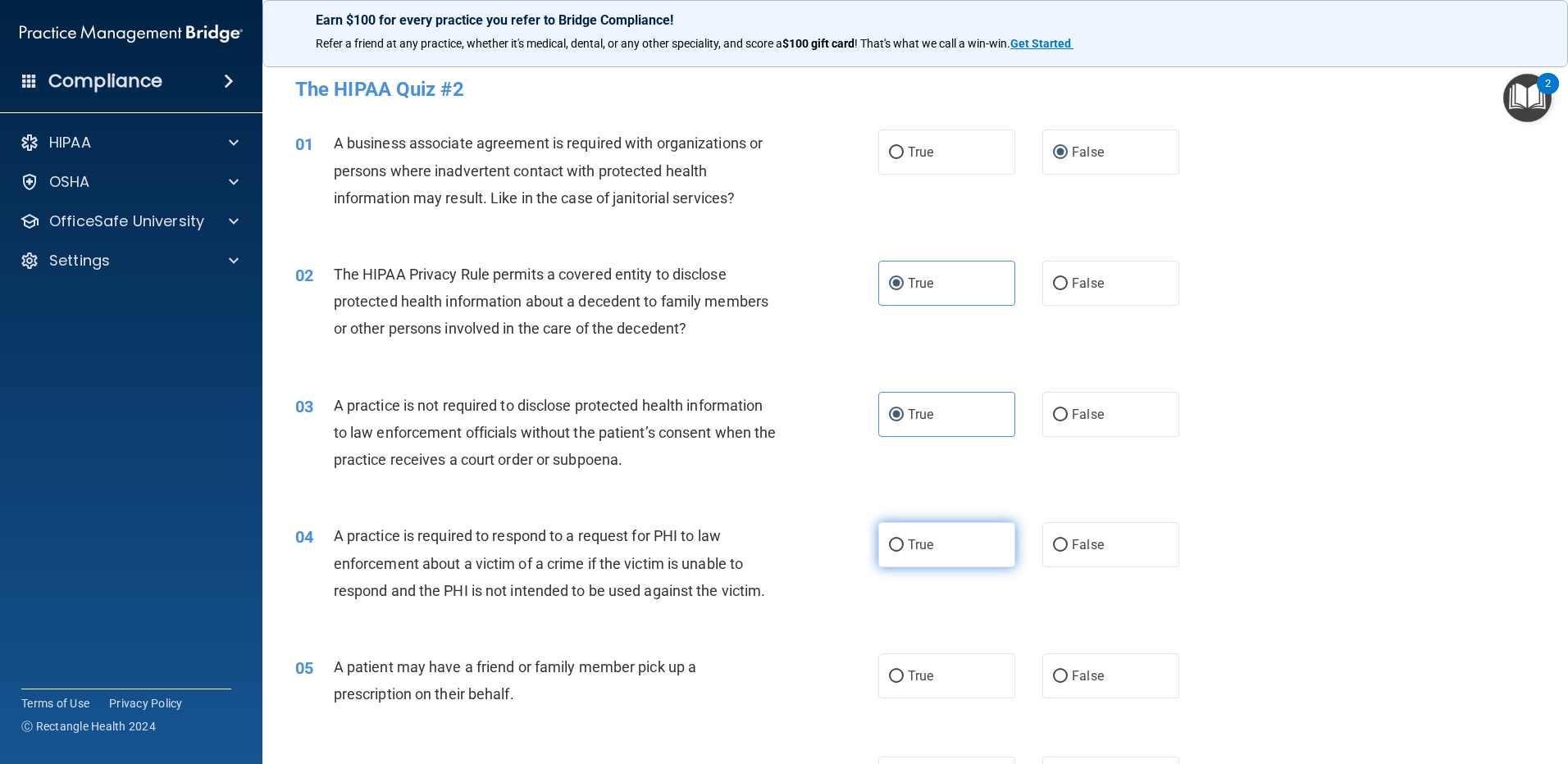
click at [889, 549] on input "True" at bounding box center [896, 546] width 14 height 13
radio input "true"
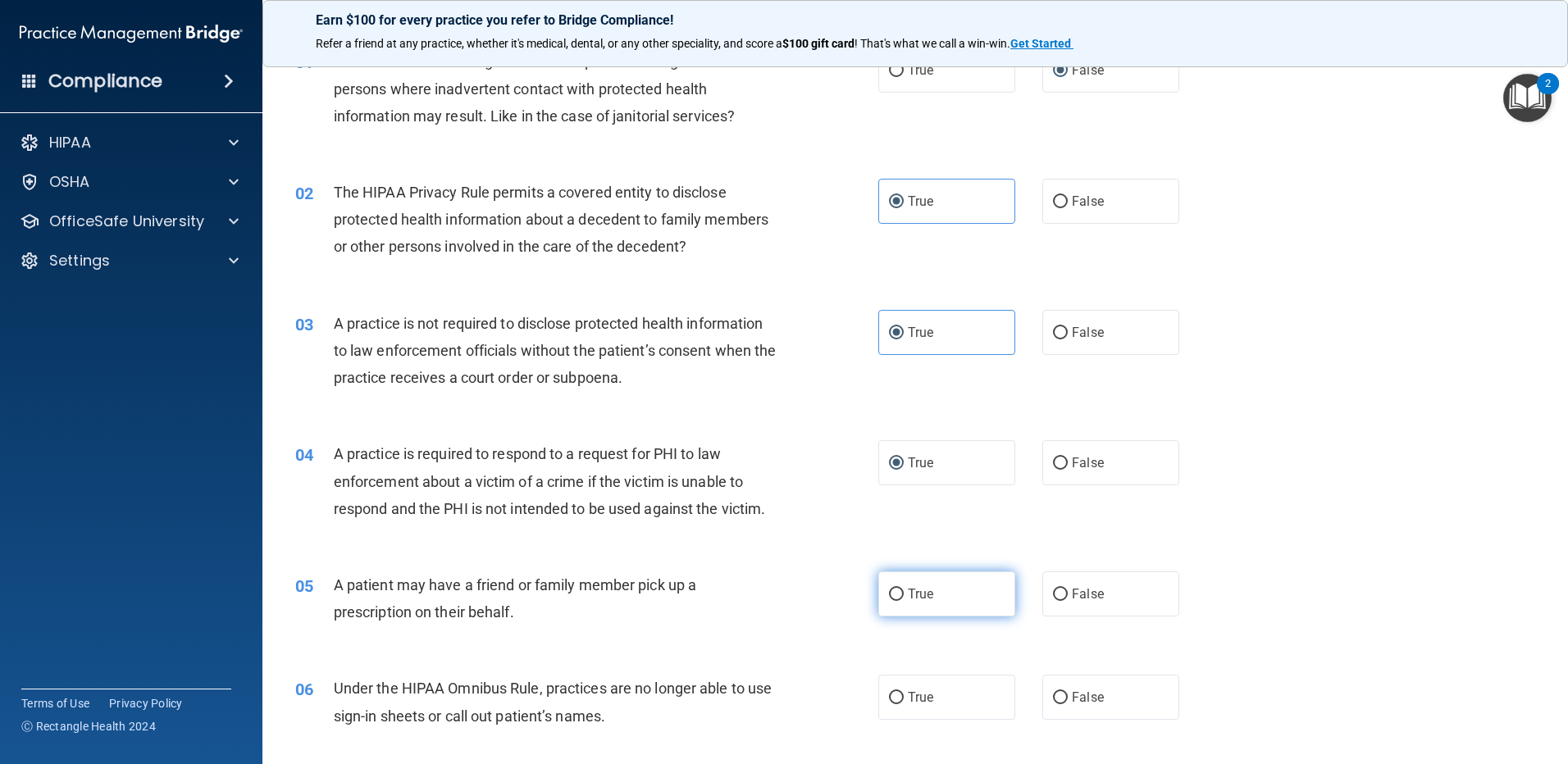
click at [905, 585] on label "True" at bounding box center [947, 594] width 137 height 45
click at [904, 589] on input "True" at bounding box center [896, 595] width 14 height 13
radio input "true"
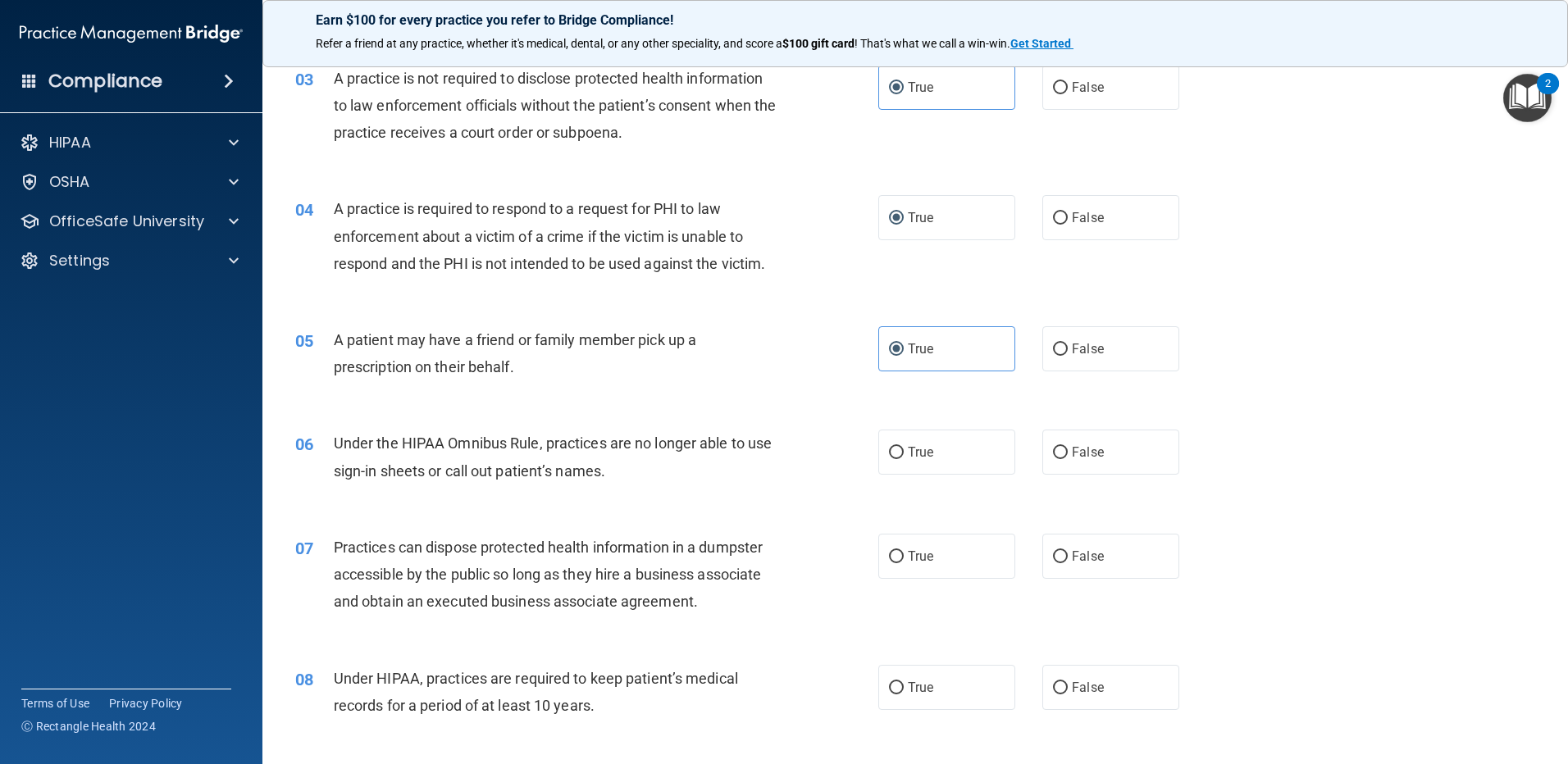
scroll to position [328, 0]
click at [1053, 456] on input "False" at bounding box center [1059, 452] width 14 height 13
radio input "true"
click at [1053, 685] on input "False" at bounding box center [1059, 687] width 14 height 13
radio input "true"
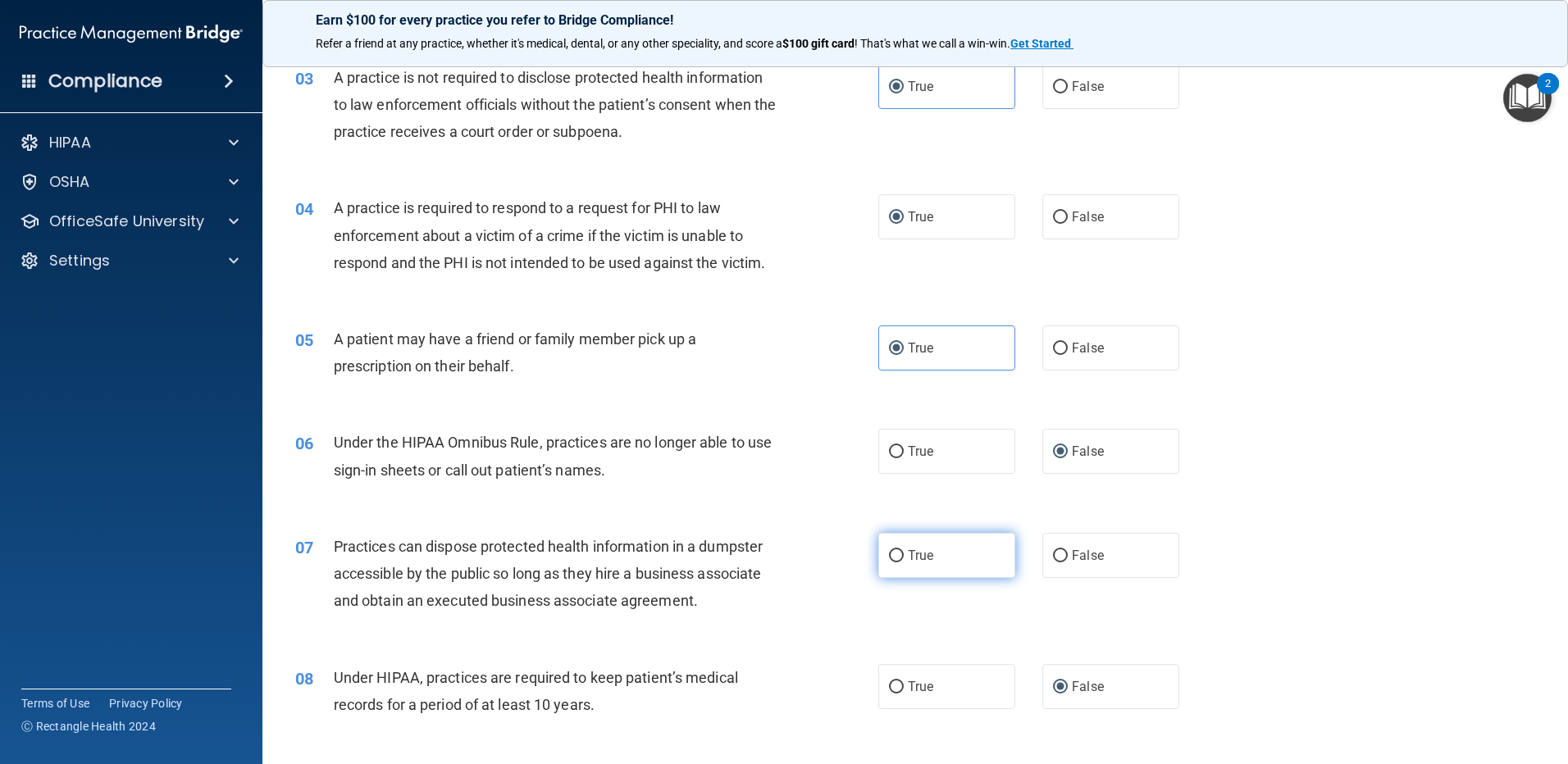
click at [878, 565] on label "True" at bounding box center [947, 555] width 137 height 45
click at [889, 563] on input "True" at bounding box center [896, 556] width 14 height 13
radio input "true"
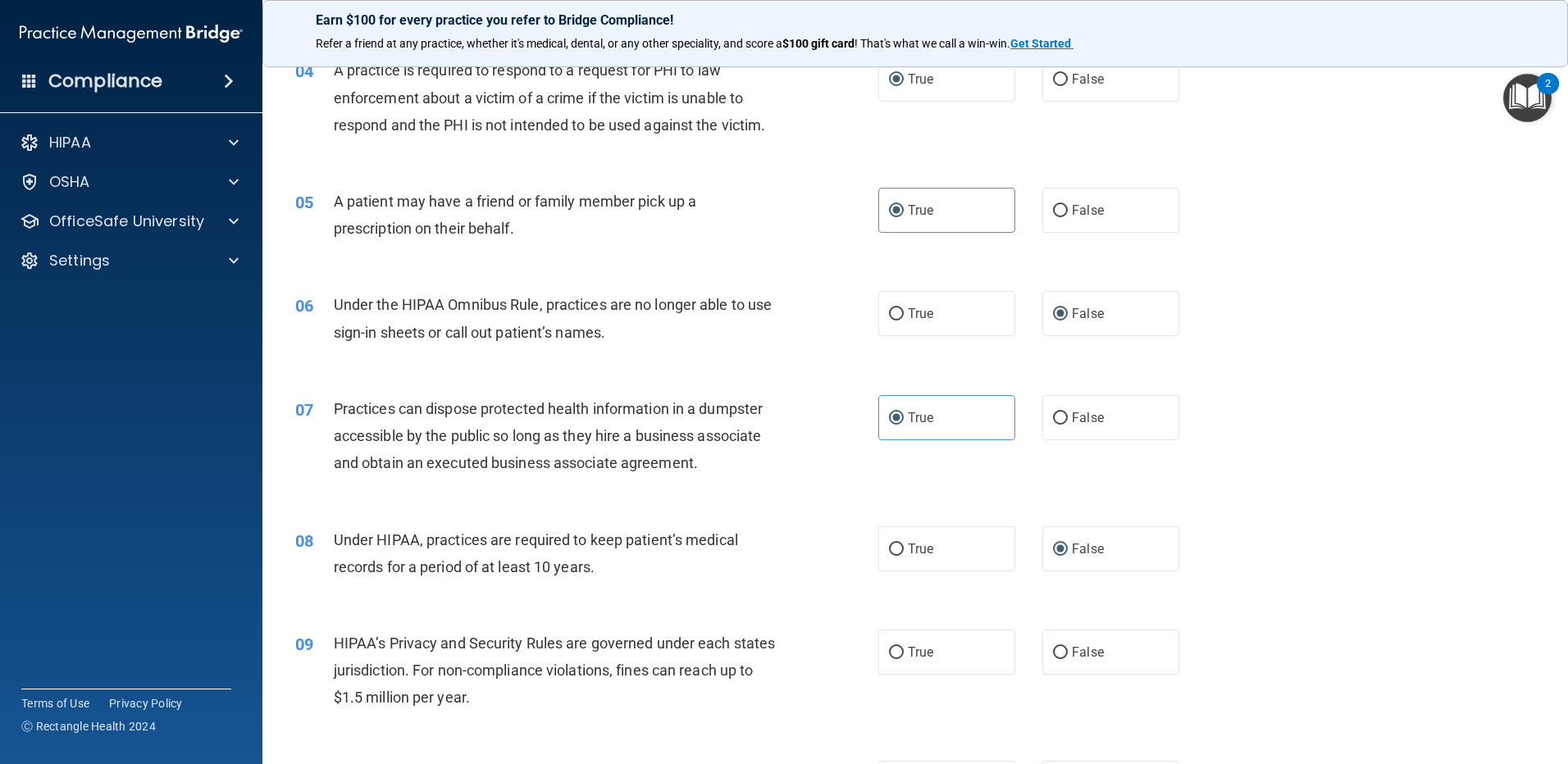
scroll to position [492, 0]
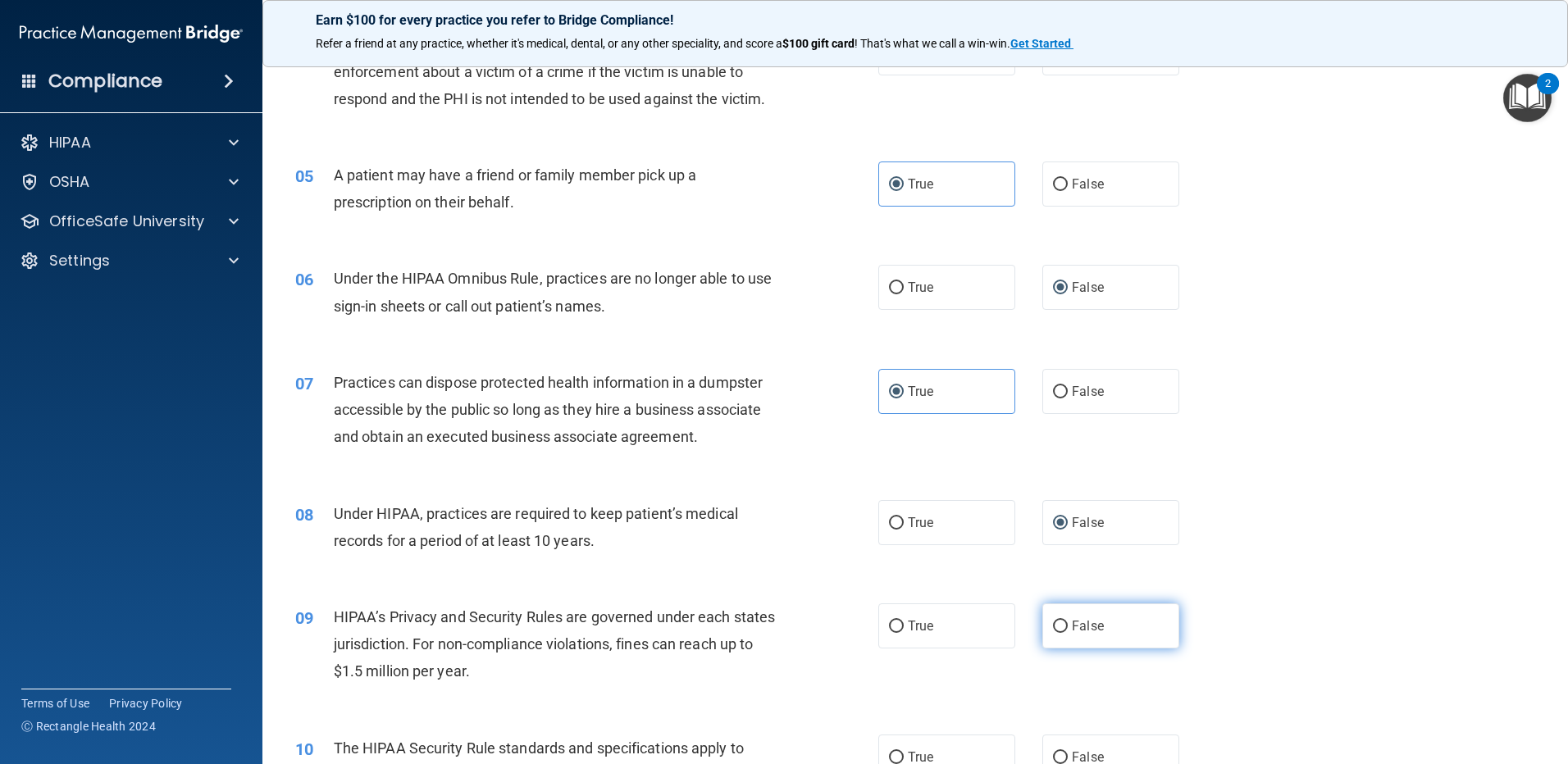
click at [1053, 621] on input "False" at bounding box center [1059, 627] width 14 height 13
radio input "true"
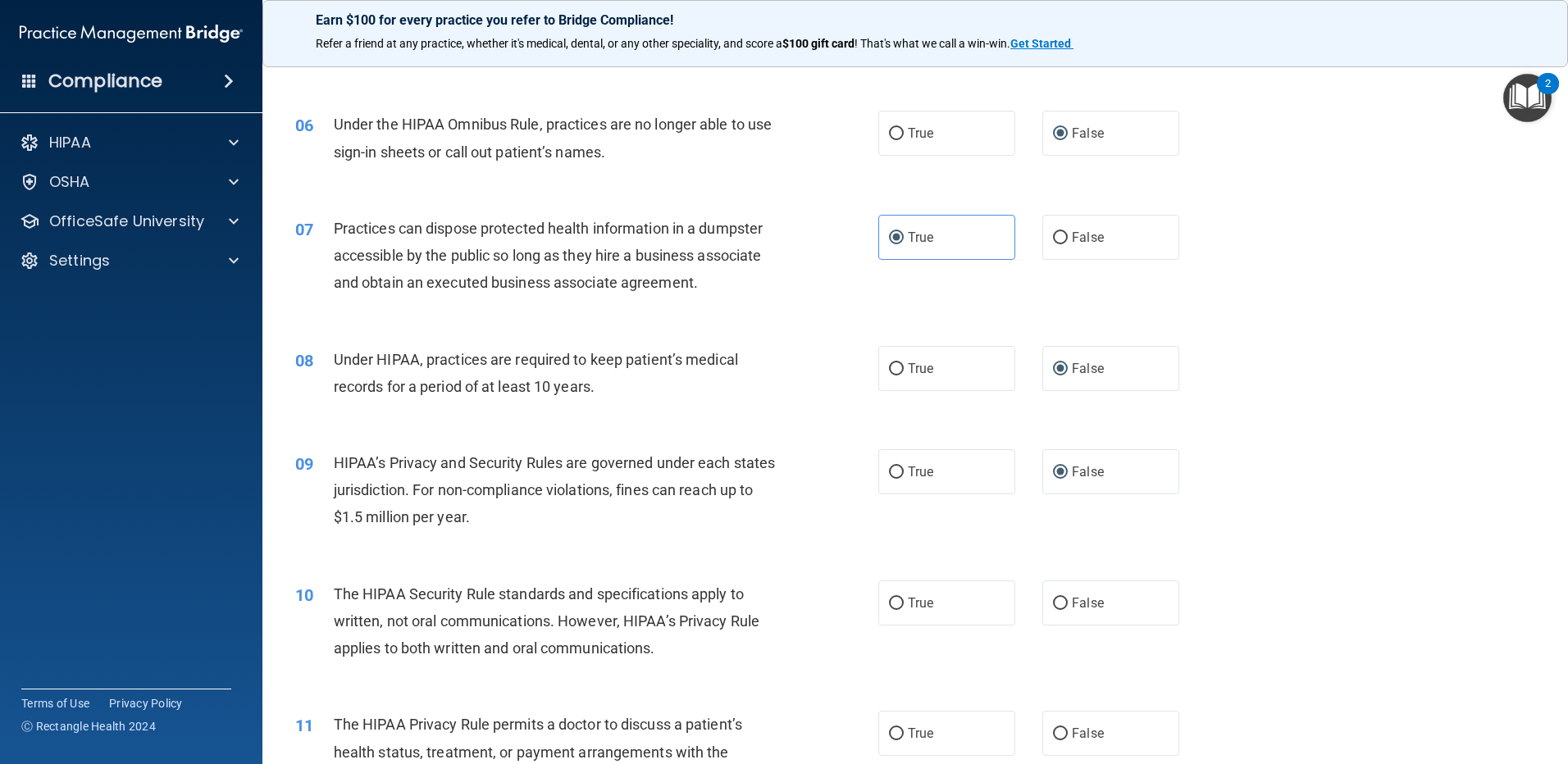
scroll to position [656, 0]
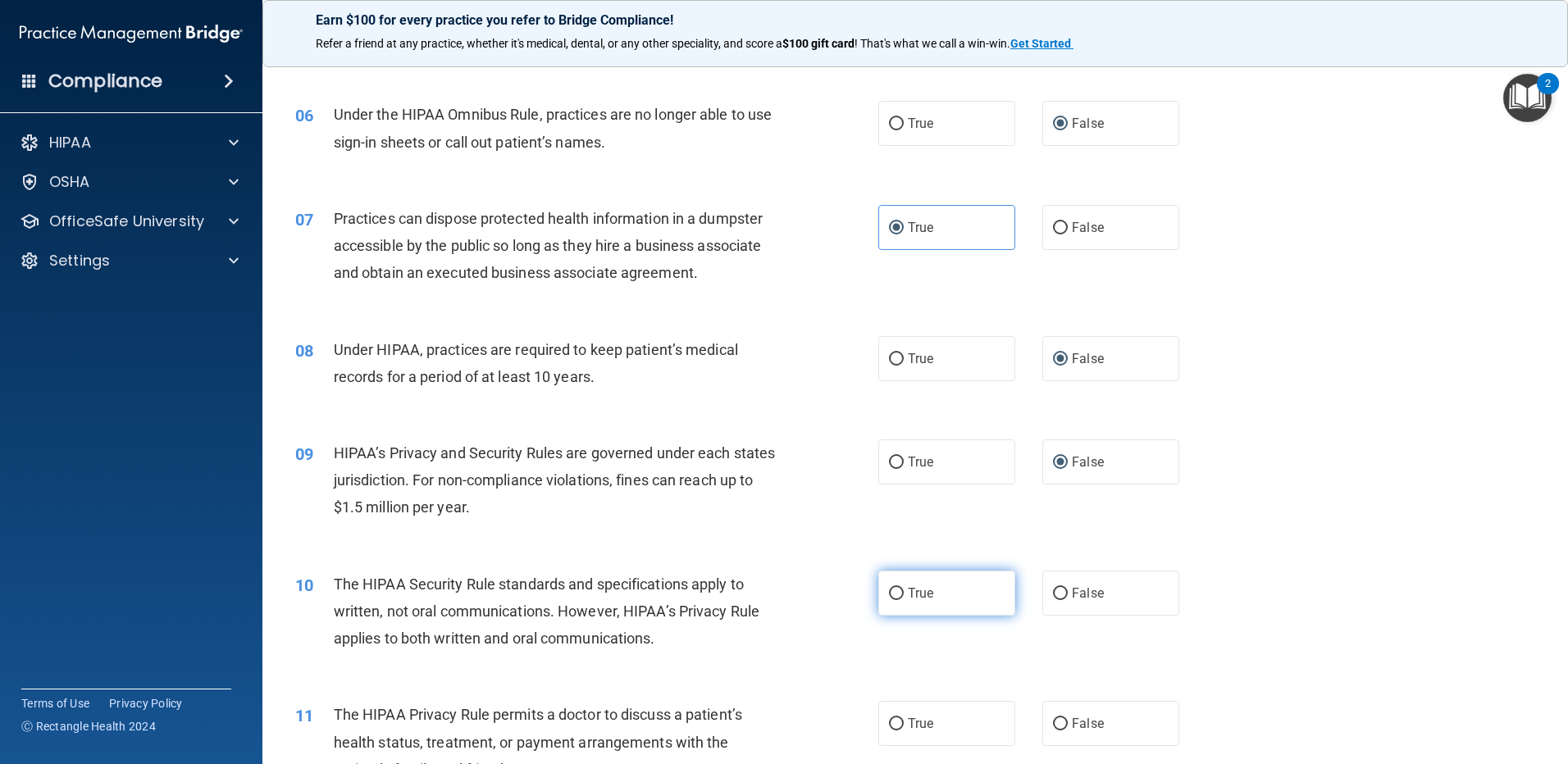
click at [889, 598] on input "True" at bounding box center [896, 594] width 14 height 13
radio input "true"
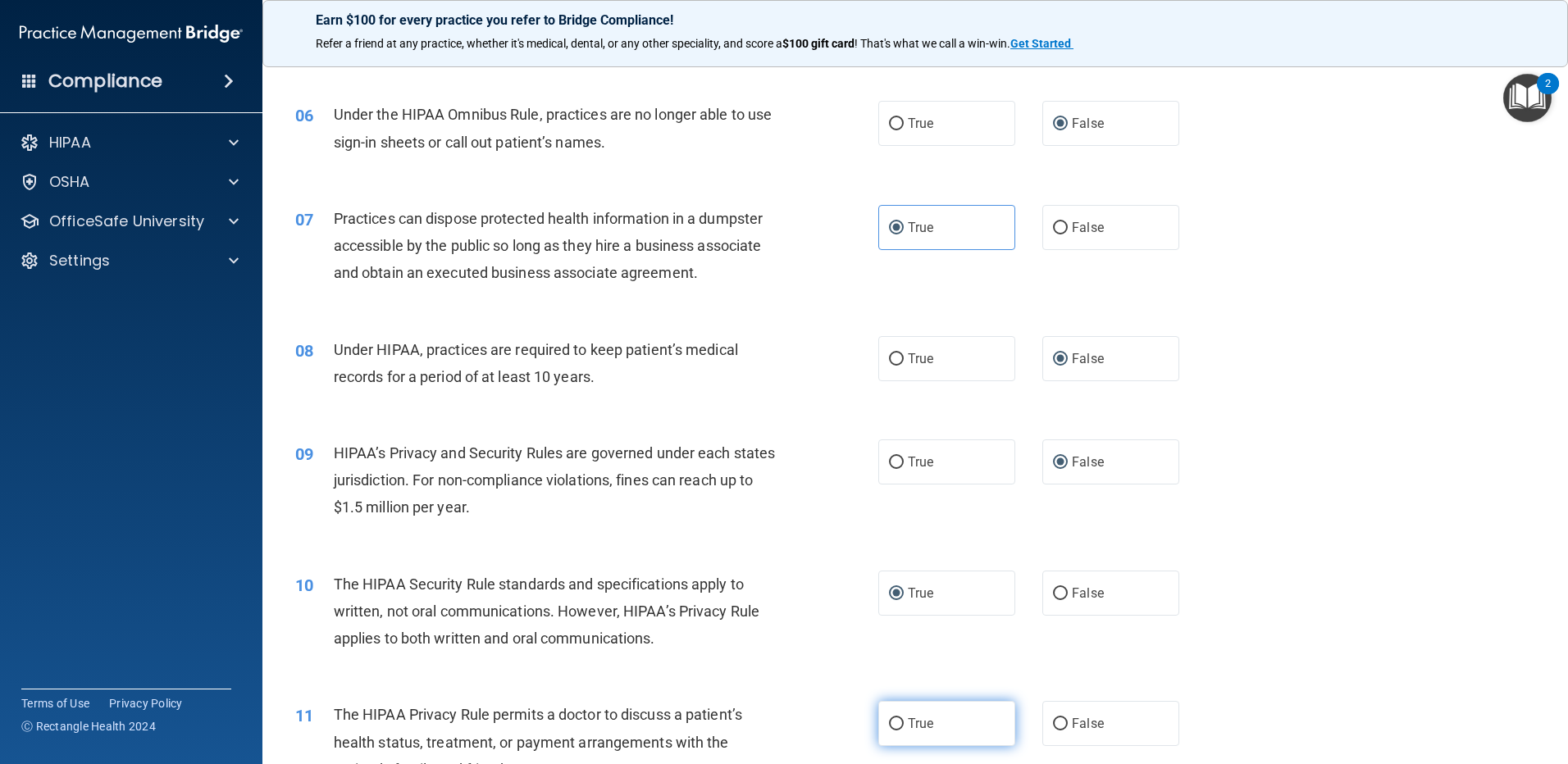
click at [900, 732] on label "True" at bounding box center [947, 723] width 137 height 45
click at [900, 731] on input "True" at bounding box center [896, 724] width 14 height 13
radio input "true"
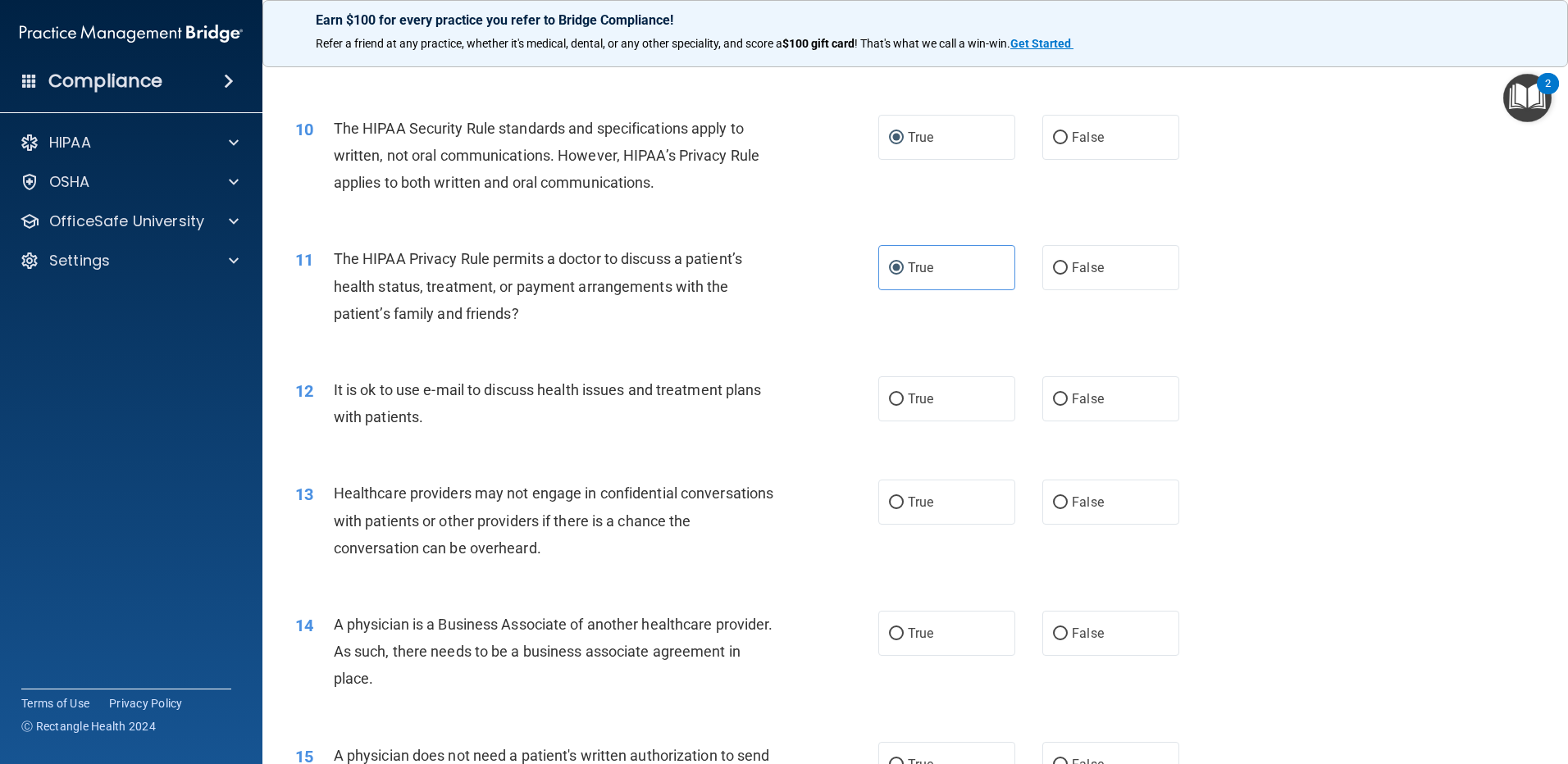
scroll to position [1148, 0]
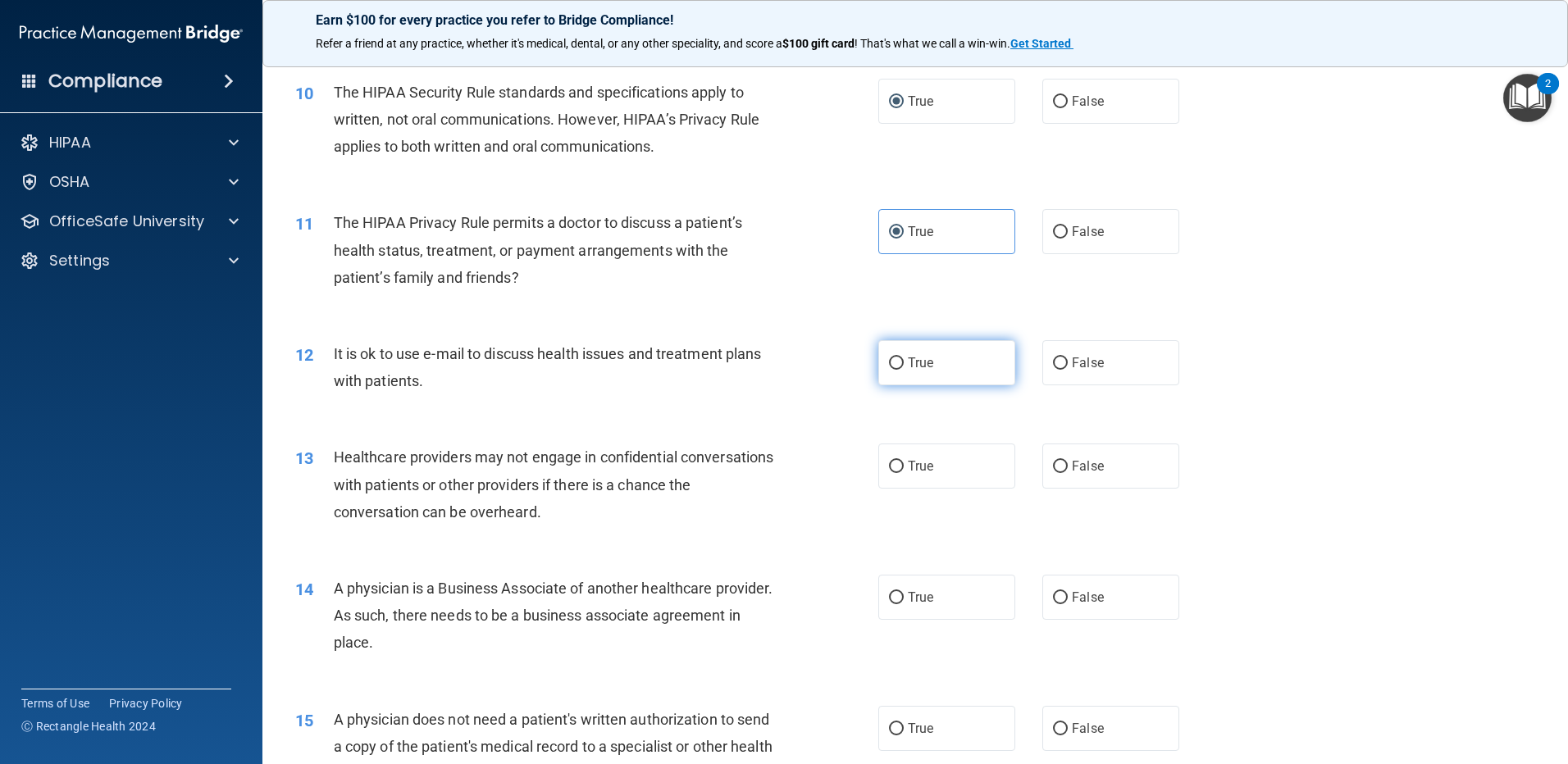
click at [889, 365] on input "True" at bounding box center [896, 364] width 14 height 13
radio input "true"
click at [1056, 471] on input "False" at bounding box center [1059, 467] width 14 height 13
radio input "true"
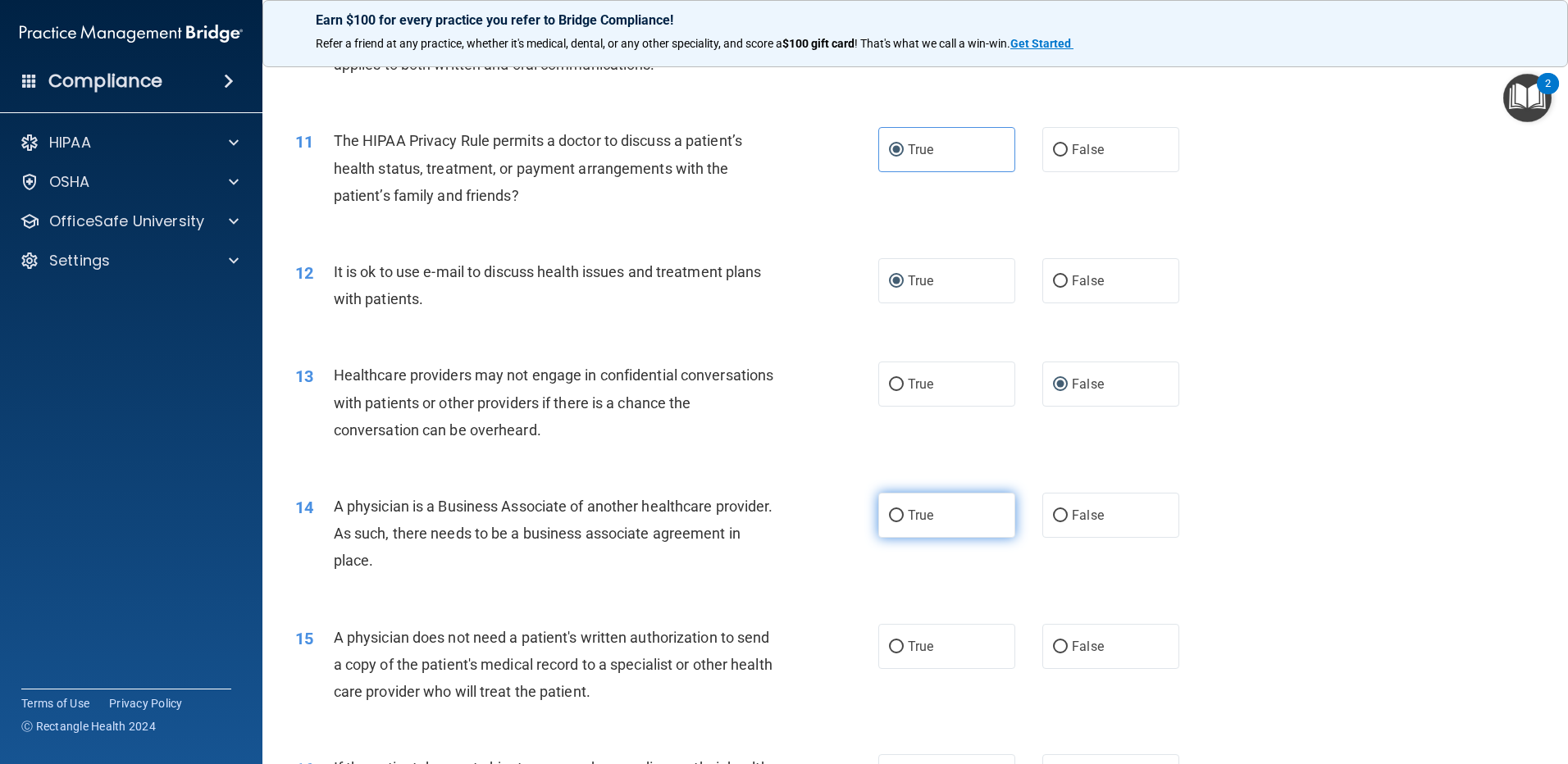
click at [898, 520] on label "True" at bounding box center [947, 514] width 137 height 45
click at [898, 520] on input "True" at bounding box center [896, 516] width 14 height 13
radio input "true"
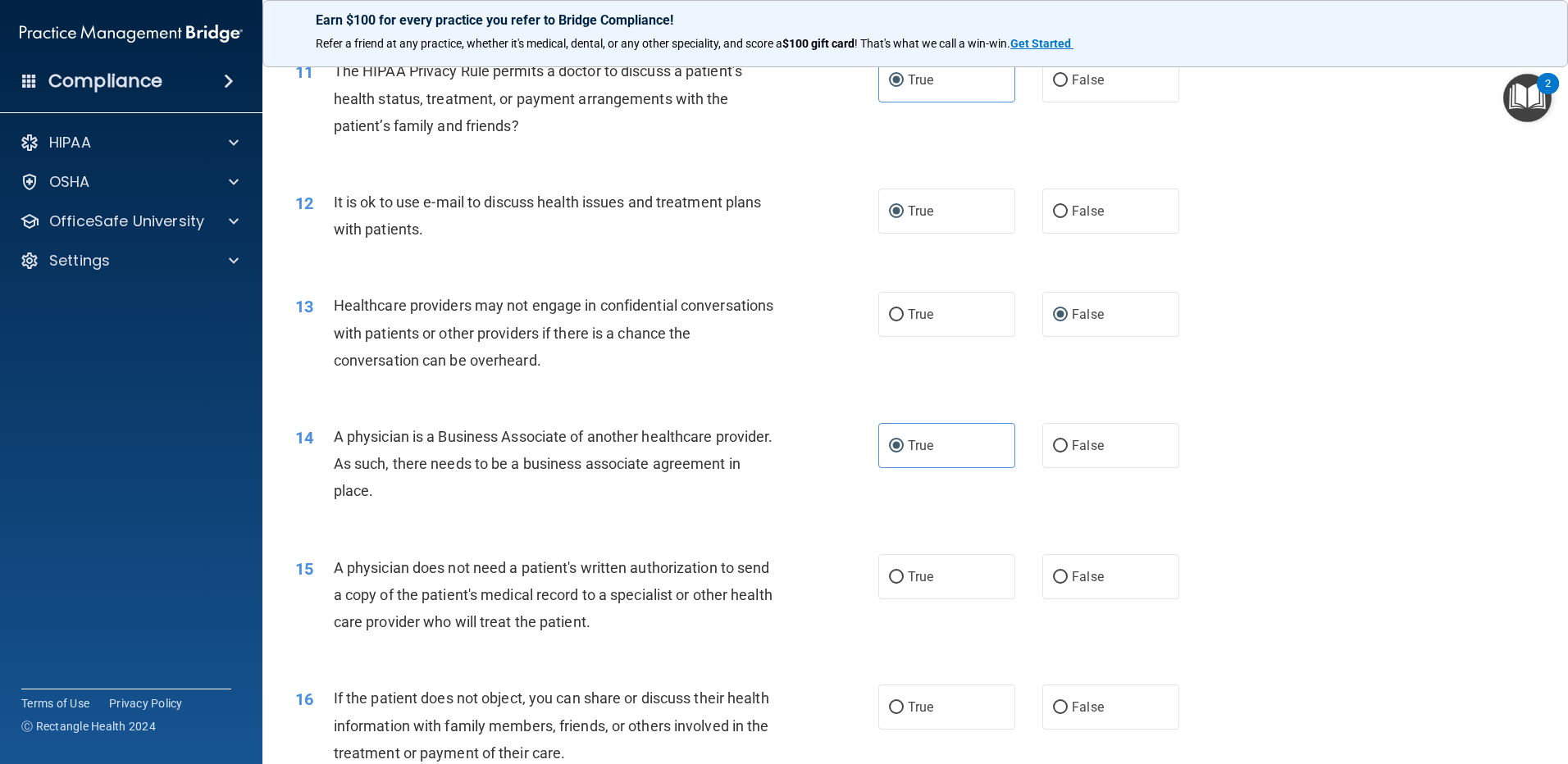
scroll to position [1394, 0]
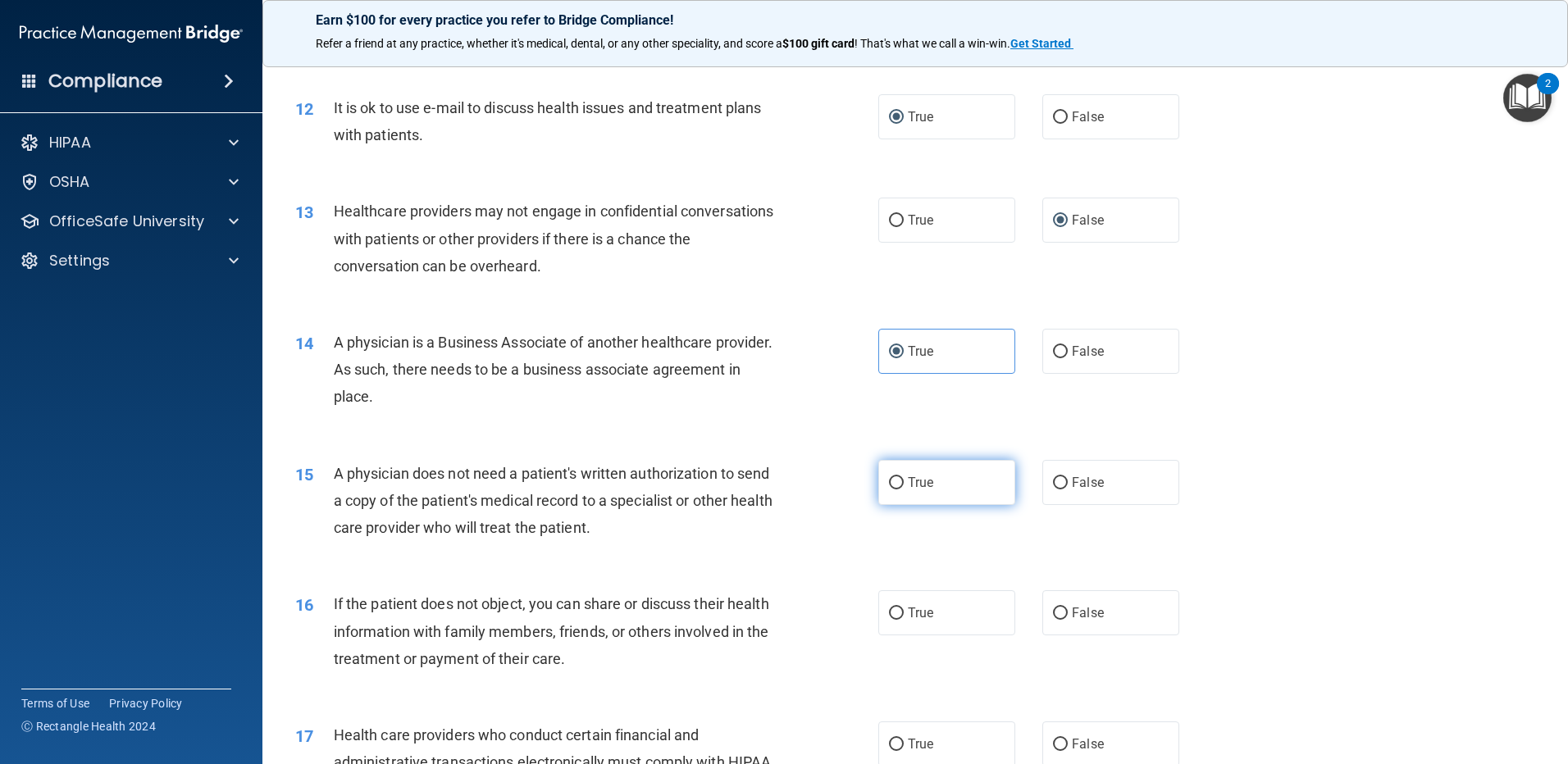
click at [889, 489] on input "True" at bounding box center [896, 483] width 14 height 13
radio input "true"
click at [890, 617] on input "True" at bounding box center [896, 613] width 14 height 13
radio input "true"
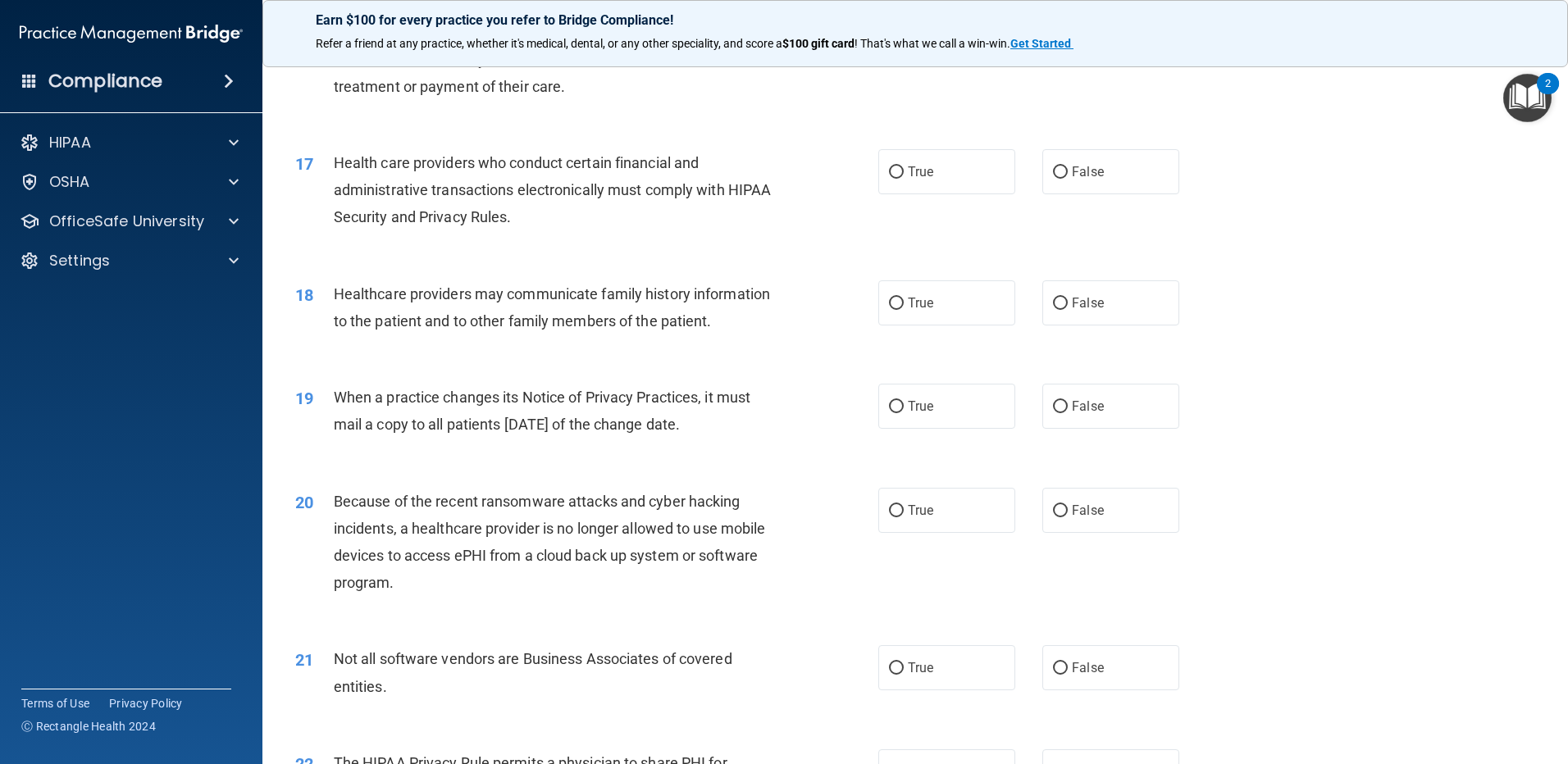
scroll to position [1968, 0]
click at [894, 172] on input "True" at bounding box center [896, 171] width 14 height 13
radio input "true"
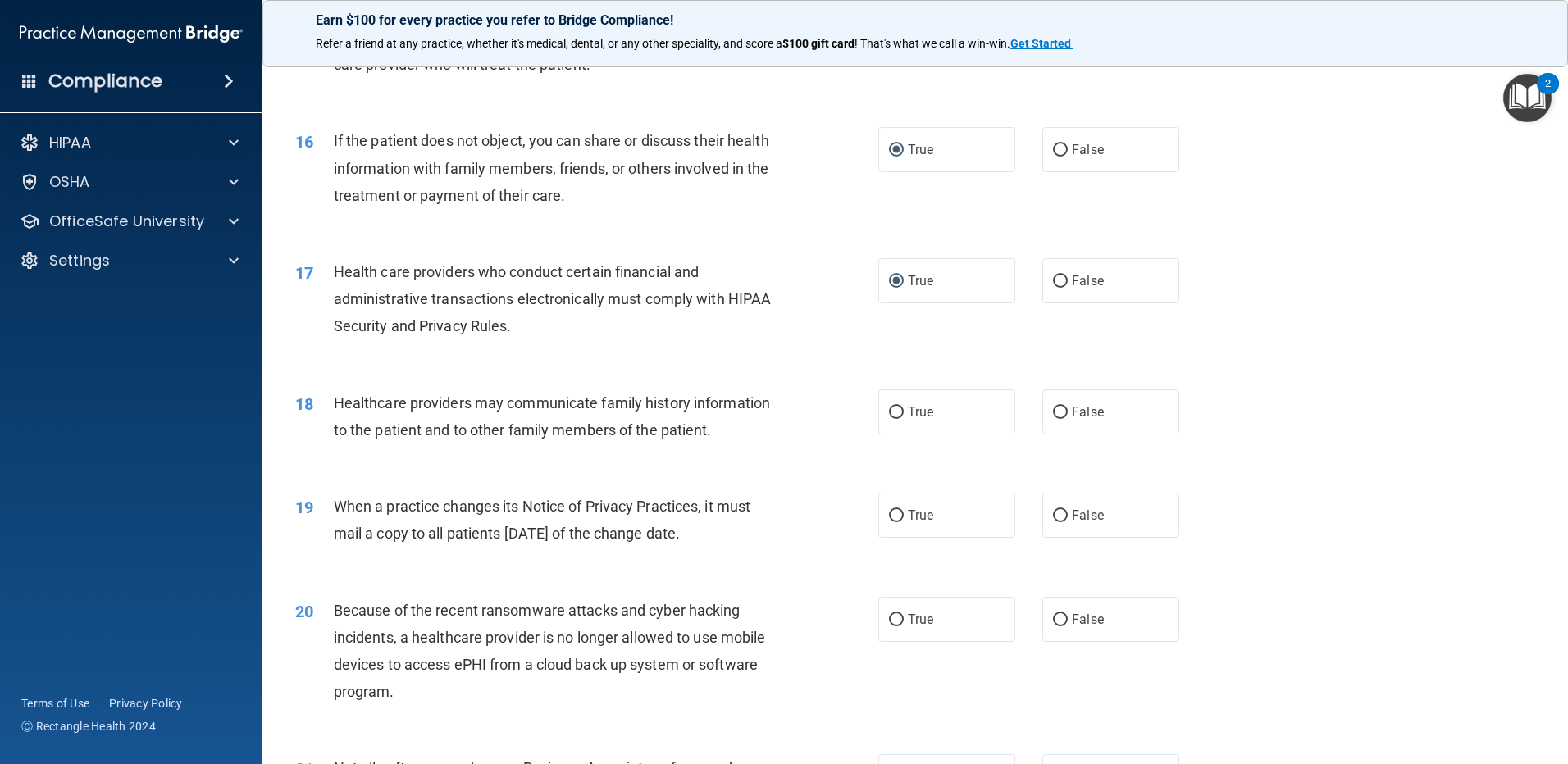
scroll to position [1886, 0]
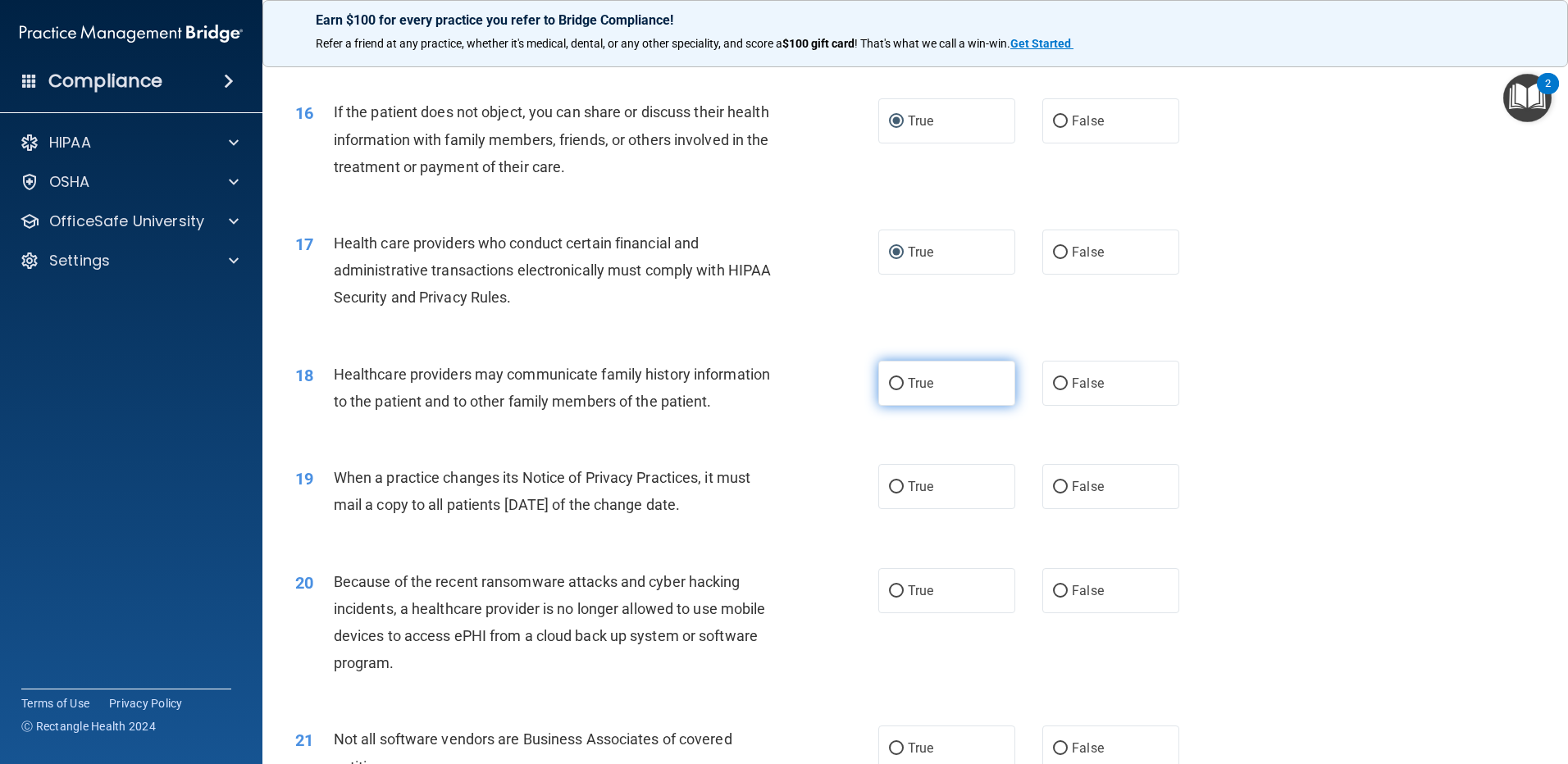
click at [889, 382] on input "True" at bounding box center [896, 384] width 14 height 13
radio input "true"
click at [1060, 479] on label "False" at bounding box center [1111, 486] width 137 height 45
click at [1060, 481] on input "False" at bounding box center [1059, 487] width 14 height 13
radio input "true"
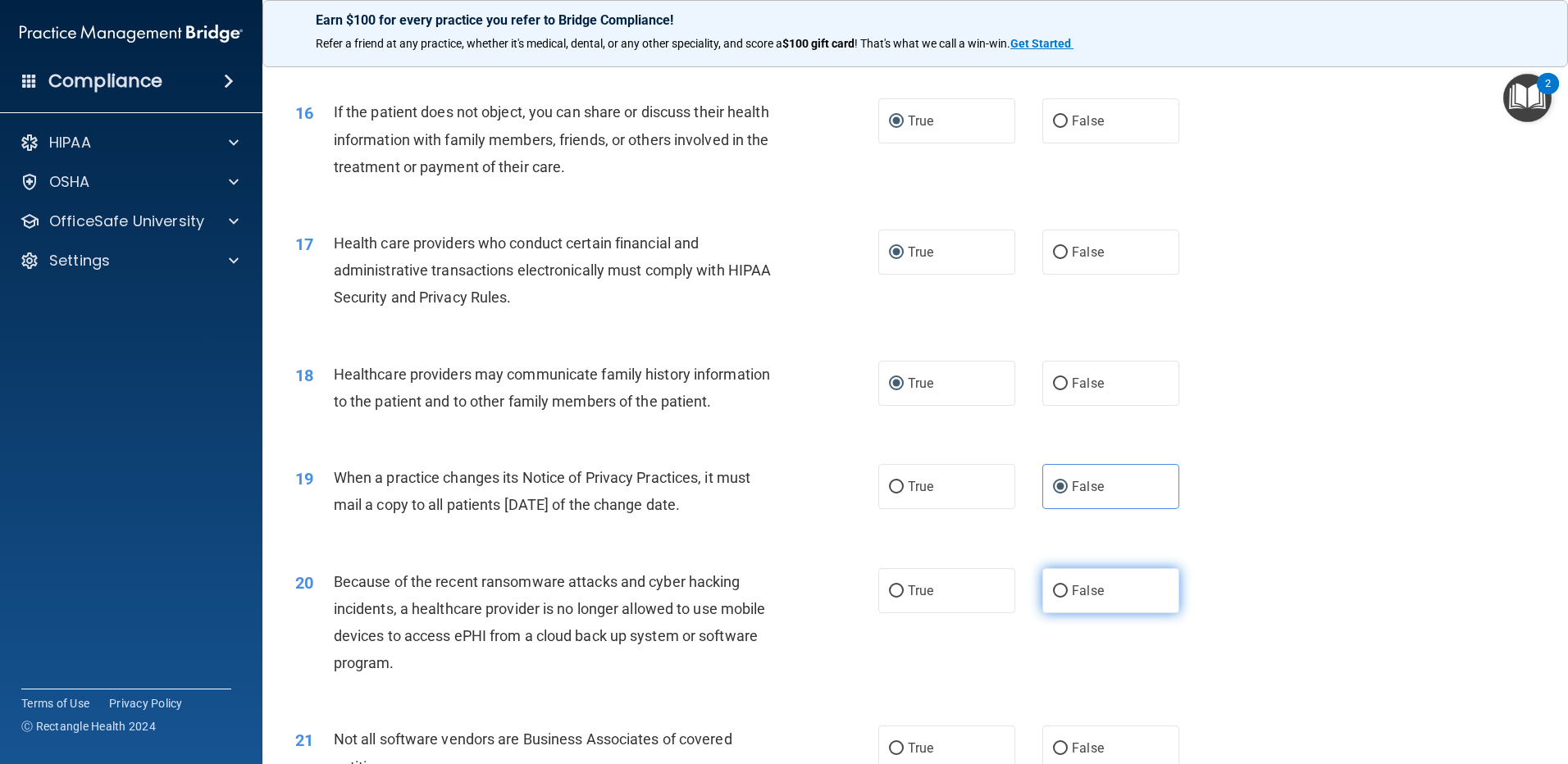
click at [1057, 587] on input "False" at bounding box center [1059, 591] width 14 height 13
radio input "true"
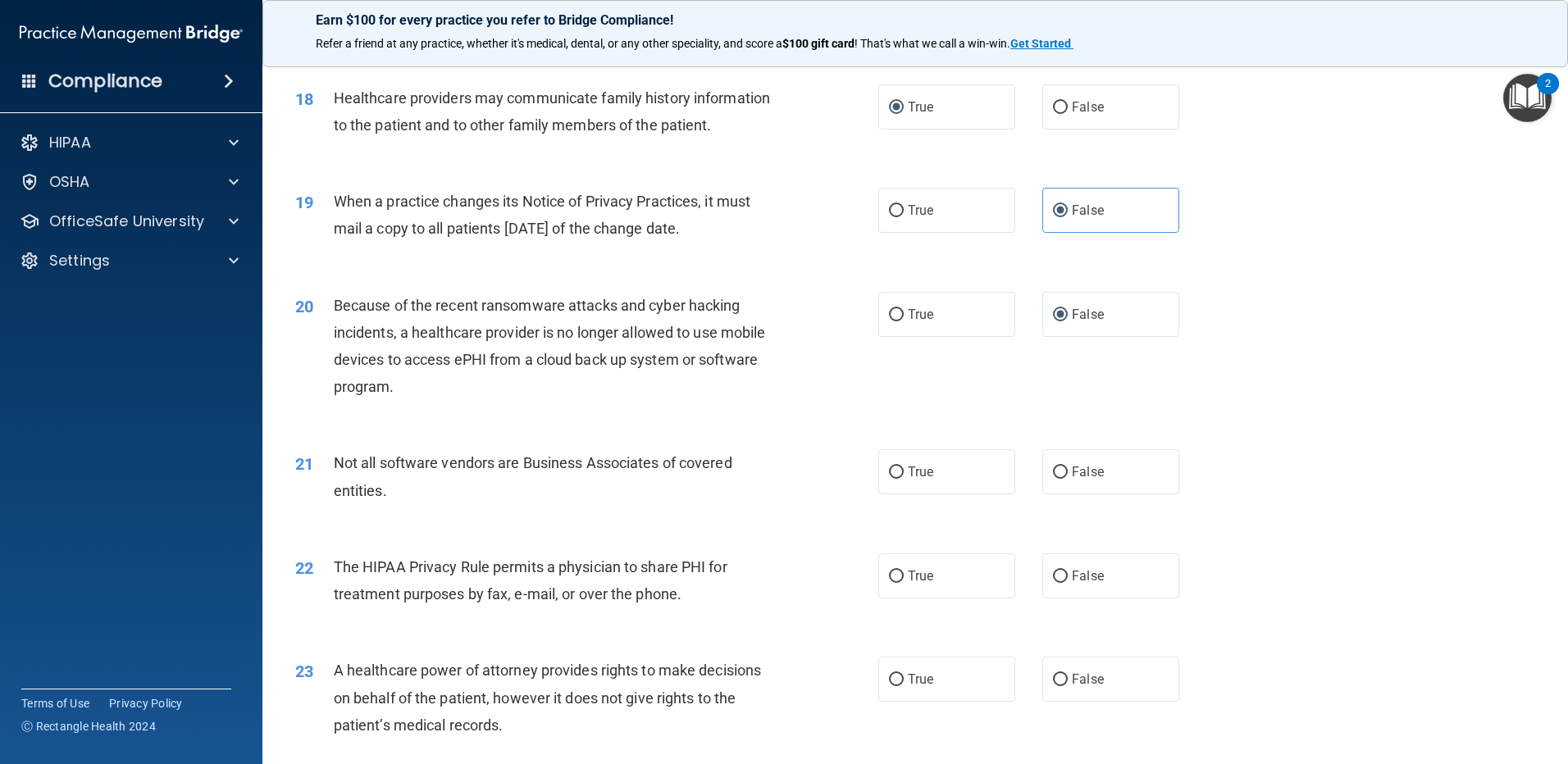
scroll to position [2214, 0]
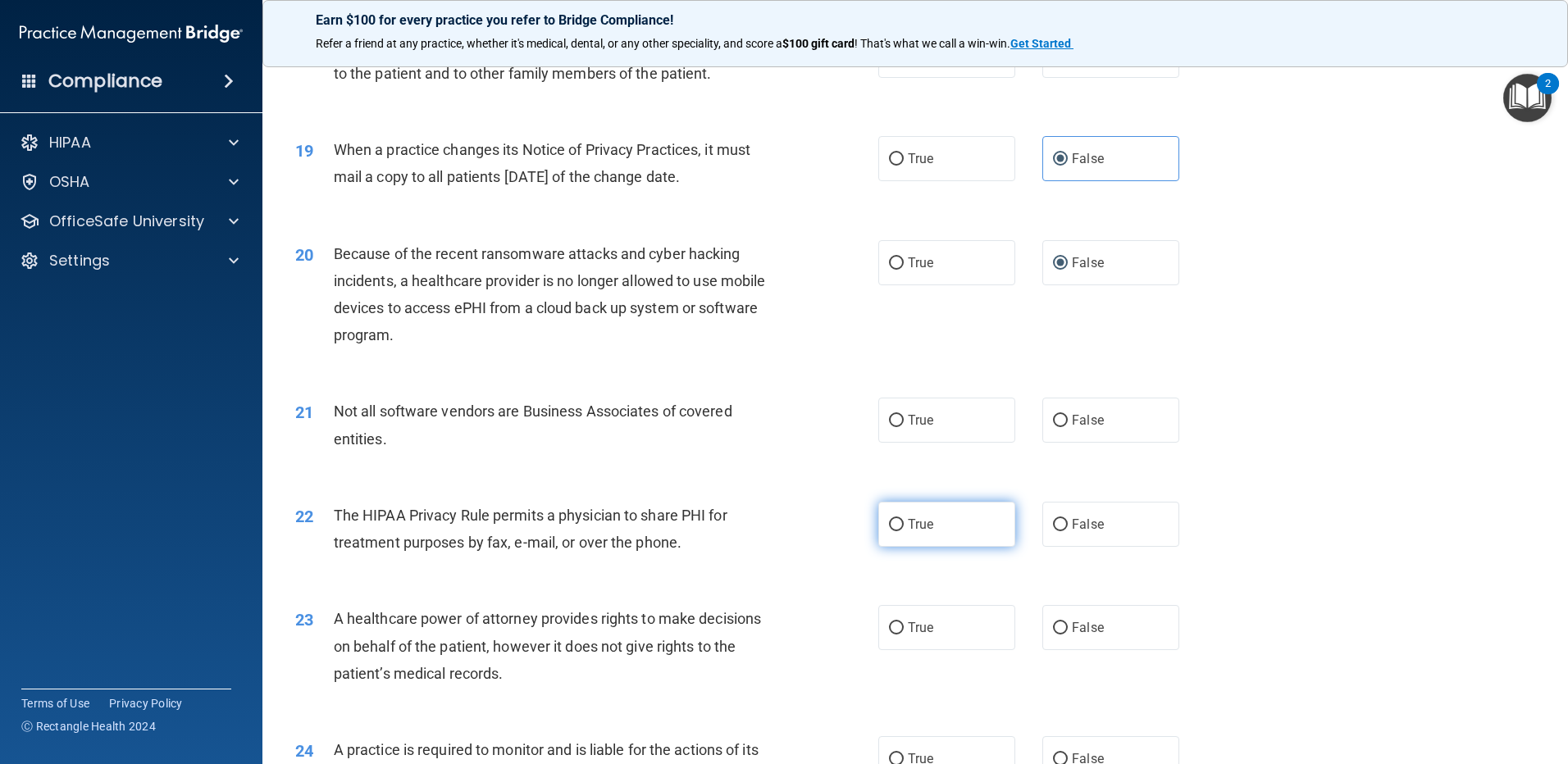
click at [891, 520] on input "True" at bounding box center [896, 525] width 14 height 13
radio input "true"
click at [889, 419] on input "True" at bounding box center [896, 420] width 14 height 13
radio input "true"
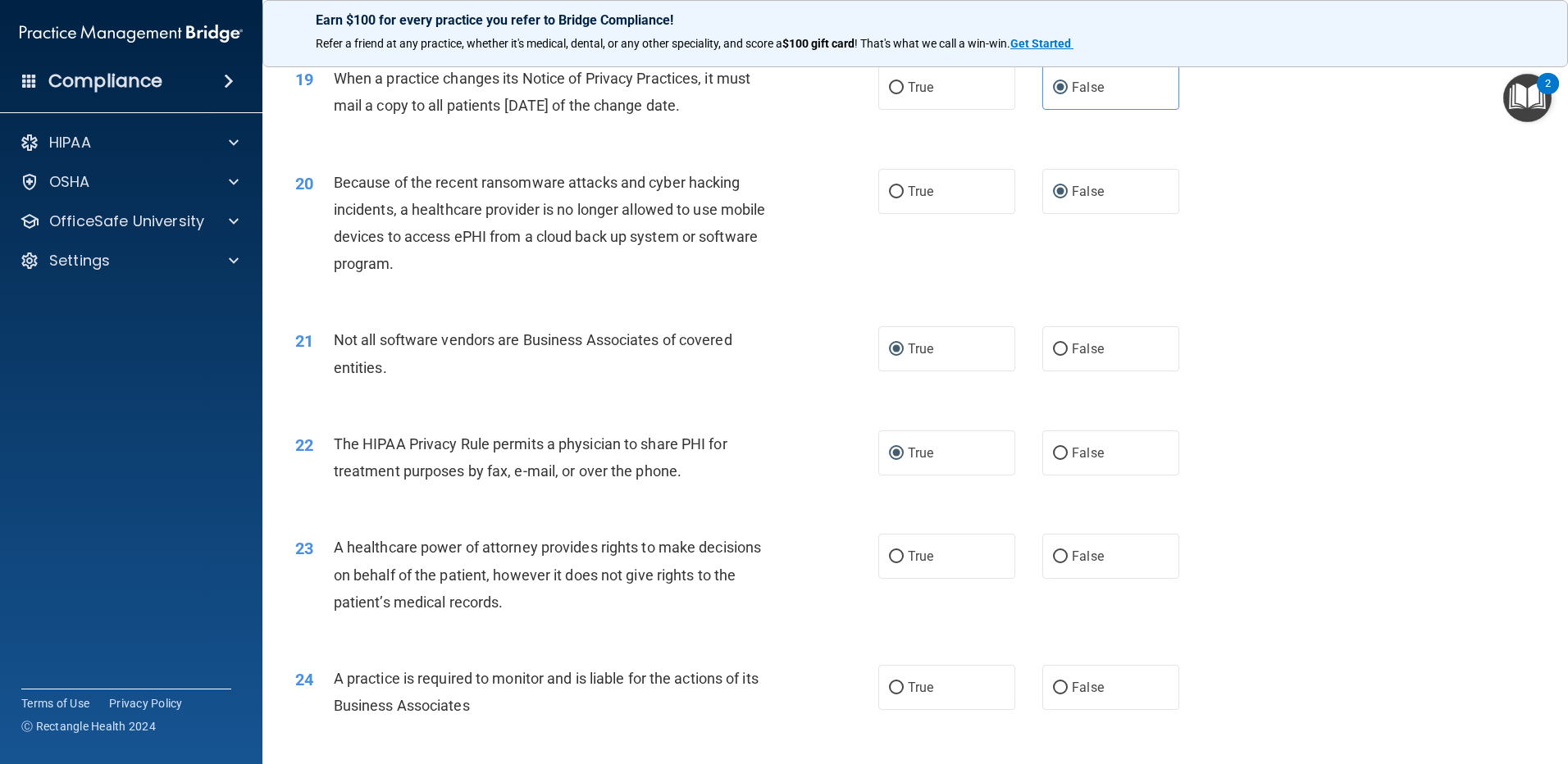
scroll to position [2378, 0]
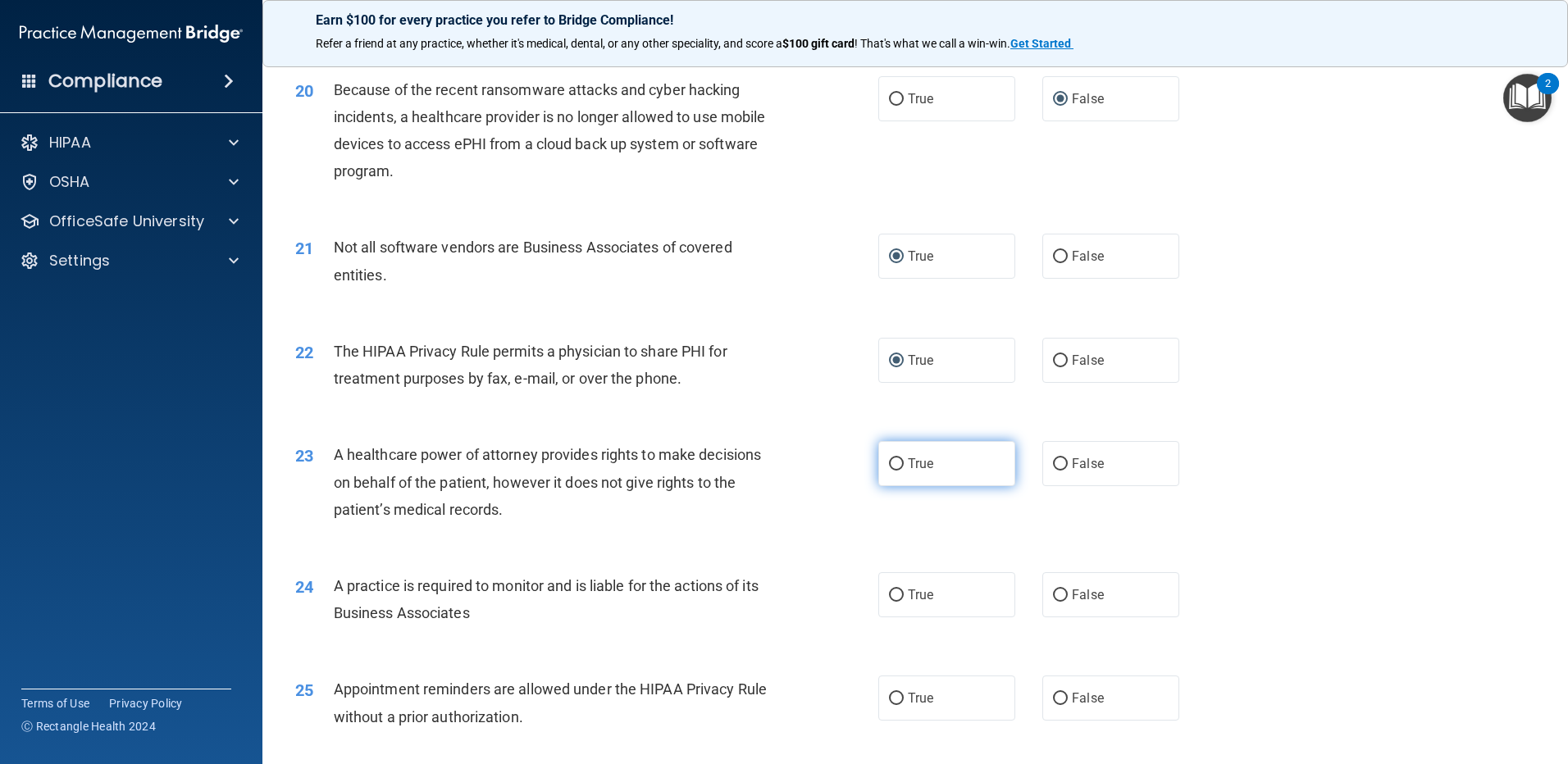
click at [889, 463] on input "True" at bounding box center [896, 464] width 14 height 13
radio input "true"
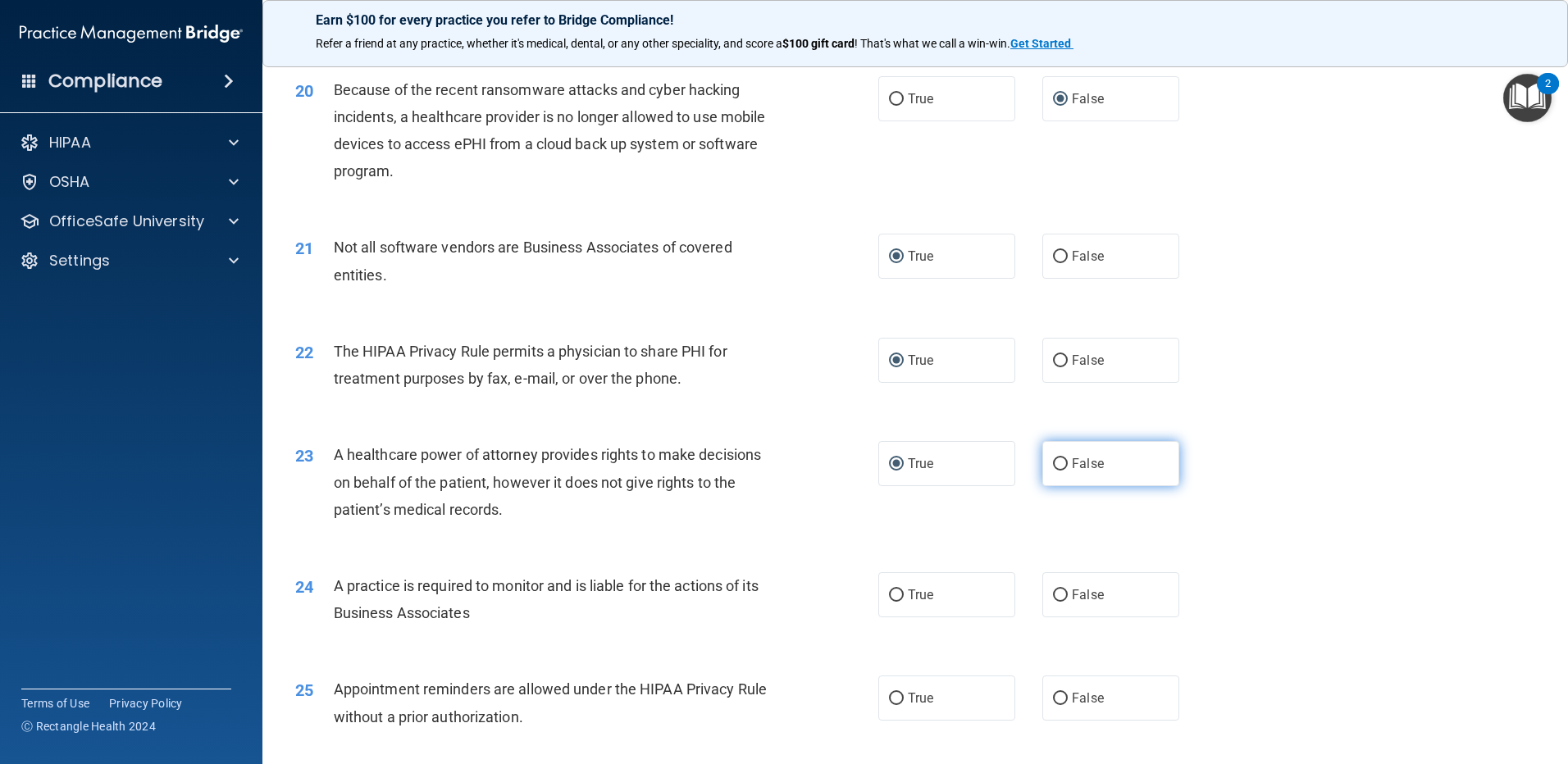
click at [1054, 475] on label "False" at bounding box center [1111, 463] width 137 height 45
click at [1054, 470] on input "False" at bounding box center [1059, 464] width 14 height 13
radio input "true"
radio input "false"
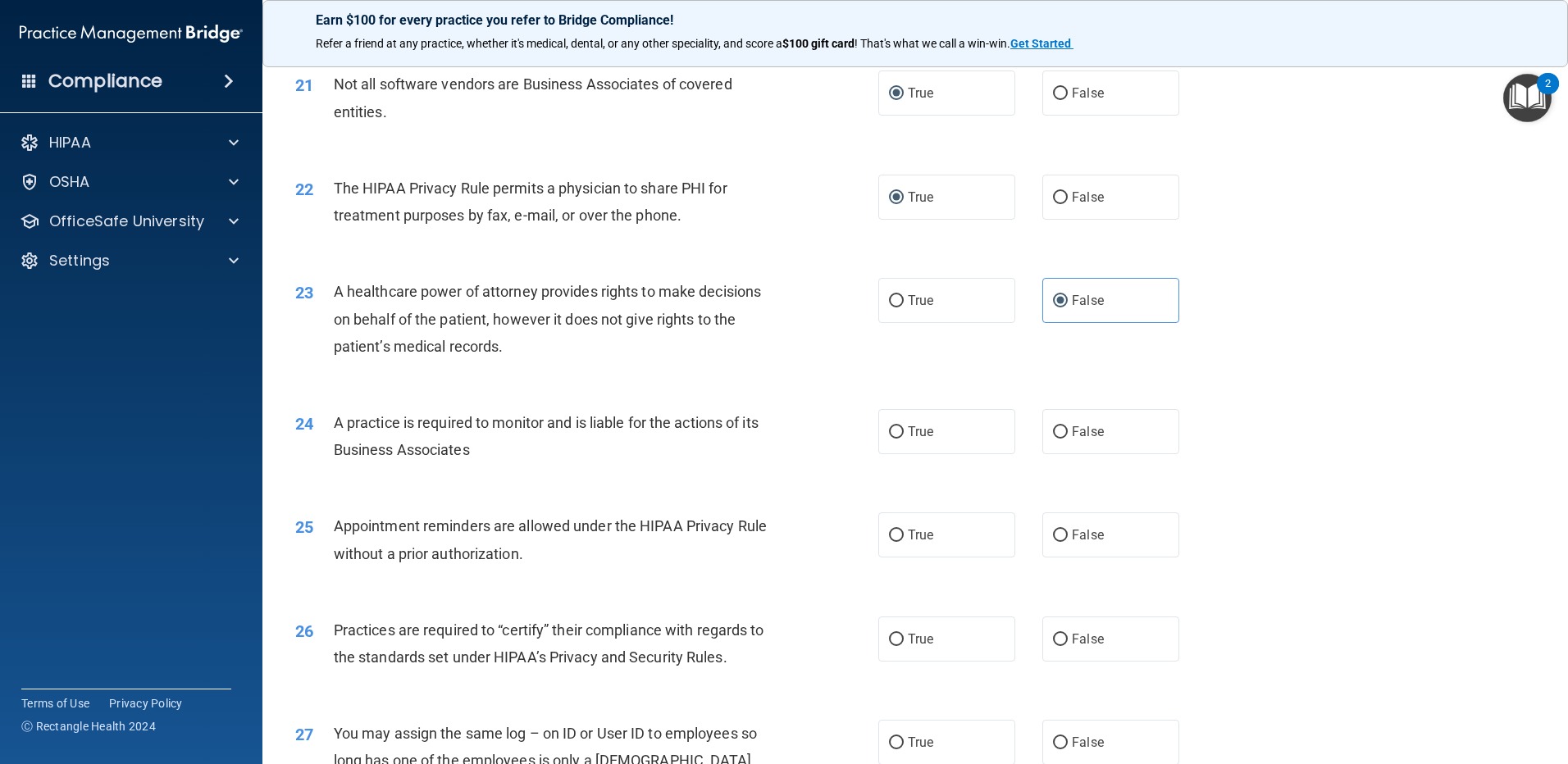
scroll to position [2542, 0]
click at [881, 445] on label "True" at bounding box center [947, 431] width 137 height 45
click at [889, 438] on input "True" at bounding box center [896, 431] width 14 height 13
radio input "true"
click at [890, 535] on input "True" at bounding box center [896, 535] width 14 height 13
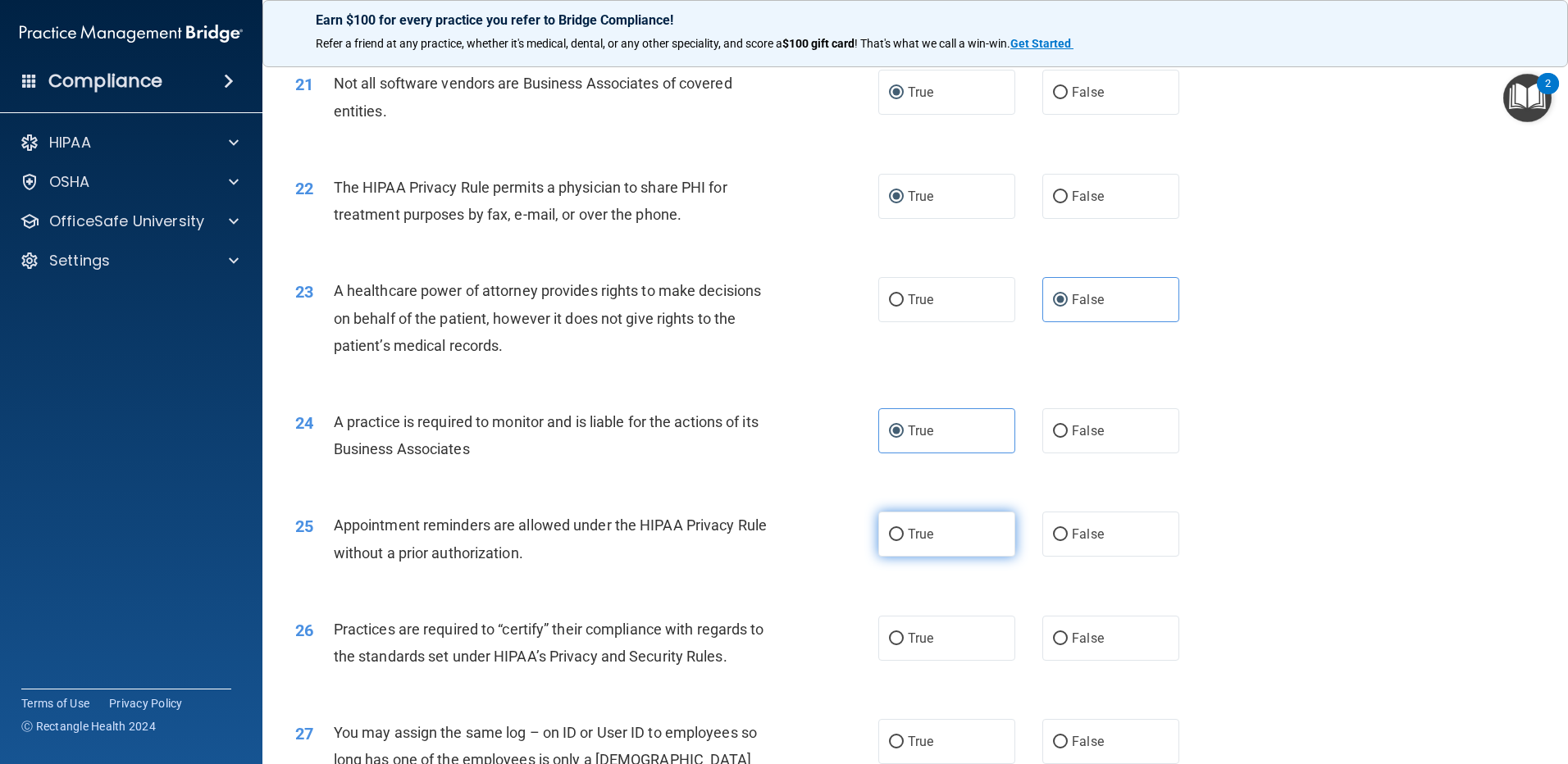
radio input "true"
click at [1072, 638] on span "False" at bounding box center [1088, 638] width 32 height 15
click at [1068, 638] on input "False" at bounding box center [1059, 639] width 14 height 13
radio input "true"
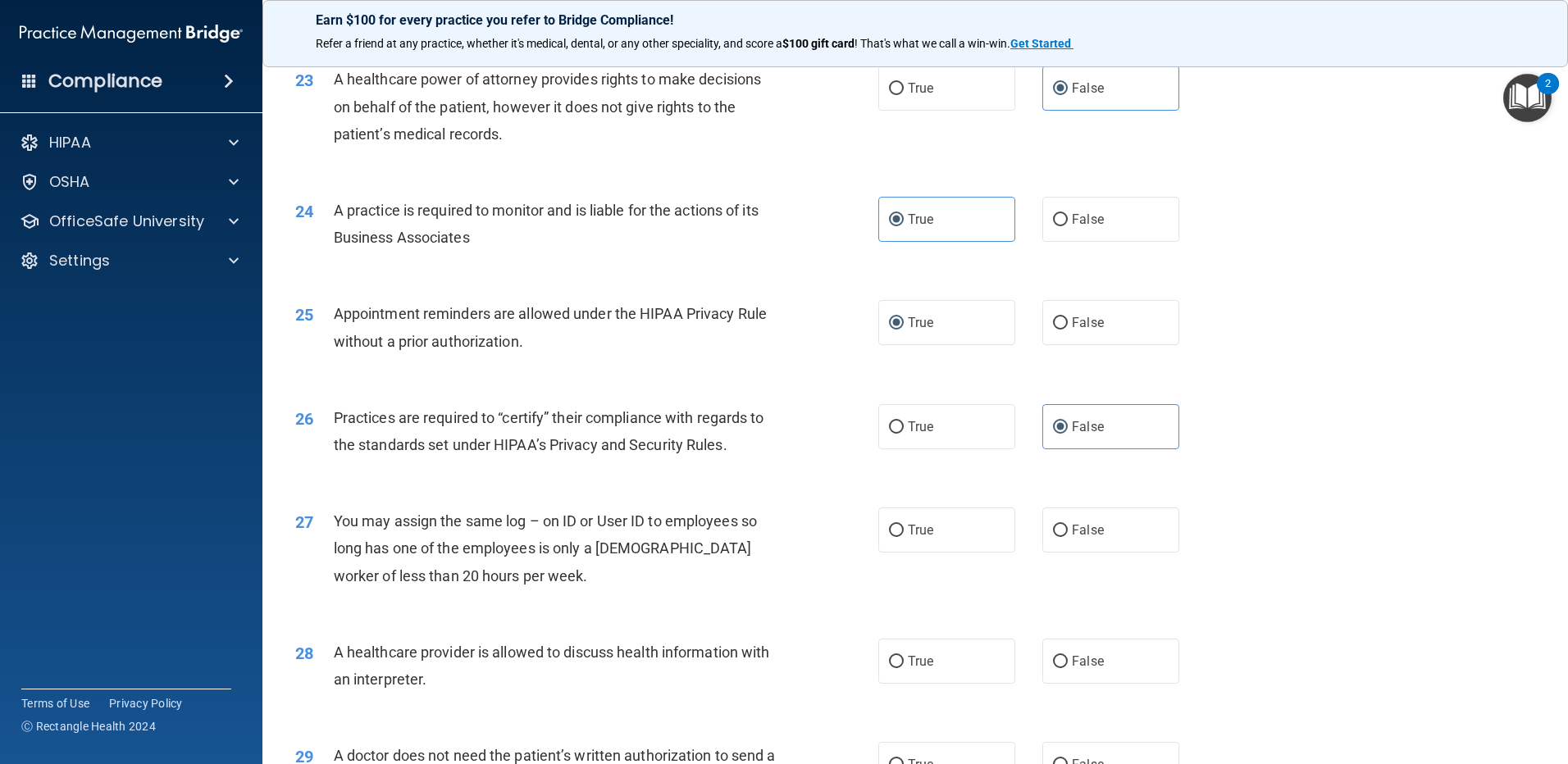
scroll to position [2788, 0]
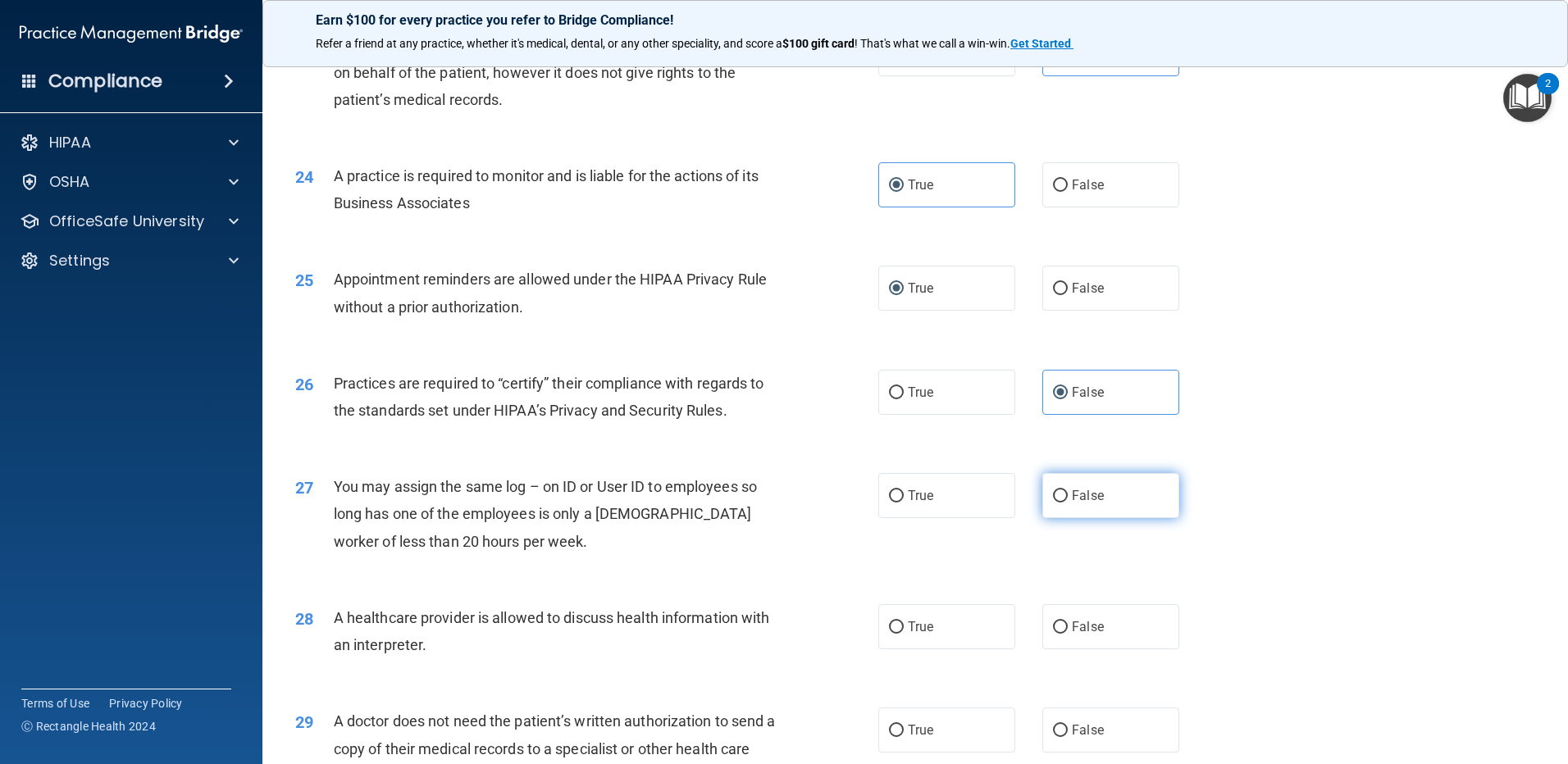
click at [1048, 505] on label "False" at bounding box center [1111, 495] width 137 height 45
click at [1053, 503] on input "False" at bounding box center [1059, 497] width 14 height 13
radio input "true"
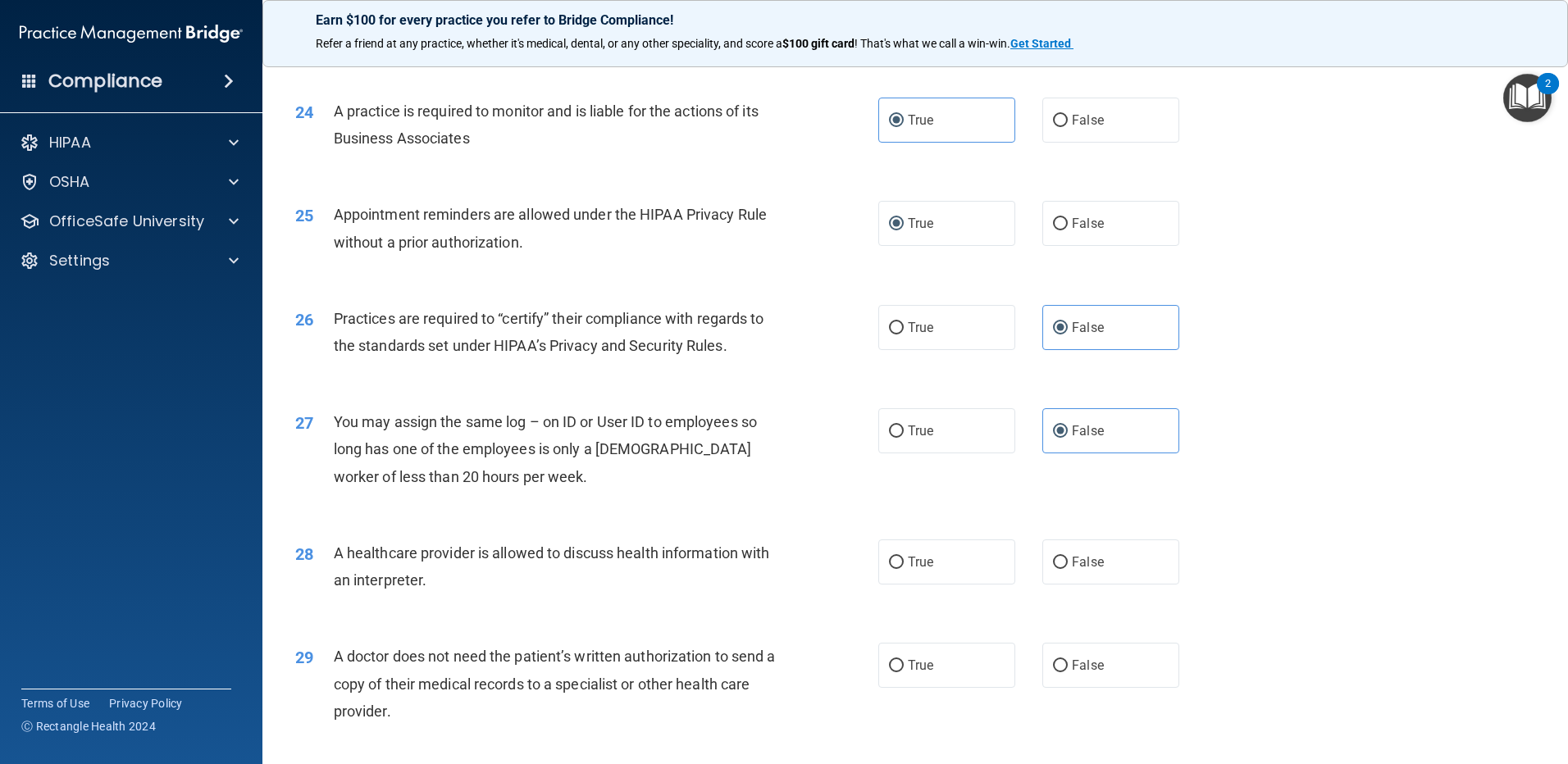
scroll to position [2952, 0]
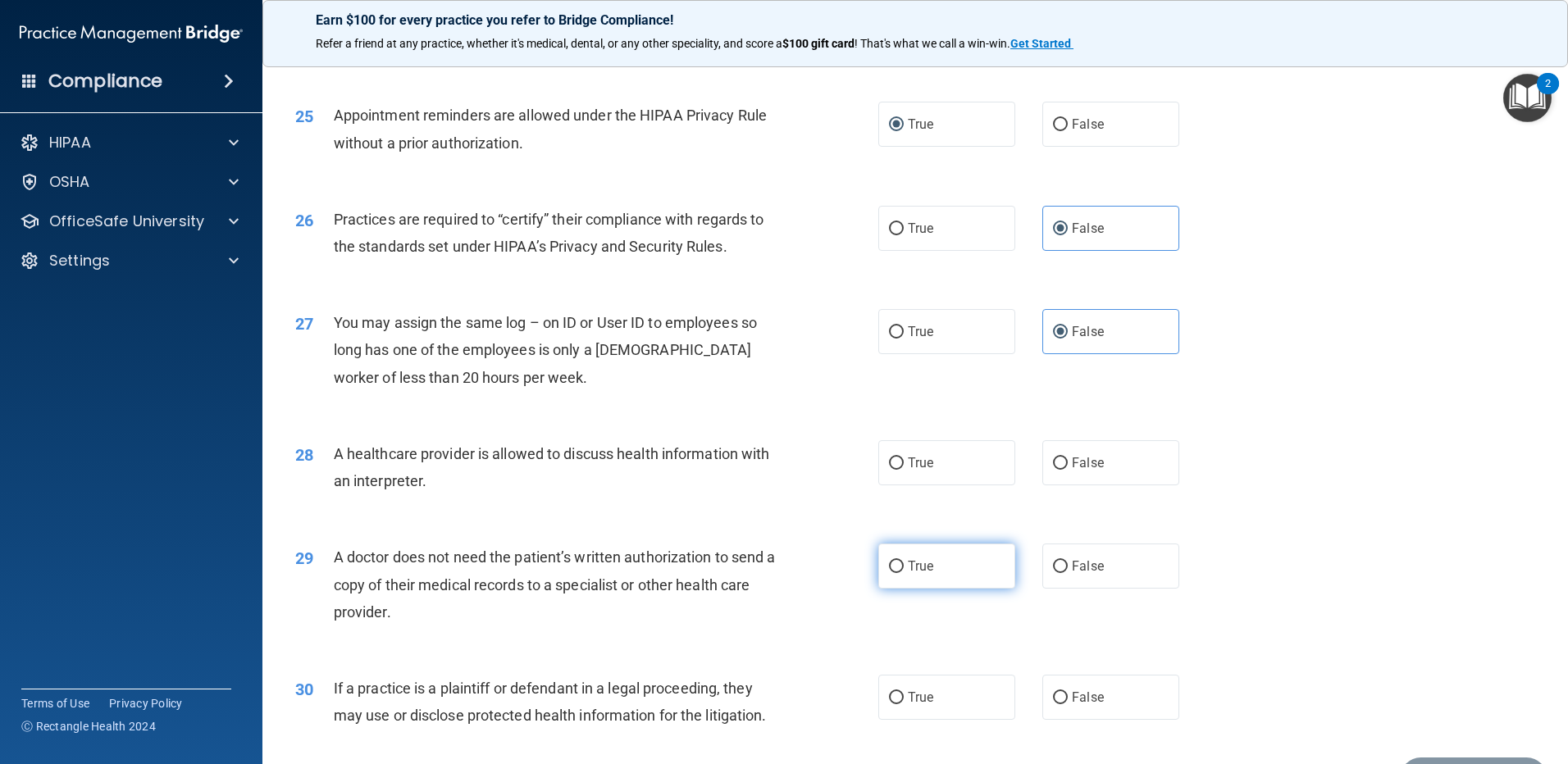
click at [889, 570] on input "True" at bounding box center [896, 567] width 14 height 13
radio input "true"
click at [889, 701] on input "True" at bounding box center [896, 698] width 14 height 13
radio input "true"
click at [908, 462] on span "True" at bounding box center [921, 463] width 25 height 15
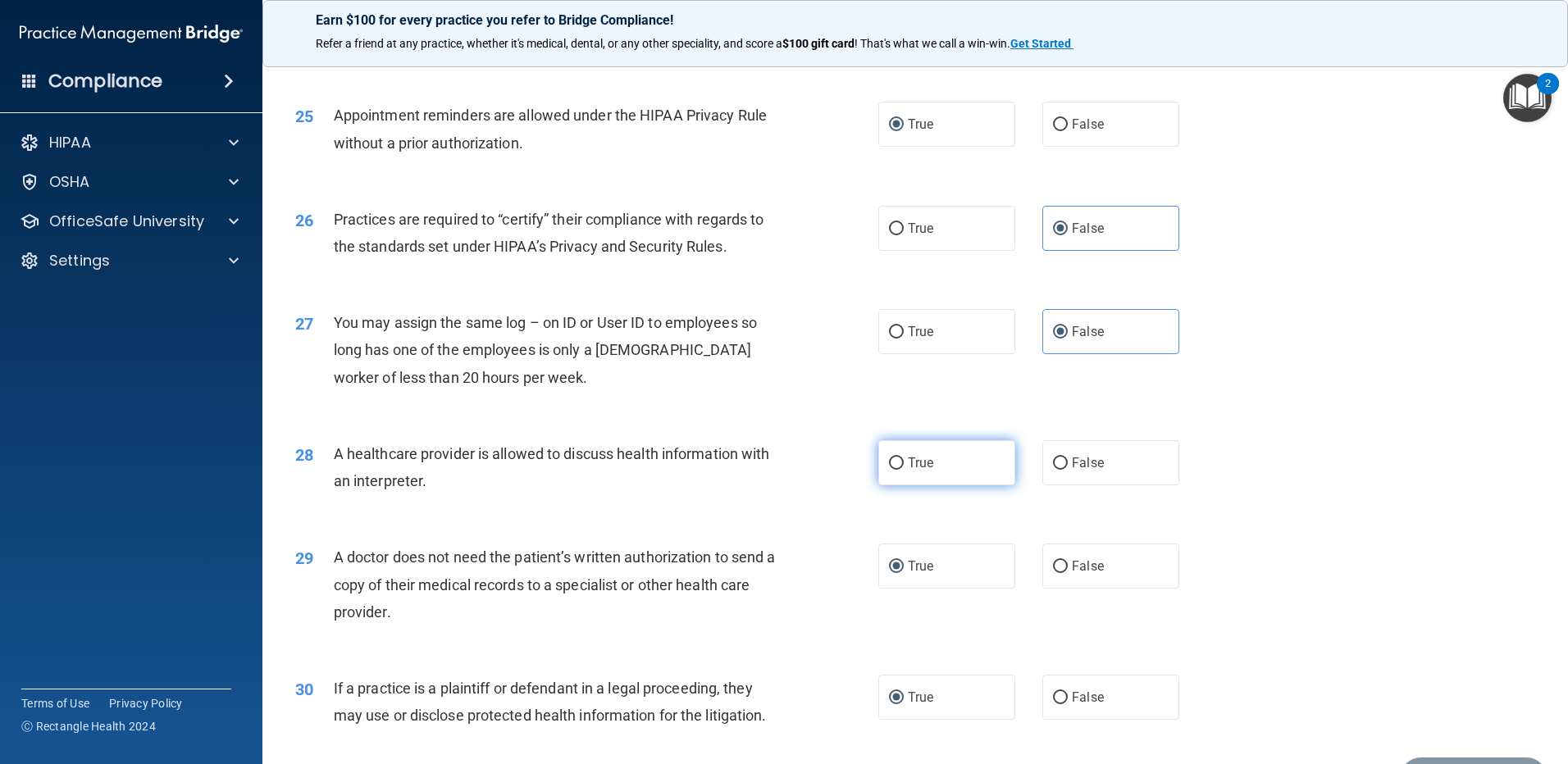
click at [902, 462] on input "True" at bounding box center [896, 464] width 14 height 13
radio input "true"
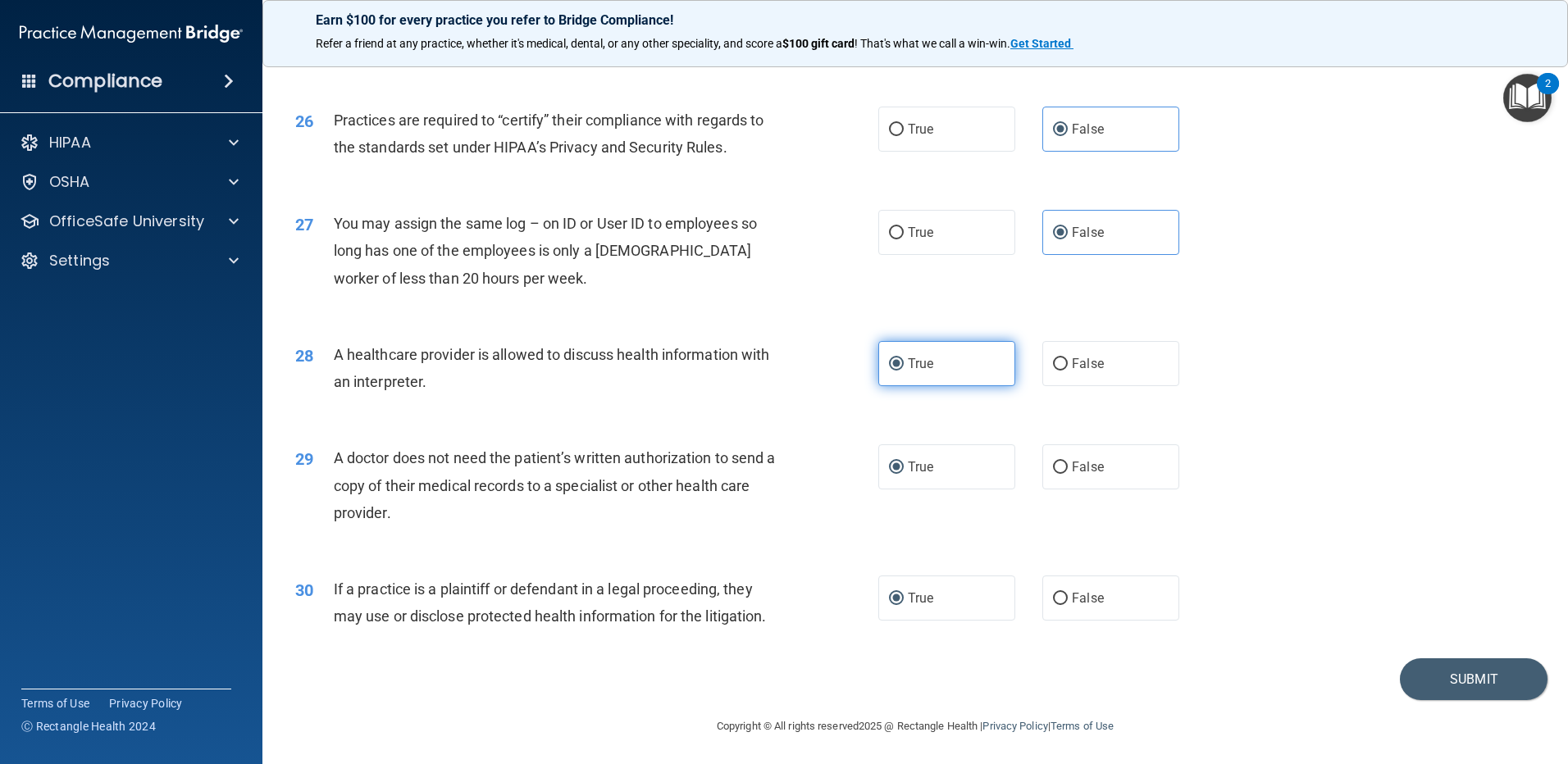
scroll to position [3053, 0]
click at [1465, 672] on button "Submit" at bounding box center [1473, 677] width 147 height 41
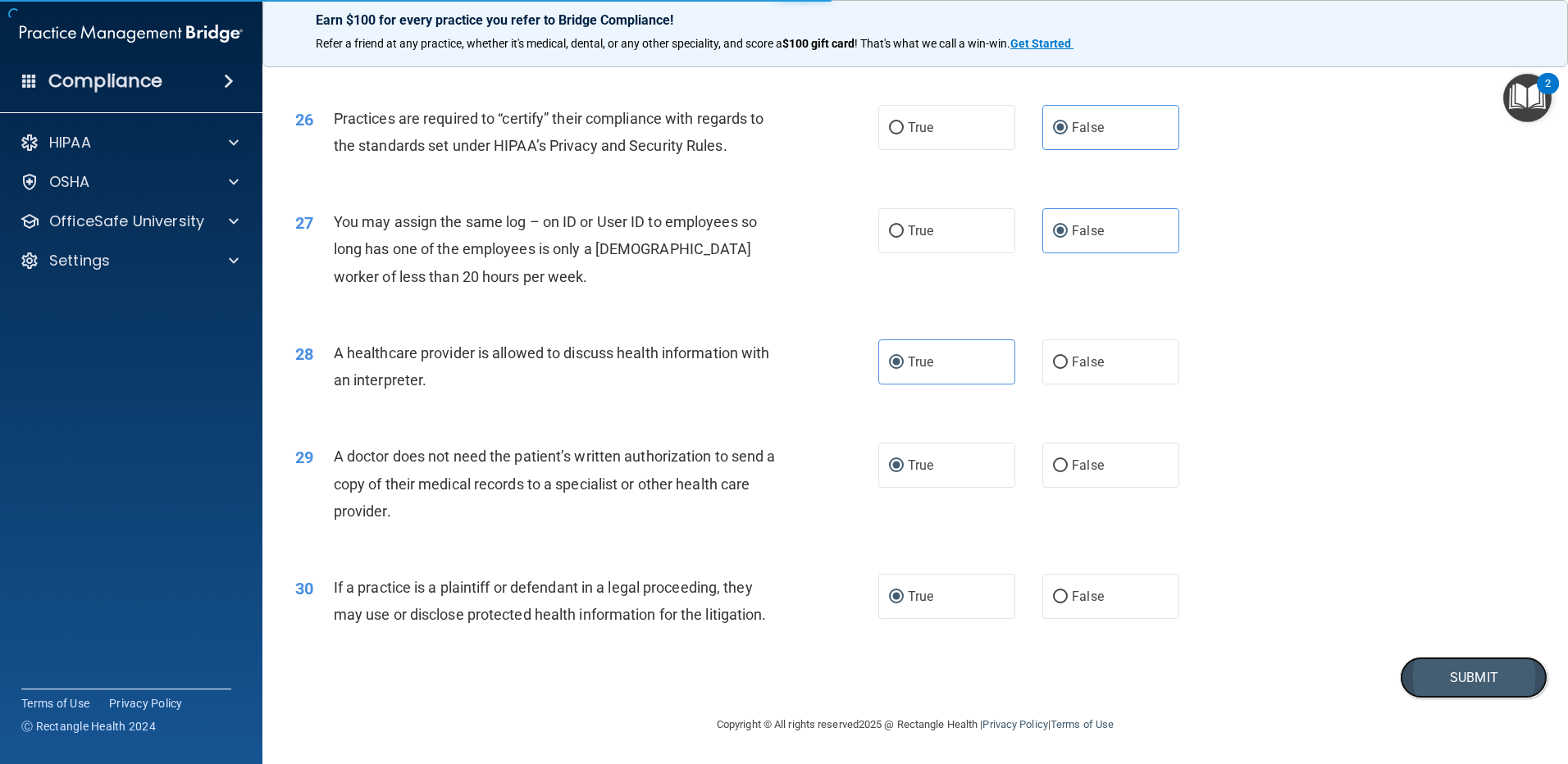
click at [1437, 673] on button "Submit" at bounding box center [1473, 677] width 147 height 41
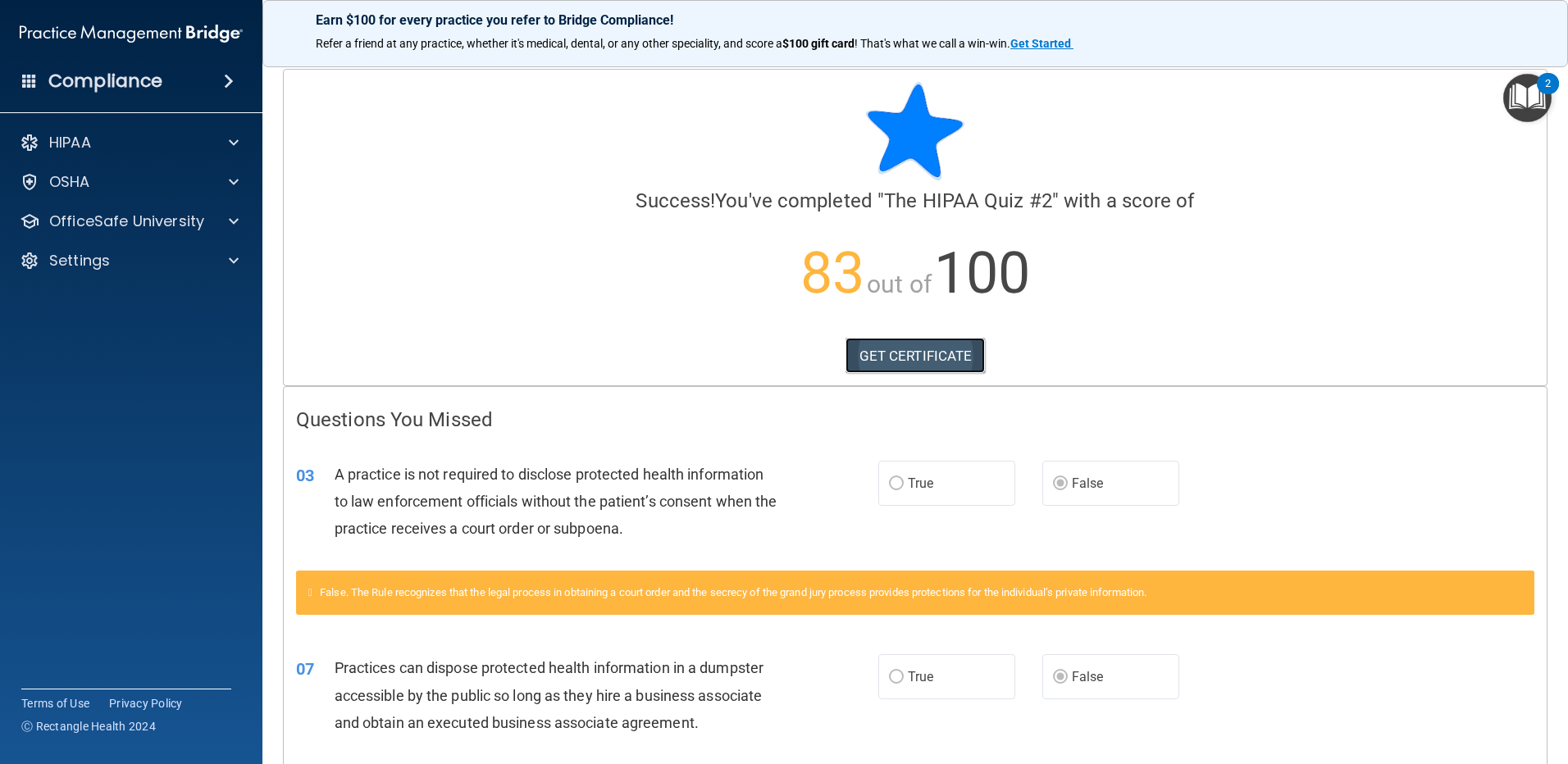
click at [895, 355] on link "GET CERTIFICATE" at bounding box center [916, 355] width 140 height 36
click at [195, 217] on p "OfficeSafe University" at bounding box center [126, 221] width 155 height 19
click at [144, 267] on p "HIPAA Training" at bounding box center [79, 261] width 135 height 16
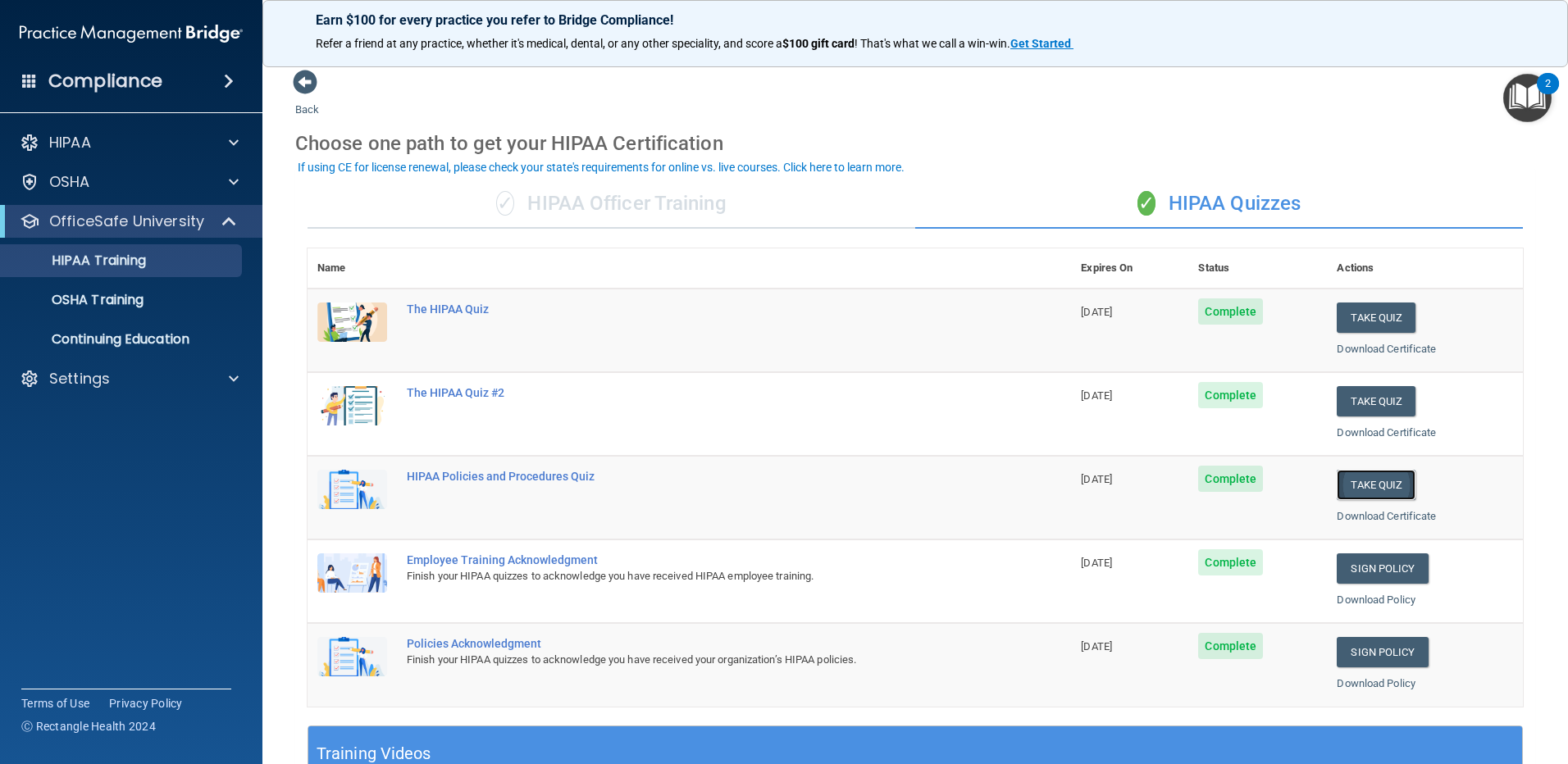
click at [1373, 488] on button "Take Quiz" at bounding box center [1376, 485] width 79 height 30
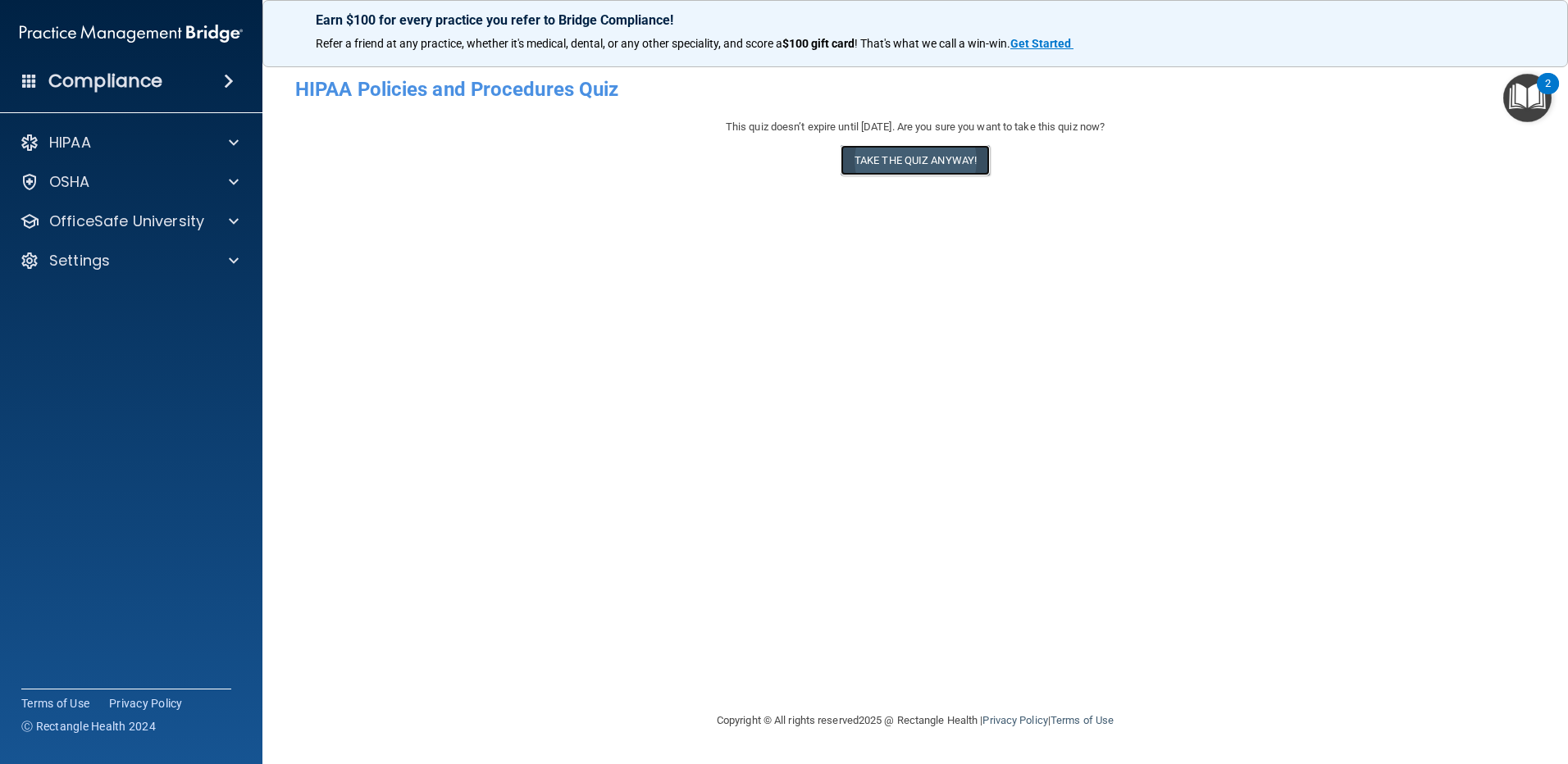
click at [901, 174] on button "Take the quiz anyway!" at bounding box center [915, 161] width 149 height 30
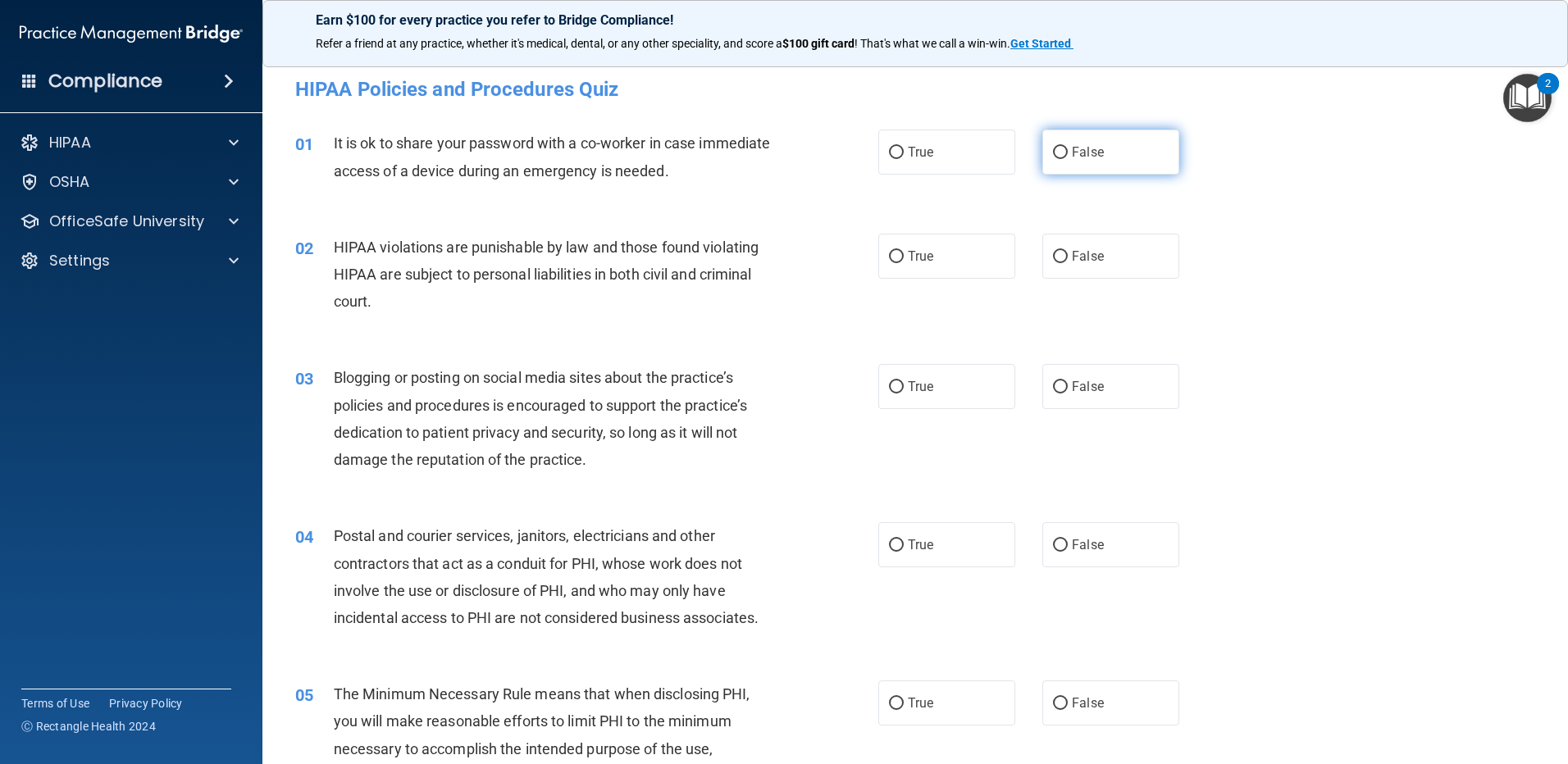
click at [1053, 149] on input "False" at bounding box center [1059, 152] width 14 height 13
radio input "true"
click at [1053, 262] on input "False" at bounding box center [1059, 257] width 14 height 13
radio input "true"
click at [1072, 387] on span "False" at bounding box center [1088, 387] width 32 height 15
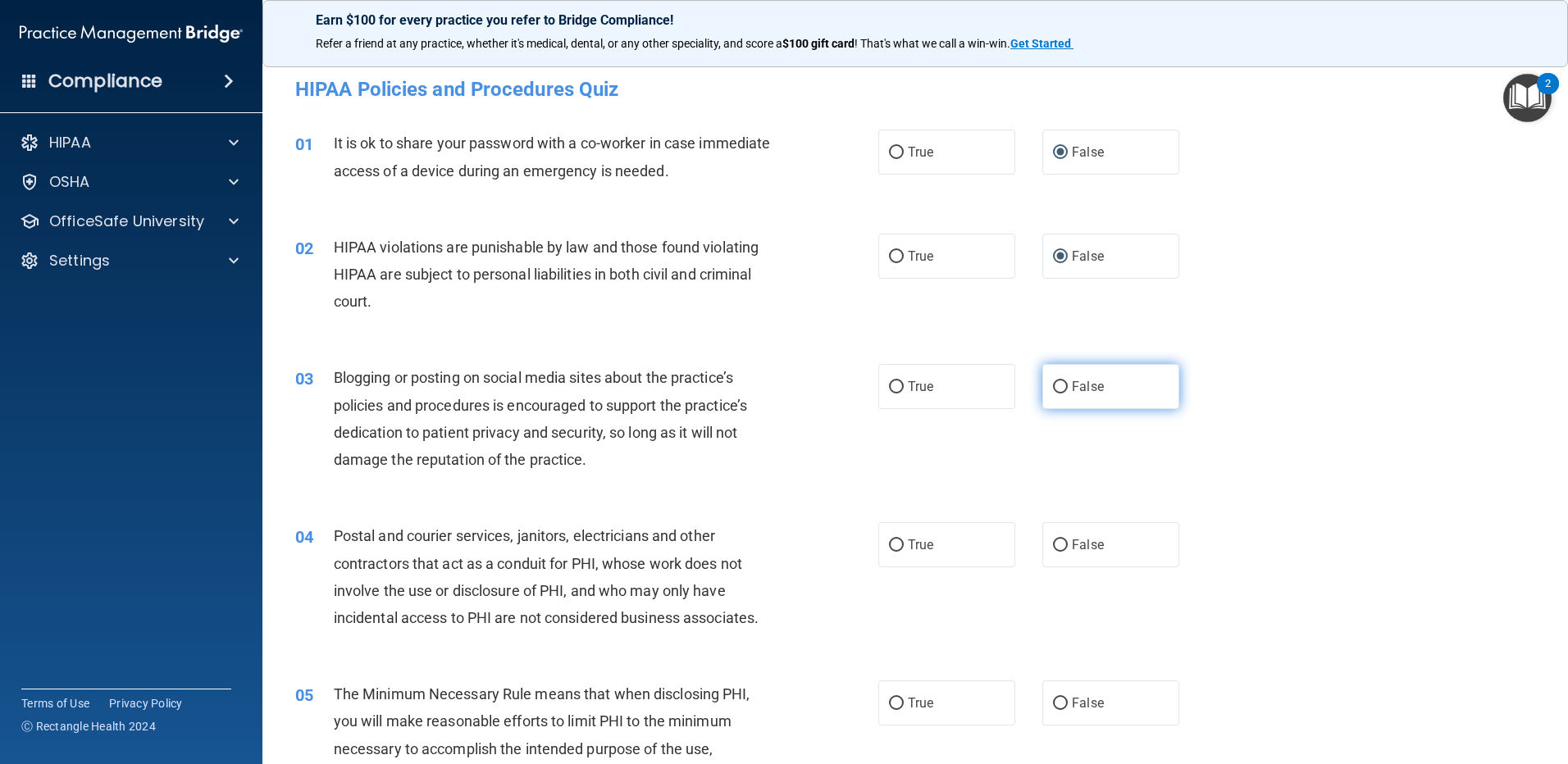
click at [1066, 387] on input "False" at bounding box center [1059, 387] width 14 height 13
radio input "true"
click at [1058, 556] on label "False" at bounding box center [1111, 544] width 137 height 45
click at [1058, 552] on input "False" at bounding box center [1059, 546] width 14 height 13
radio input "true"
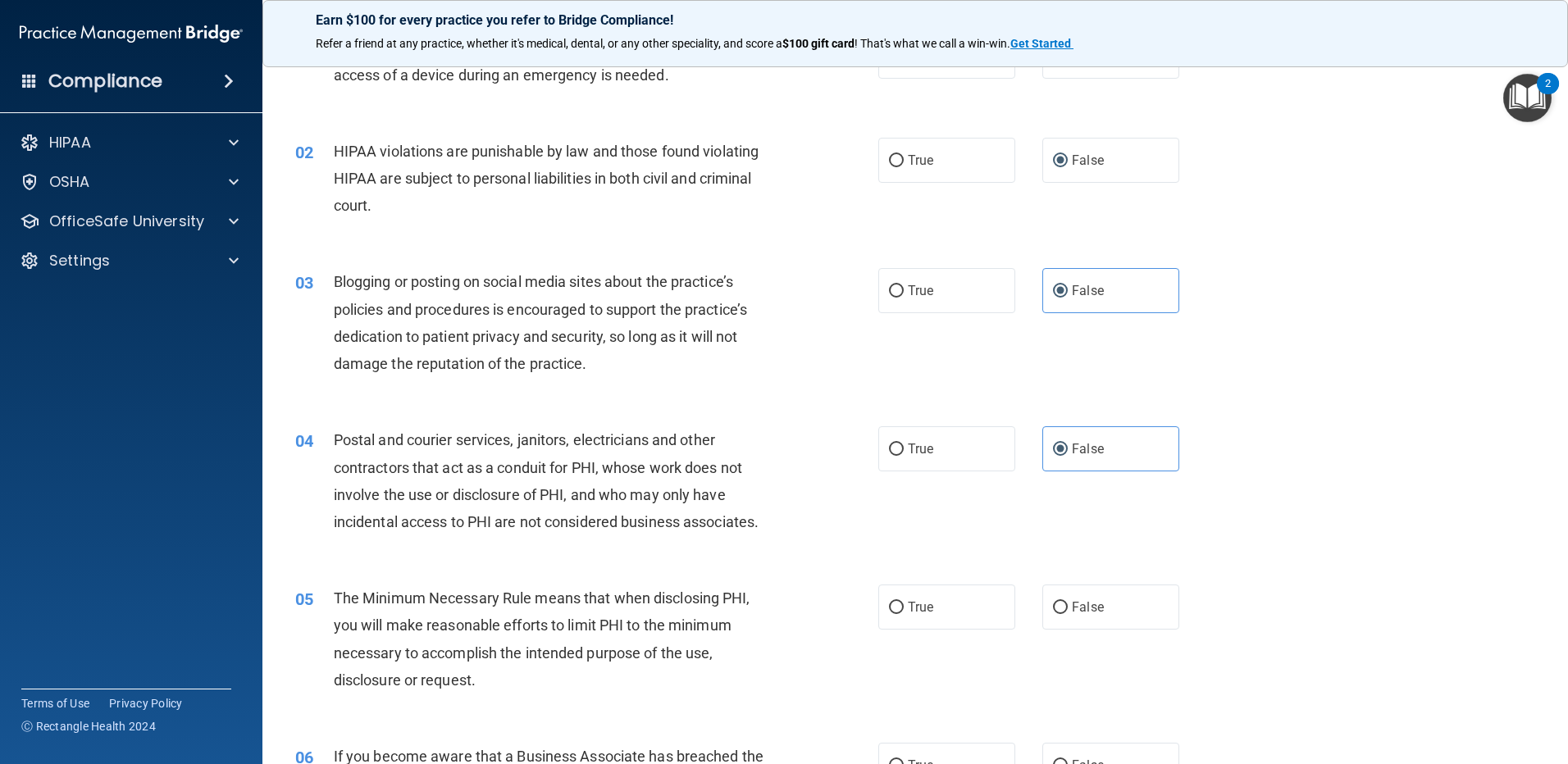
scroll to position [246, 0]
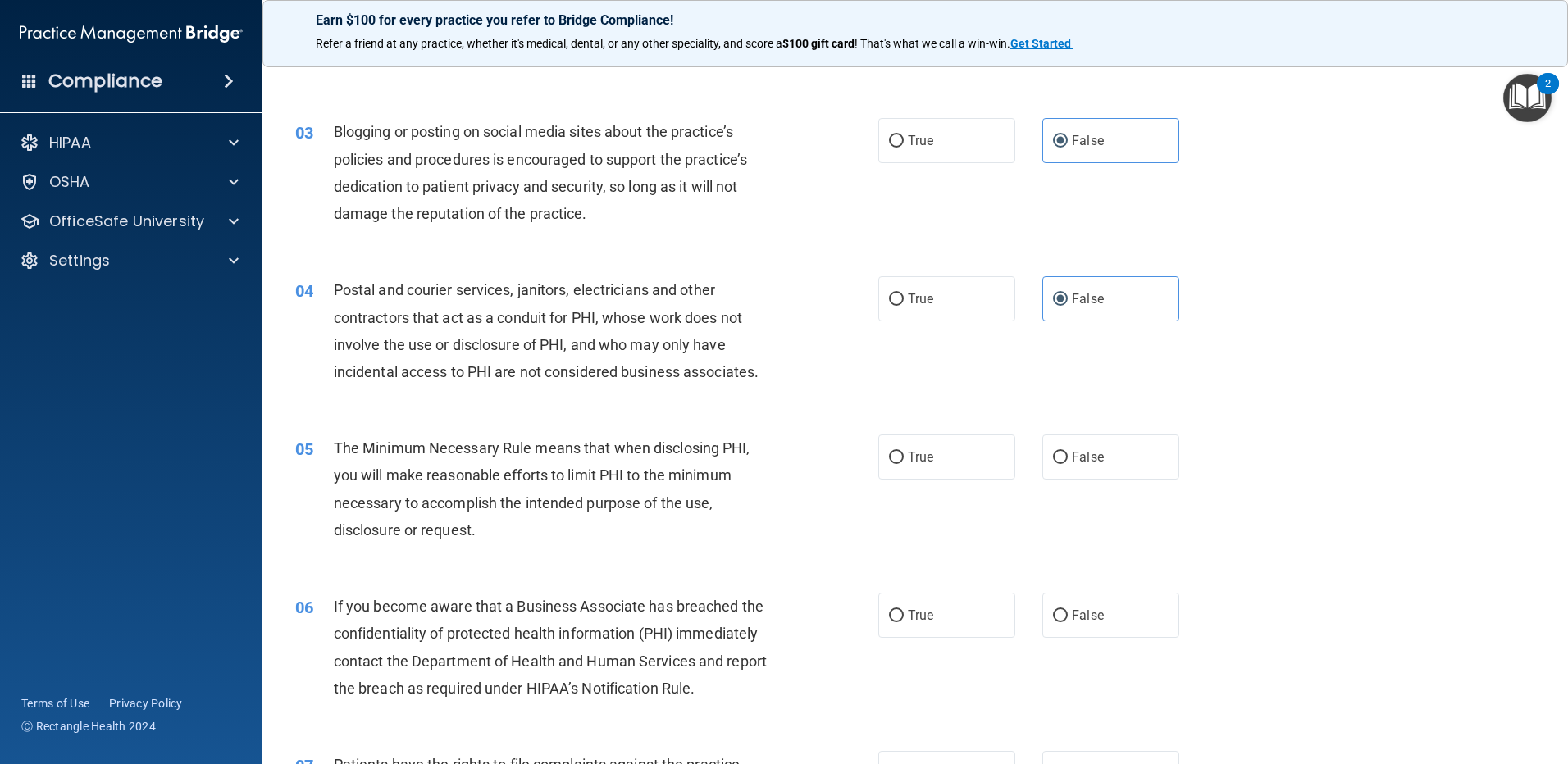
click at [1050, 482] on div "05 The Minimum Necessary Rule means that when disclosing PHI, you will make rea…" at bounding box center [915, 492] width 1264 height 158
click at [1072, 456] on span "False" at bounding box center [1088, 457] width 32 height 15
click at [1066, 456] on input "False" at bounding box center [1059, 458] width 14 height 13
radio input "true"
click at [1057, 611] on input "False" at bounding box center [1059, 616] width 14 height 13
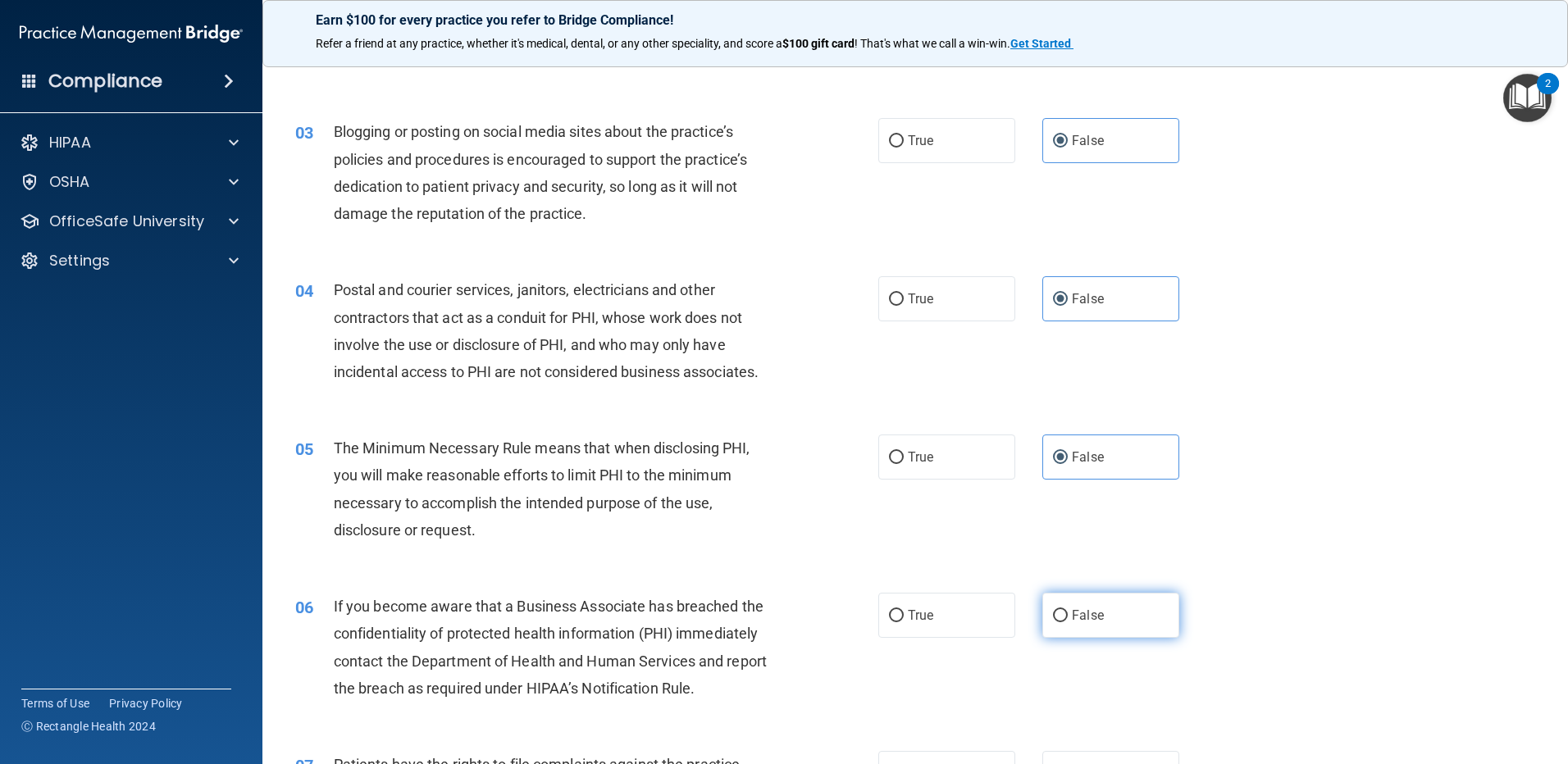
radio input "true"
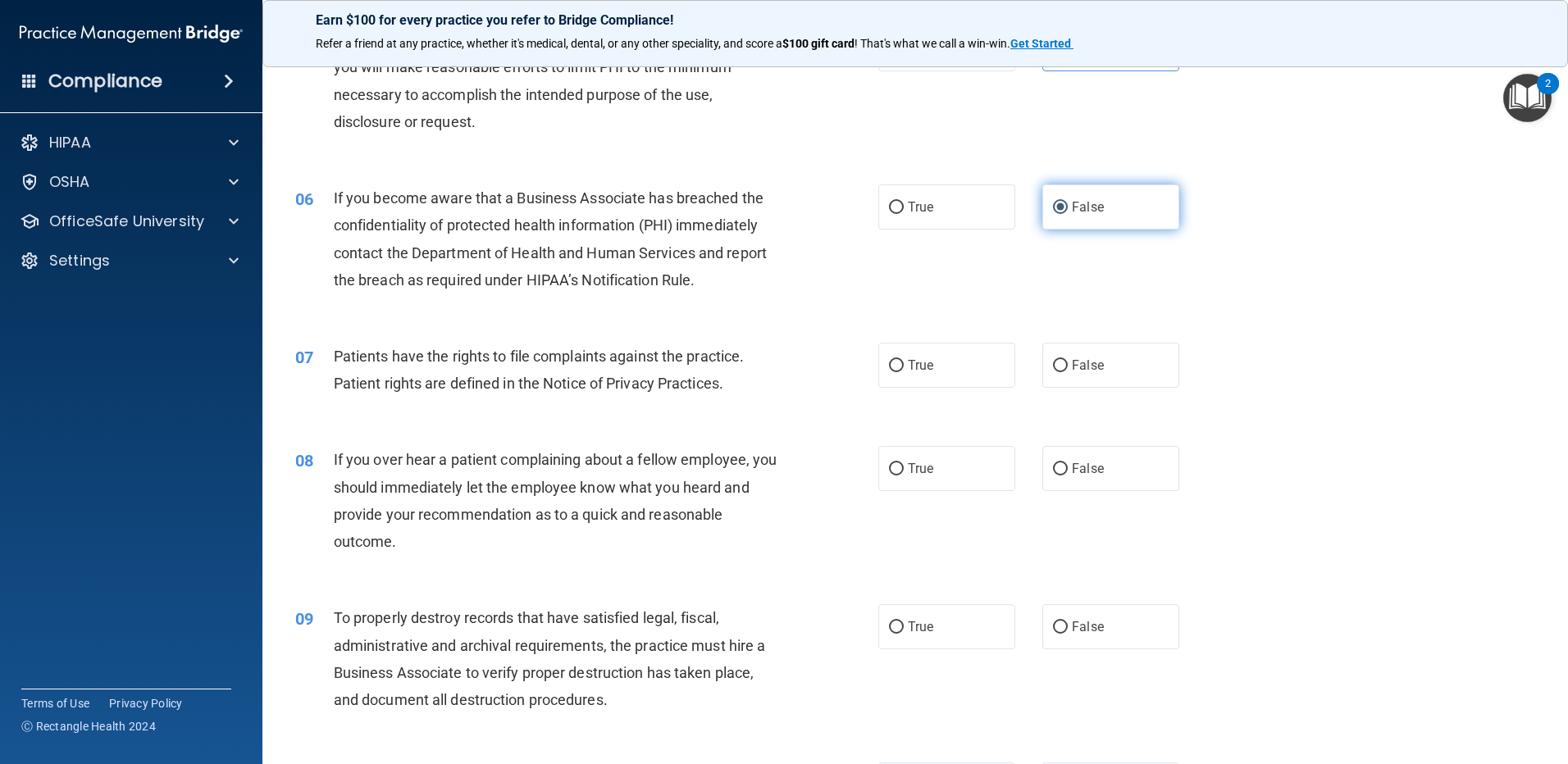
scroll to position [656, 0]
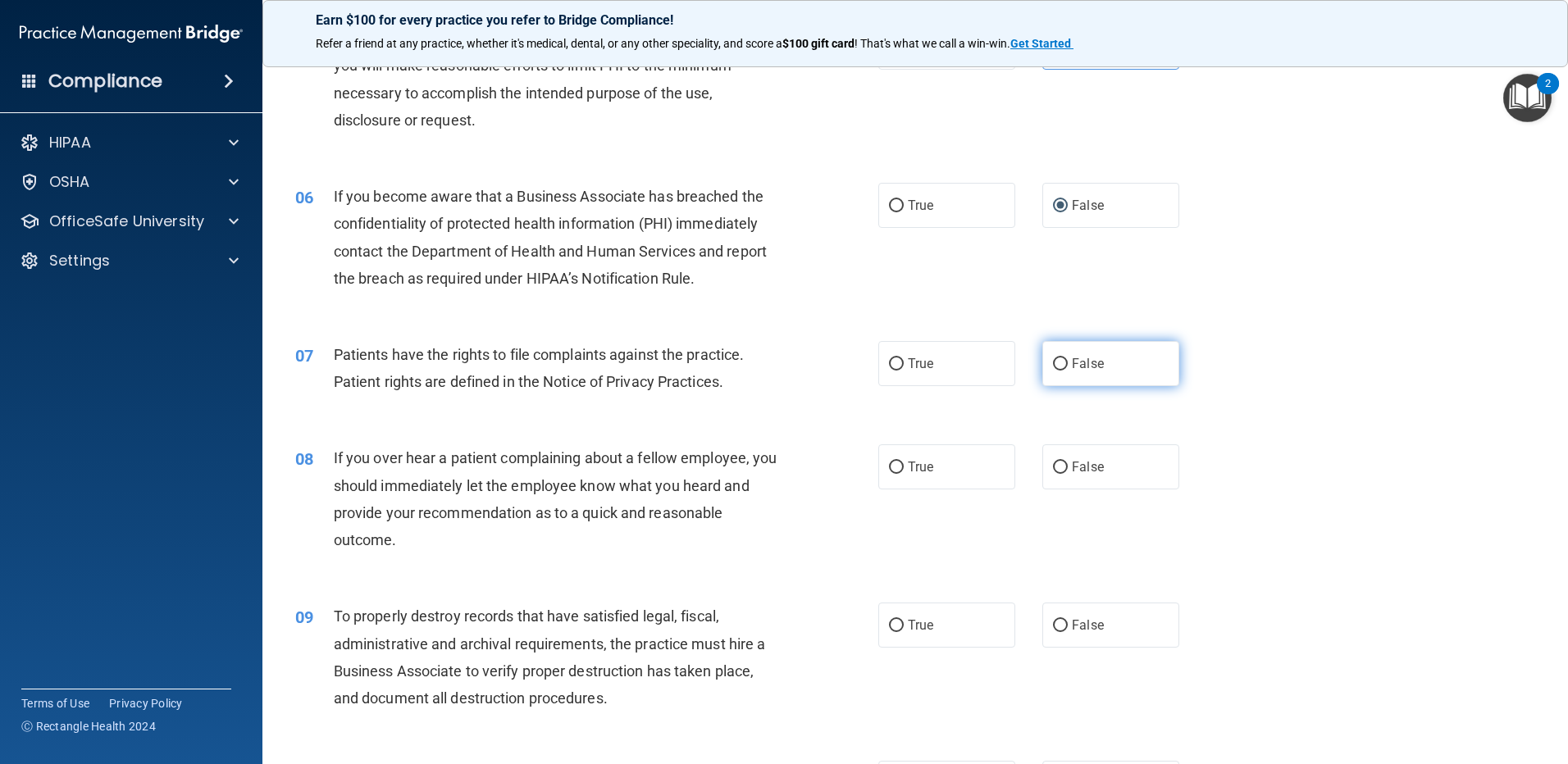
click at [1072, 359] on span "False" at bounding box center [1088, 364] width 32 height 15
click at [1068, 359] on input "False" at bounding box center [1059, 365] width 14 height 13
radio input "true"
click at [1067, 475] on label "False" at bounding box center [1111, 466] width 137 height 45
click at [1067, 474] on input "False" at bounding box center [1059, 468] width 14 height 13
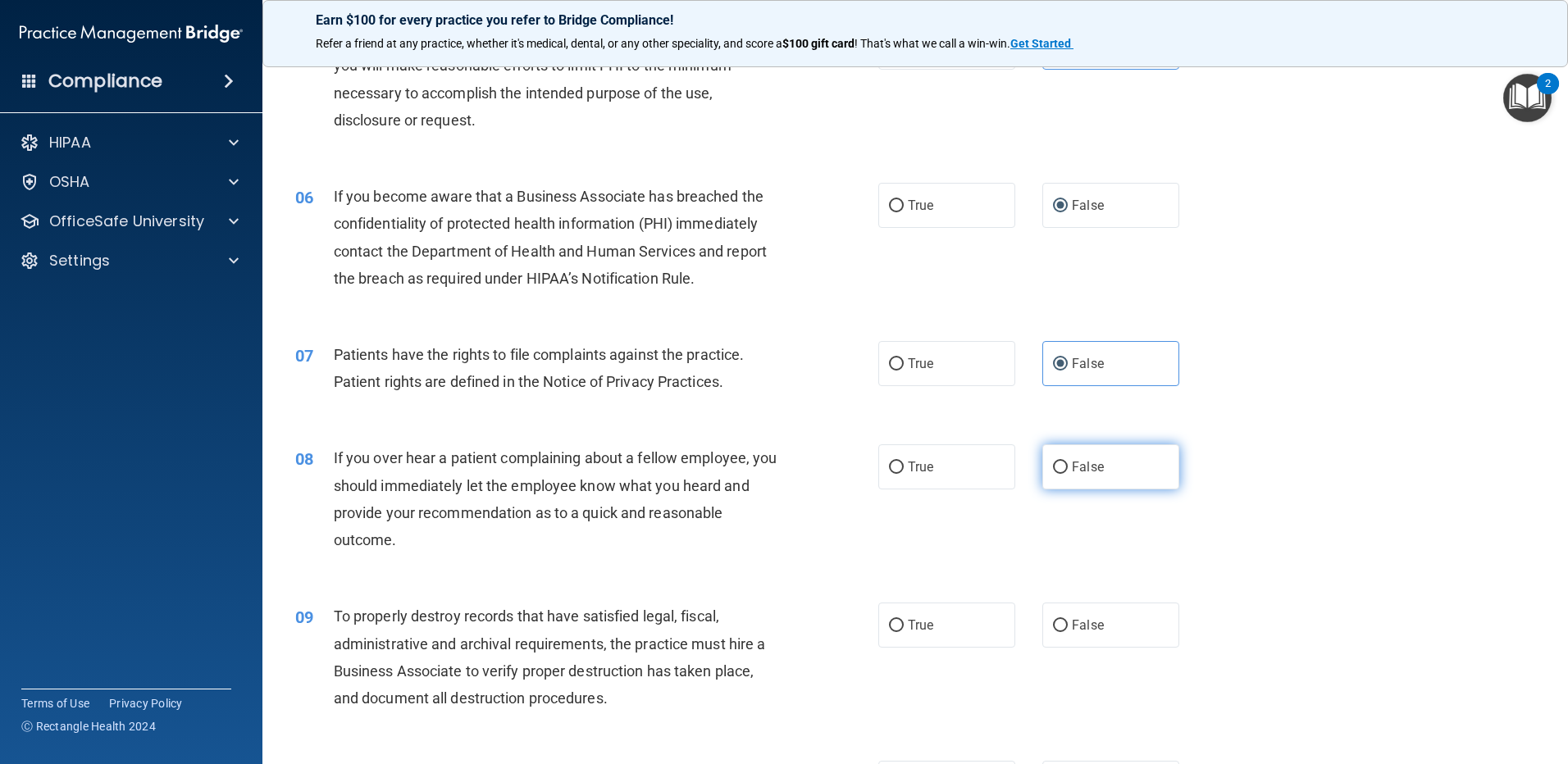
radio input "true"
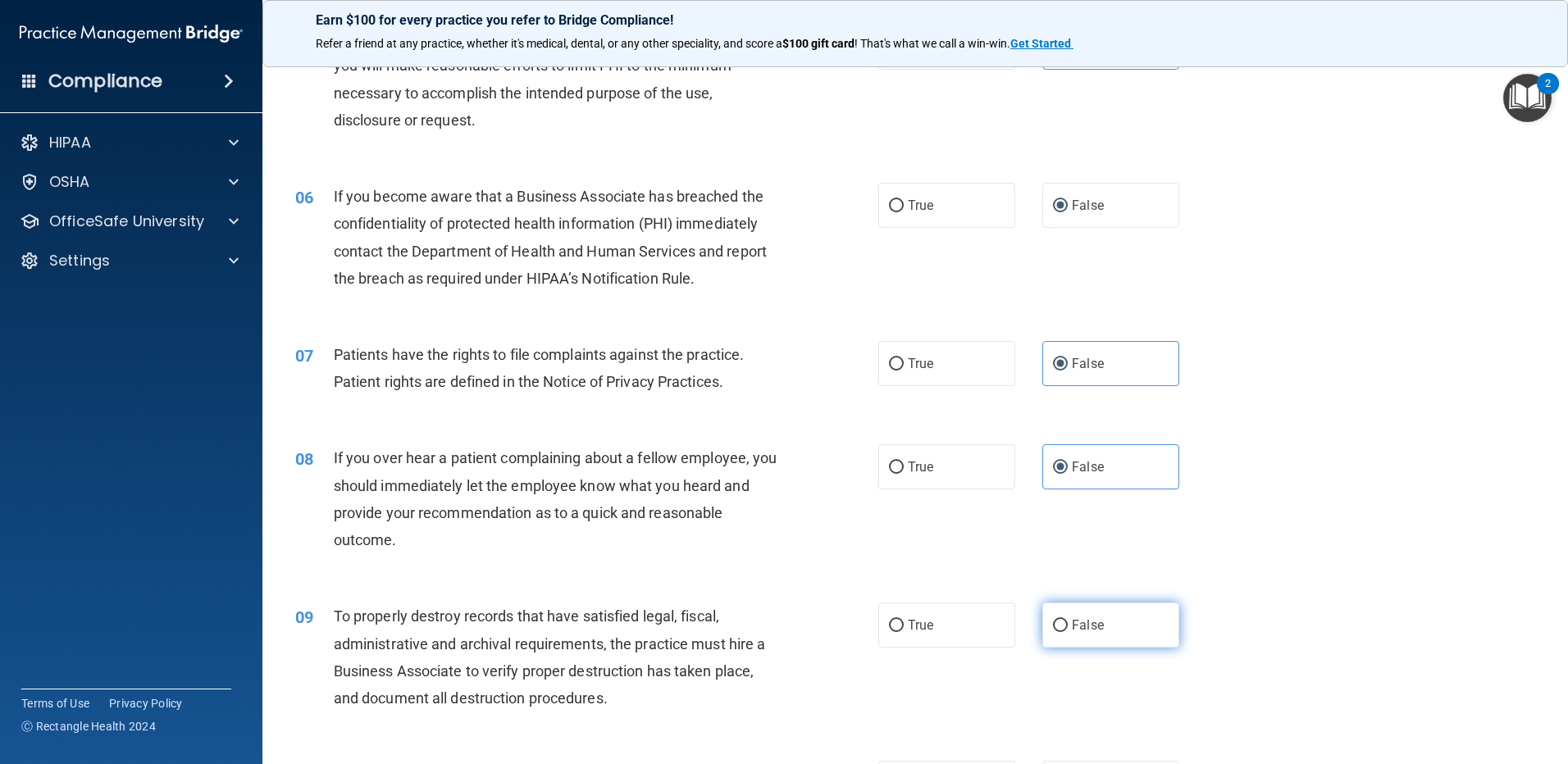
click at [1081, 623] on span "False" at bounding box center [1088, 625] width 32 height 15
click at [1068, 623] on input "False" at bounding box center [1059, 626] width 14 height 13
radio input "true"
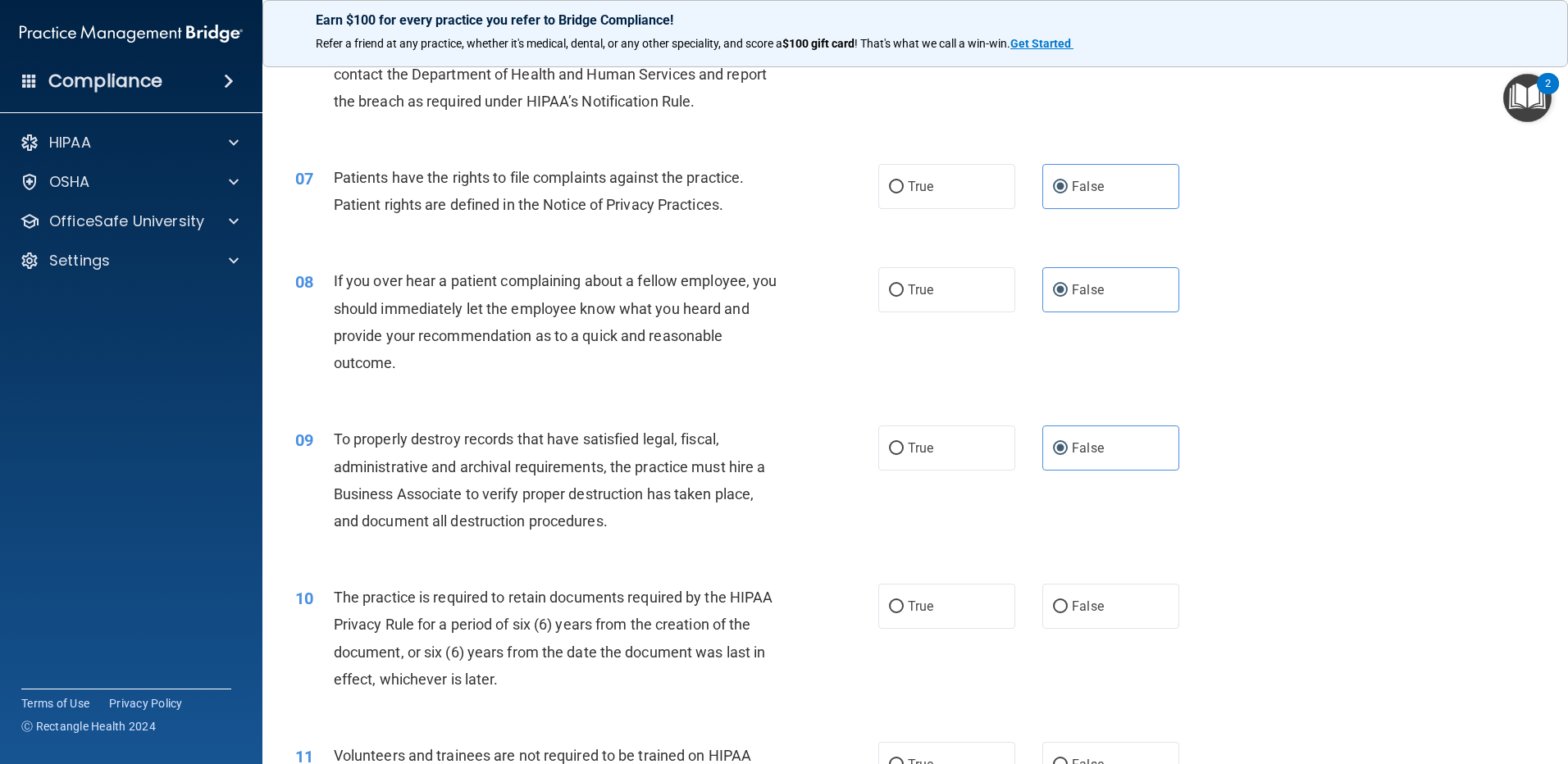
scroll to position [984, 0]
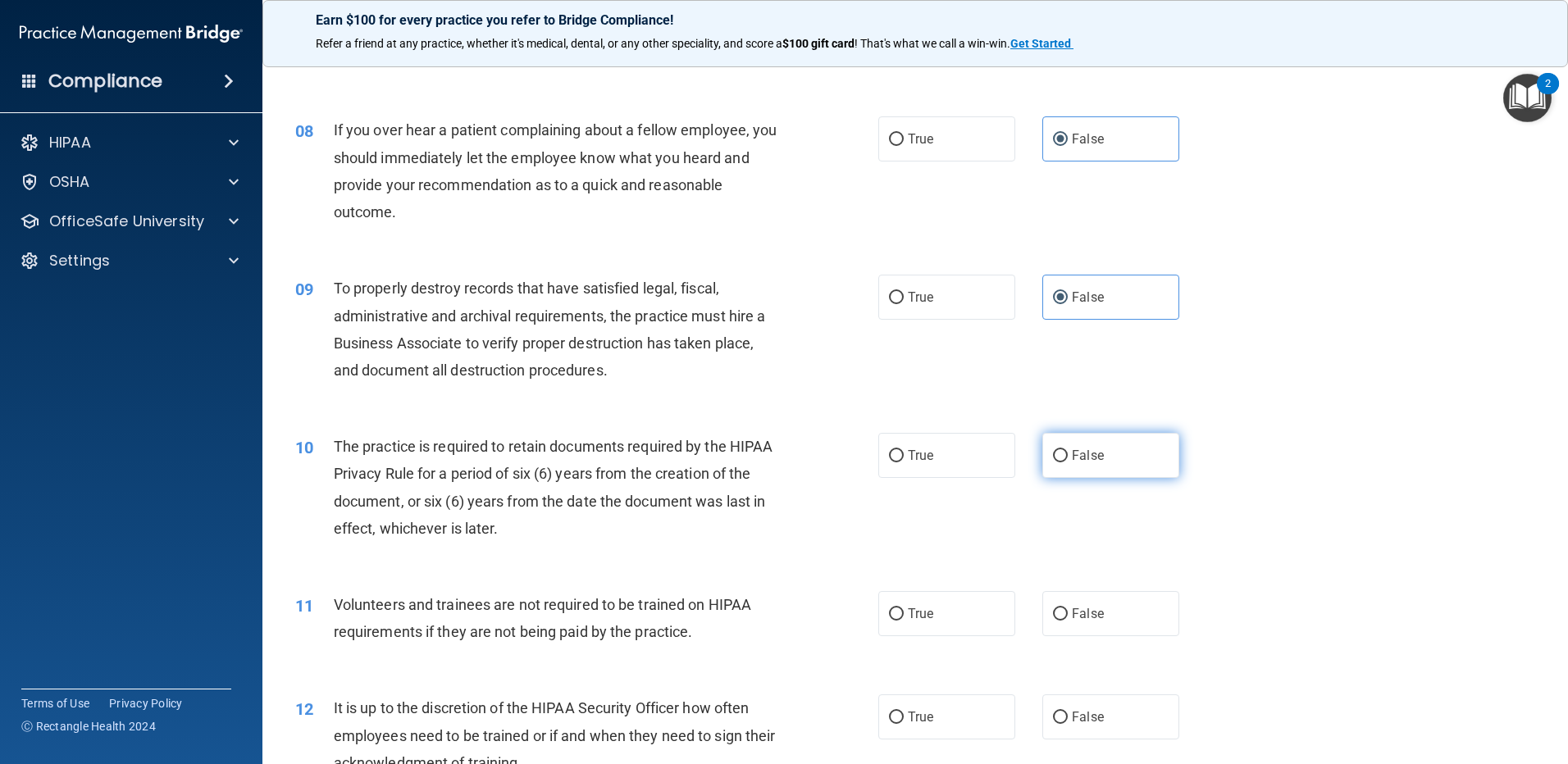
click at [1081, 467] on label "False" at bounding box center [1111, 455] width 137 height 45
click at [1068, 463] on input "False" at bounding box center [1059, 456] width 14 height 13
radio input "true"
click at [1082, 596] on label "False" at bounding box center [1111, 613] width 137 height 45
click at [1068, 608] on input "False" at bounding box center [1059, 614] width 14 height 13
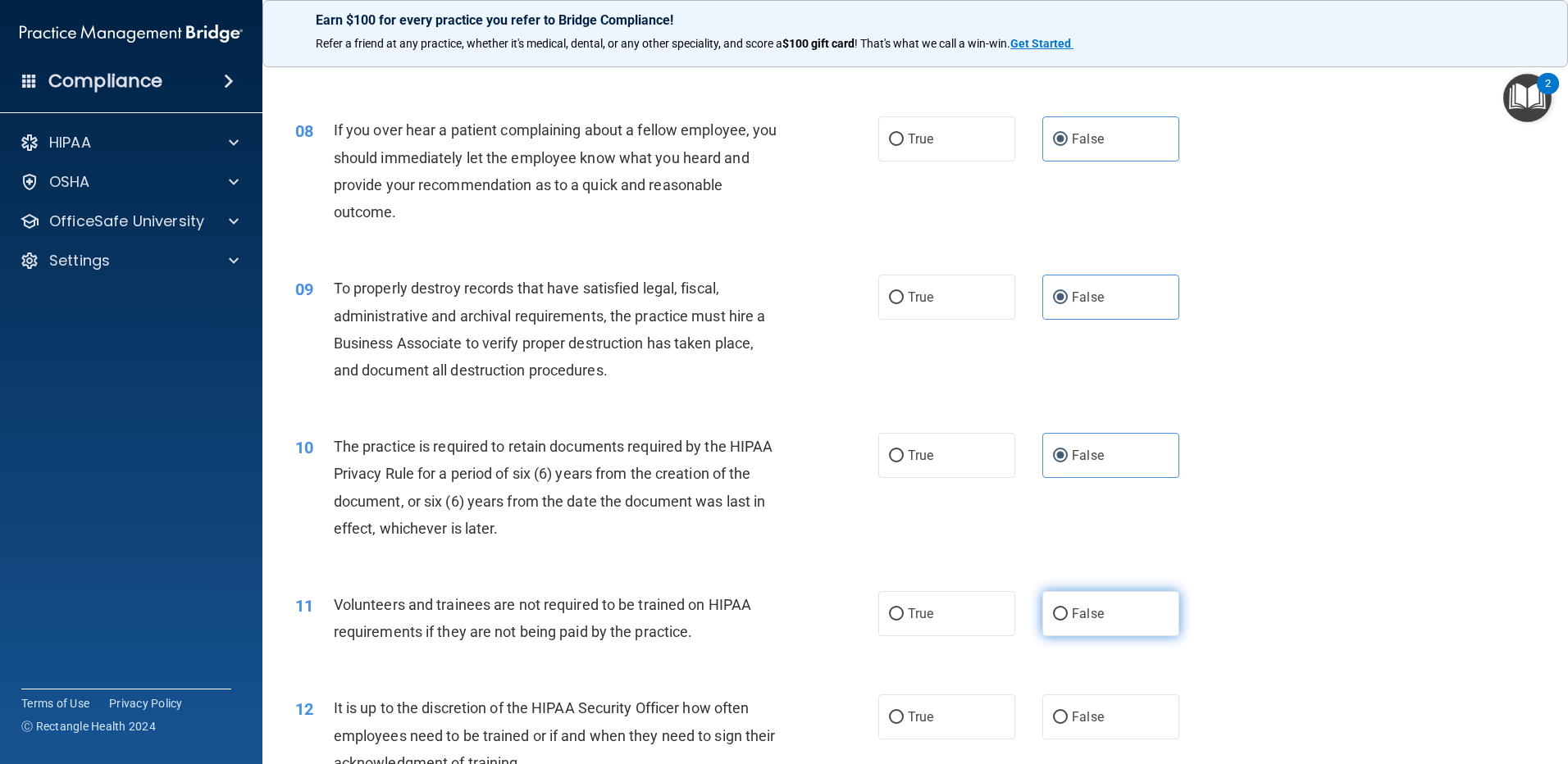
radio input "true"
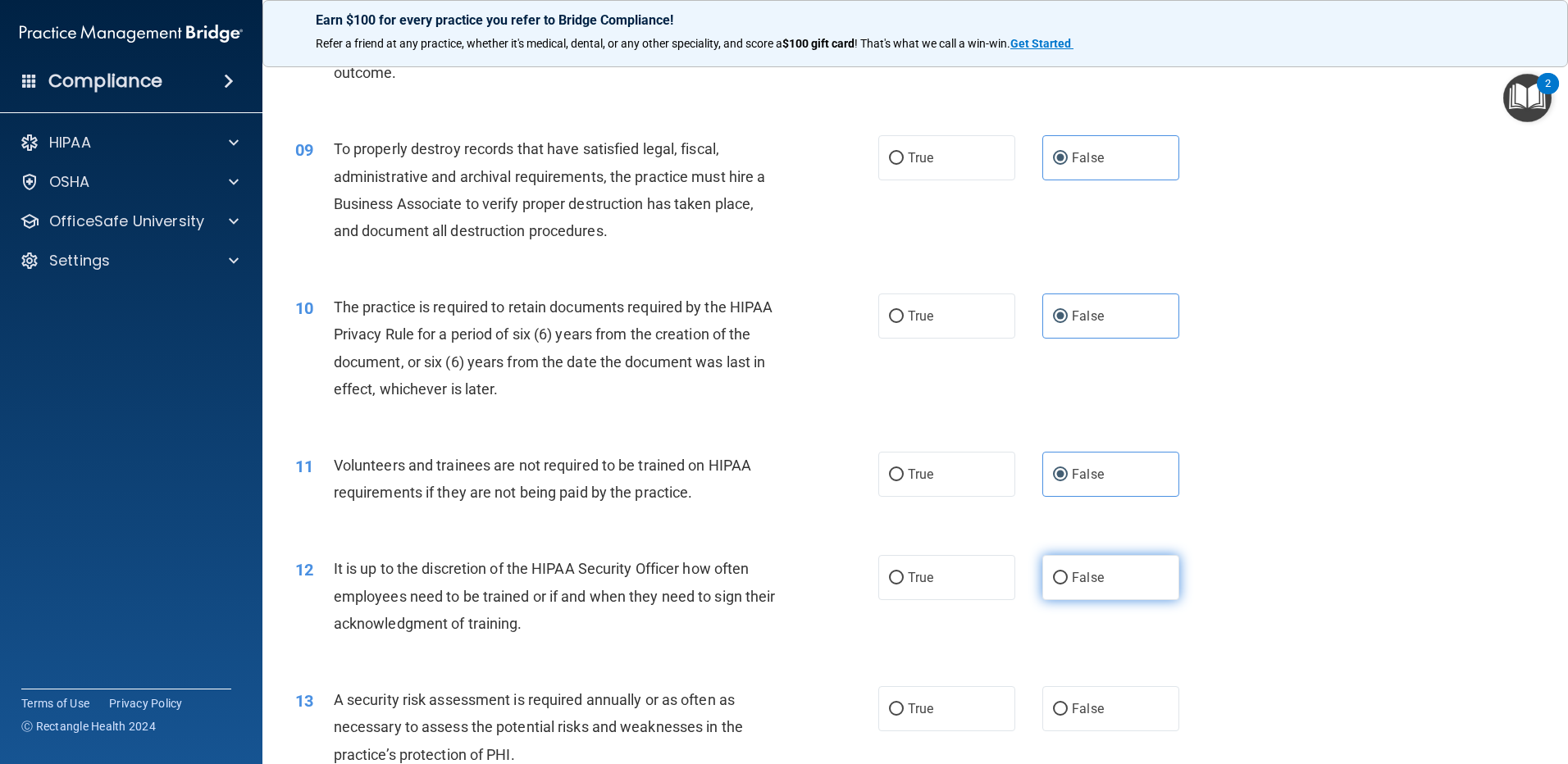
scroll to position [1312, 0]
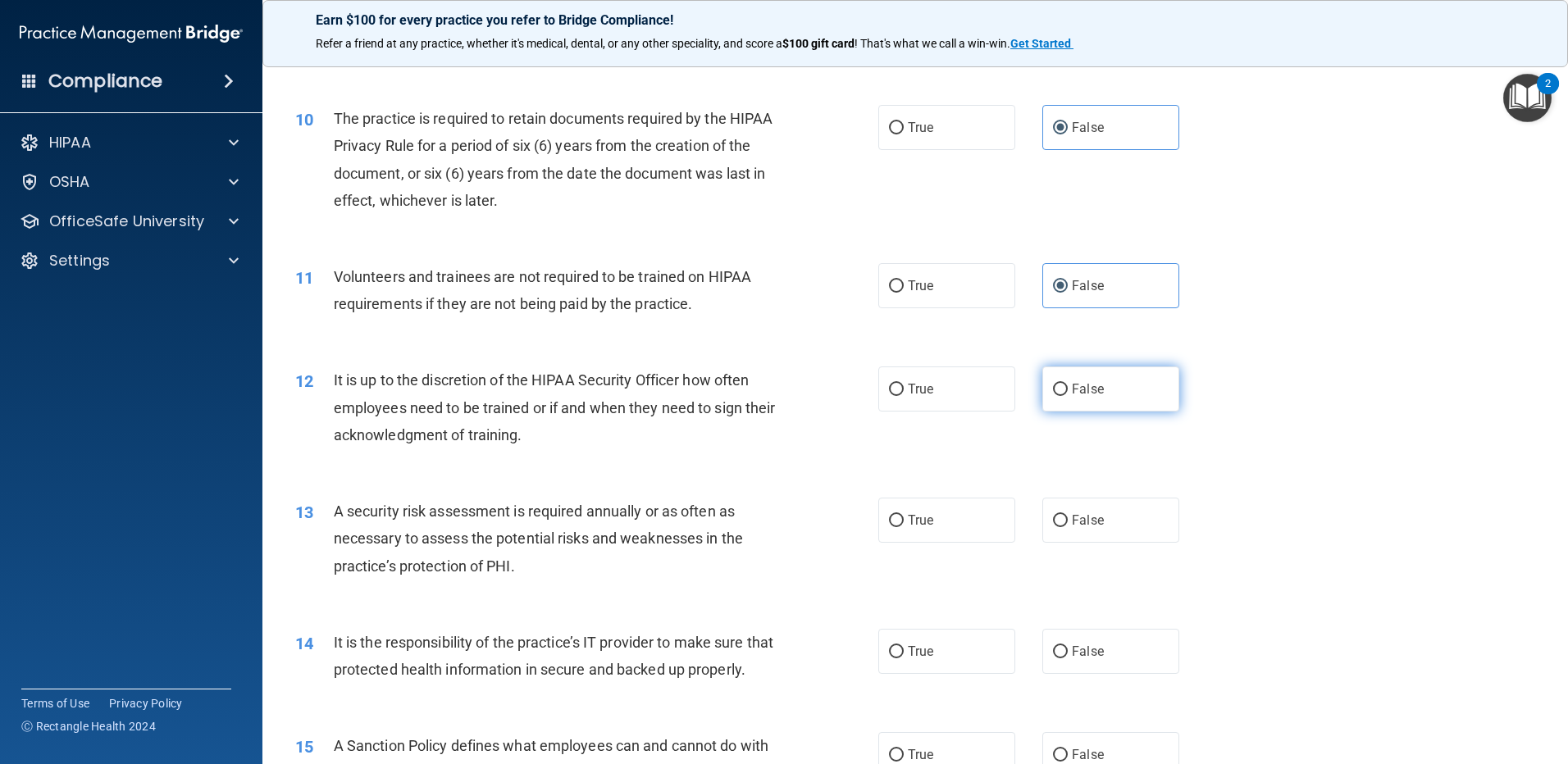
click at [1083, 396] on span "False" at bounding box center [1088, 389] width 32 height 15
click at [1068, 396] on input "False" at bounding box center [1059, 390] width 14 height 13
radio input "true"
click at [1073, 542] on label "False" at bounding box center [1111, 519] width 137 height 45
click at [1068, 527] on input "False" at bounding box center [1059, 521] width 14 height 13
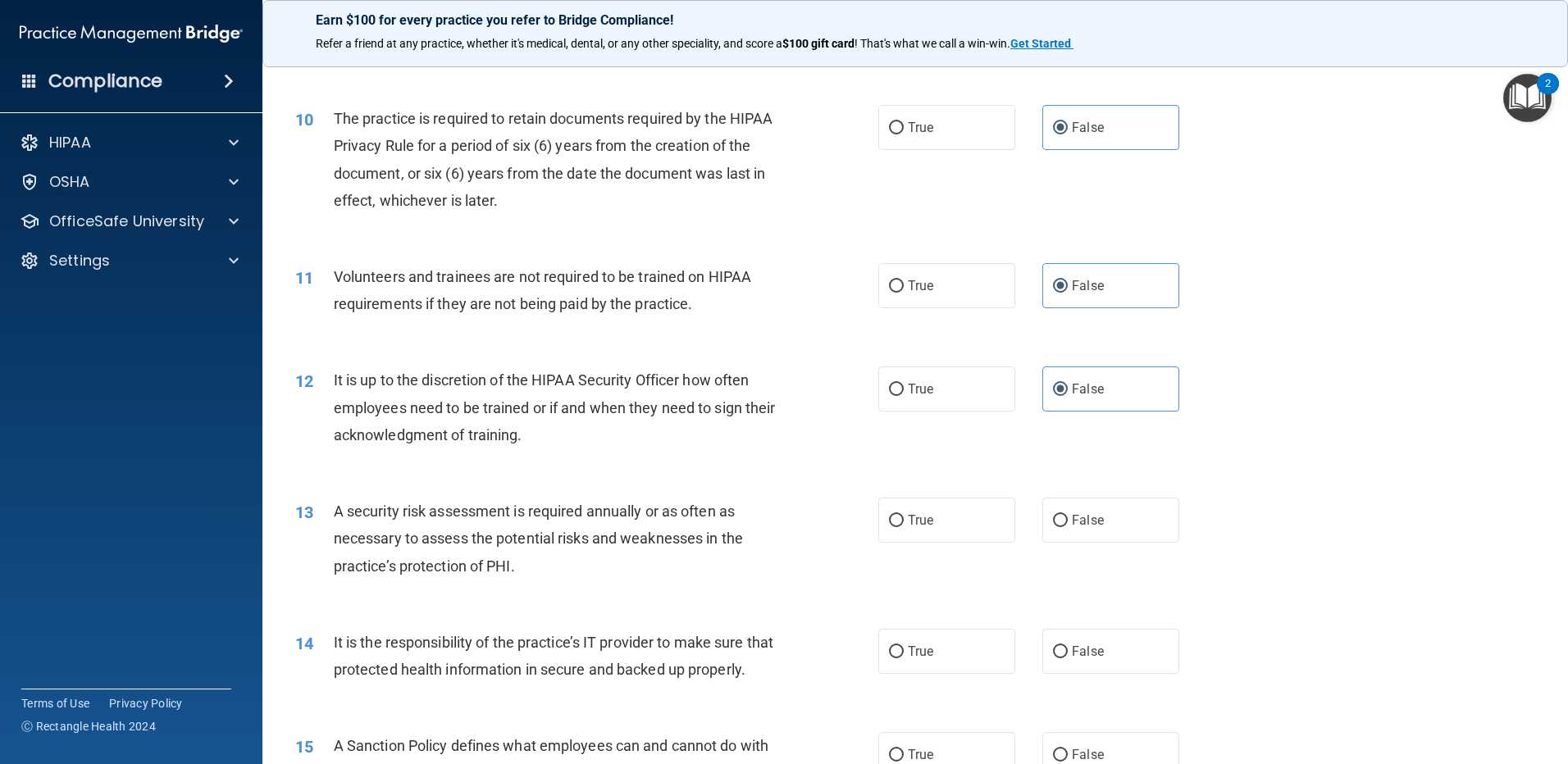
radio input "true"
drag, startPoint x: 1050, startPoint y: 640, endPoint x: 1052, endPoint y: 602, distance: 38.1
click at [1050, 640] on label "False" at bounding box center [1111, 651] width 137 height 45
click at [1053, 646] on input "False" at bounding box center [1059, 652] width 14 height 13
radio input "true"
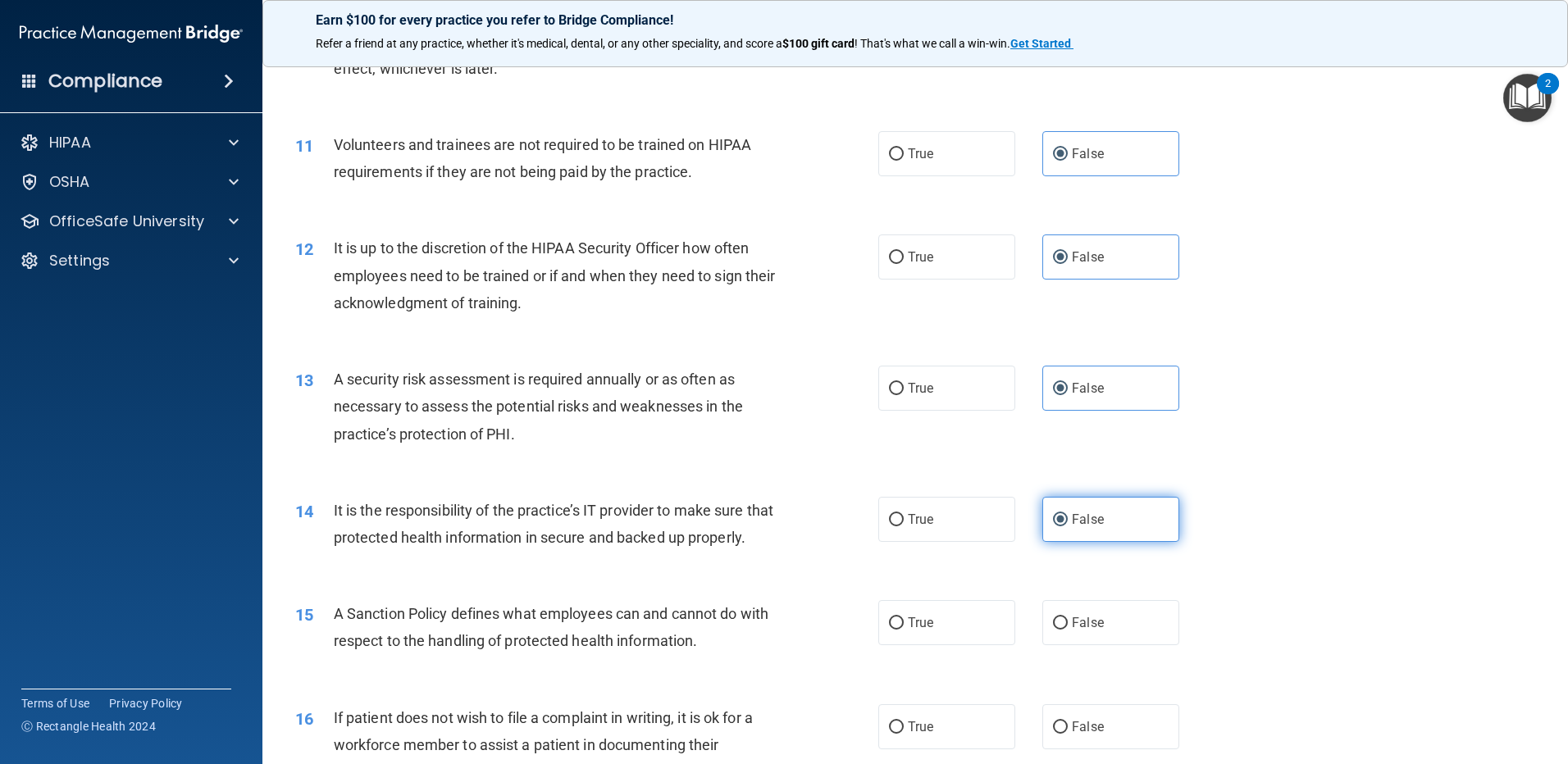
scroll to position [1722, 0]
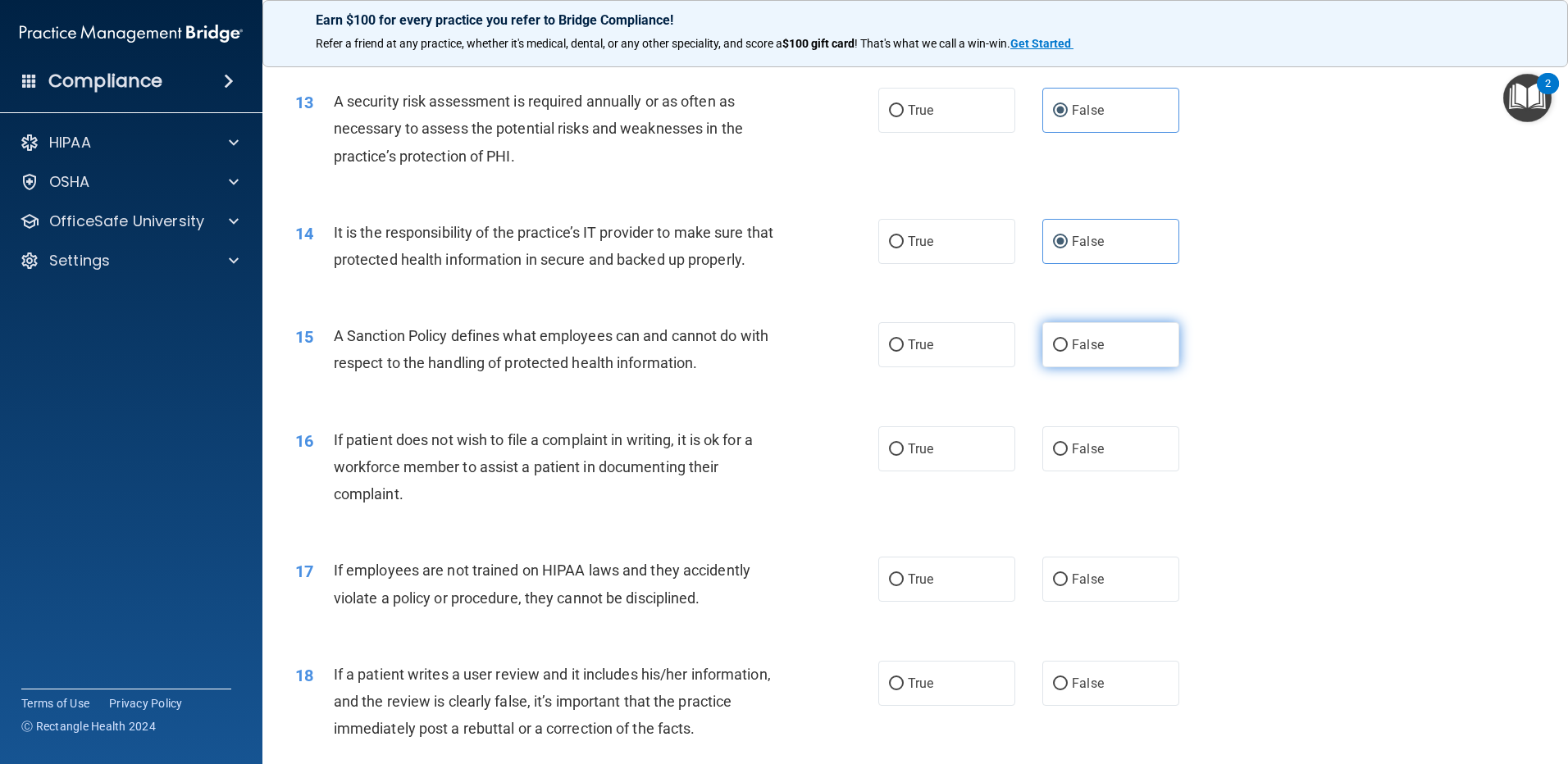
click at [1081, 353] on span "False" at bounding box center [1088, 344] width 32 height 15
click at [1068, 352] on input "False" at bounding box center [1059, 345] width 14 height 13
radio input "true"
click at [1087, 457] on span "False" at bounding box center [1088, 448] width 32 height 15
click at [1068, 456] on input "False" at bounding box center [1059, 449] width 14 height 13
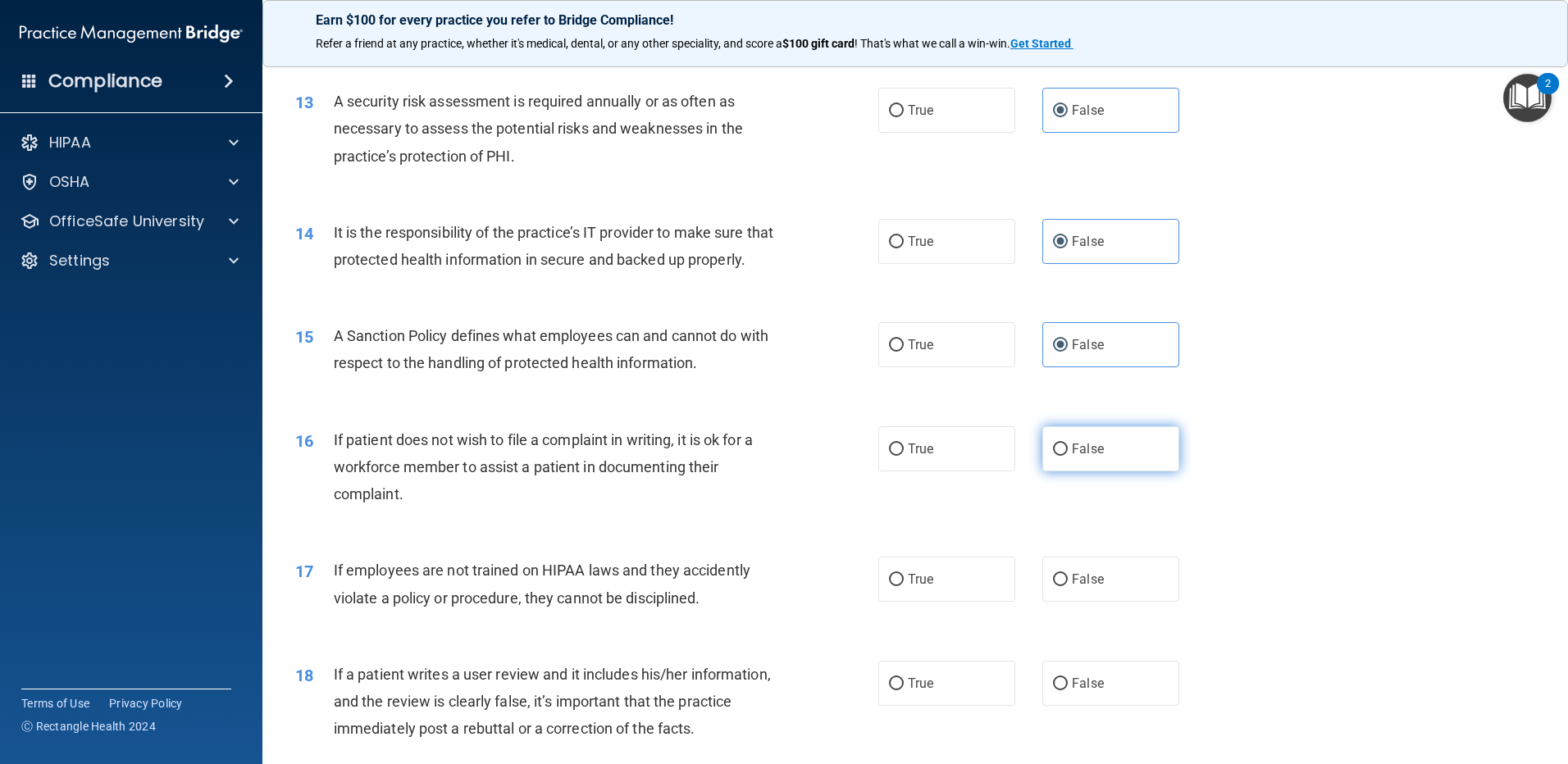
radio input "true"
drag, startPoint x: 1071, startPoint y: 602, endPoint x: 1085, endPoint y: 629, distance: 30.4
click at [1072, 587] on span "False" at bounding box center [1088, 580] width 32 height 15
click at [1068, 586] on input "False" at bounding box center [1059, 580] width 14 height 13
radio input "true"
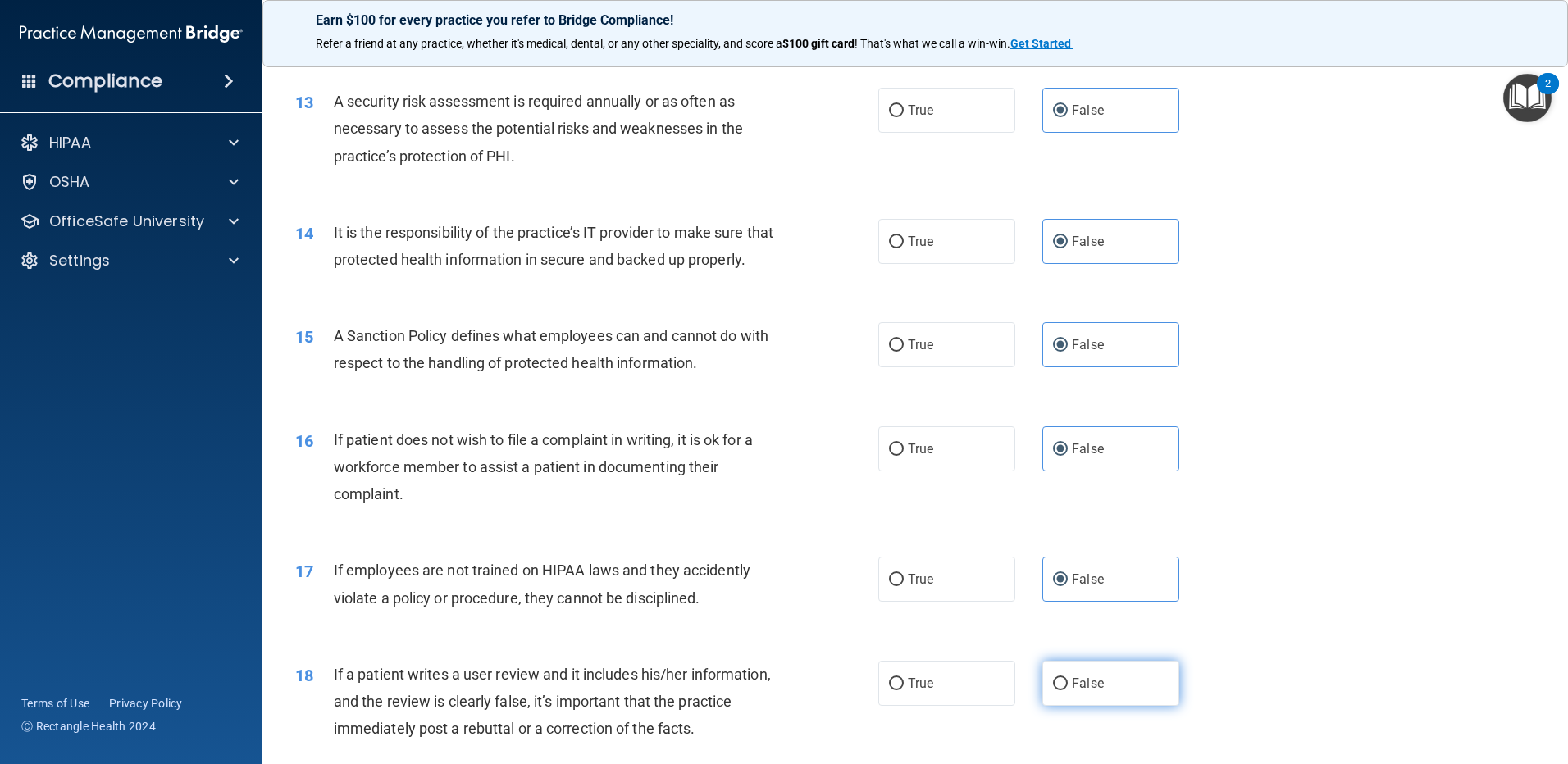
click at [1087, 691] on span "False" at bounding box center [1088, 684] width 32 height 15
click at [1068, 690] on input "False" at bounding box center [1059, 684] width 14 height 13
radio input "true"
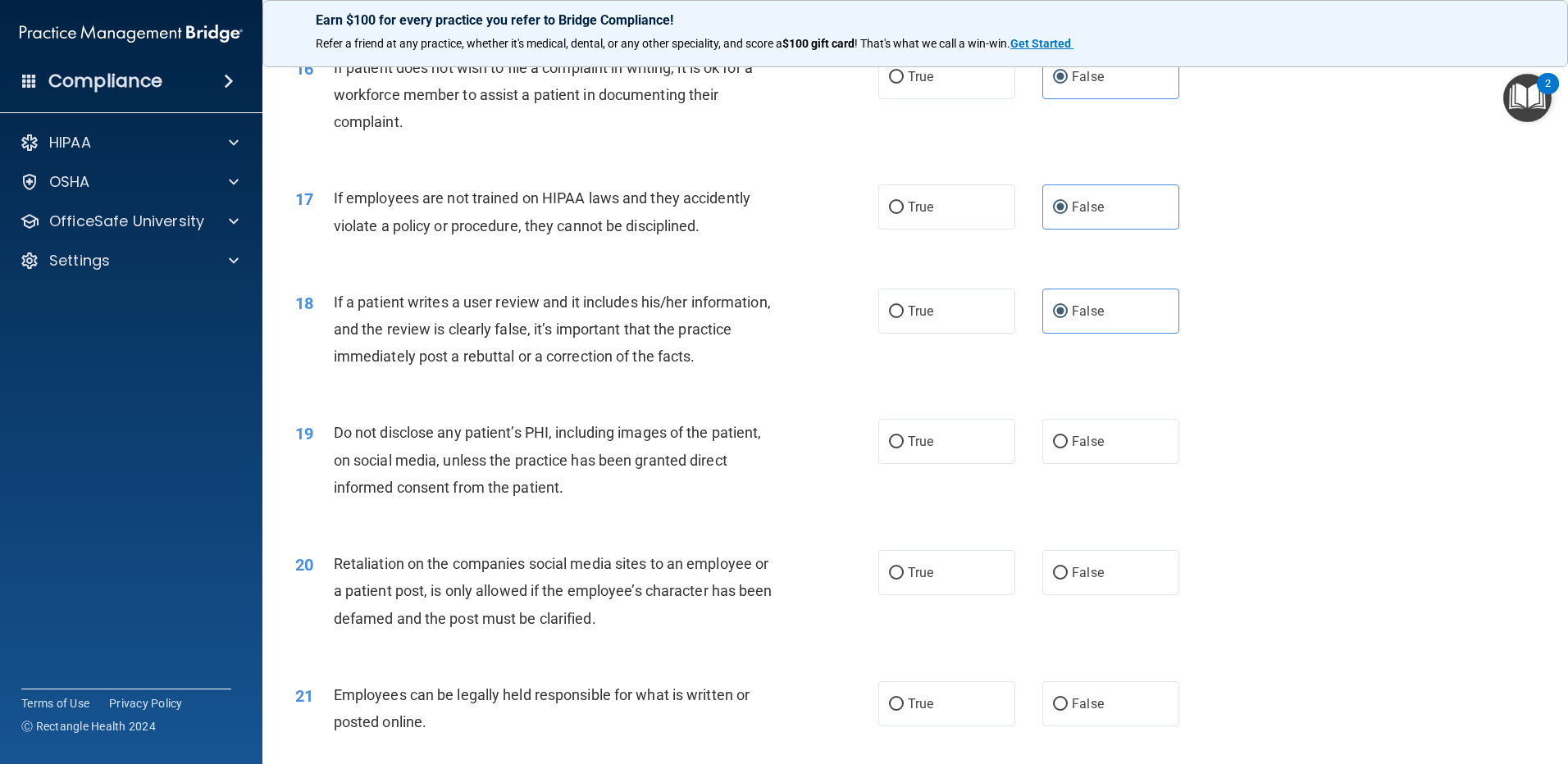
scroll to position [2132, 0]
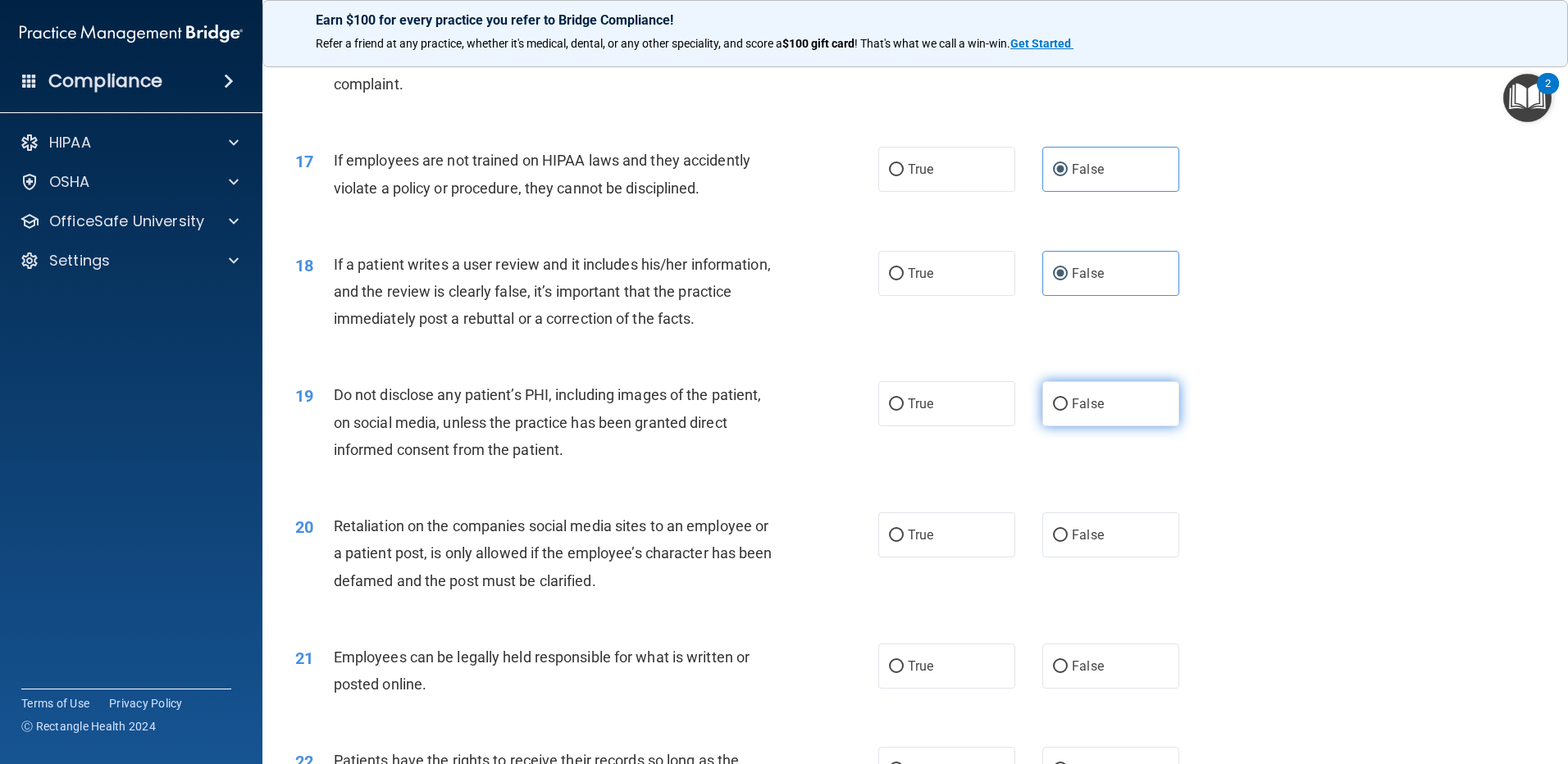
click at [1121, 426] on label "False" at bounding box center [1111, 404] width 137 height 45
click at [1068, 411] on input "False" at bounding box center [1059, 404] width 14 height 13
radio input "true"
click at [1110, 558] on label "False" at bounding box center [1111, 535] width 137 height 45
click at [1068, 542] on input "False" at bounding box center [1059, 536] width 14 height 13
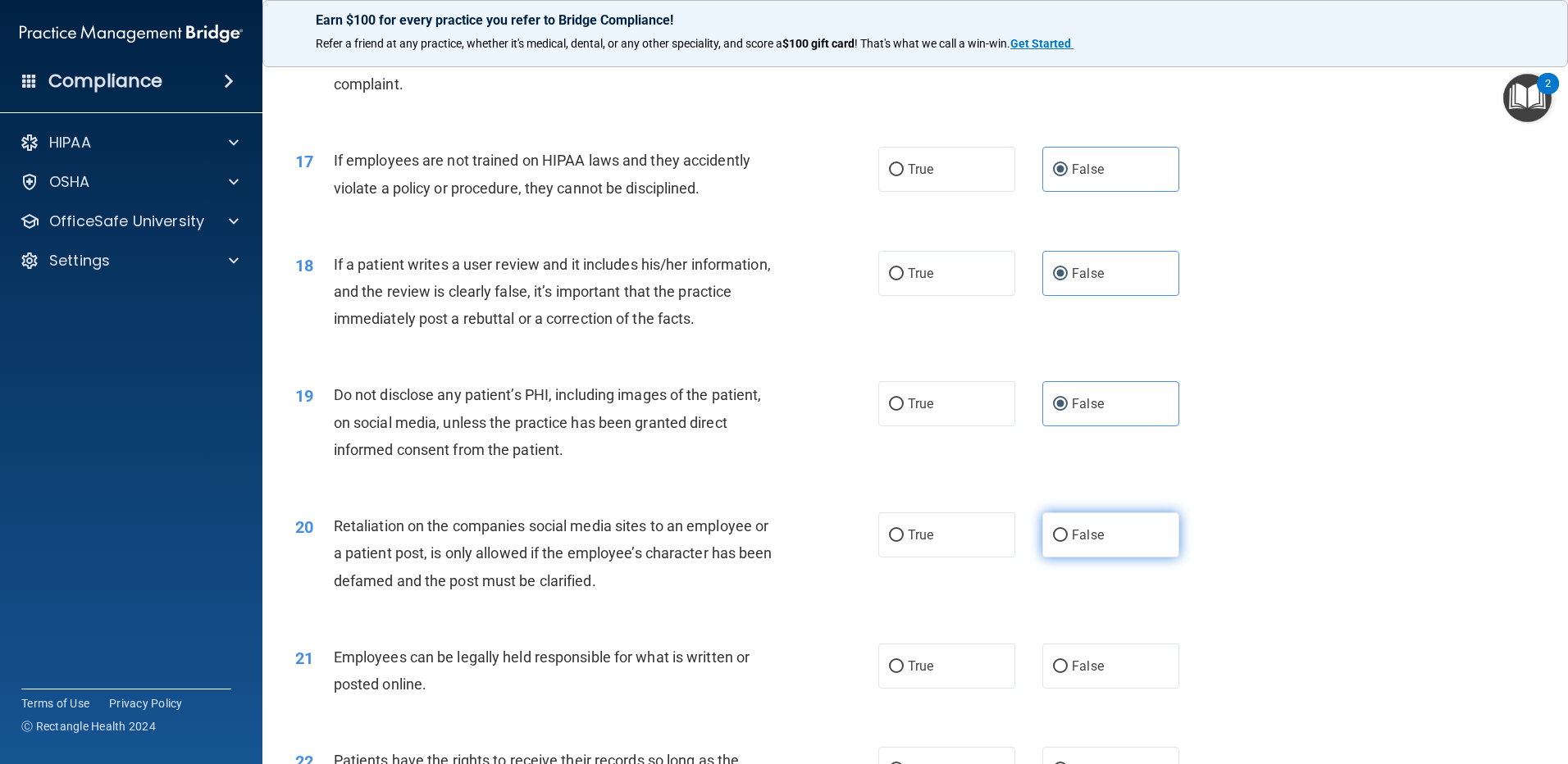
radio input "true"
click at [1093, 674] on span "False" at bounding box center [1088, 666] width 32 height 15
click at [1068, 673] on input "False" at bounding box center [1059, 667] width 14 height 13
radio input "true"
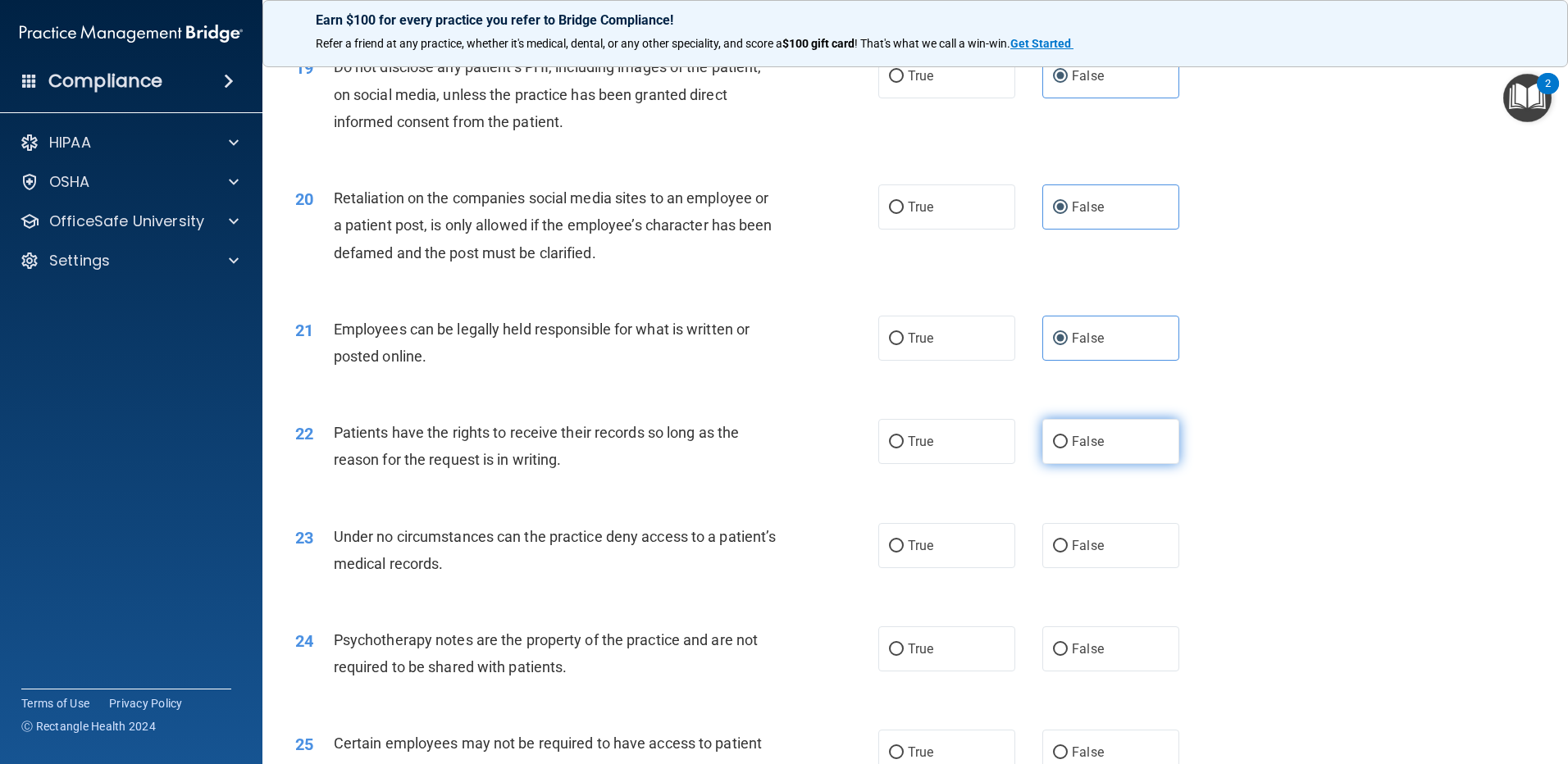
click at [1096, 464] on label "False" at bounding box center [1111, 441] width 137 height 45
click at [1068, 448] on input "False" at bounding box center [1059, 442] width 14 height 13
radio input "true"
click at [1078, 553] on span "False" at bounding box center [1088, 546] width 32 height 15
click at [1068, 552] on input "False" at bounding box center [1059, 547] width 14 height 13
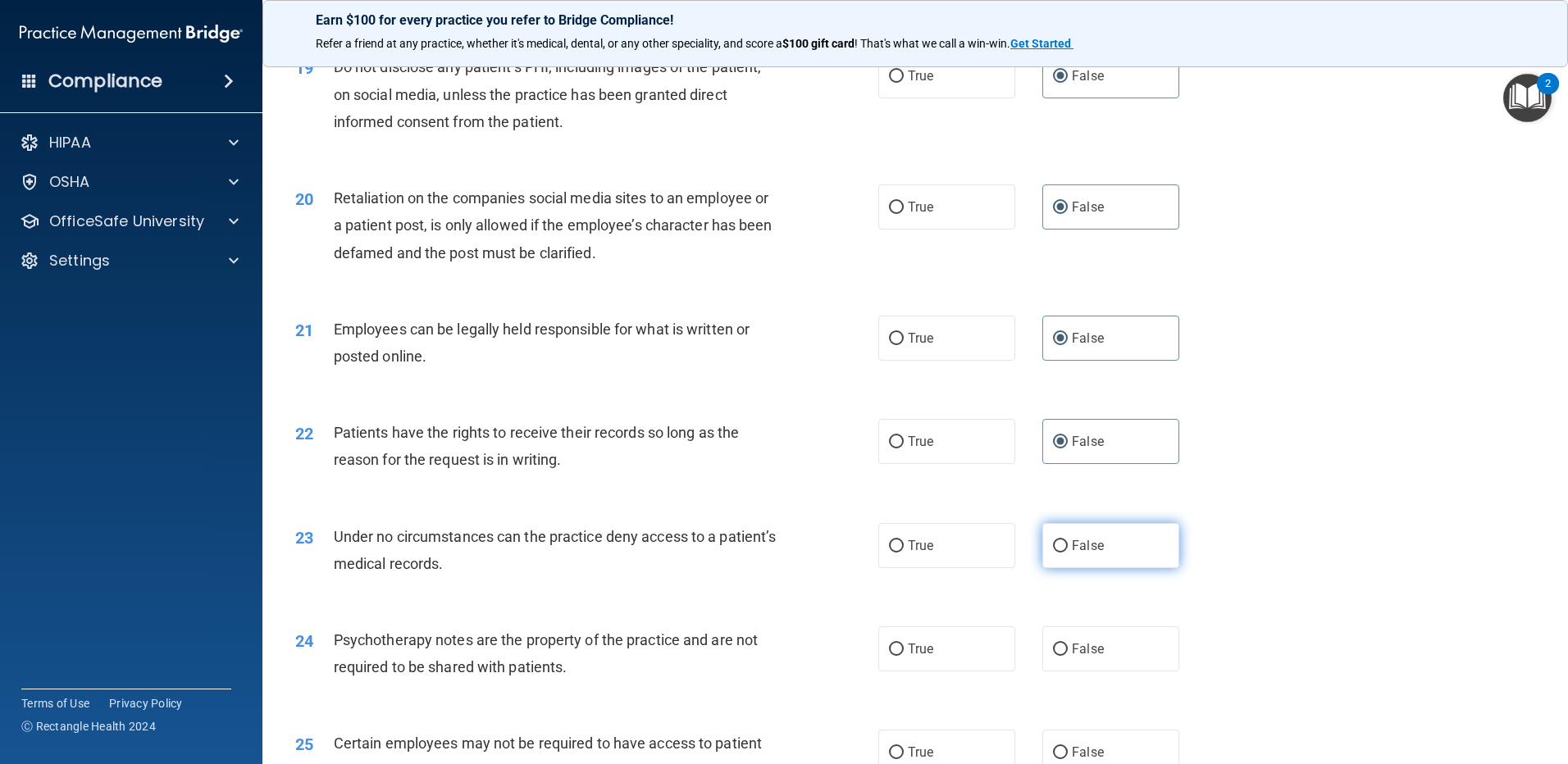
radio input "true"
click at [1078, 668] on label "False" at bounding box center [1111, 648] width 137 height 45
click at [1068, 656] on input "False" at bounding box center [1059, 650] width 14 height 13
radio input "true"
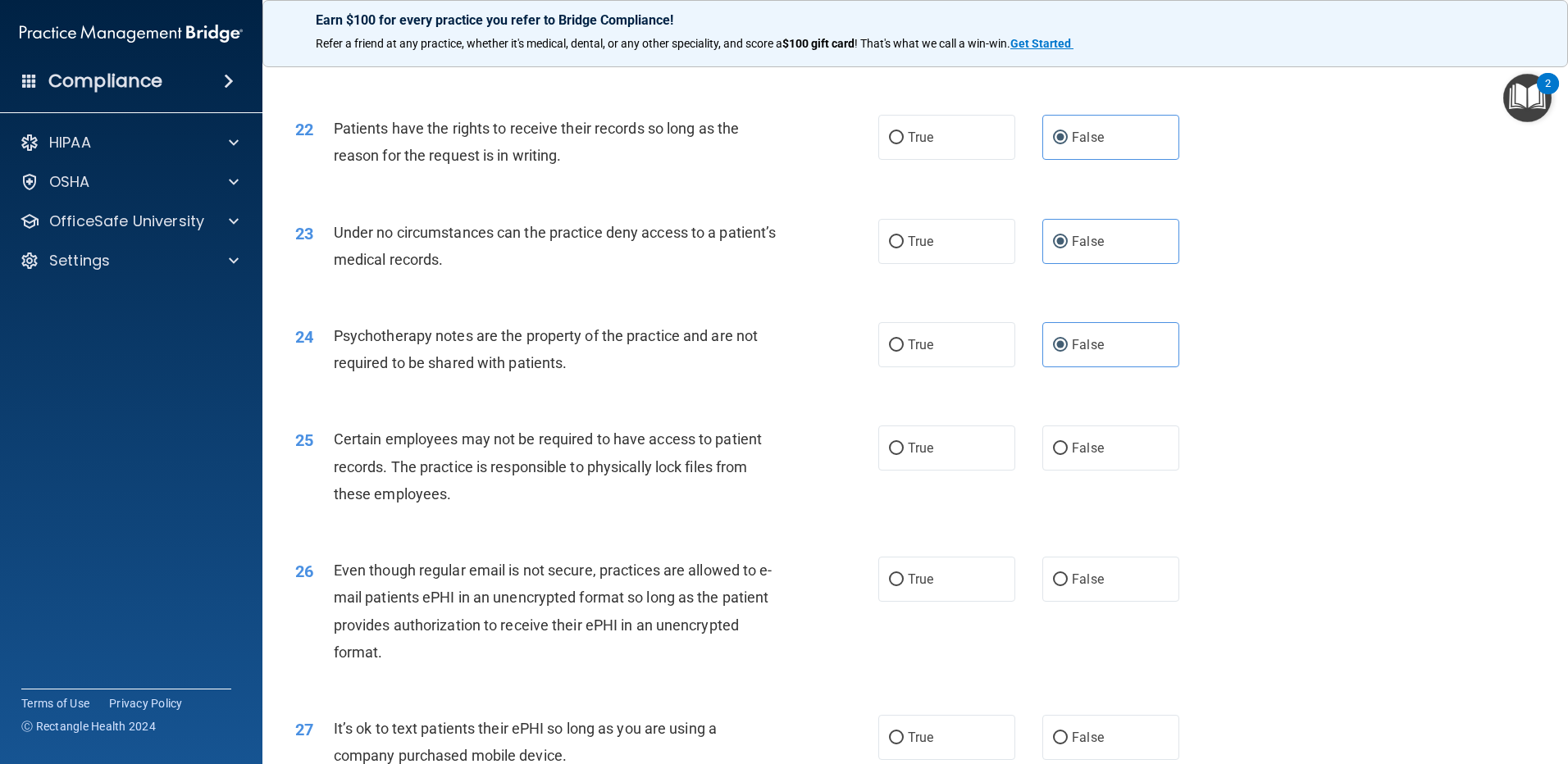
scroll to position [2788, 0]
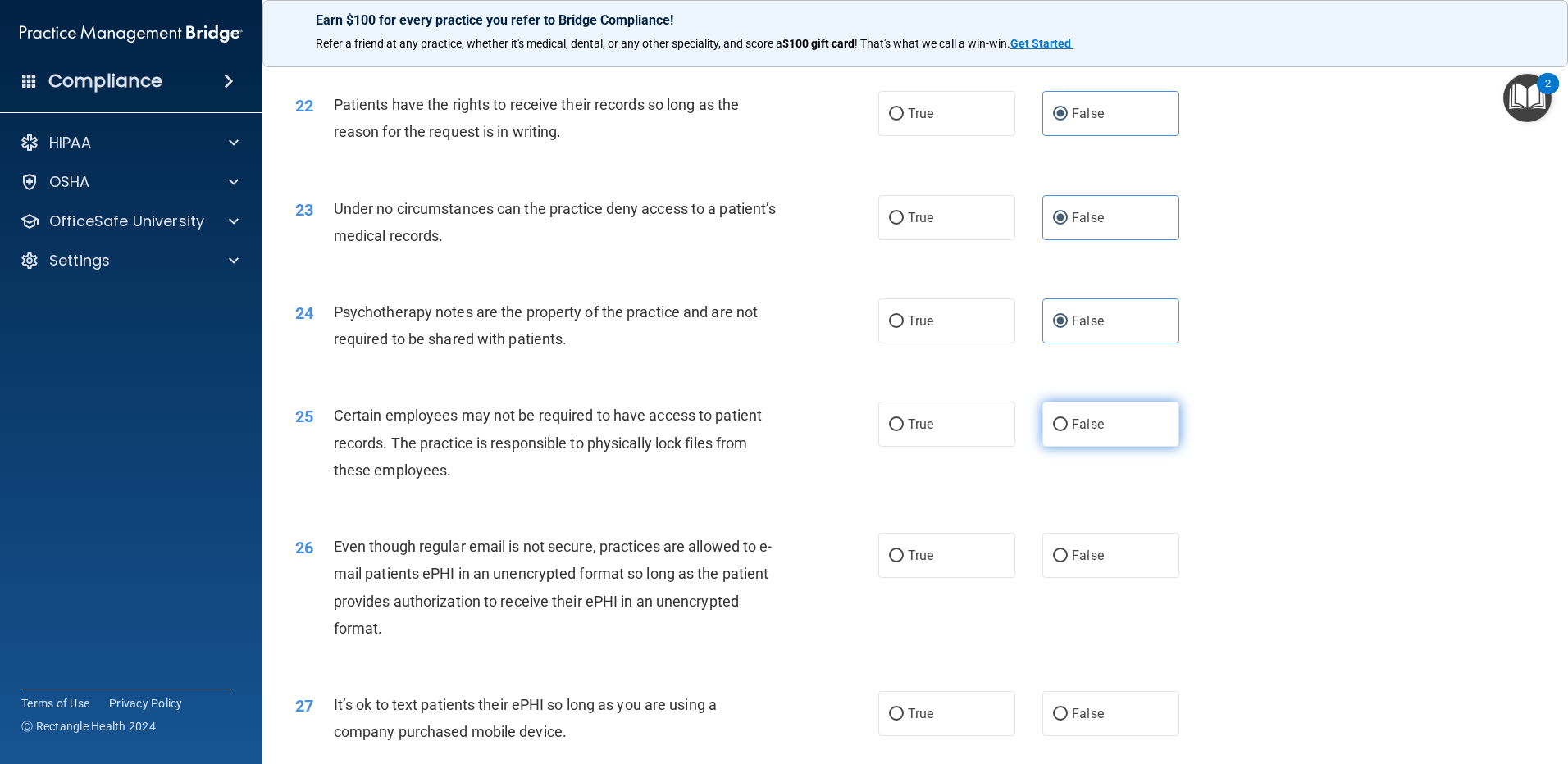
click at [1101, 445] on label "False" at bounding box center [1111, 424] width 137 height 45
click at [1068, 431] on input "False" at bounding box center [1059, 425] width 14 height 13
radio input "true"
click at [1093, 578] on label "False" at bounding box center [1111, 555] width 137 height 45
click at [1068, 563] on input "False" at bounding box center [1059, 556] width 14 height 13
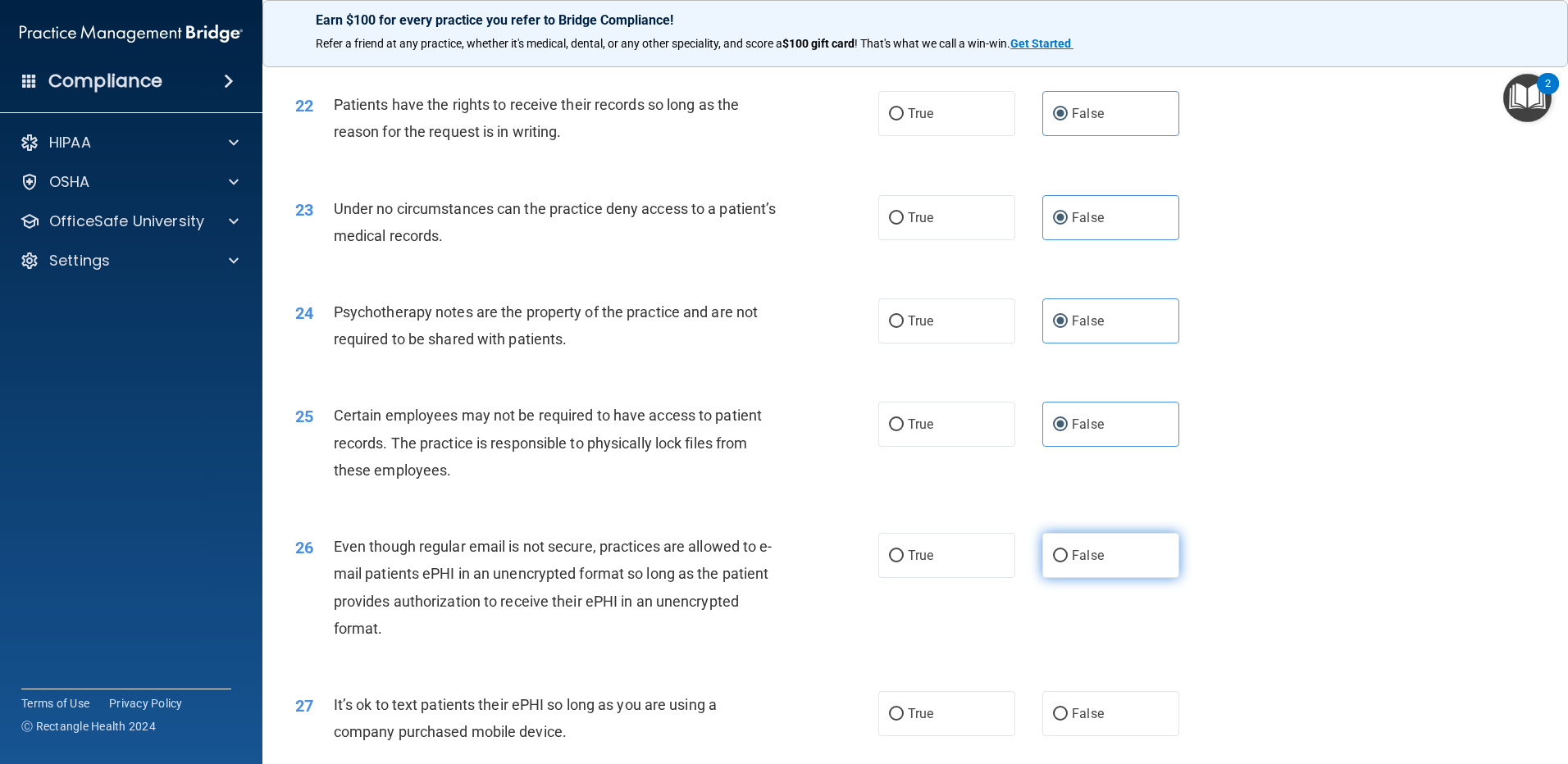
radio input "true"
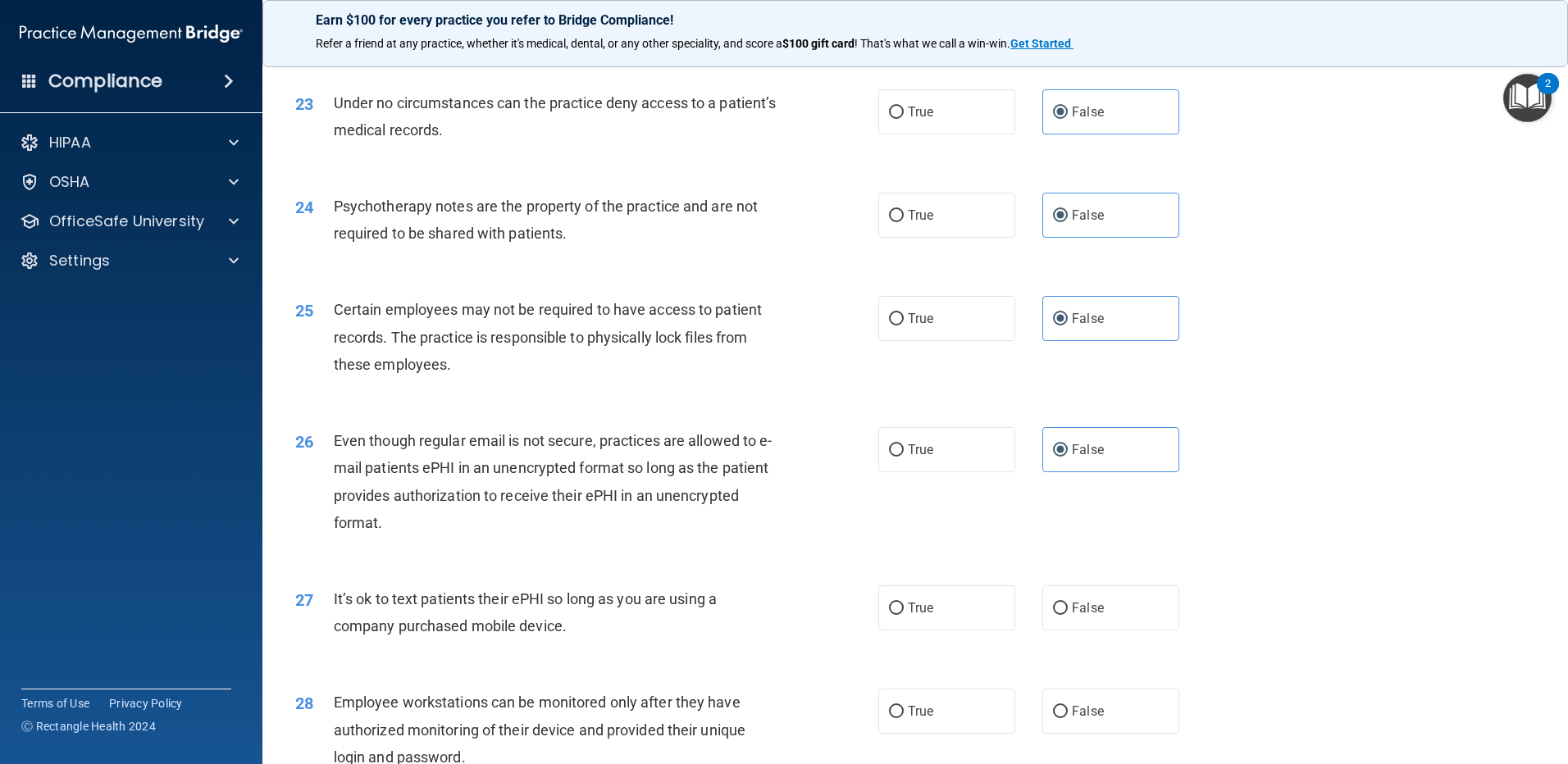
scroll to position [3034, 0]
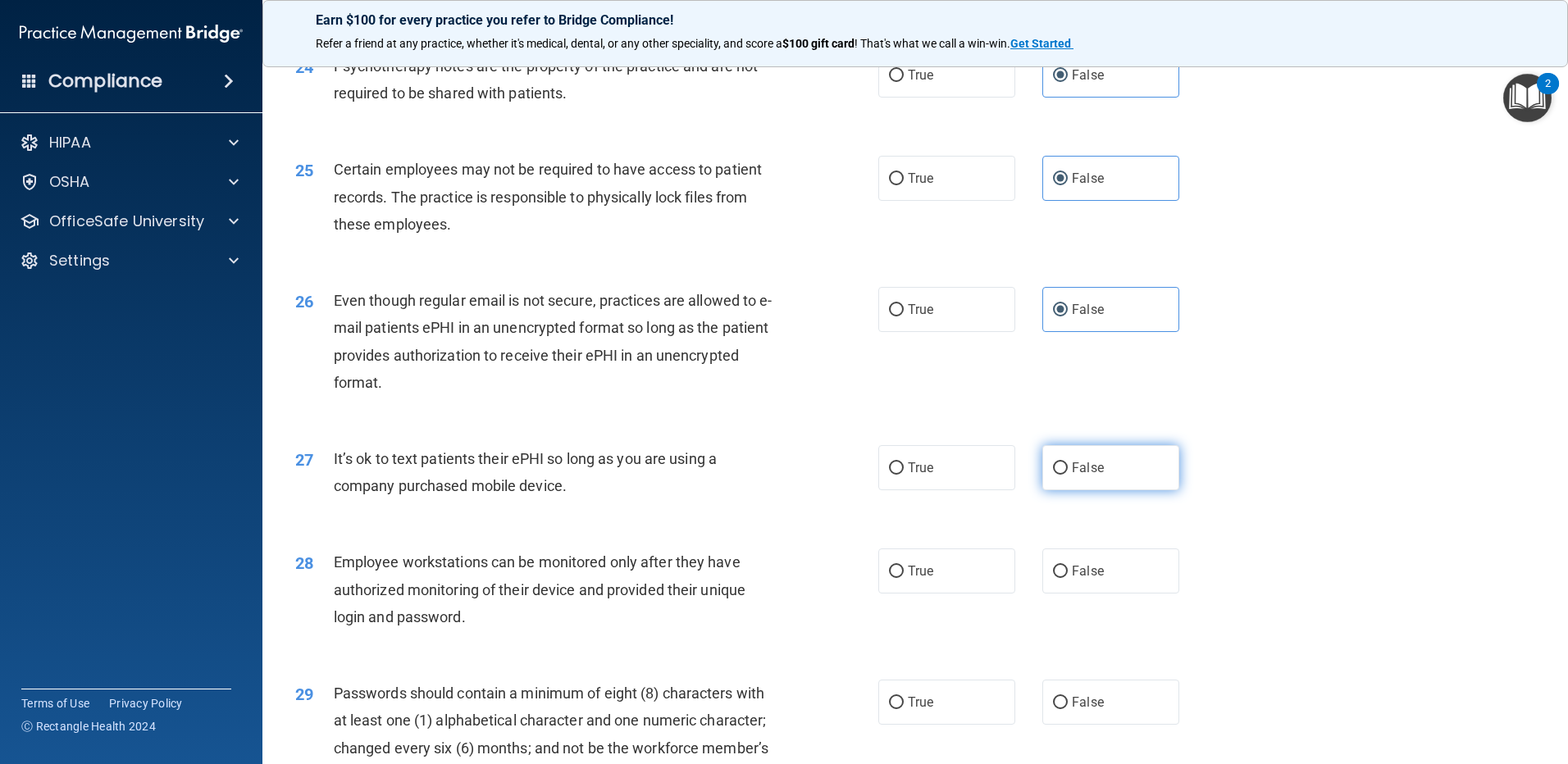
click at [1075, 491] on label "False" at bounding box center [1111, 467] width 137 height 45
click at [1068, 475] on input "False" at bounding box center [1059, 469] width 14 height 13
radio input "true"
click at [1087, 594] on label "False" at bounding box center [1111, 570] width 137 height 45
click at [1068, 578] on input "False" at bounding box center [1059, 572] width 14 height 13
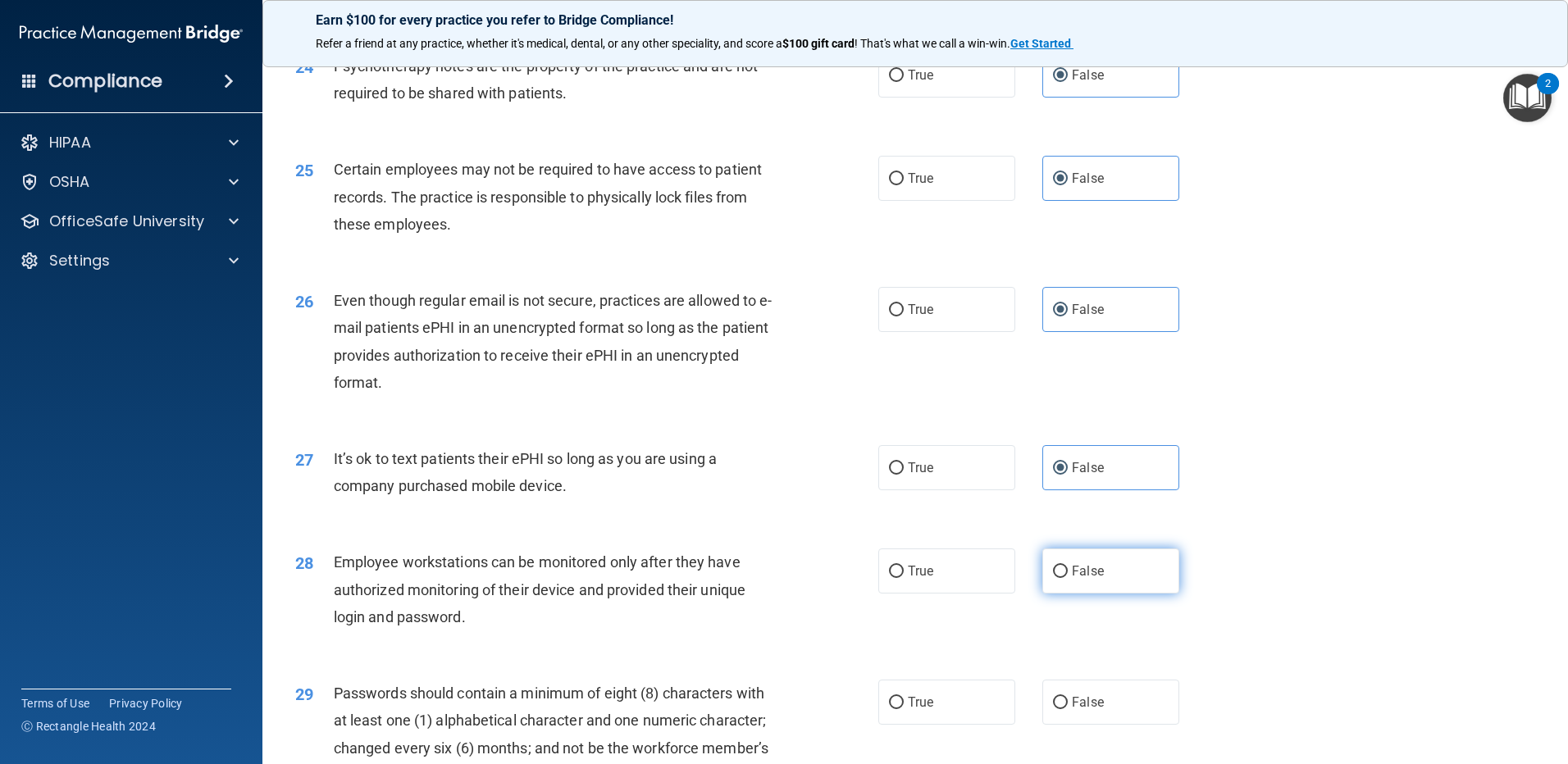
radio input "true"
click at [1072, 710] on span "False" at bounding box center [1088, 702] width 32 height 15
click at [1065, 709] on input "False" at bounding box center [1059, 703] width 14 height 13
radio input "true"
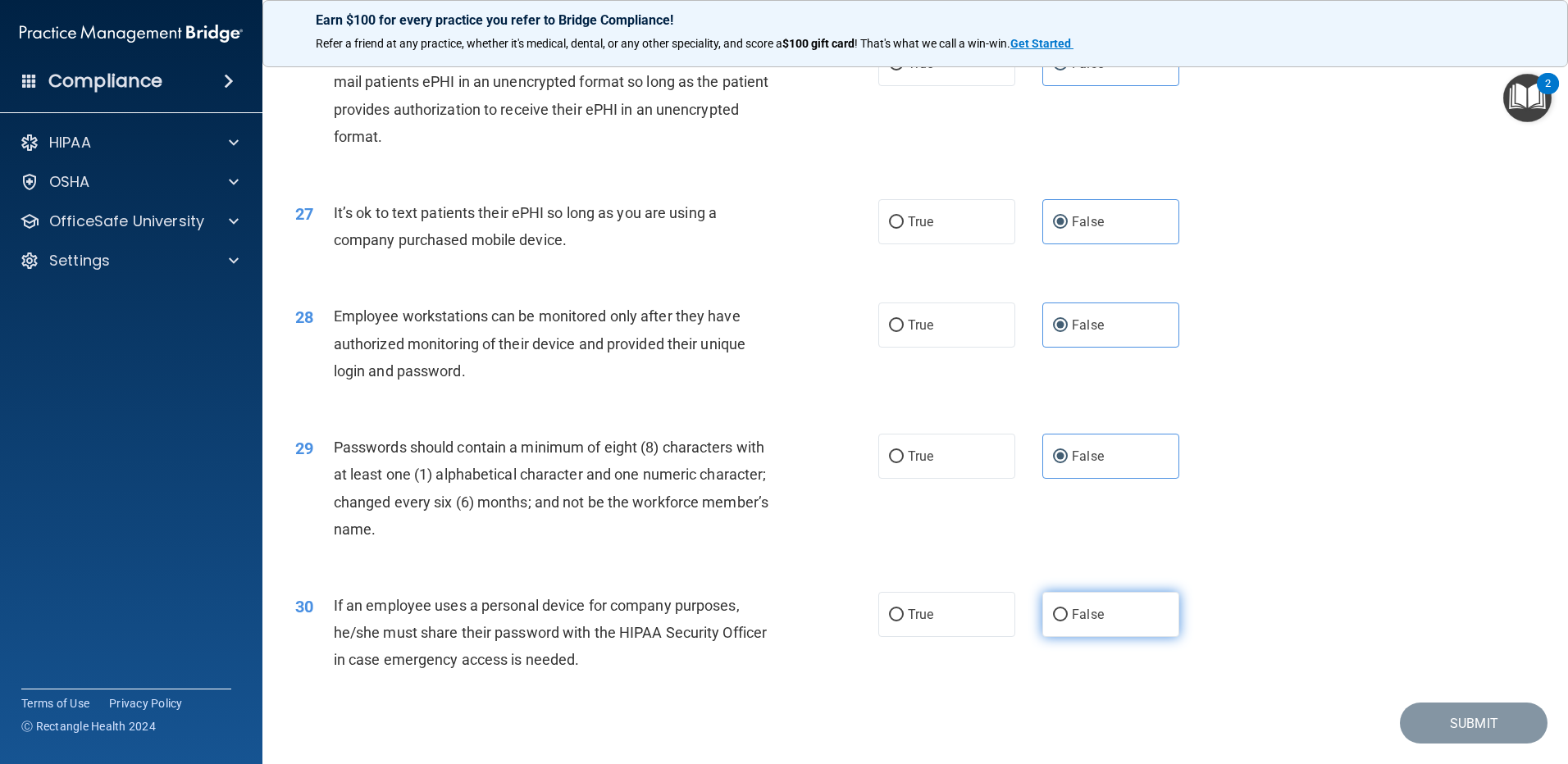
click at [1084, 623] on span "False" at bounding box center [1088, 614] width 32 height 15
click at [1068, 622] on input "False" at bounding box center [1059, 615] width 14 height 13
radio input "true"
click at [1422, 745] on button "Submit" at bounding box center [1473, 723] width 147 height 41
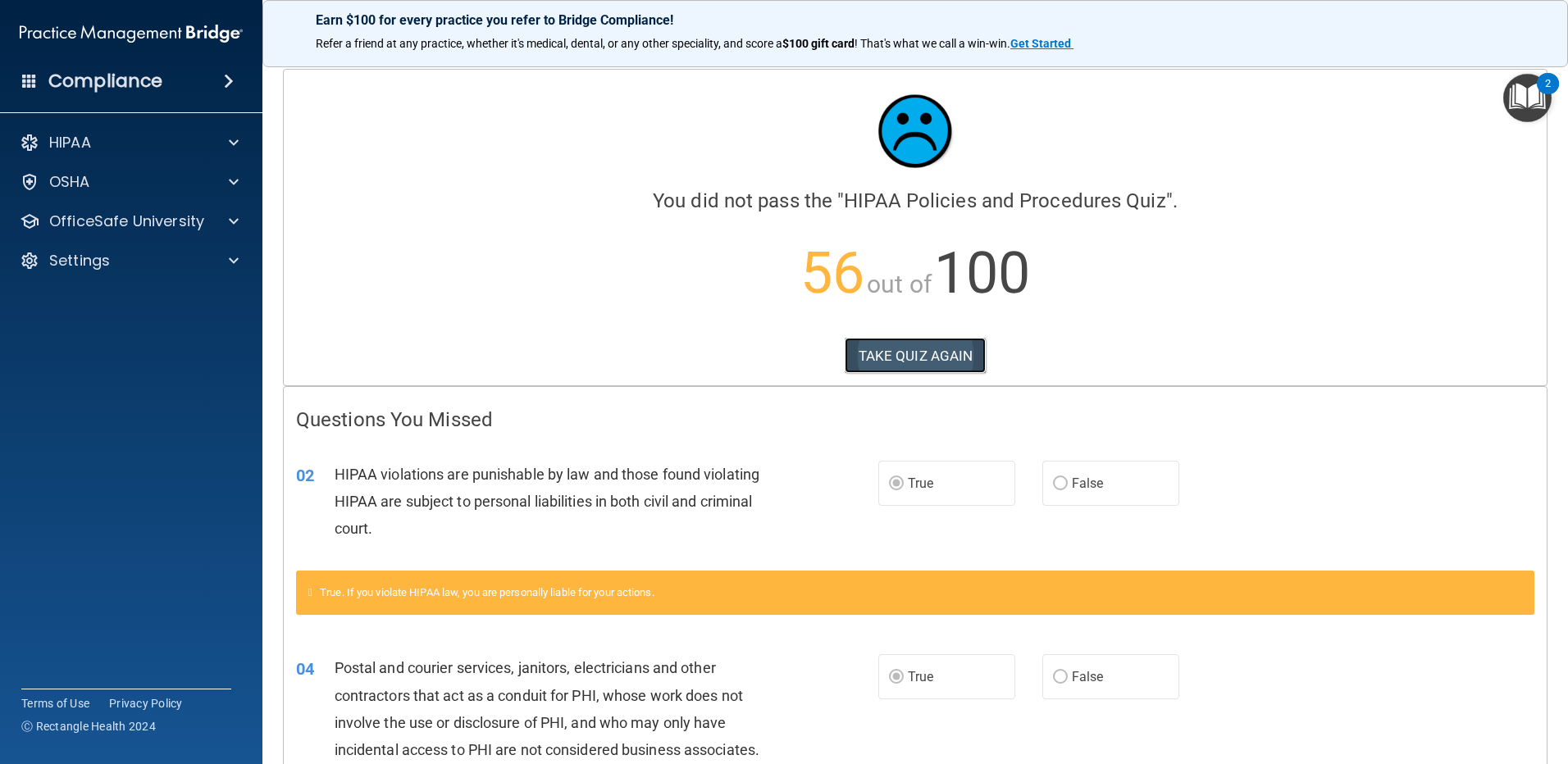
click at [920, 355] on button "TAKE QUIZ AGAIN" at bounding box center [916, 355] width 142 height 36
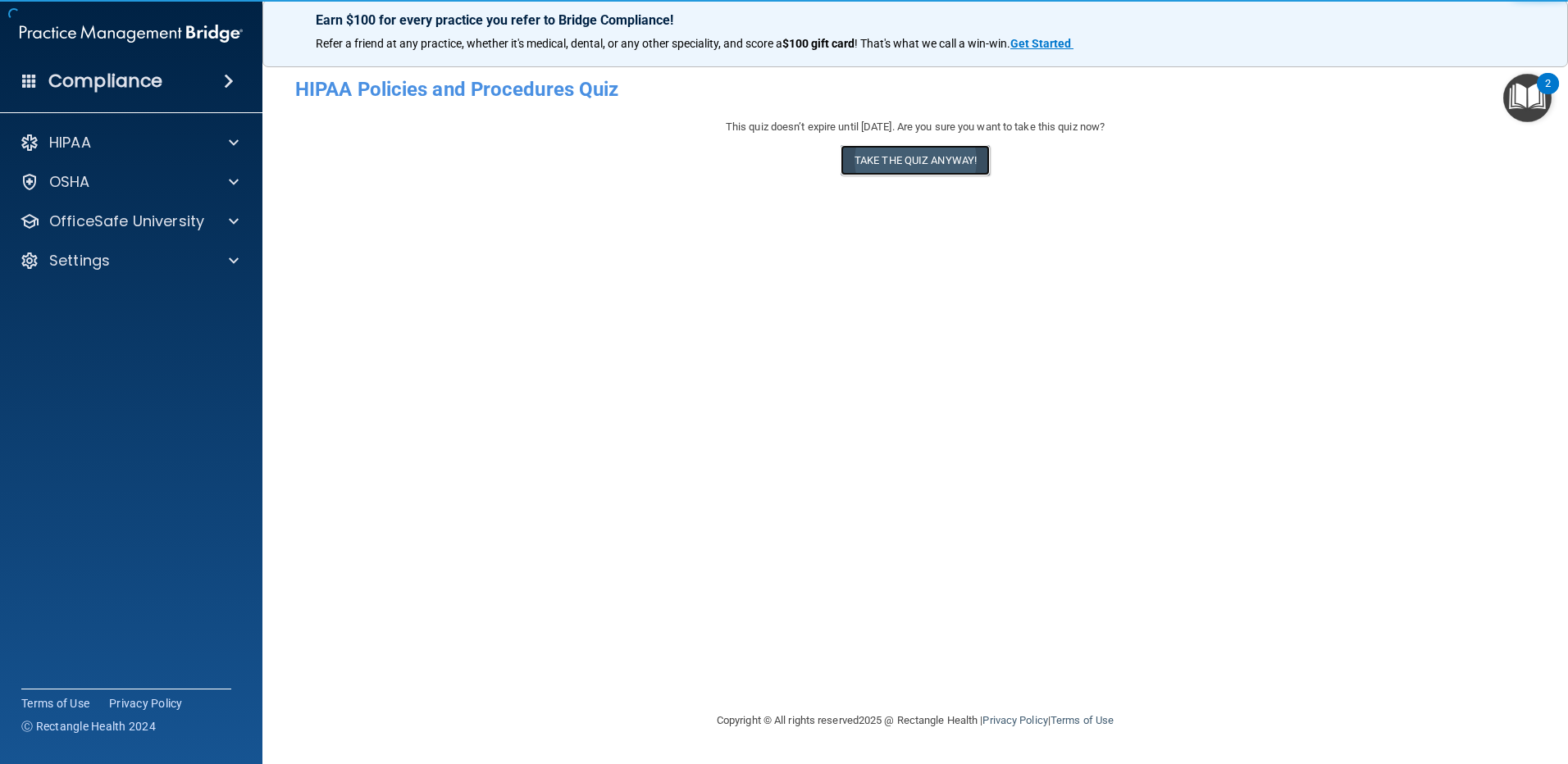
click at [915, 172] on button "Take the quiz anyway!" at bounding box center [915, 161] width 149 height 30
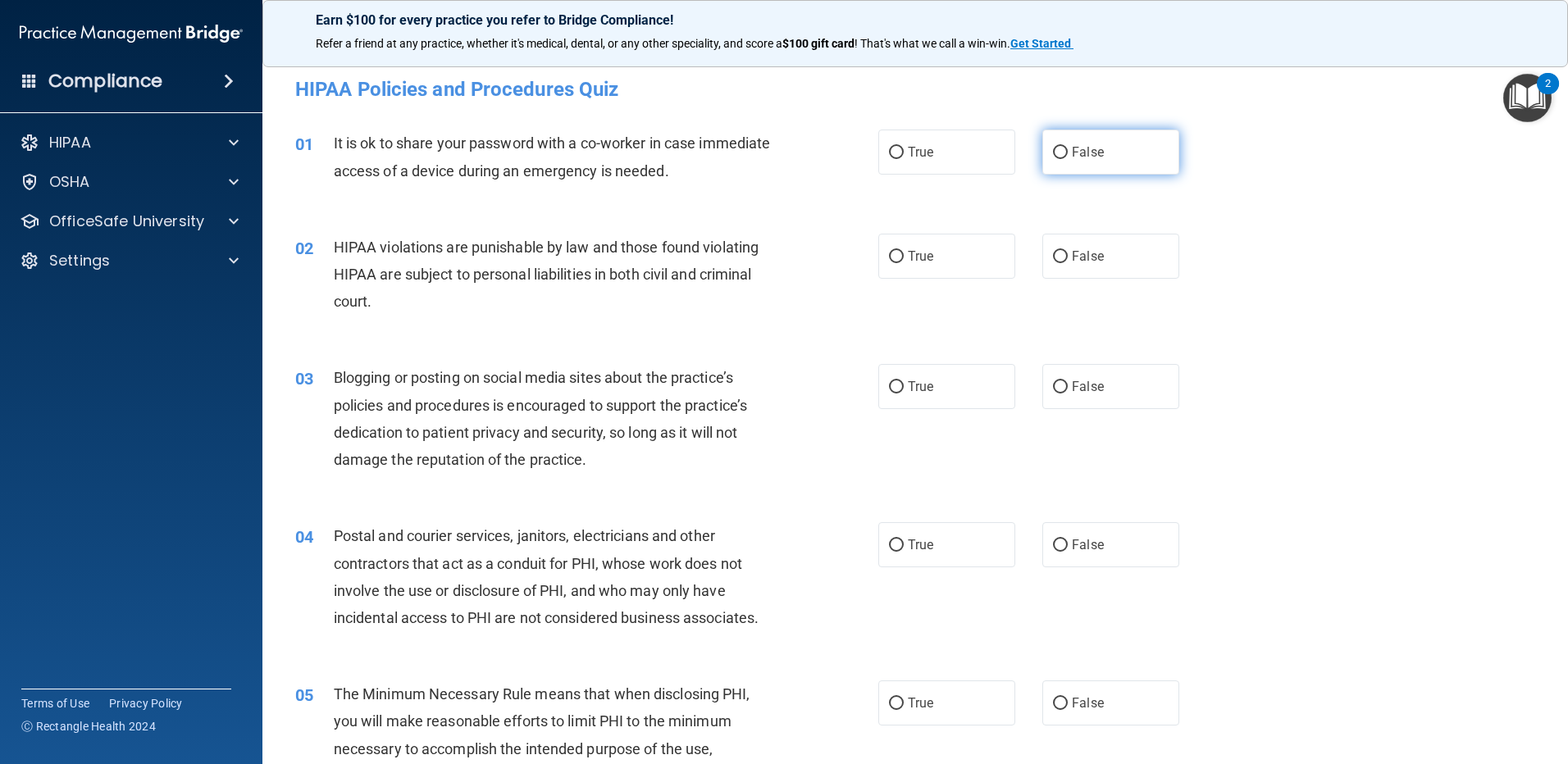
click at [1055, 158] on input "False" at bounding box center [1059, 152] width 14 height 13
radio input "true"
click at [907, 270] on label "True" at bounding box center [947, 256] width 137 height 45
click at [904, 263] on input "True" at bounding box center [896, 257] width 14 height 13
radio input "true"
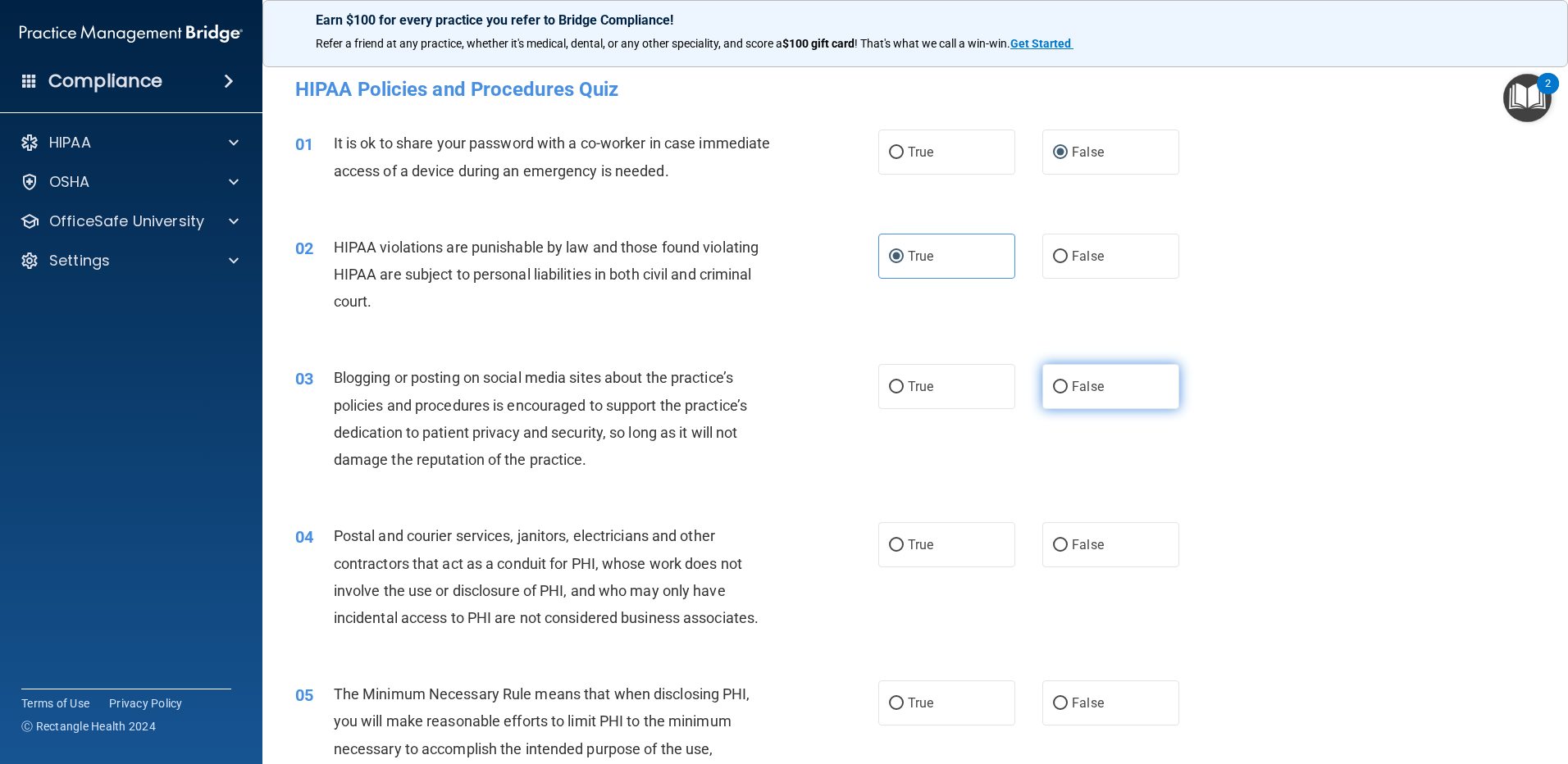
click at [1053, 391] on input "False" at bounding box center [1059, 387] width 14 height 13
radio input "true"
click at [908, 547] on span "True" at bounding box center [921, 545] width 25 height 15
click at [903, 547] on input "True" at bounding box center [896, 546] width 14 height 13
radio input "true"
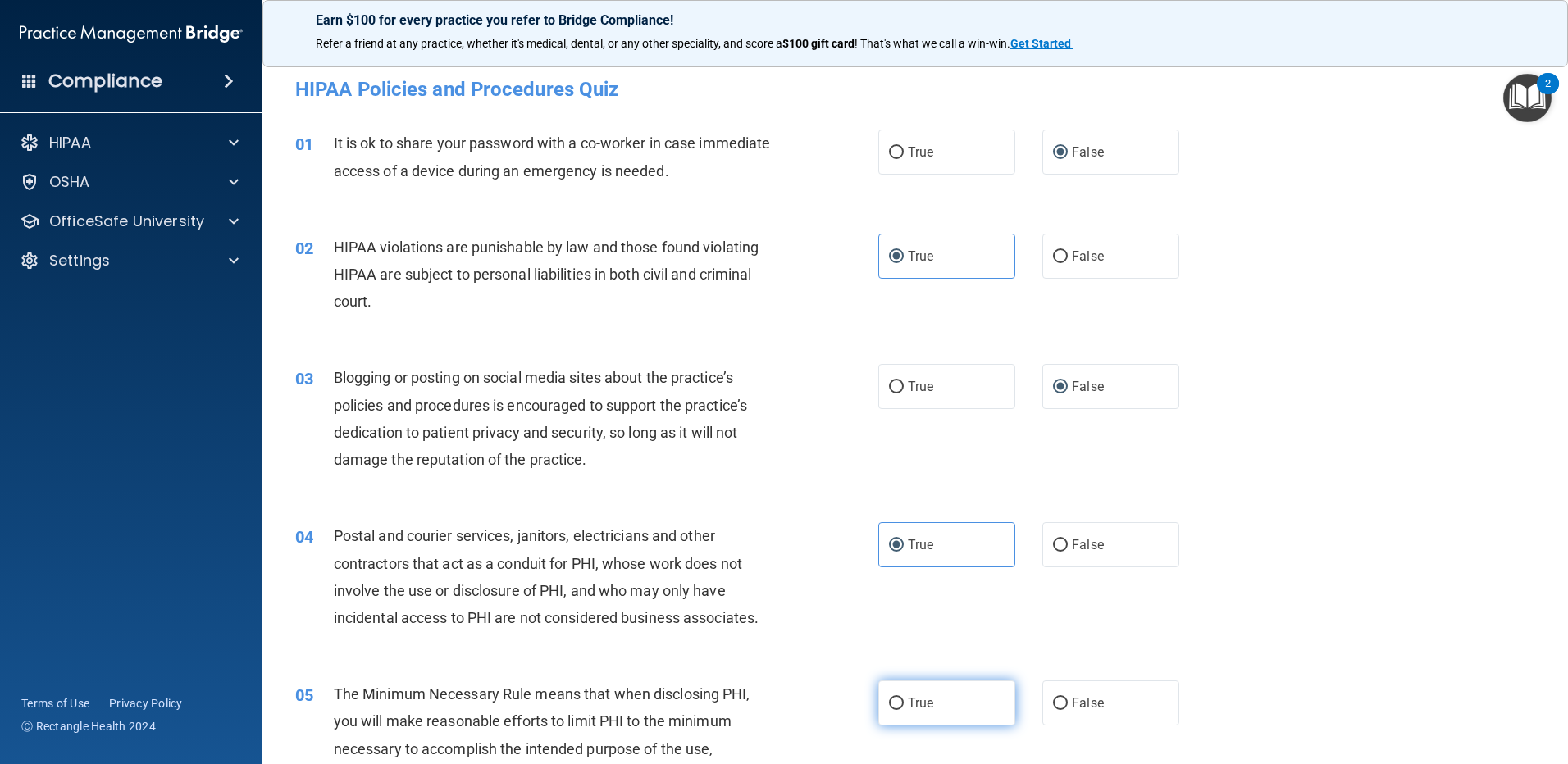
click at [960, 706] on label "True" at bounding box center [947, 702] width 137 height 45
click at [904, 706] on input "True" at bounding box center [896, 704] width 14 height 13
radio input "true"
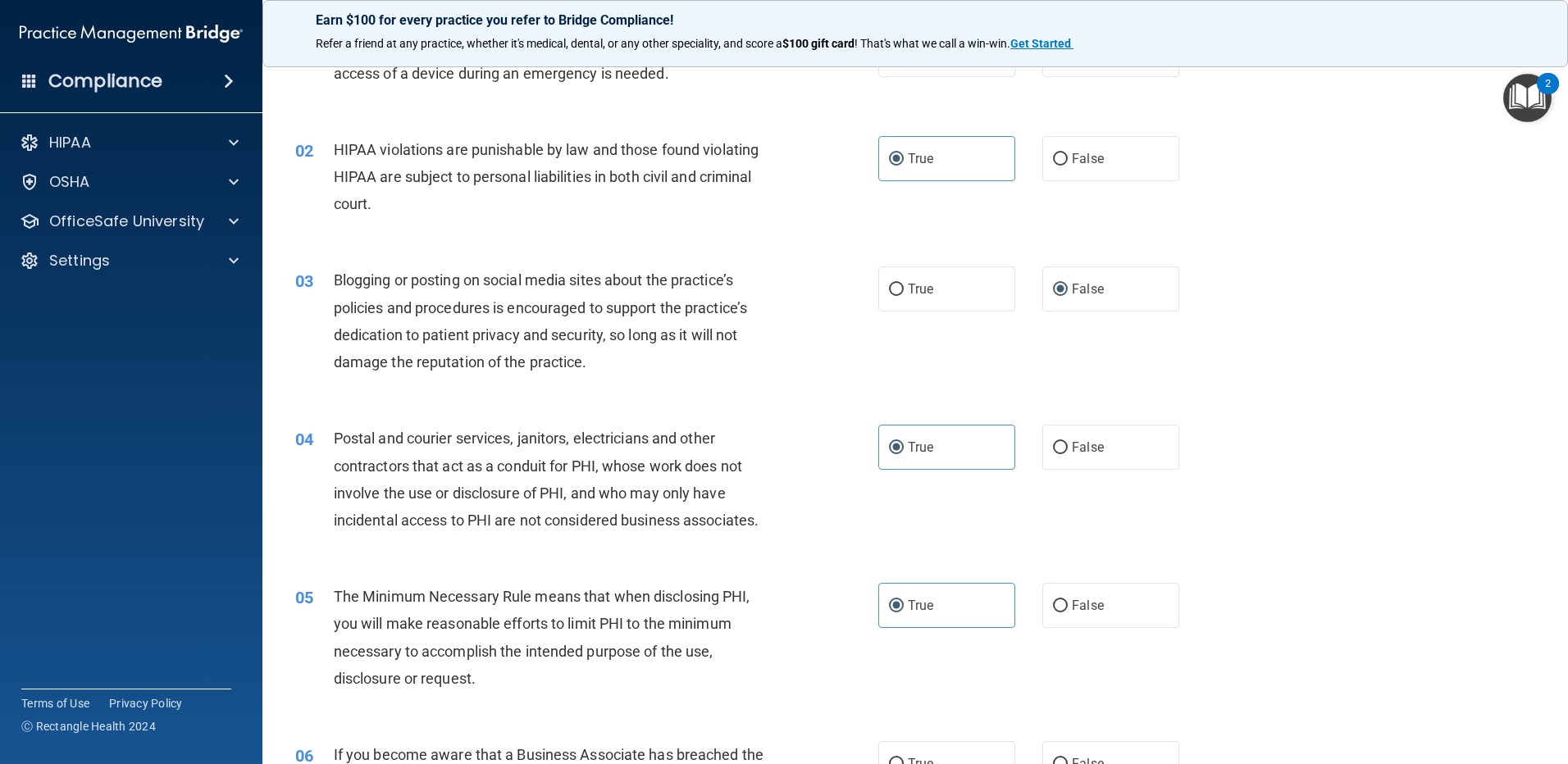
scroll to position [246, 0]
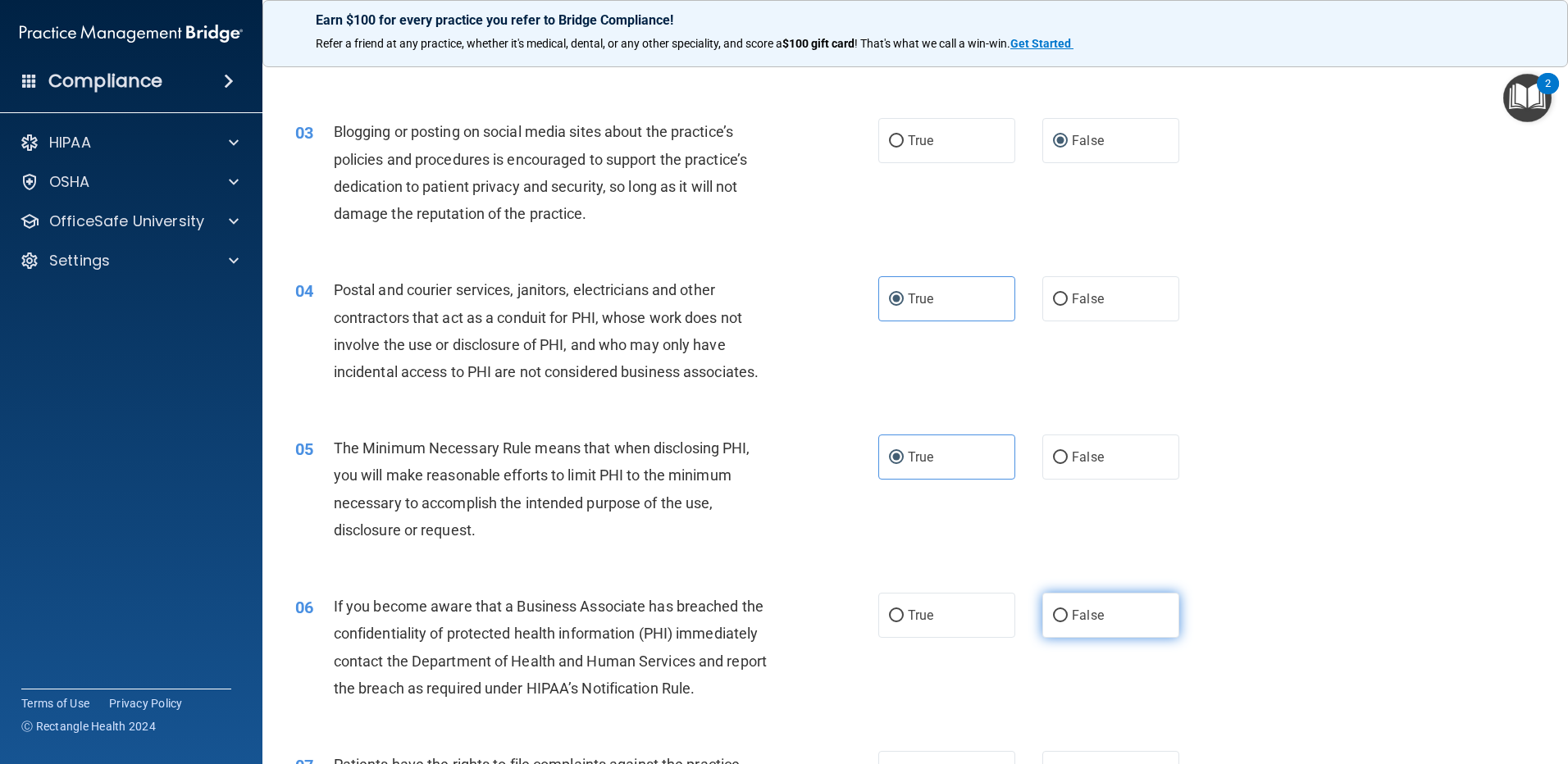
click at [1053, 615] on input "False" at bounding box center [1059, 616] width 14 height 13
radio input "true"
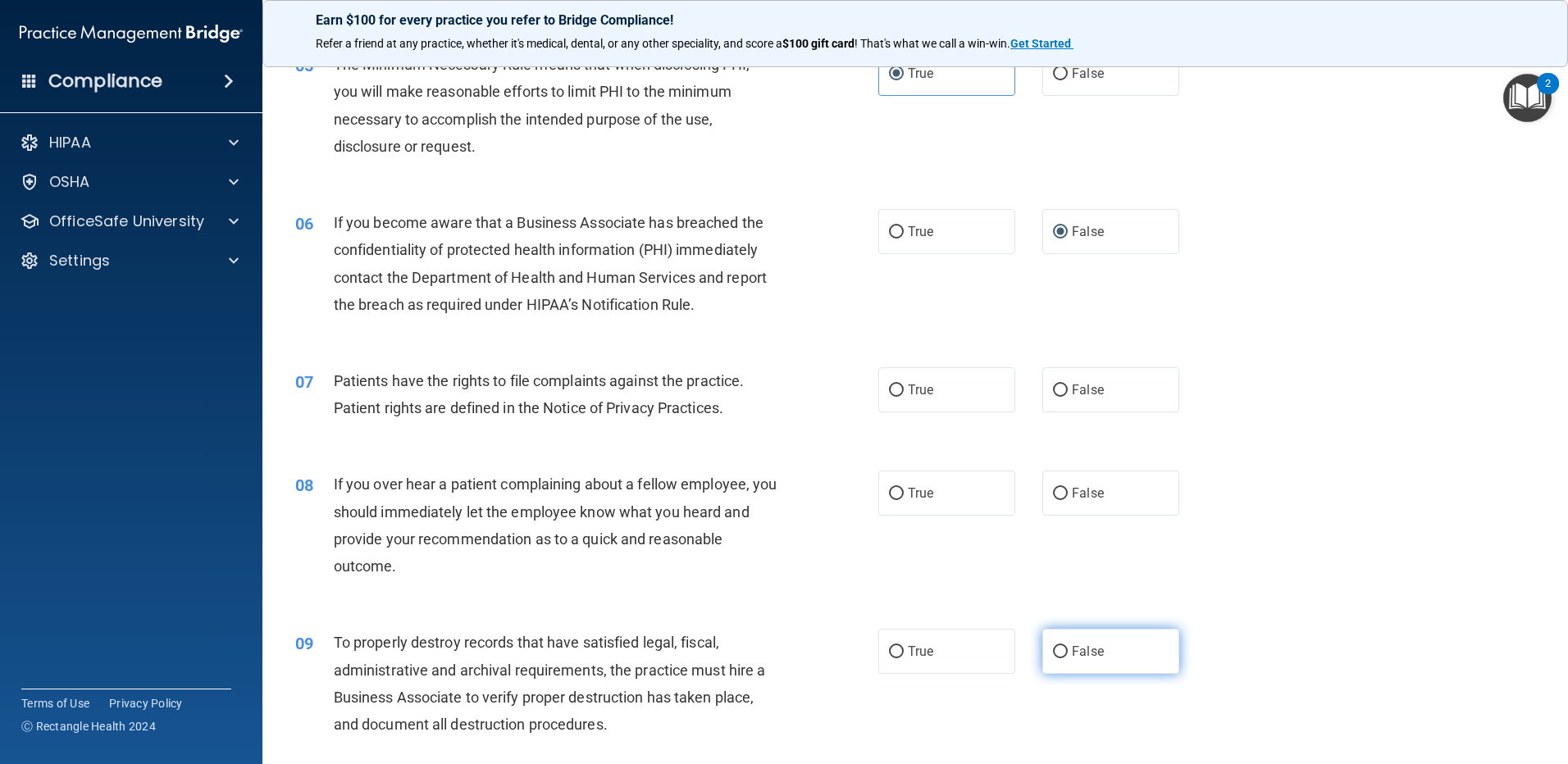
scroll to position [656, 0]
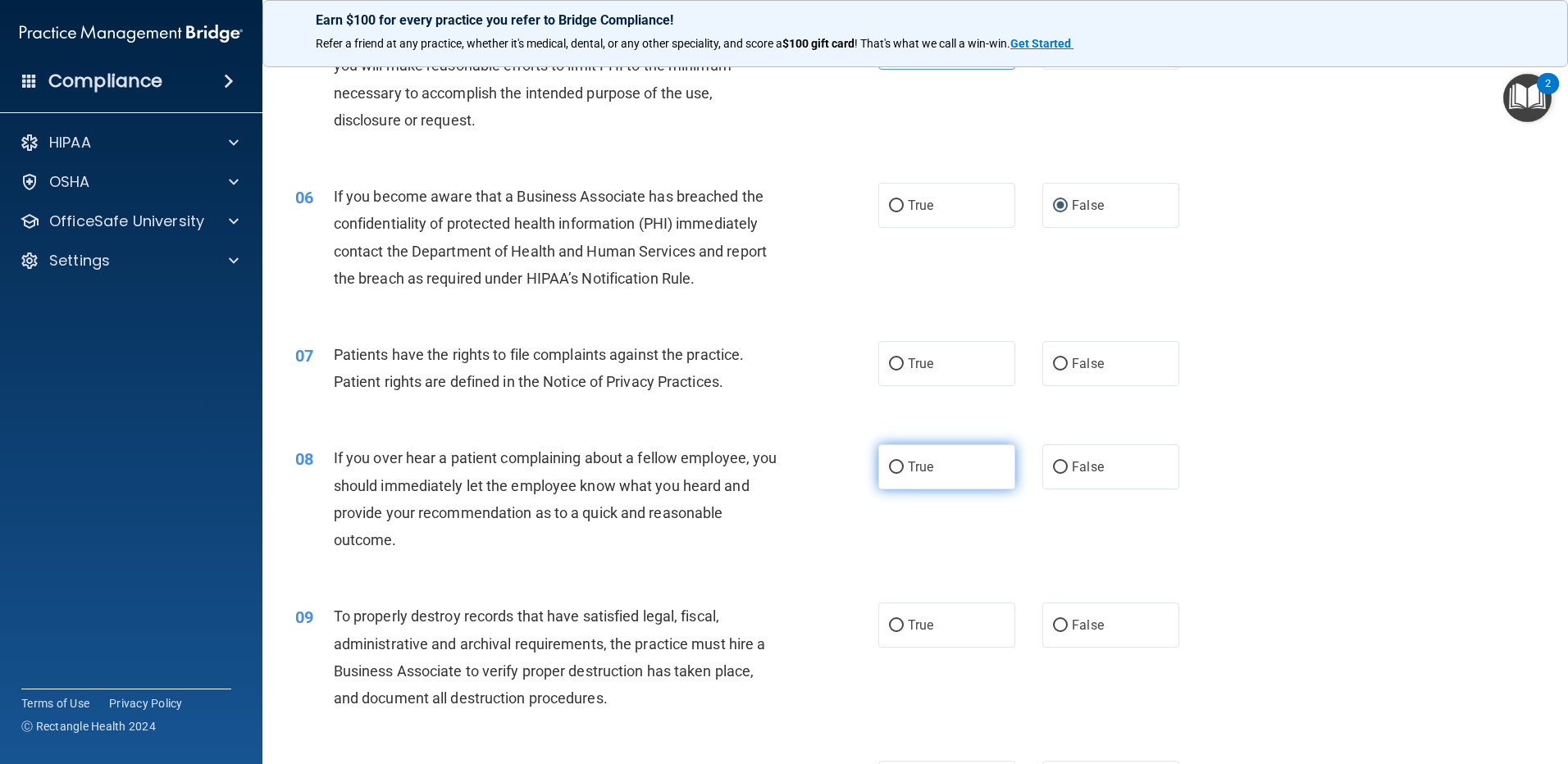
click at [908, 470] on span "True" at bounding box center [921, 467] width 25 height 15
click at [904, 470] on input "True" at bounding box center [896, 468] width 14 height 13
radio input "true"
click at [893, 366] on input "True" at bounding box center [896, 365] width 14 height 13
radio input "true"
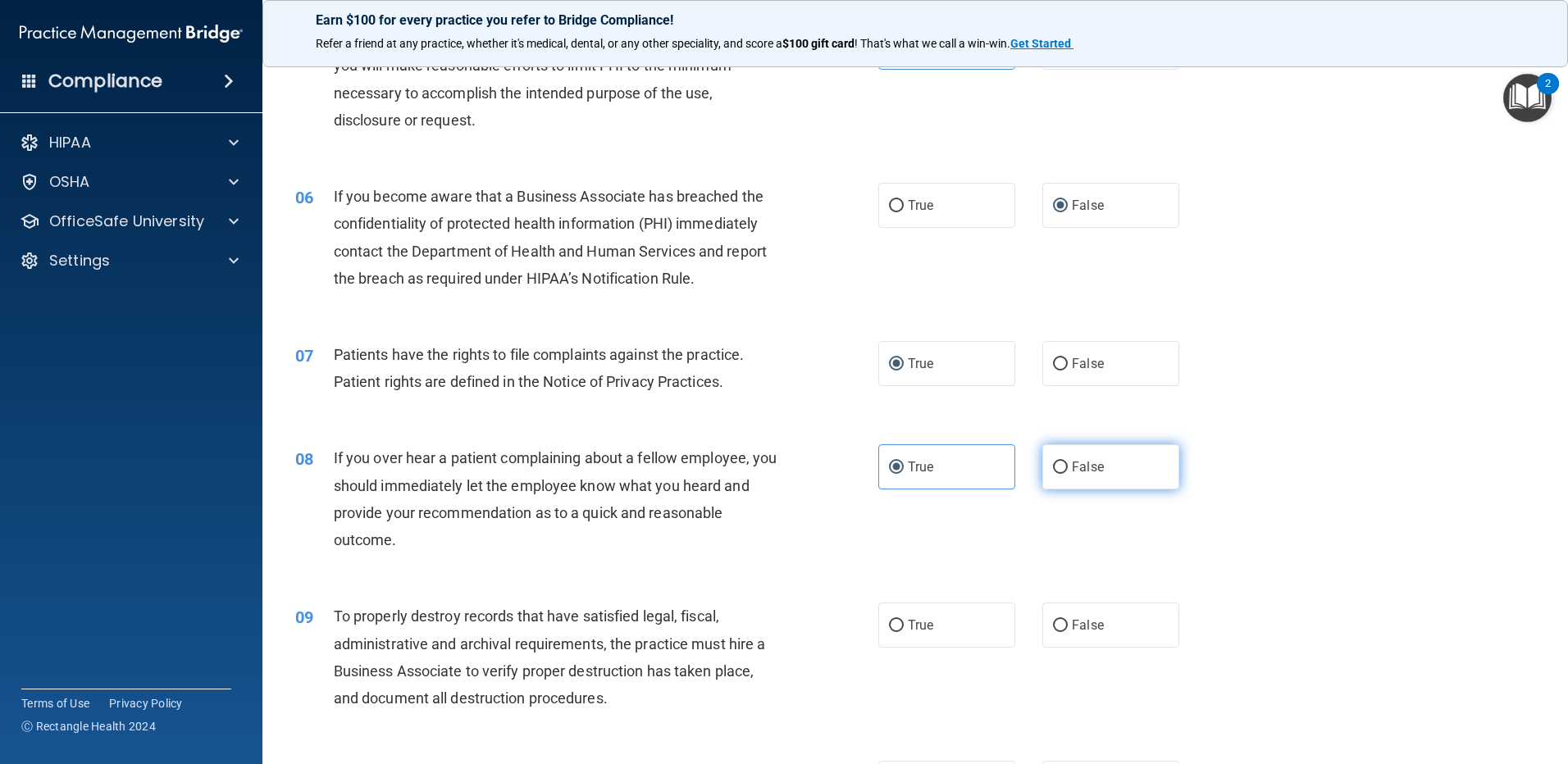
click at [1076, 468] on span "False" at bounding box center [1088, 467] width 32 height 15
click at [1068, 468] on input "False" at bounding box center [1059, 468] width 14 height 13
radio input "true"
radio input "false"
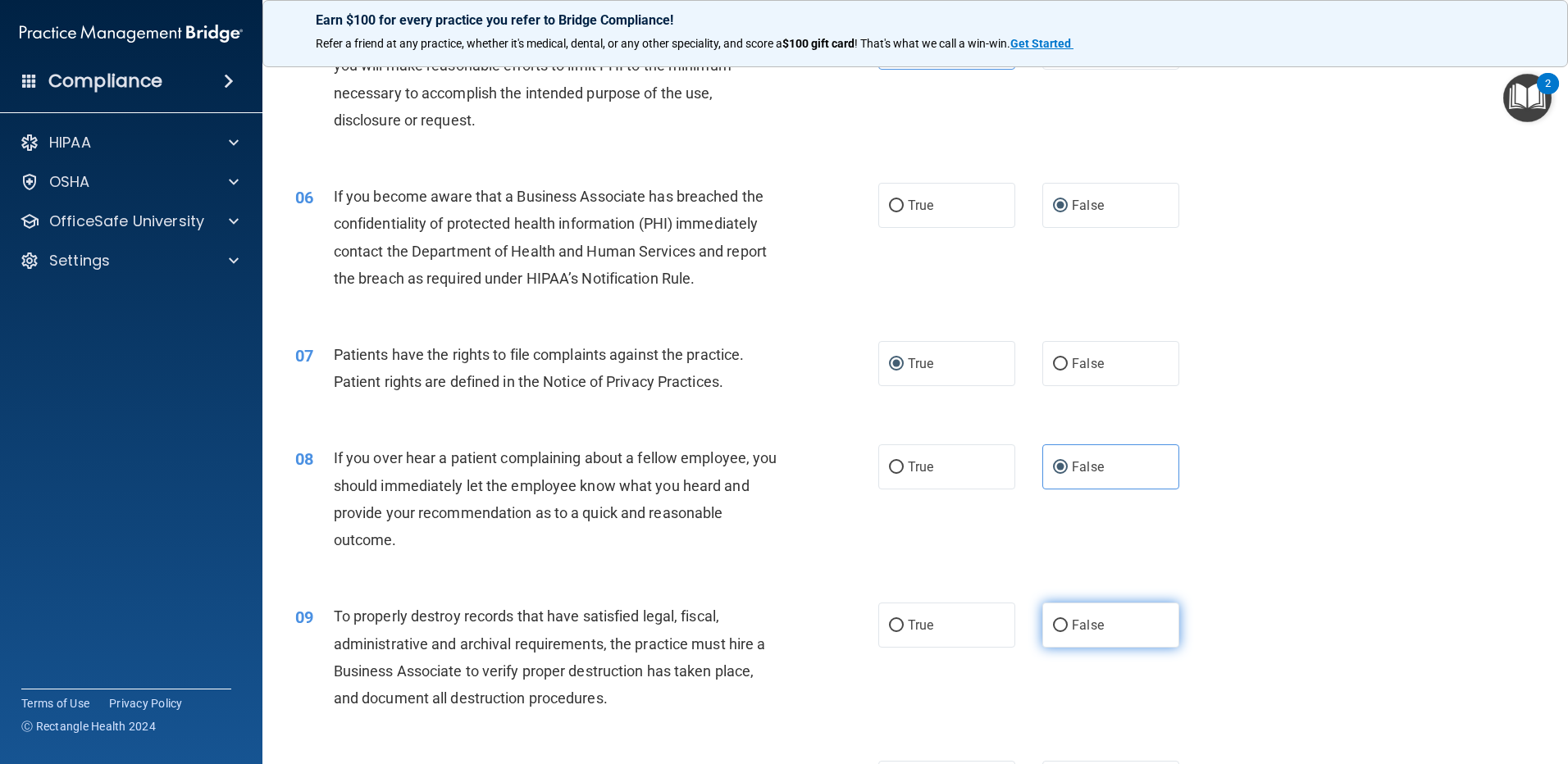
click at [1063, 614] on label "False" at bounding box center [1111, 624] width 137 height 45
click at [1063, 620] on input "False" at bounding box center [1059, 626] width 14 height 13
radio input "true"
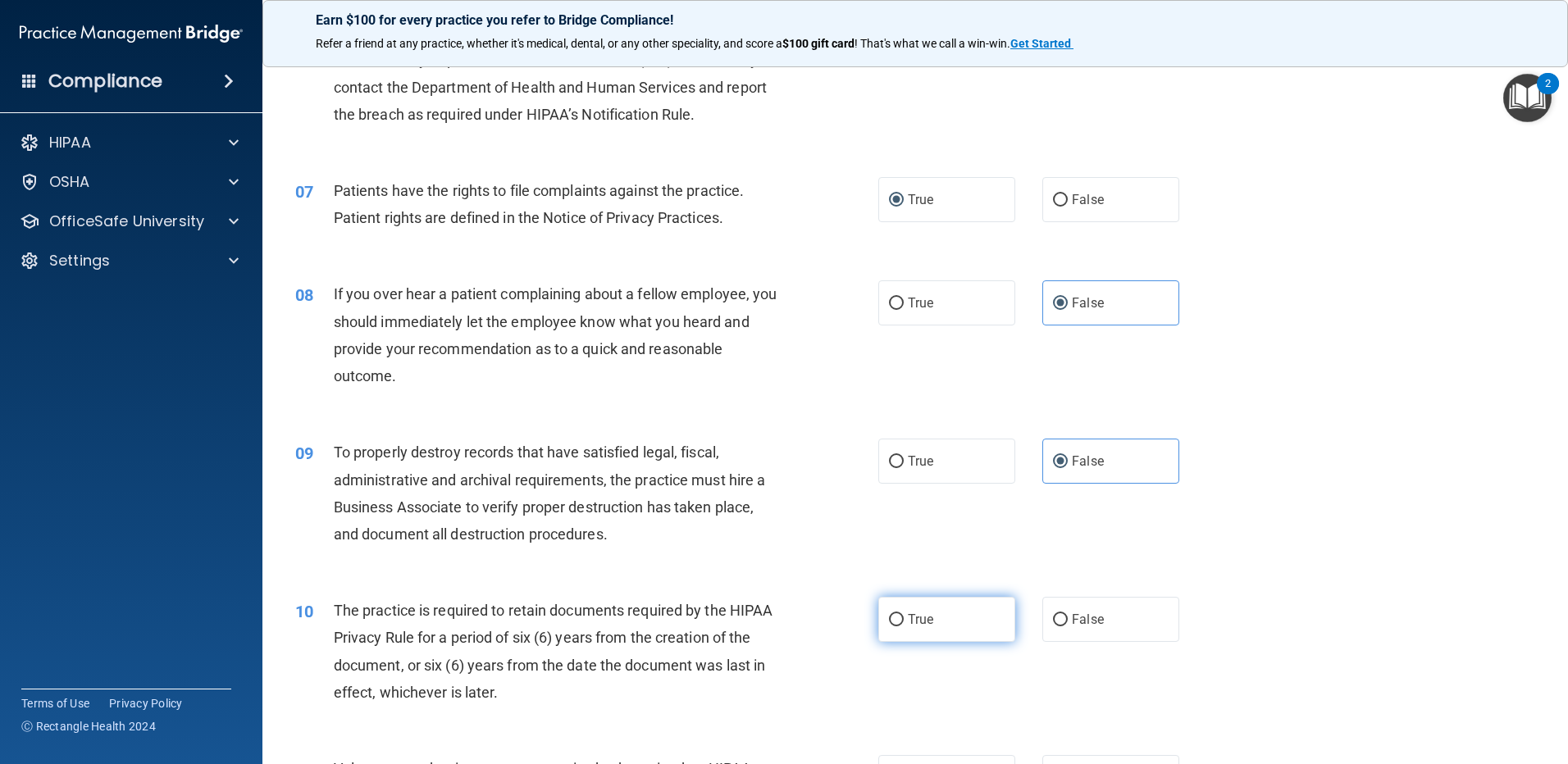
click at [912, 609] on label "True" at bounding box center [947, 619] width 137 height 45
click at [904, 614] on input "True" at bounding box center [896, 620] width 14 height 13
radio input "true"
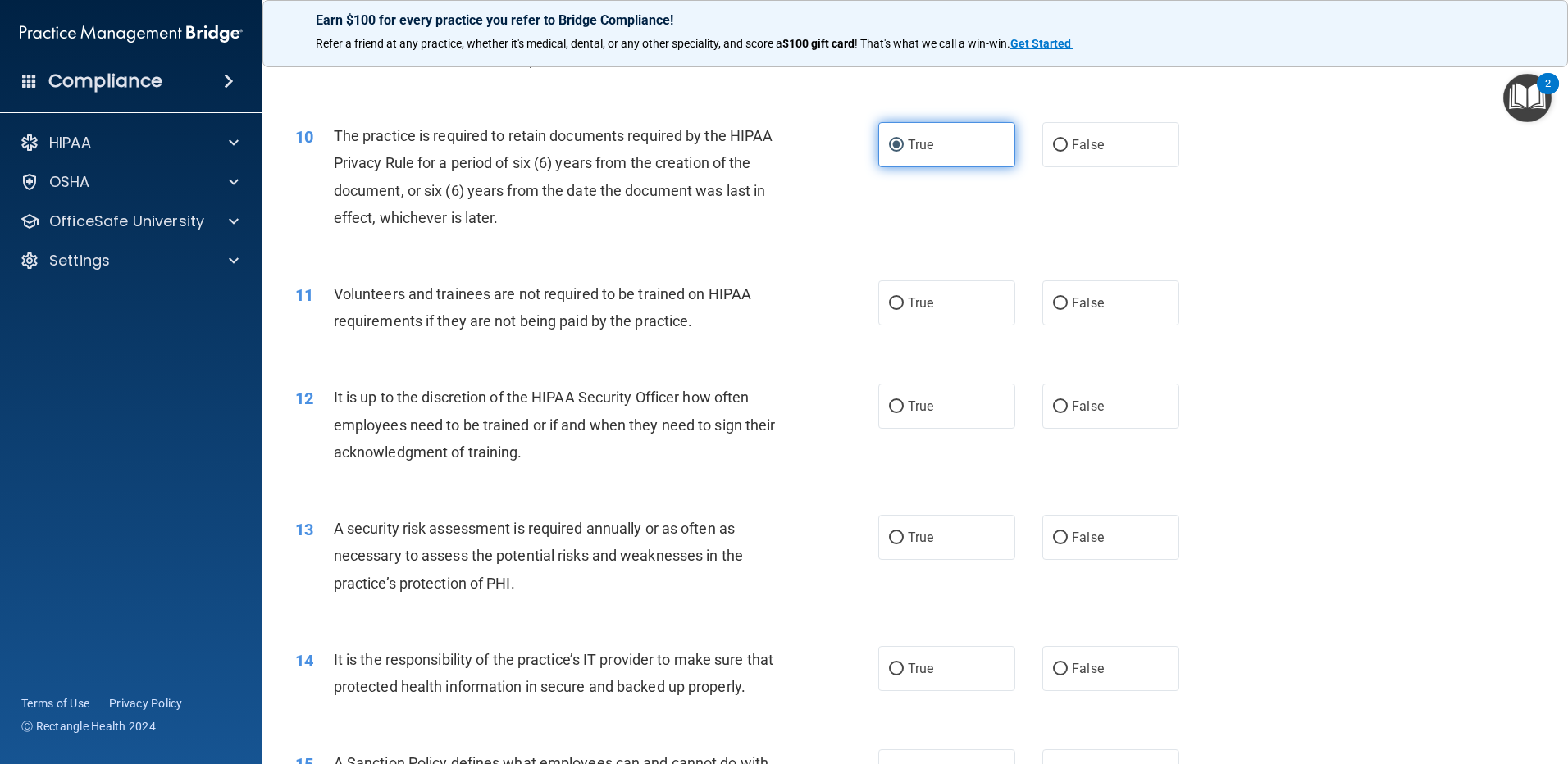
scroll to position [1394, 0]
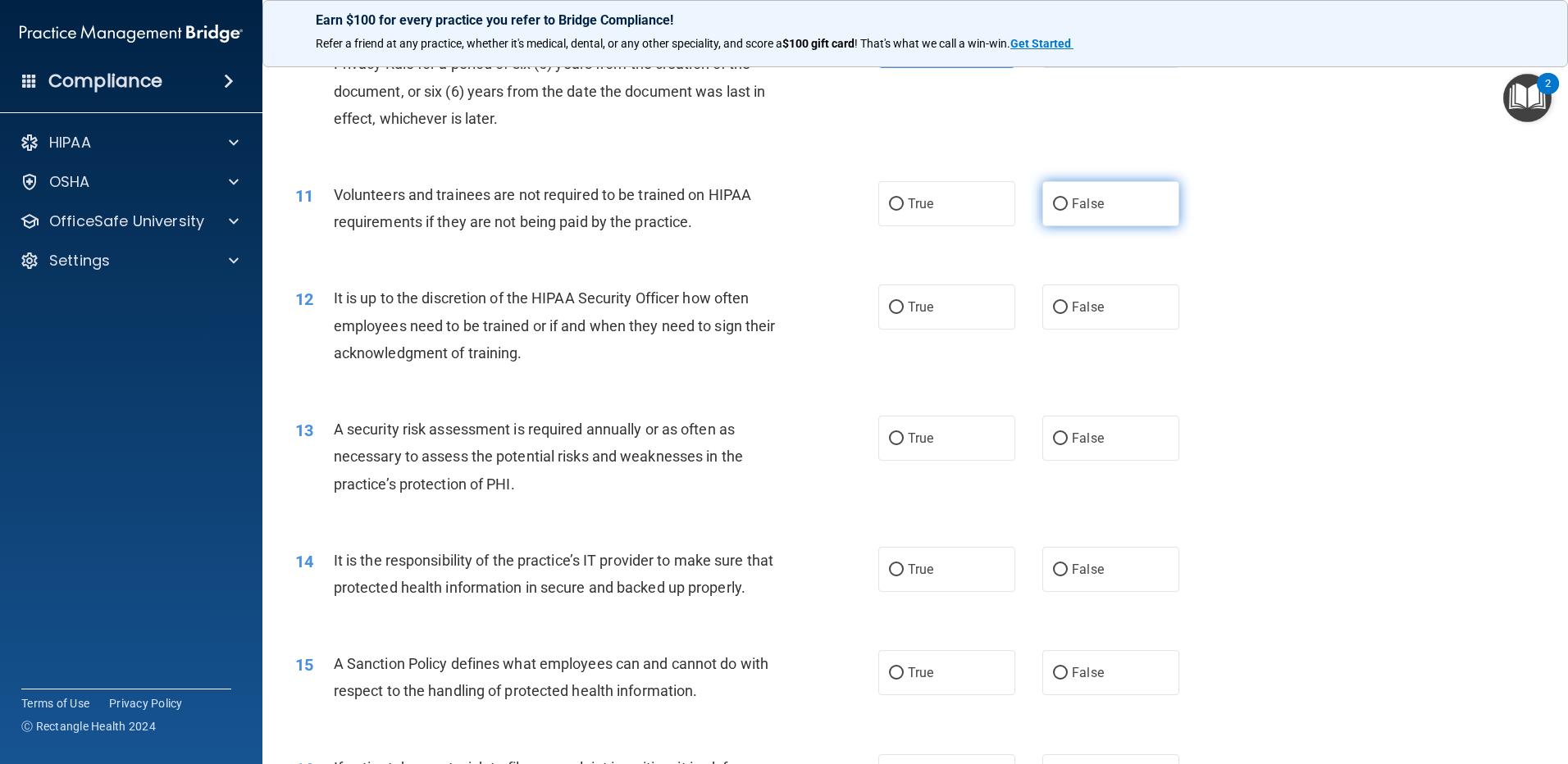
drag, startPoint x: 1043, startPoint y: 200, endPoint x: 1044, endPoint y: 223, distance: 23.0
click at [1043, 200] on label "False" at bounding box center [1111, 203] width 137 height 45
click at [1053, 200] on input "False" at bounding box center [1059, 205] width 14 height 13
radio input "true"
click at [1053, 309] on input "False" at bounding box center [1059, 308] width 14 height 13
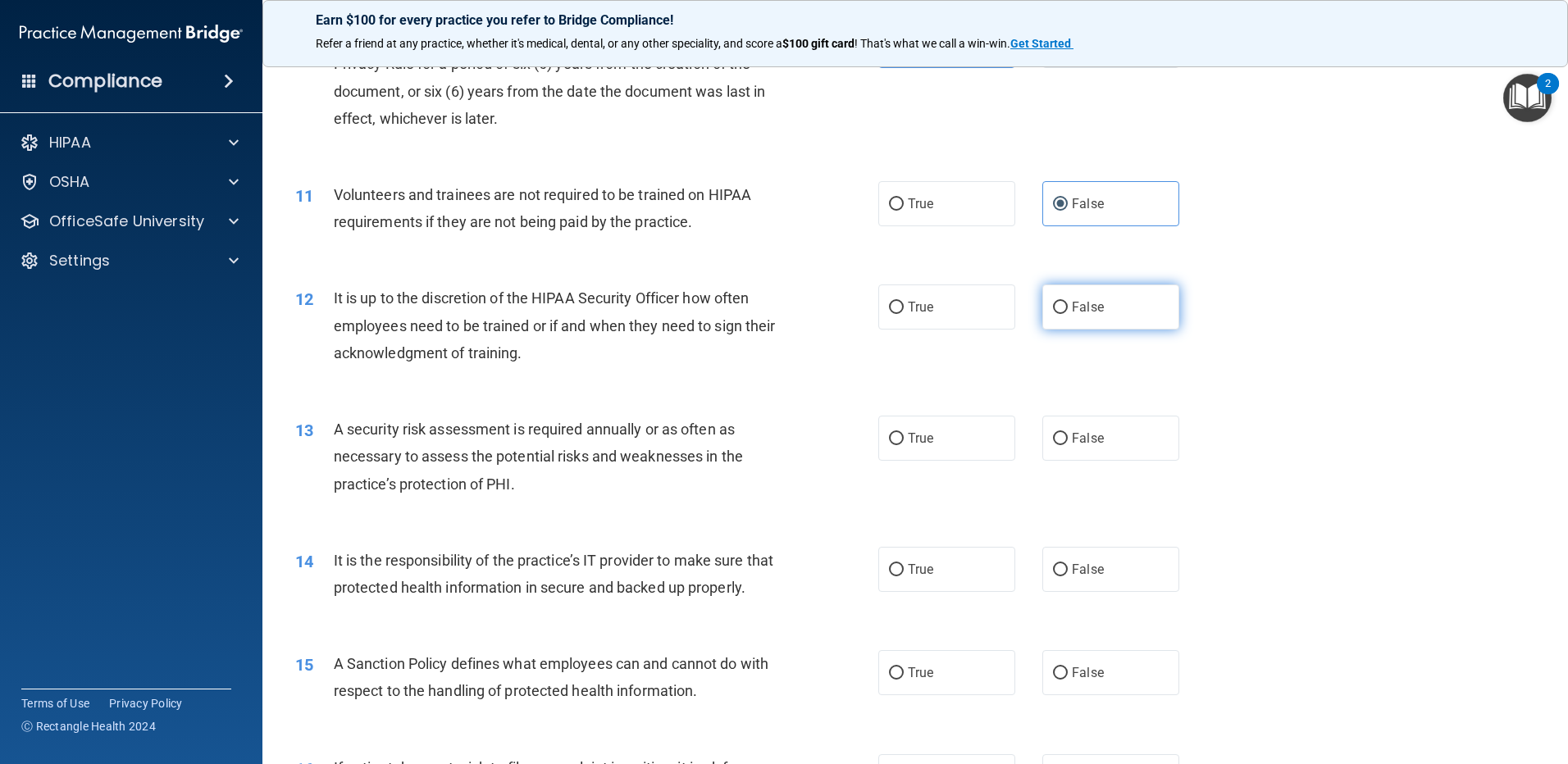
radio input "true"
click at [901, 433] on label "True" at bounding box center [947, 437] width 137 height 45
click at [901, 433] on input "True" at bounding box center [896, 439] width 14 height 13
radio input "true"
click at [1054, 570] on input "False" at bounding box center [1059, 570] width 14 height 13
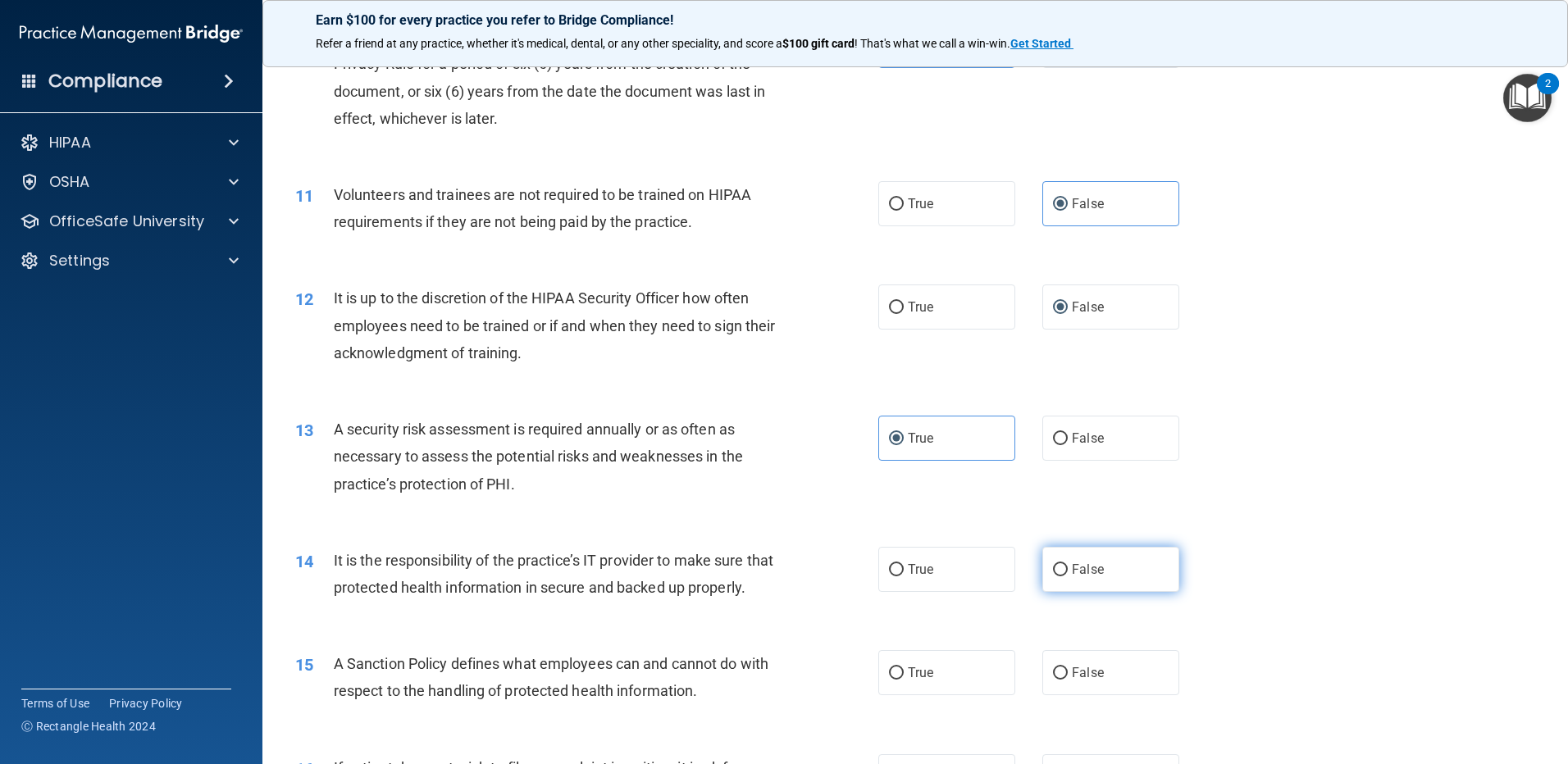
radio input "true"
click at [1072, 680] on span "False" at bounding box center [1088, 673] width 32 height 15
click at [1068, 679] on input "False" at bounding box center [1059, 673] width 14 height 13
radio input "true"
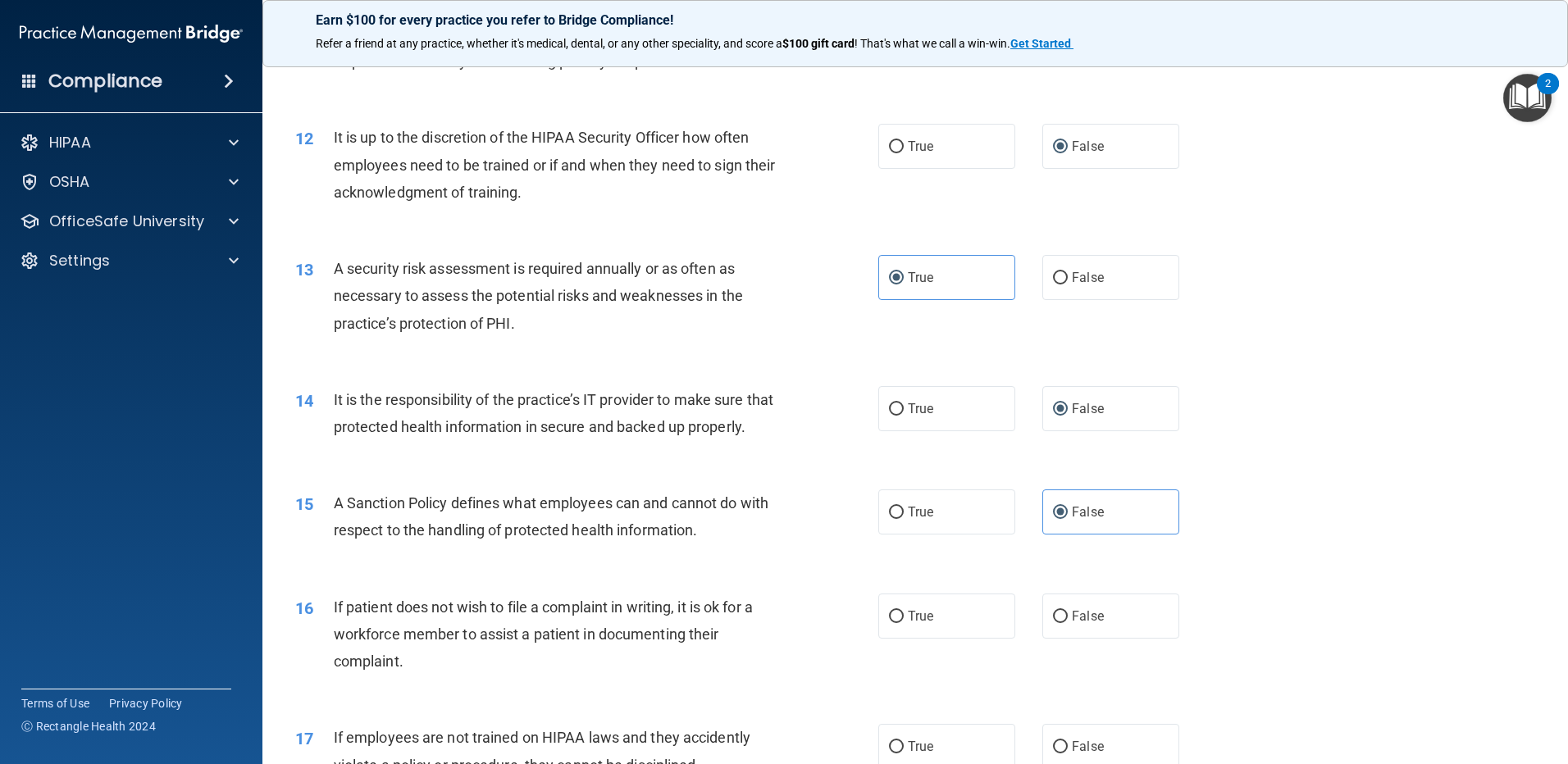
scroll to position [1558, 0]
click at [895, 620] on input "True" at bounding box center [896, 613] width 14 height 13
radio input "true"
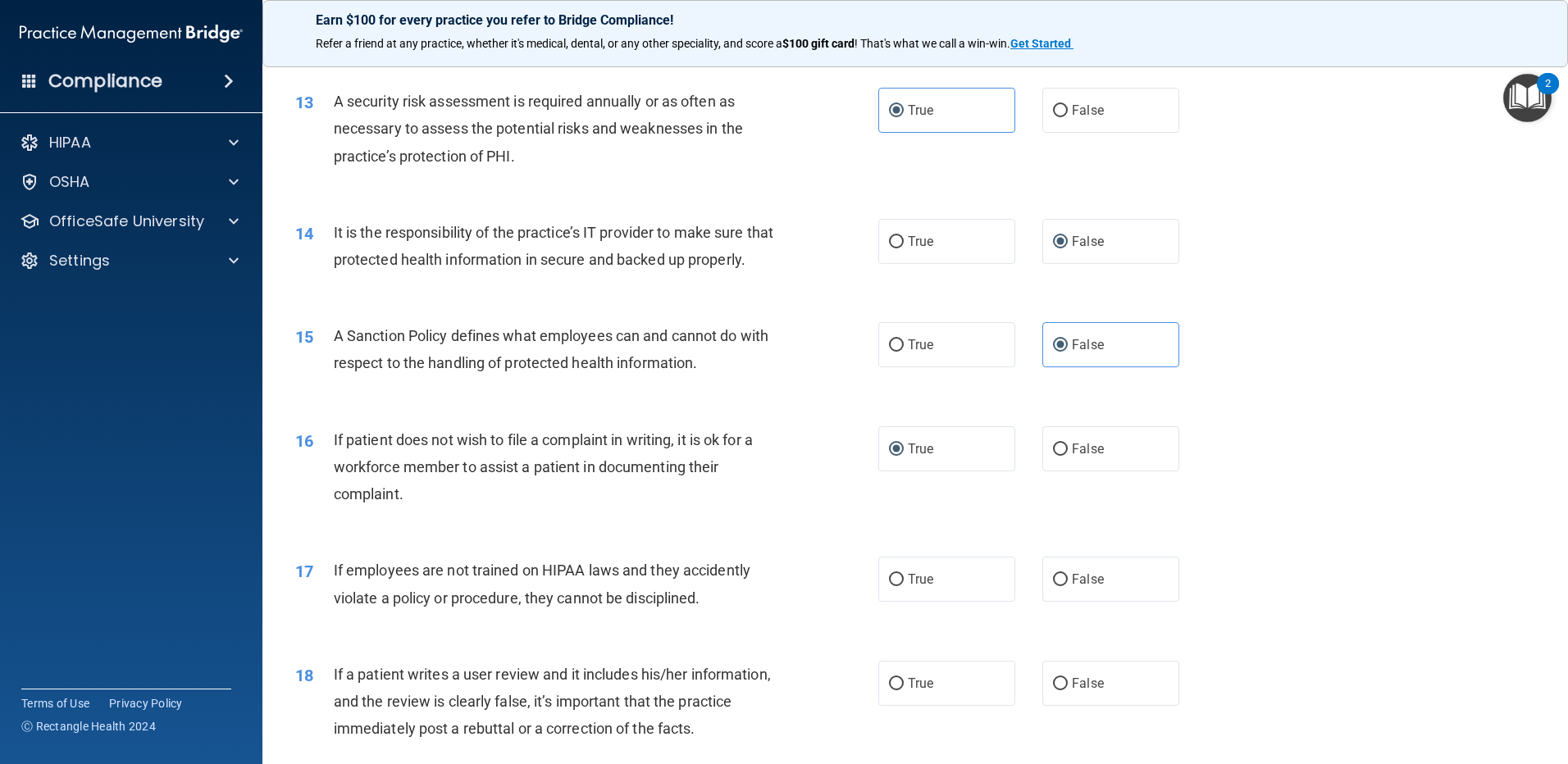
scroll to position [1804, 0]
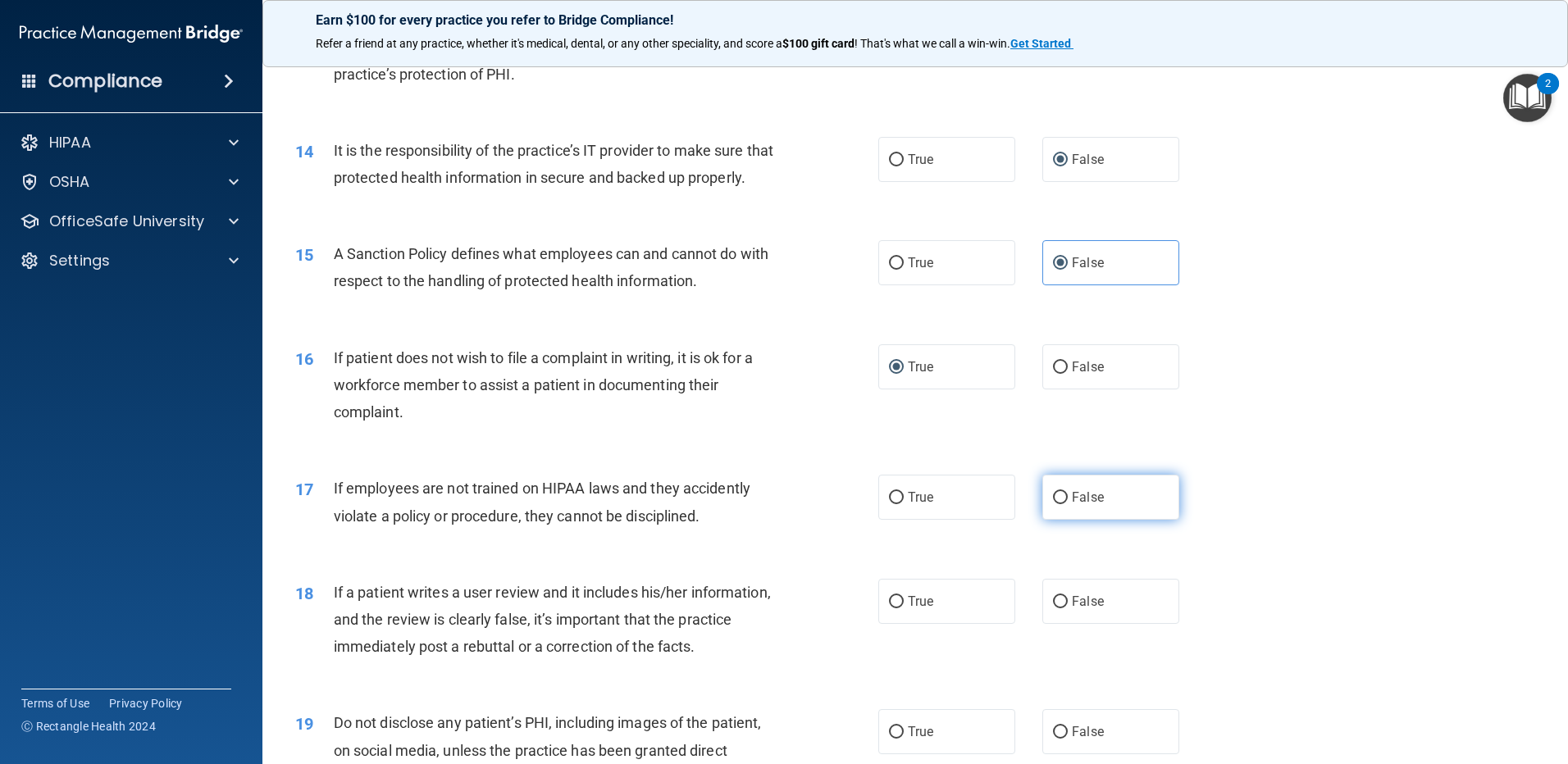
click at [1072, 505] on span "False" at bounding box center [1088, 497] width 32 height 15
click at [1068, 504] on input "False" at bounding box center [1059, 498] width 14 height 13
radio input "true"
click at [1053, 608] on input "False" at bounding box center [1059, 602] width 14 height 13
radio input "true"
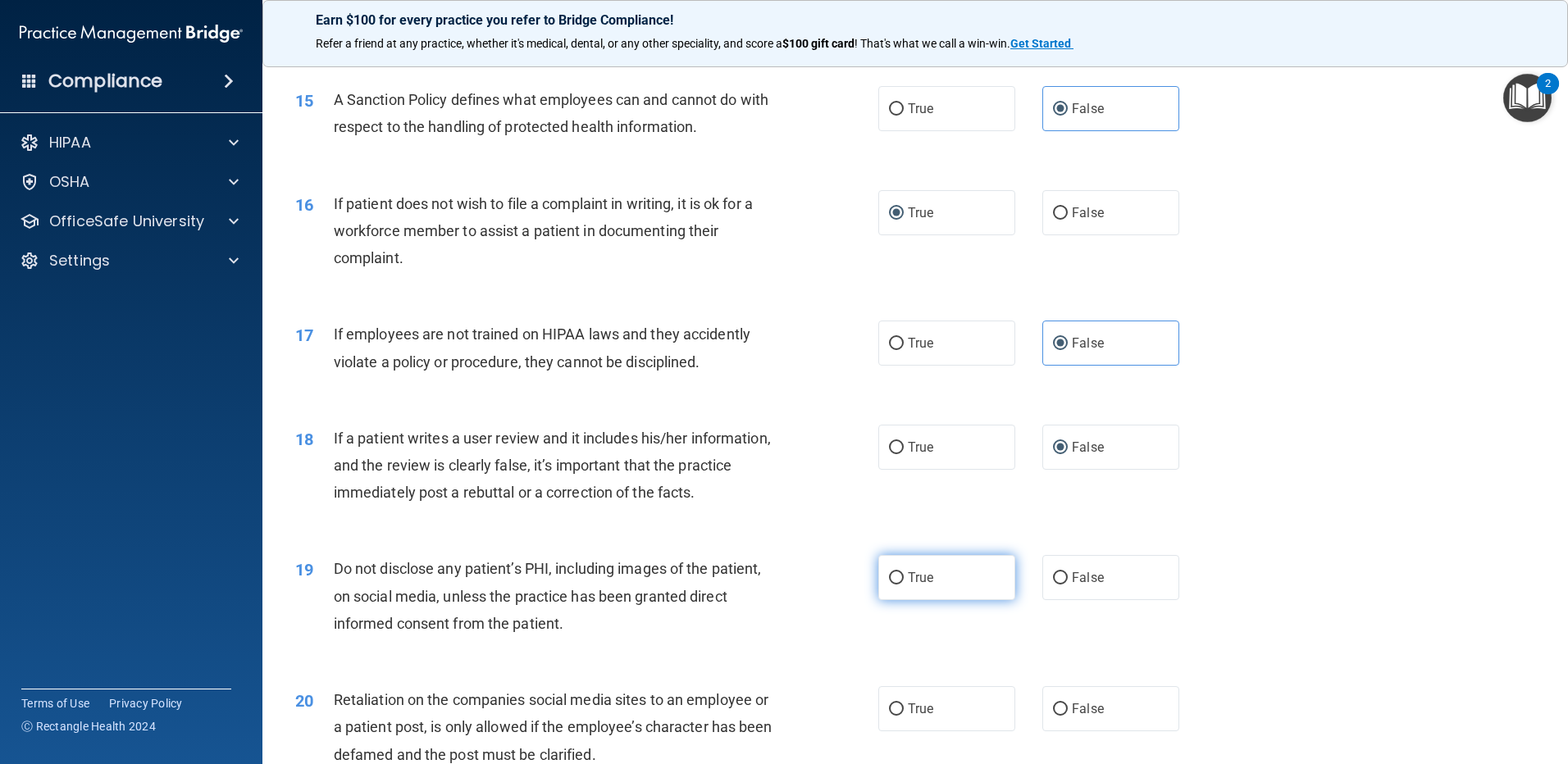
scroll to position [1968, 0]
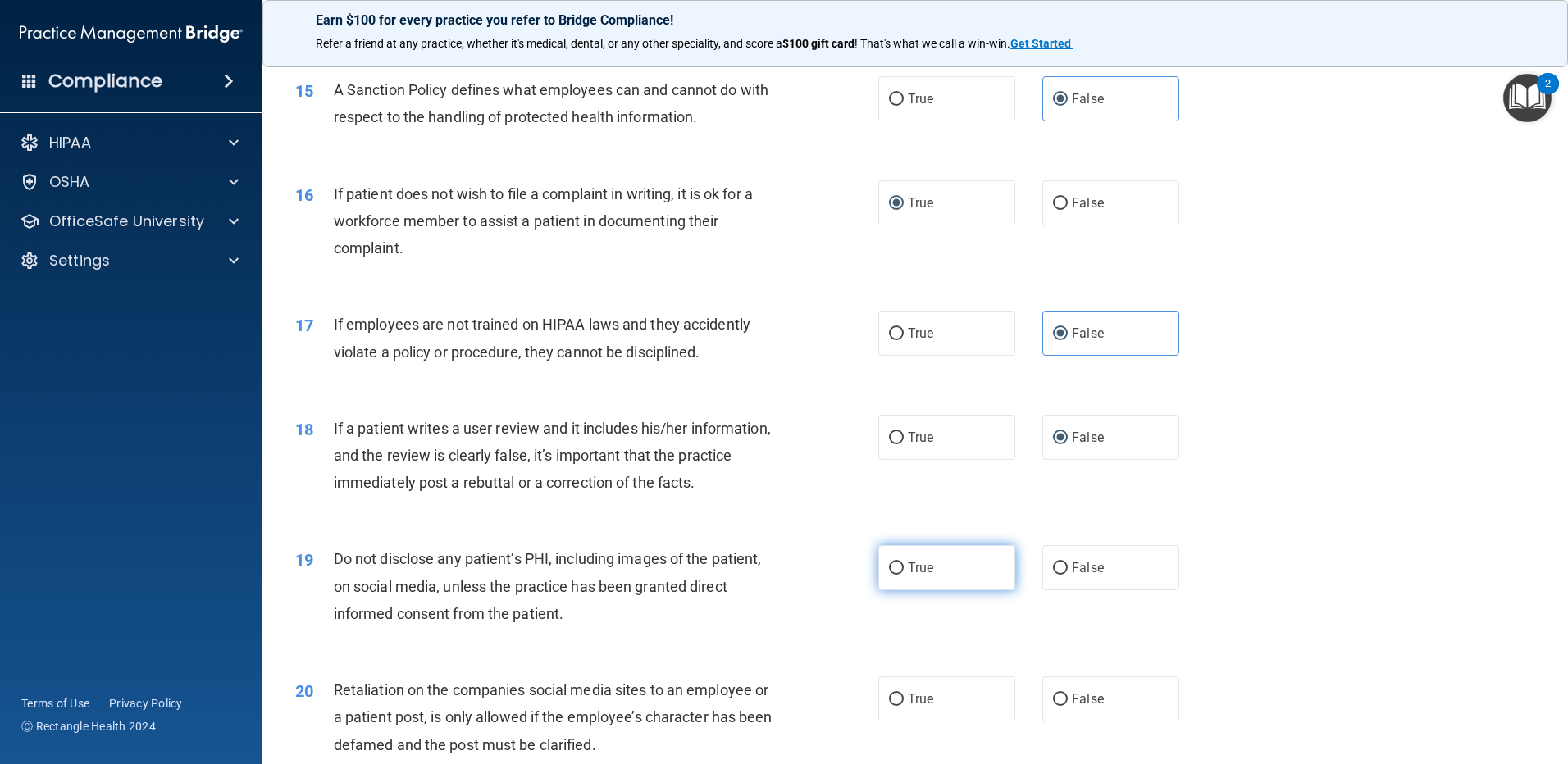
click at [891, 591] on label "True" at bounding box center [947, 568] width 137 height 45
click at [891, 574] on input "True" at bounding box center [896, 569] width 14 height 13
radio input "true"
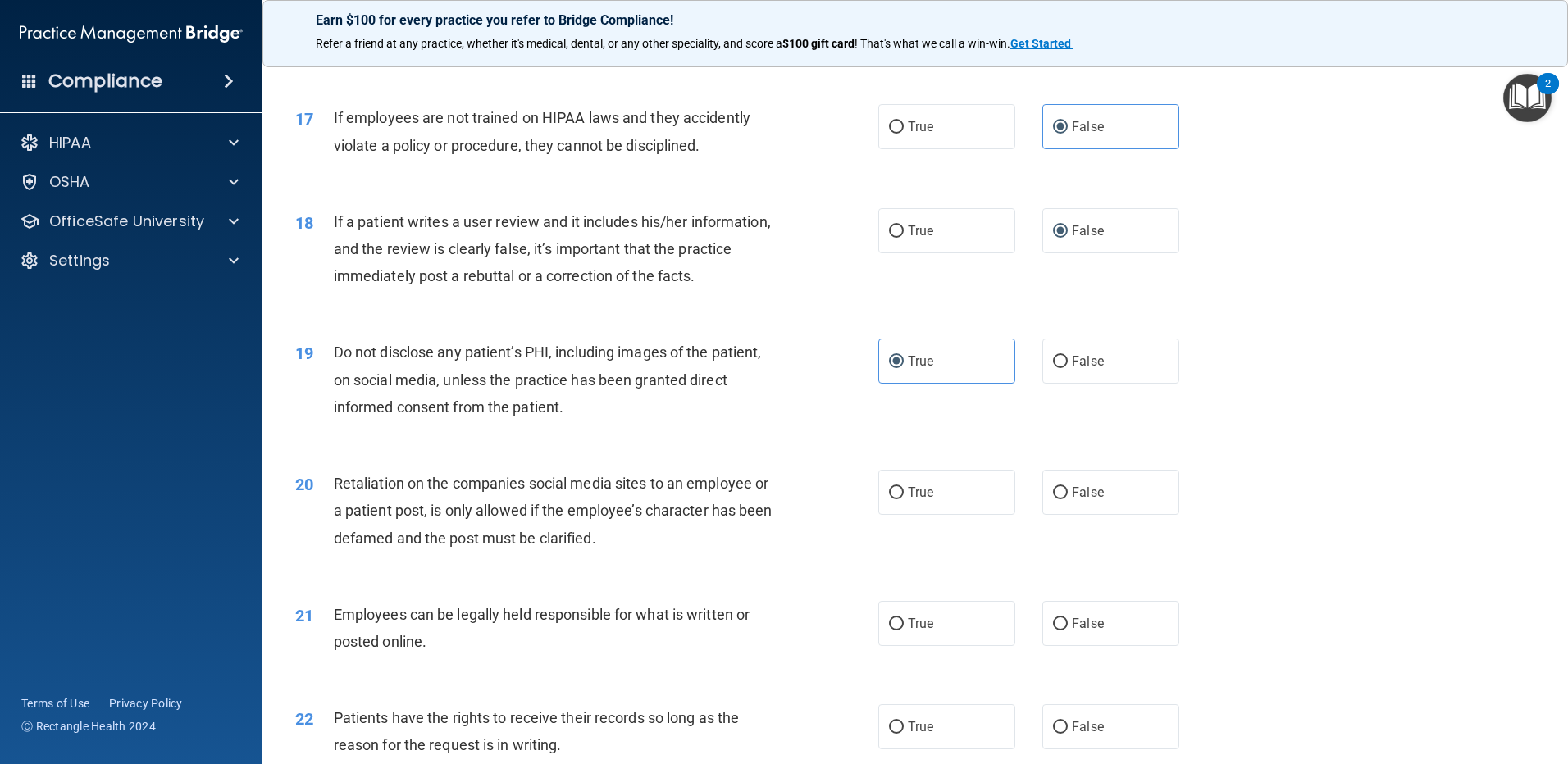
scroll to position [2214, 0]
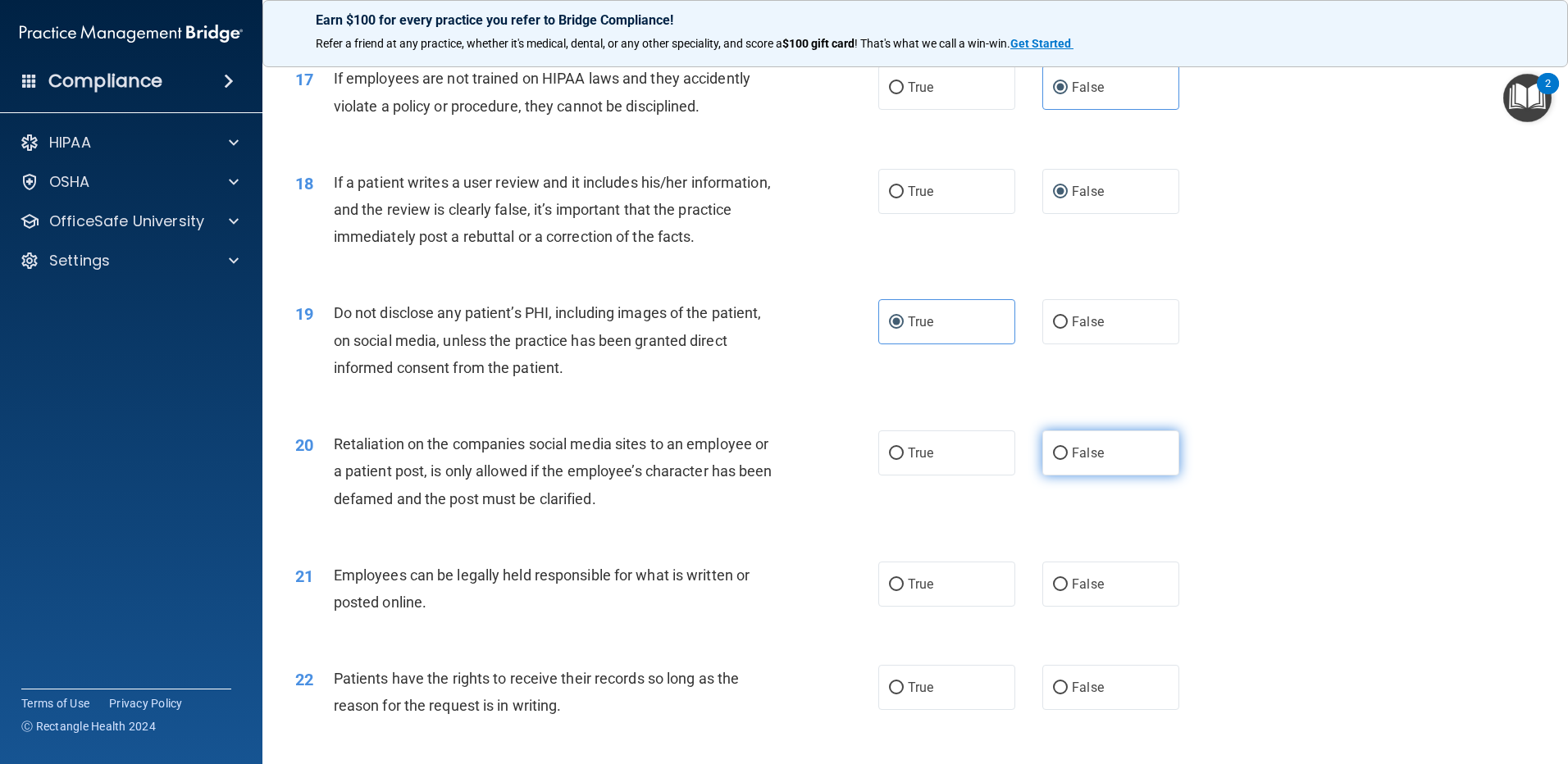
click at [1082, 461] on span "False" at bounding box center [1088, 453] width 32 height 15
click at [1068, 460] on input "False" at bounding box center [1059, 453] width 14 height 13
radio input "true"
click at [905, 607] on label "True" at bounding box center [947, 584] width 137 height 45
click at [904, 591] on input "True" at bounding box center [896, 585] width 14 height 13
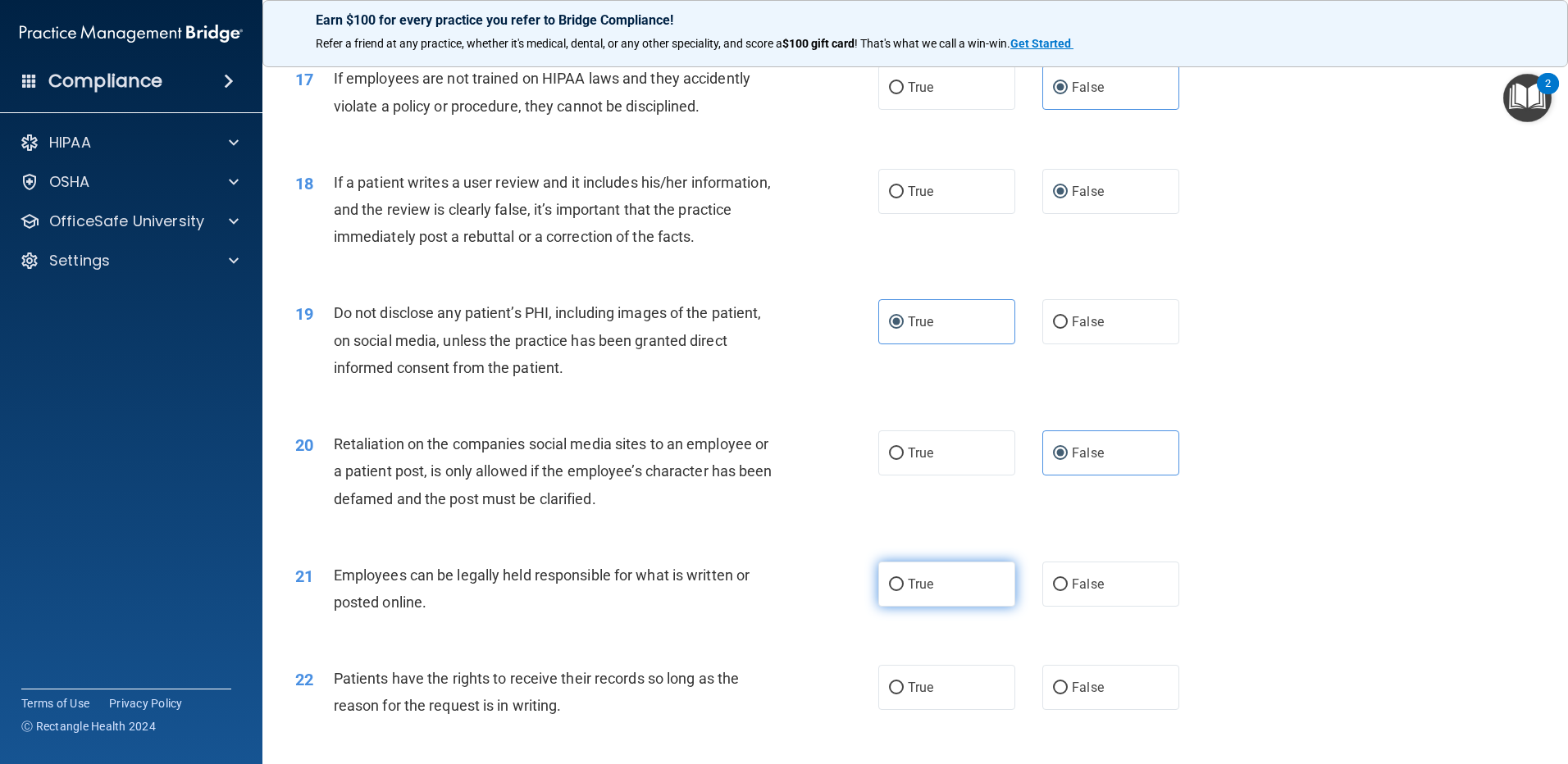
radio input "true"
drag, startPoint x: 1083, startPoint y: 713, endPoint x: 1072, endPoint y: 704, distance: 14.2
click at [1083, 695] on span "False" at bounding box center [1088, 687] width 32 height 15
click at [1068, 695] on input "False" at bounding box center [1059, 688] width 14 height 13
radio input "true"
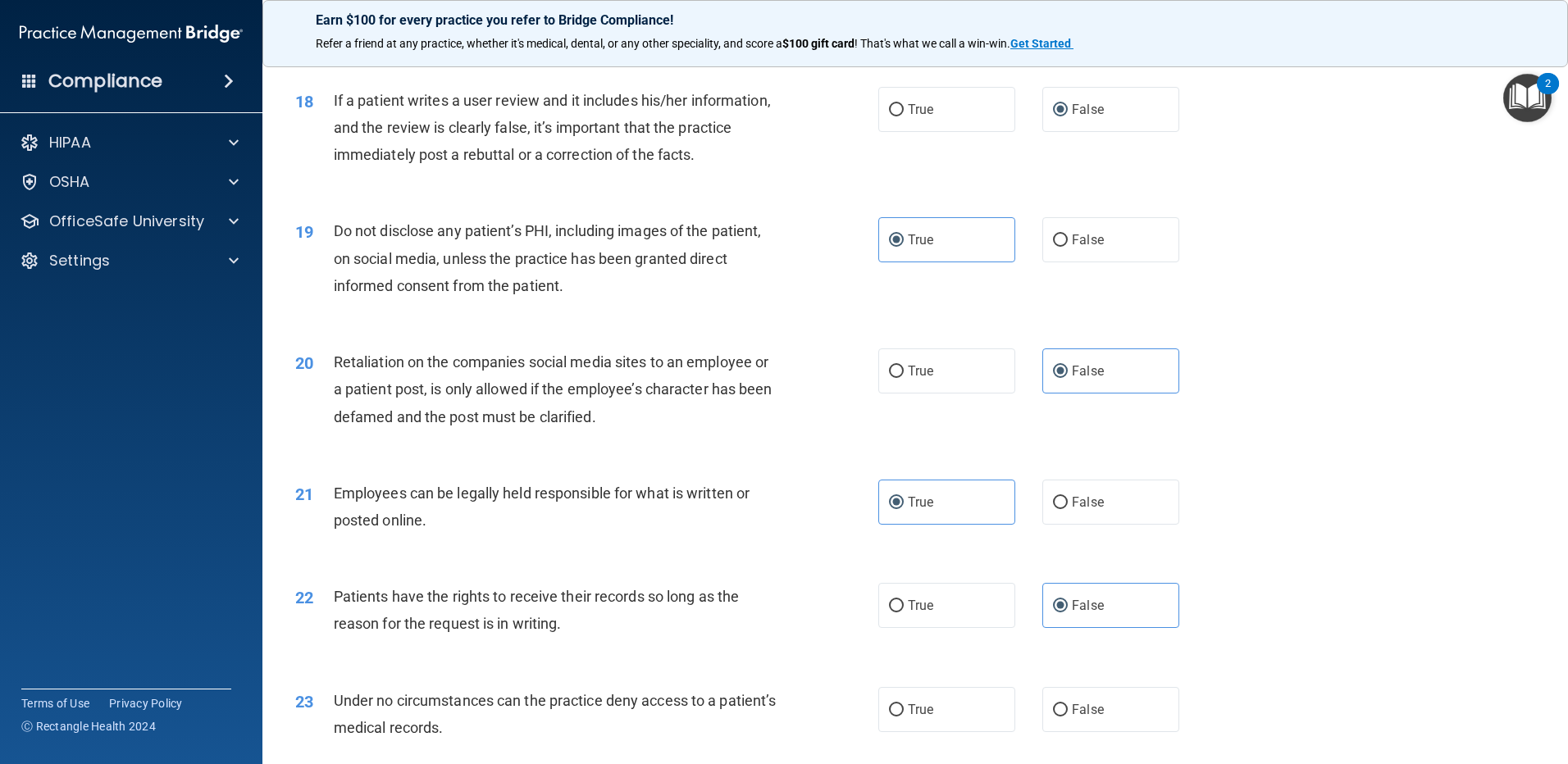
scroll to position [2378, 0]
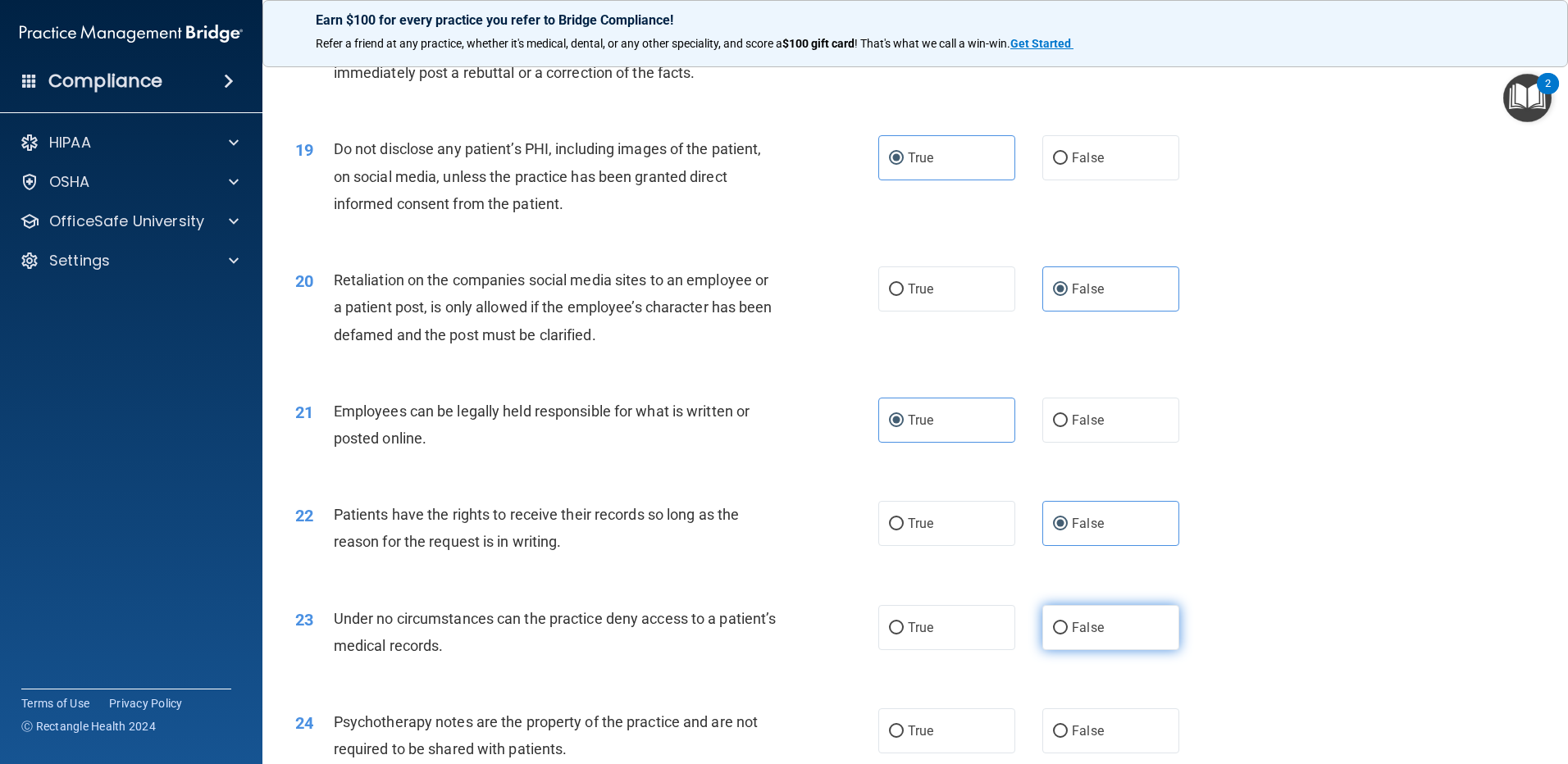
click at [1102, 651] on label "False" at bounding box center [1111, 627] width 137 height 45
click at [1068, 635] on input "False" at bounding box center [1059, 629] width 14 height 13
radio input "true"
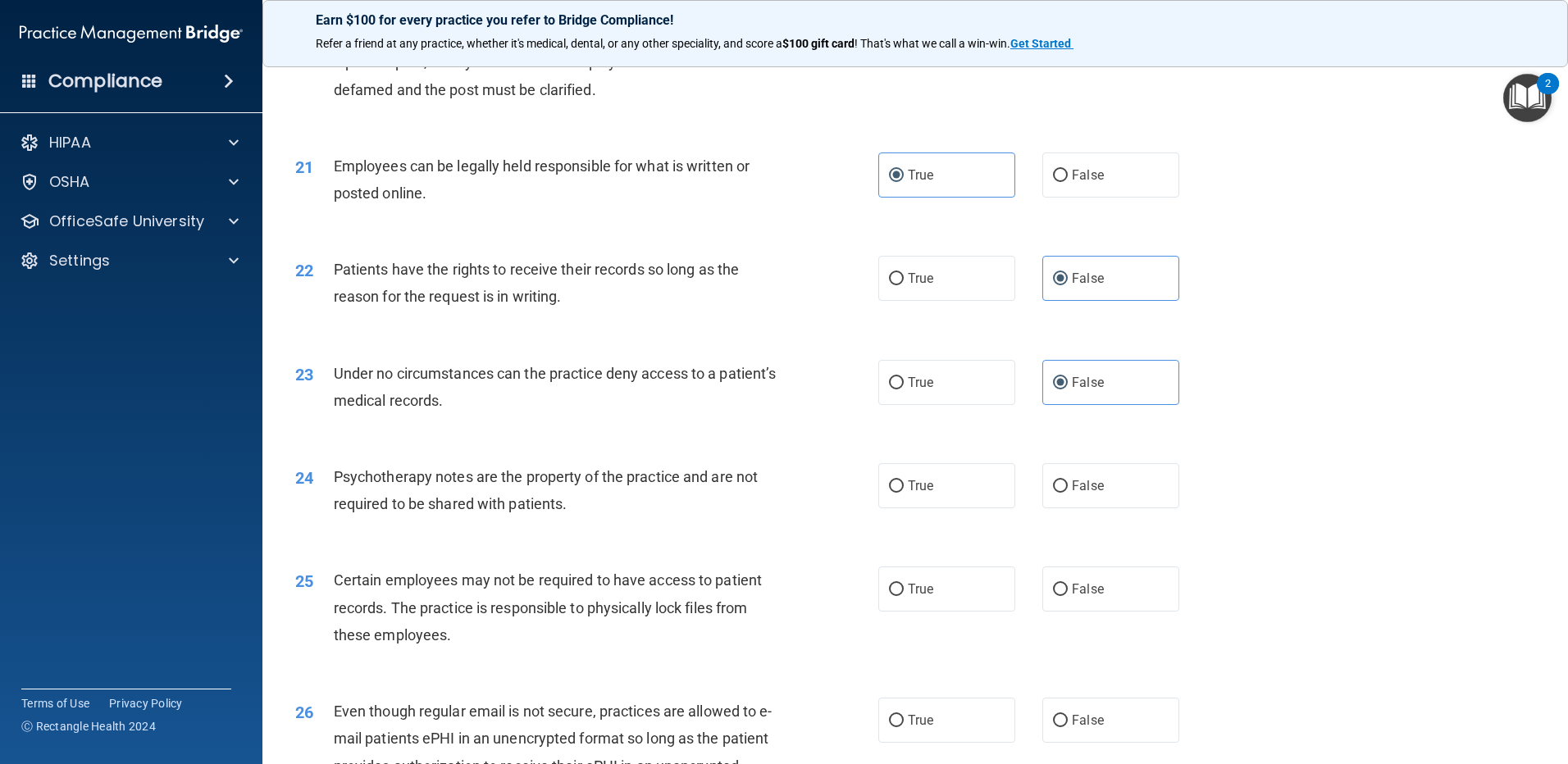
scroll to position [2624, 0]
click at [922, 508] on label "True" at bounding box center [947, 485] width 137 height 45
click at [904, 492] on input "True" at bounding box center [896, 486] width 14 height 13
radio input "true"
click at [922, 603] on label "True" at bounding box center [947, 588] width 137 height 45
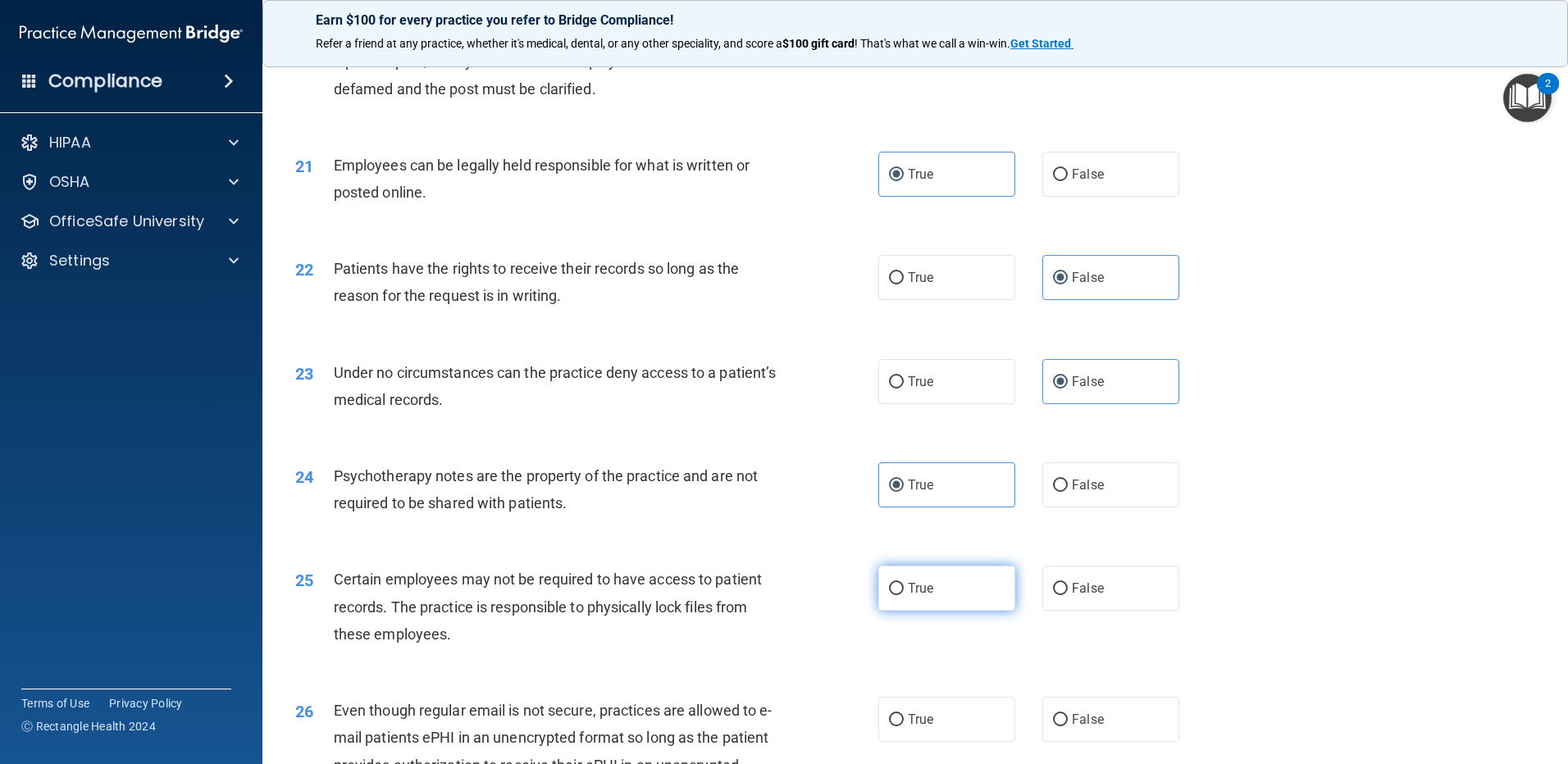
click at [904, 596] on input "True" at bounding box center [896, 589] width 14 height 13
radio input "true"
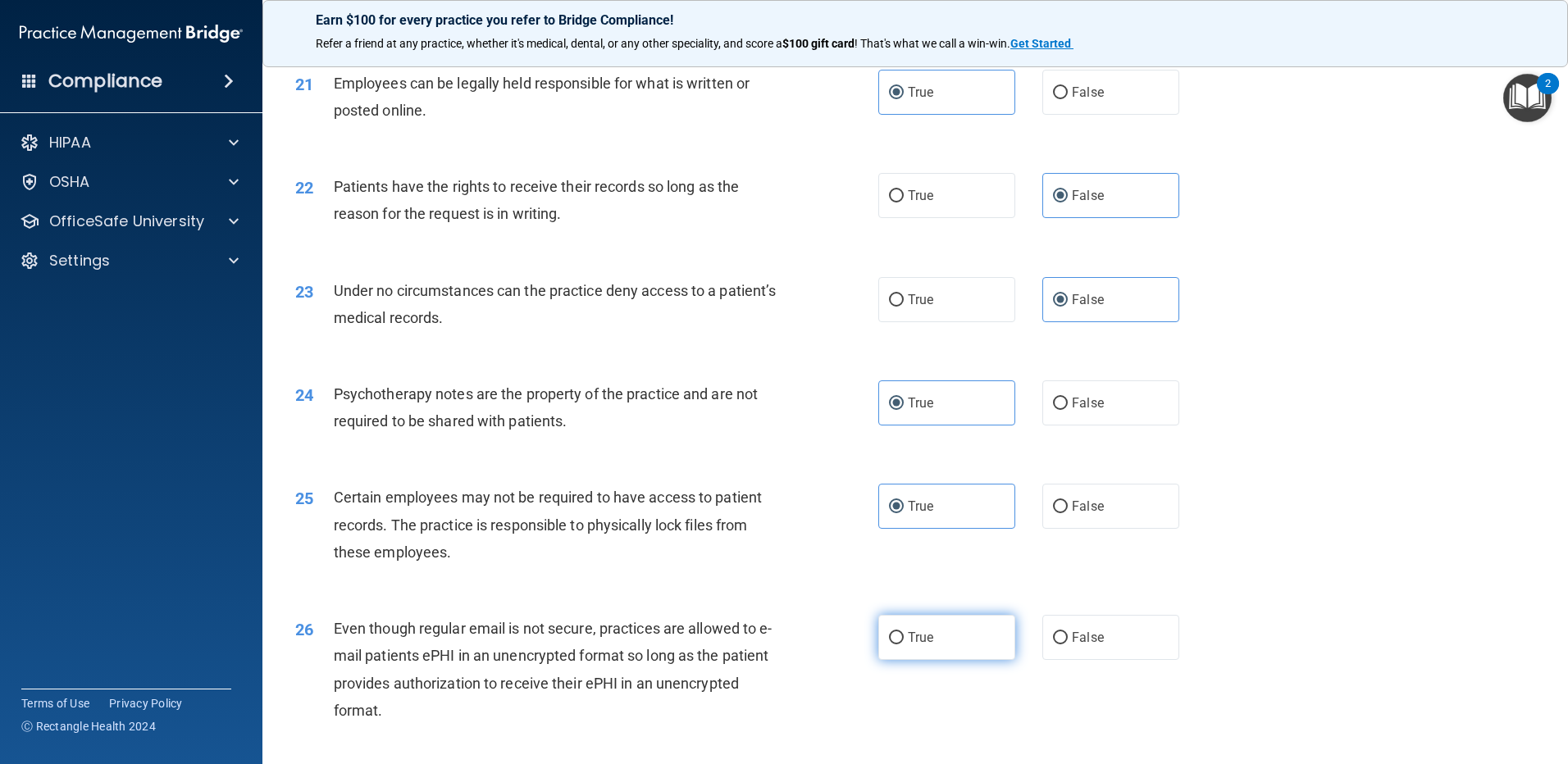
click at [919, 646] on span "True" at bounding box center [921, 637] width 25 height 15
click at [904, 645] on input "True" at bounding box center [896, 638] width 14 height 13
radio input "true"
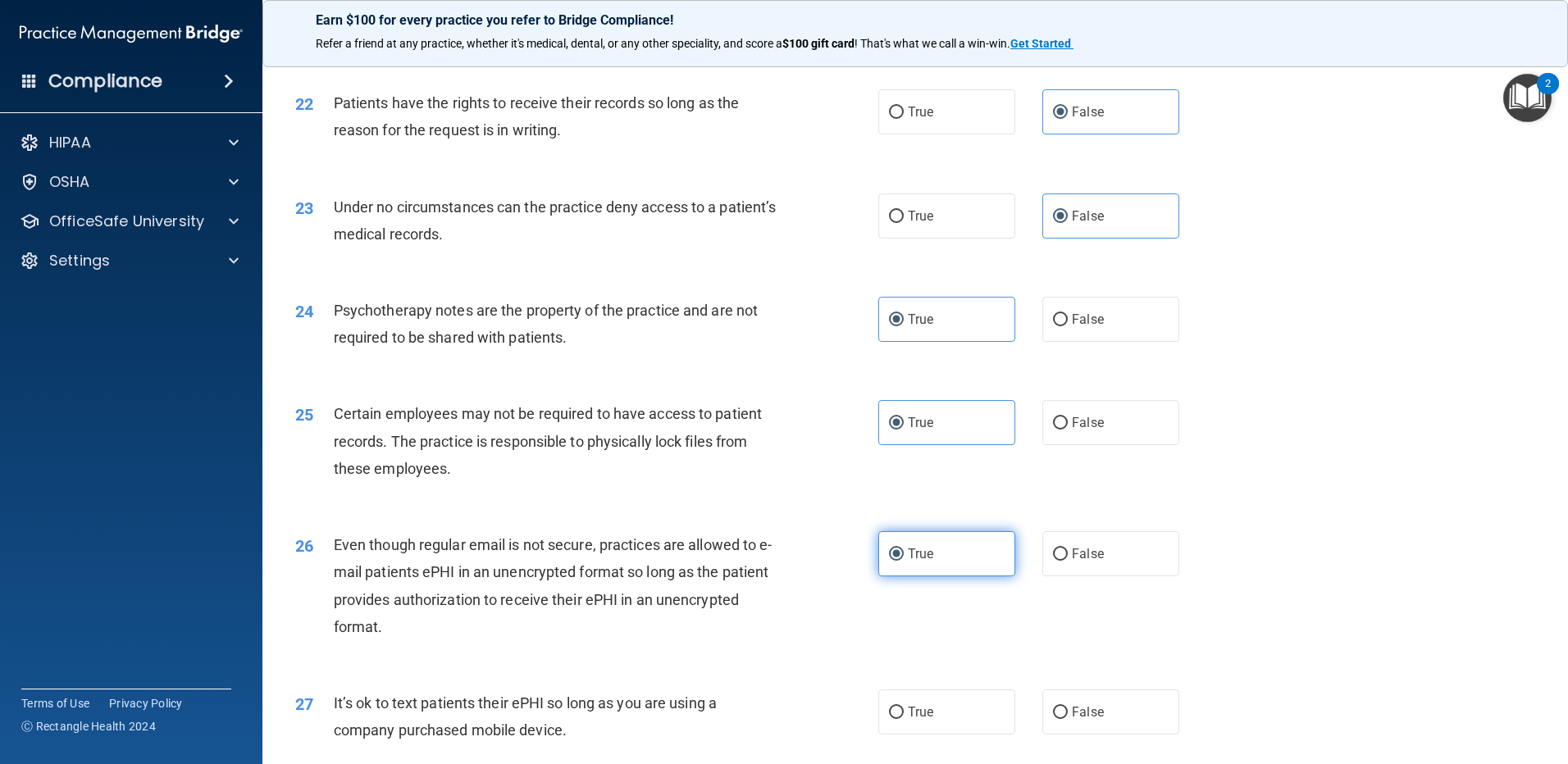
scroll to position [2870, 0]
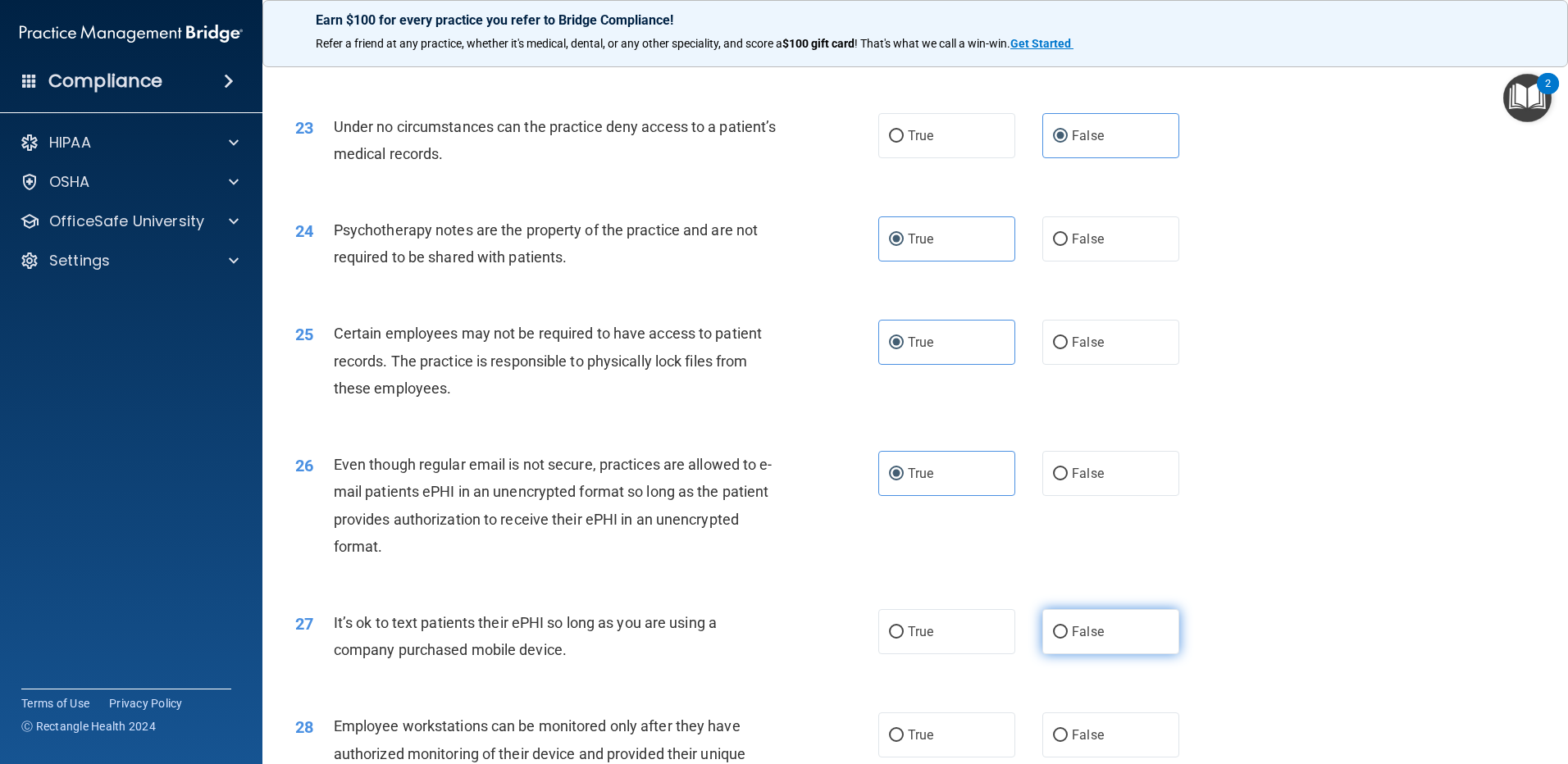
click at [1059, 647] on label "False" at bounding box center [1111, 631] width 137 height 45
click at [1059, 639] on input "False" at bounding box center [1059, 632] width 14 height 13
radio input "true"
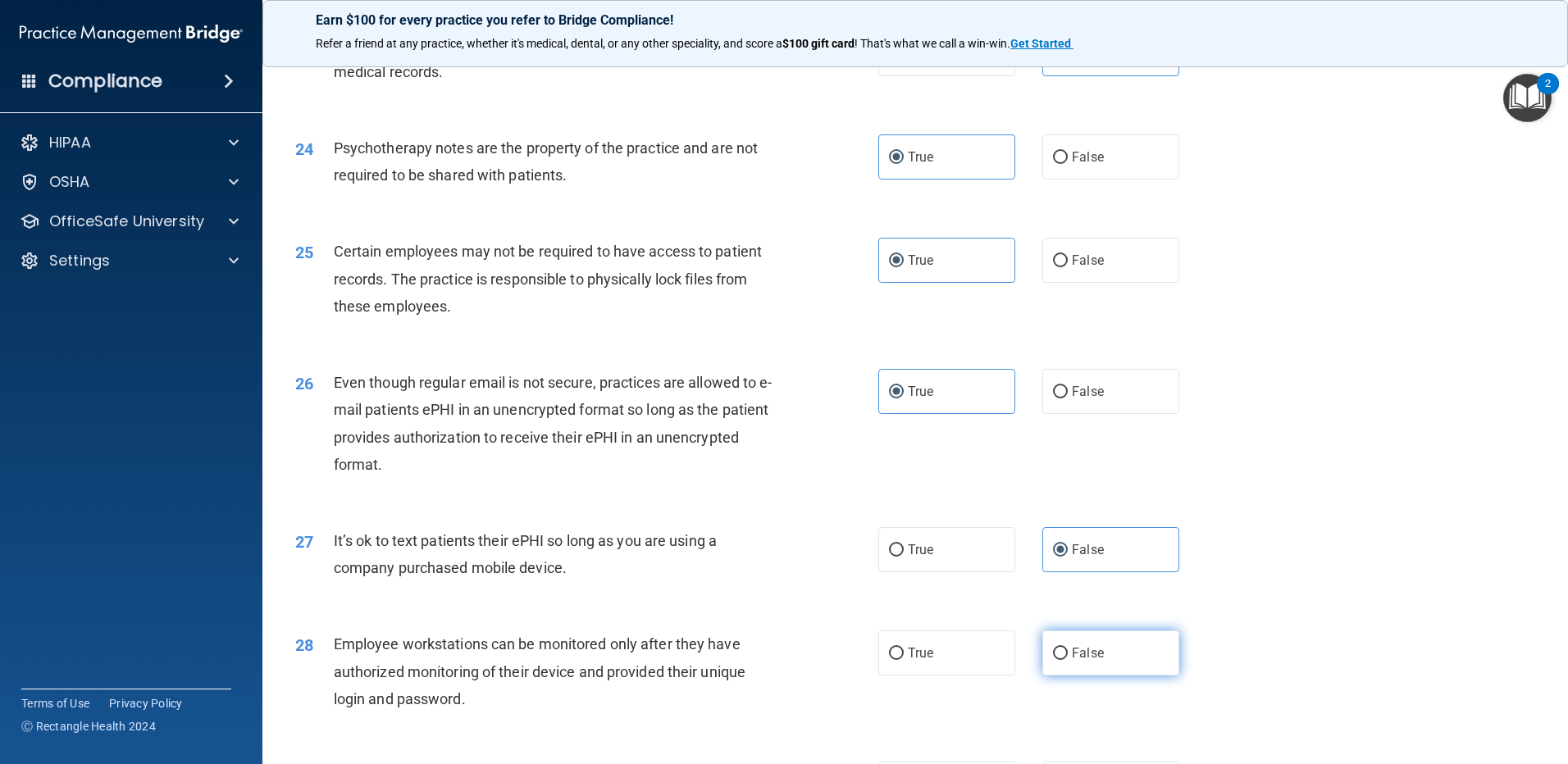
click at [1072, 661] on span "False" at bounding box center [1088, 653] width 32 height 15
click at [1068, 660] on input "False" at bounding box center [1059, 654] width 14 height 13
radio input "true"
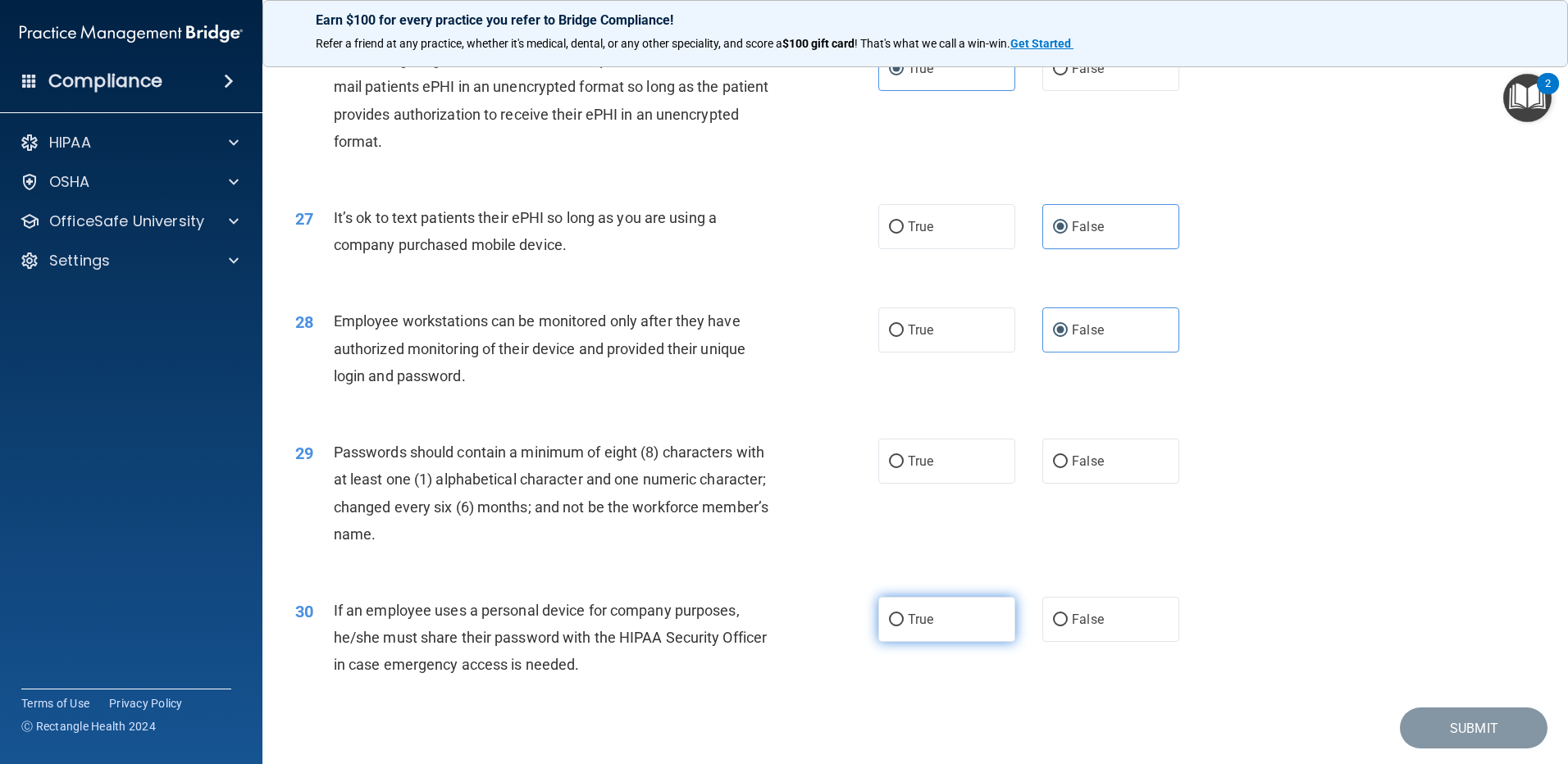
scroll to position [3280, 0]
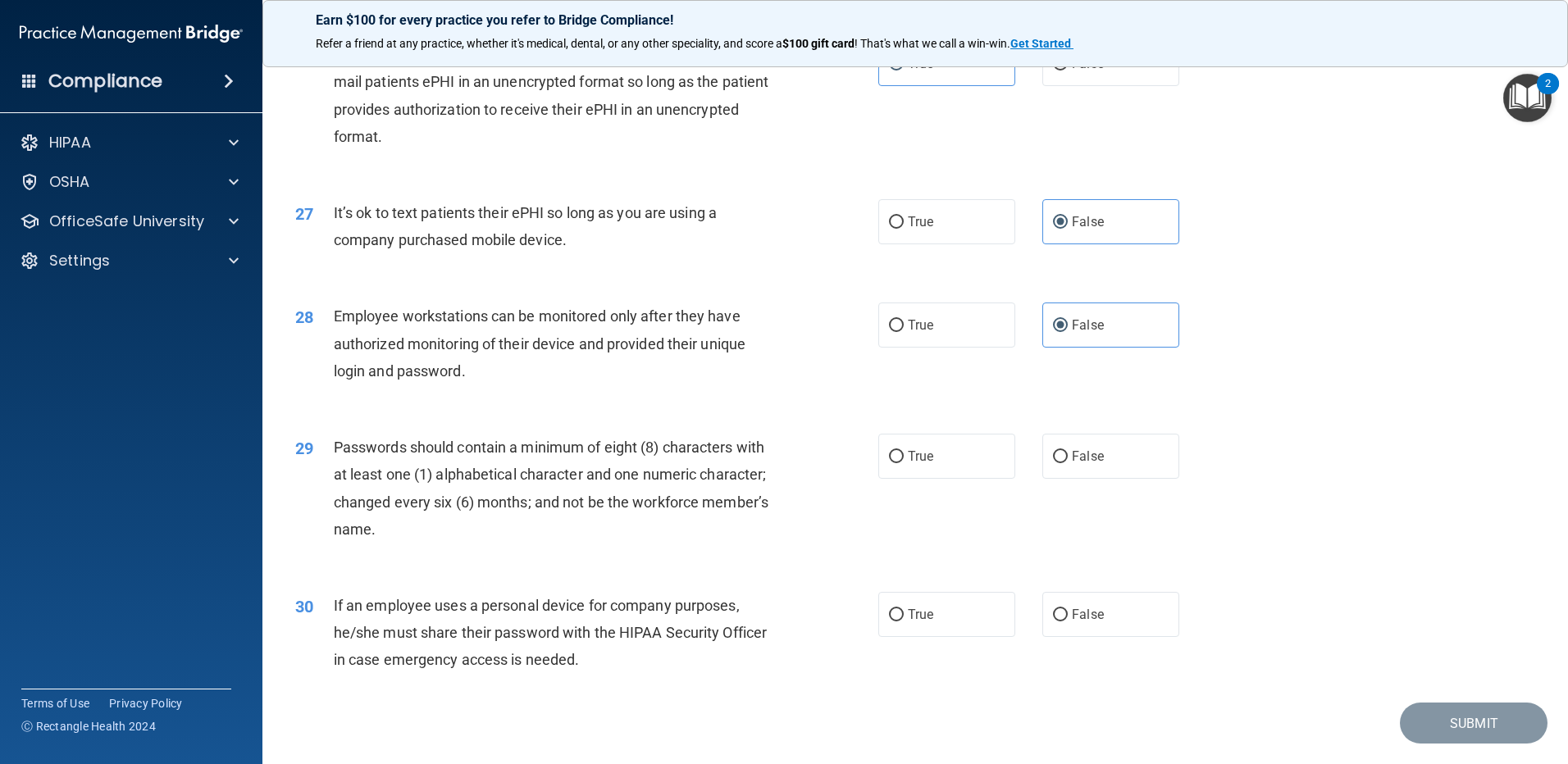
drag, startPoint x: 963, startPoint y: 492, endPoint x: 953, endPoint y: 524, distance: 33.5
click at [963, 479] on label "True" at bounding box center [947, 456] width 137 height 45
click at [904, 464] on input "True" at bounding box center [896, 457] width 14 height 13
radio input "true"
click at [944, 637] on label "True" at bounding box center [947, 614] width 137 height 45
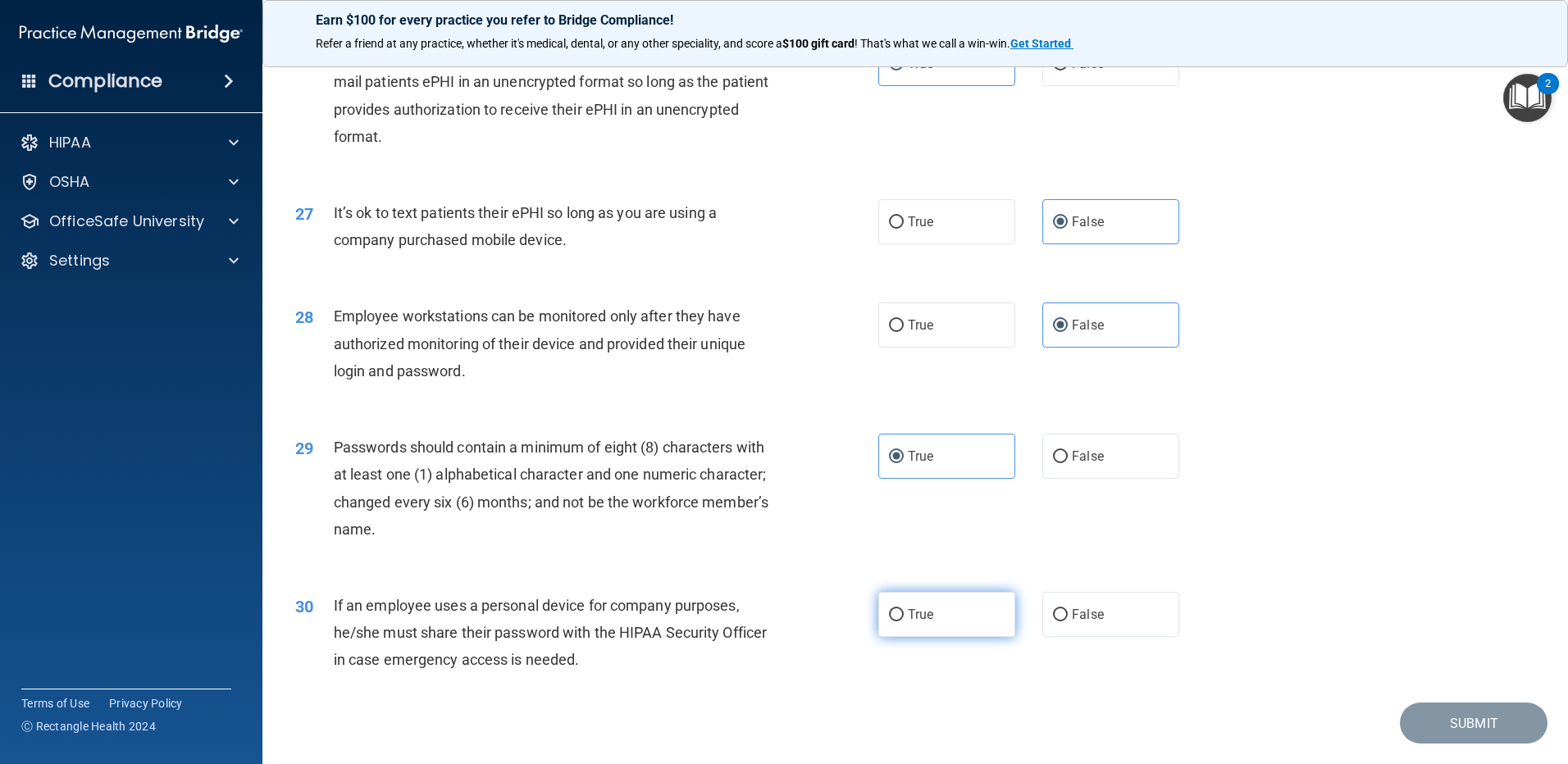
click at [904, 622] on input "True" at bounding box center [896, 615] width 14 height 13
radio input "true"
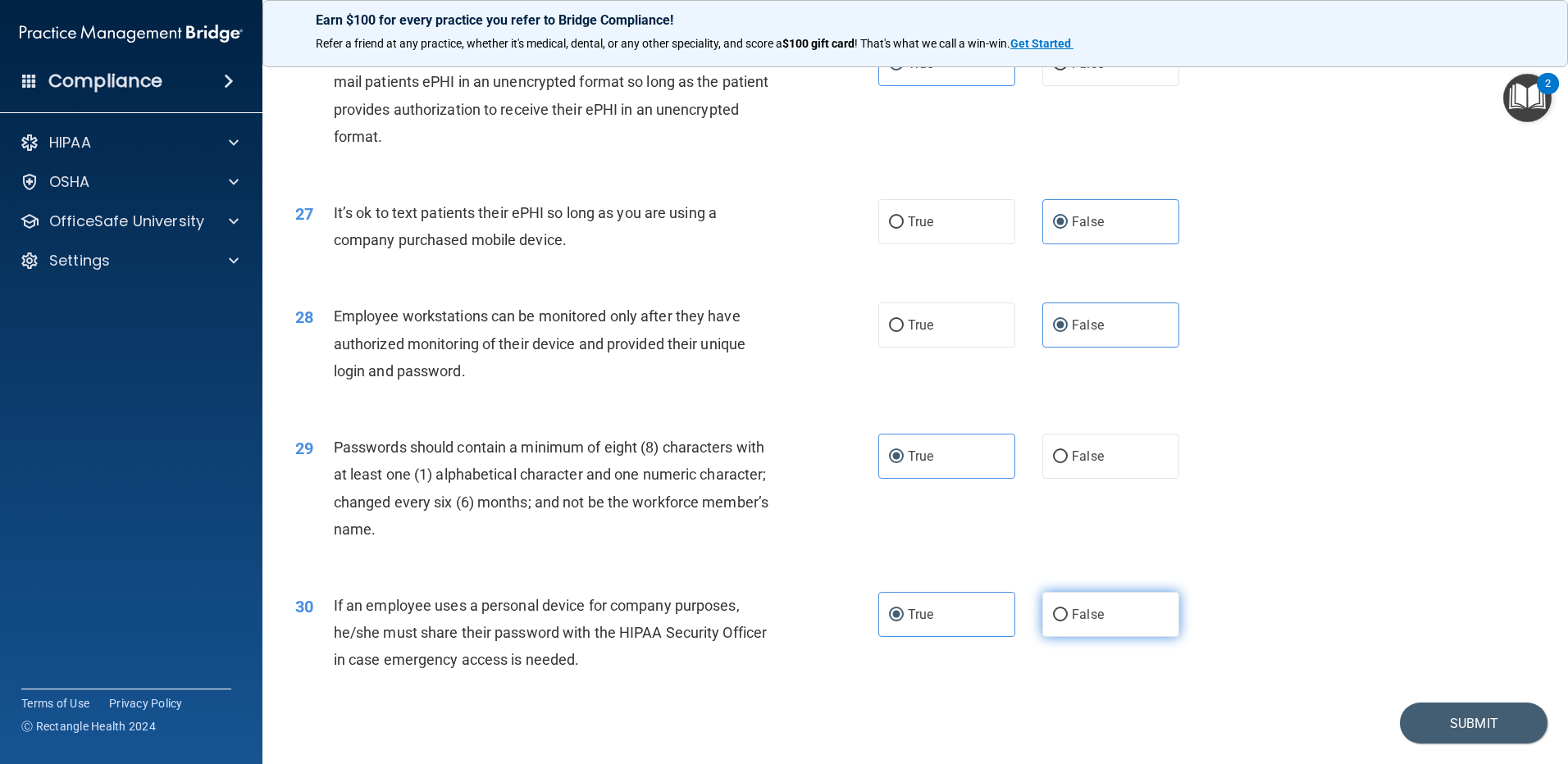
click at [1043, 637] on label "False" at bounding box center [1111, 614] width 137 height 45
click at [1053, 622] on input "False" at bounding box center [1059, 615] width 14 height 13
radio input "true"
radio input "false"
click at [1439, 738] on button "Submit" at bounding box center [1473, 723] width 147 height 41
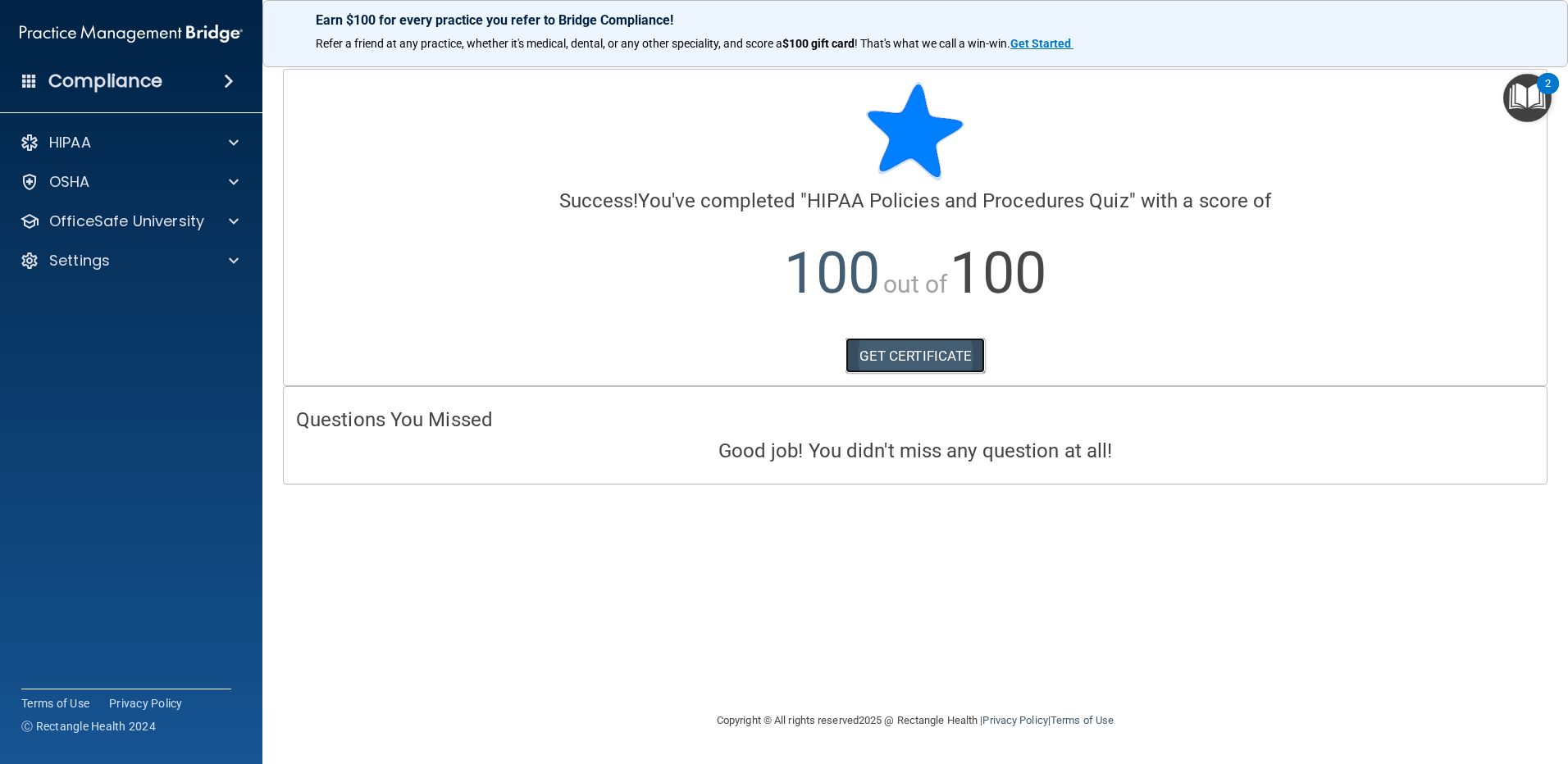
click at [871, 350] on link "GET CERTIFICATE" at bounding box center [916, 355] width 140 height 36
click at [189, 220] on p "OfficeSafe University" at bounding box center [126, 221] width 155 height 19
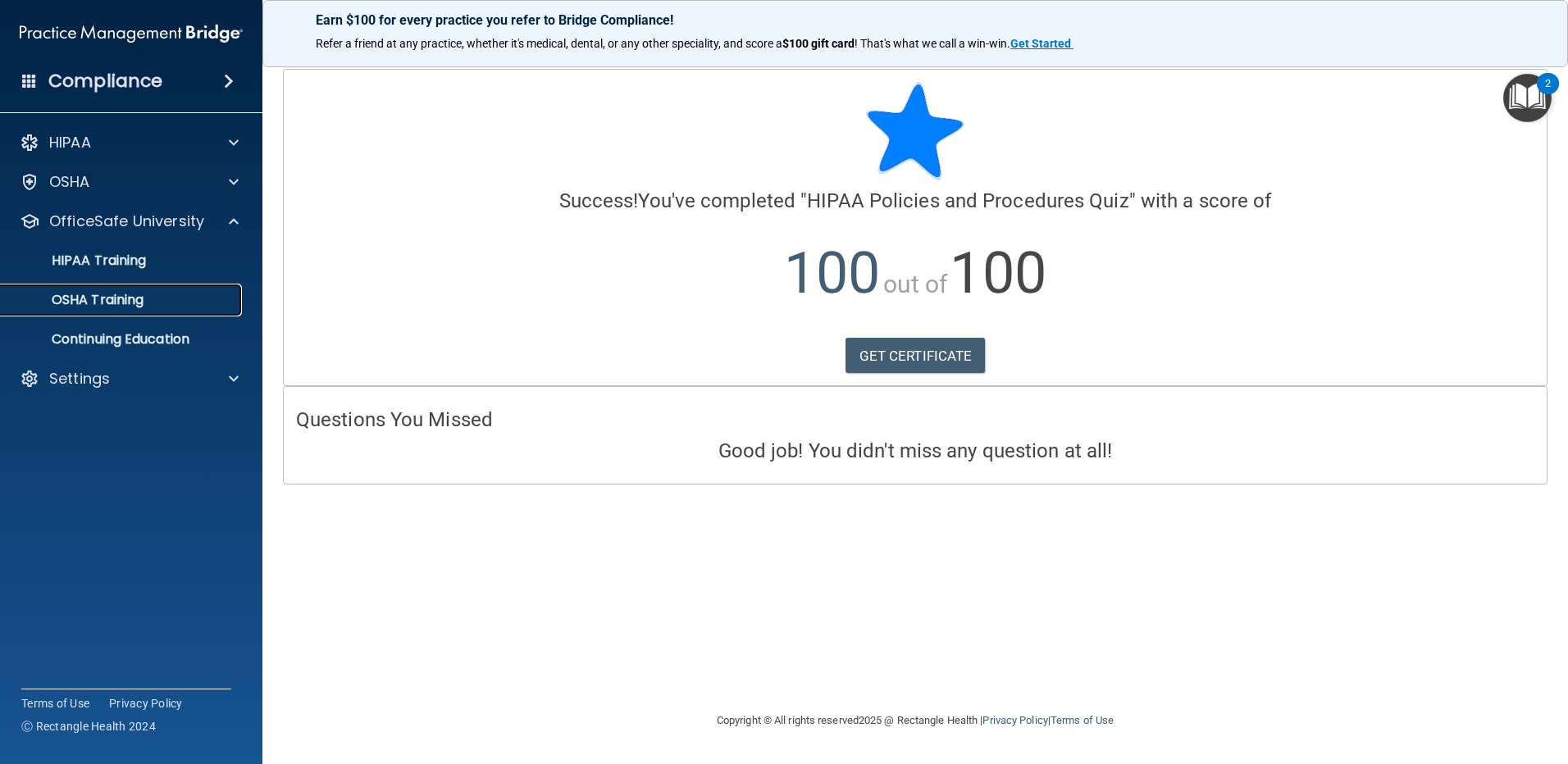
click at [122, 293] on p "OSHA Training" at bounding box center [77, 300] width 133 height 16
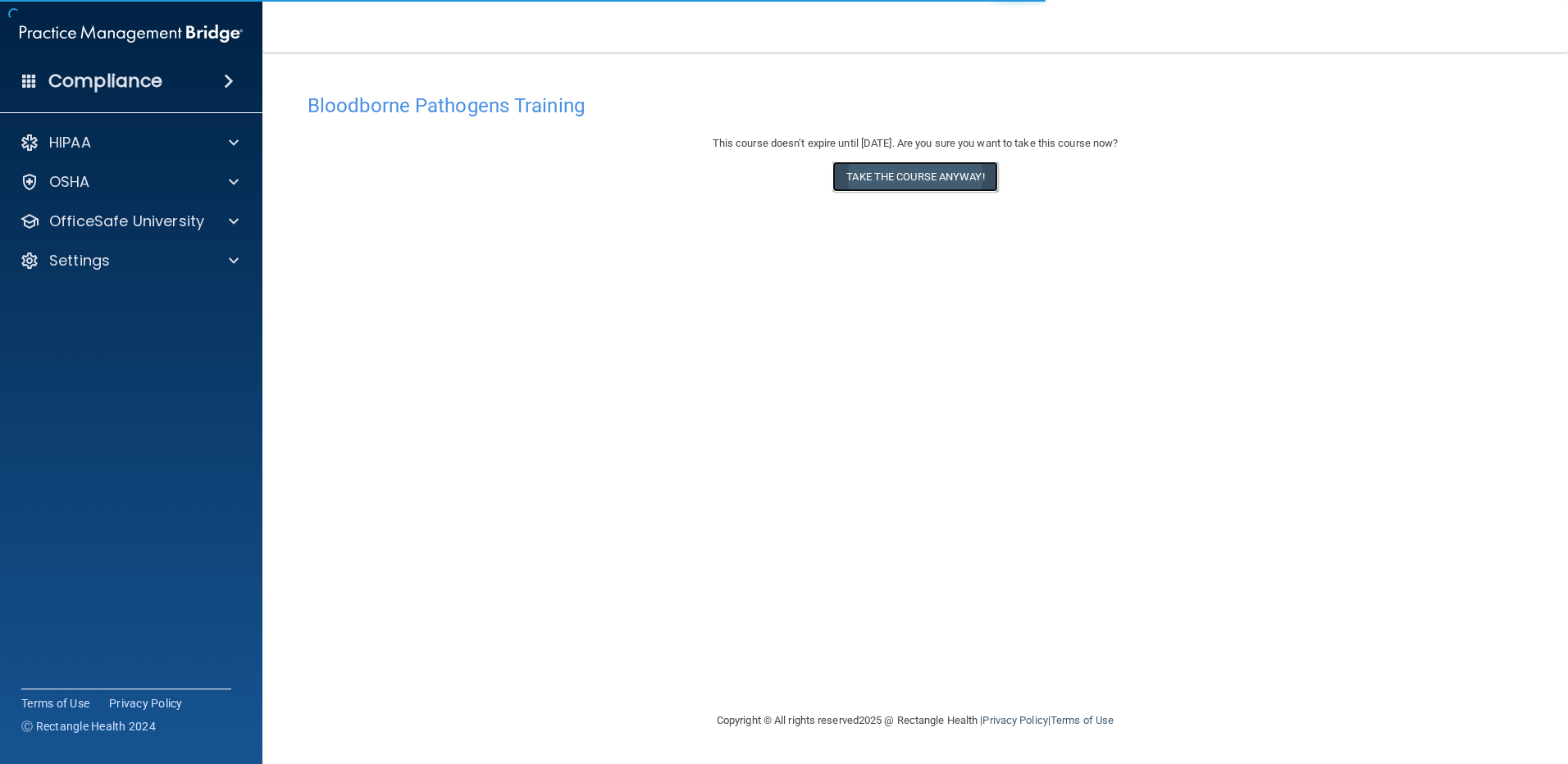
click at [918, 179] on button "Take the course anyway!" at bounding box center [915, 177] width 165 height 30
